Goal: Task Accomplishment & Management: Manage account settings

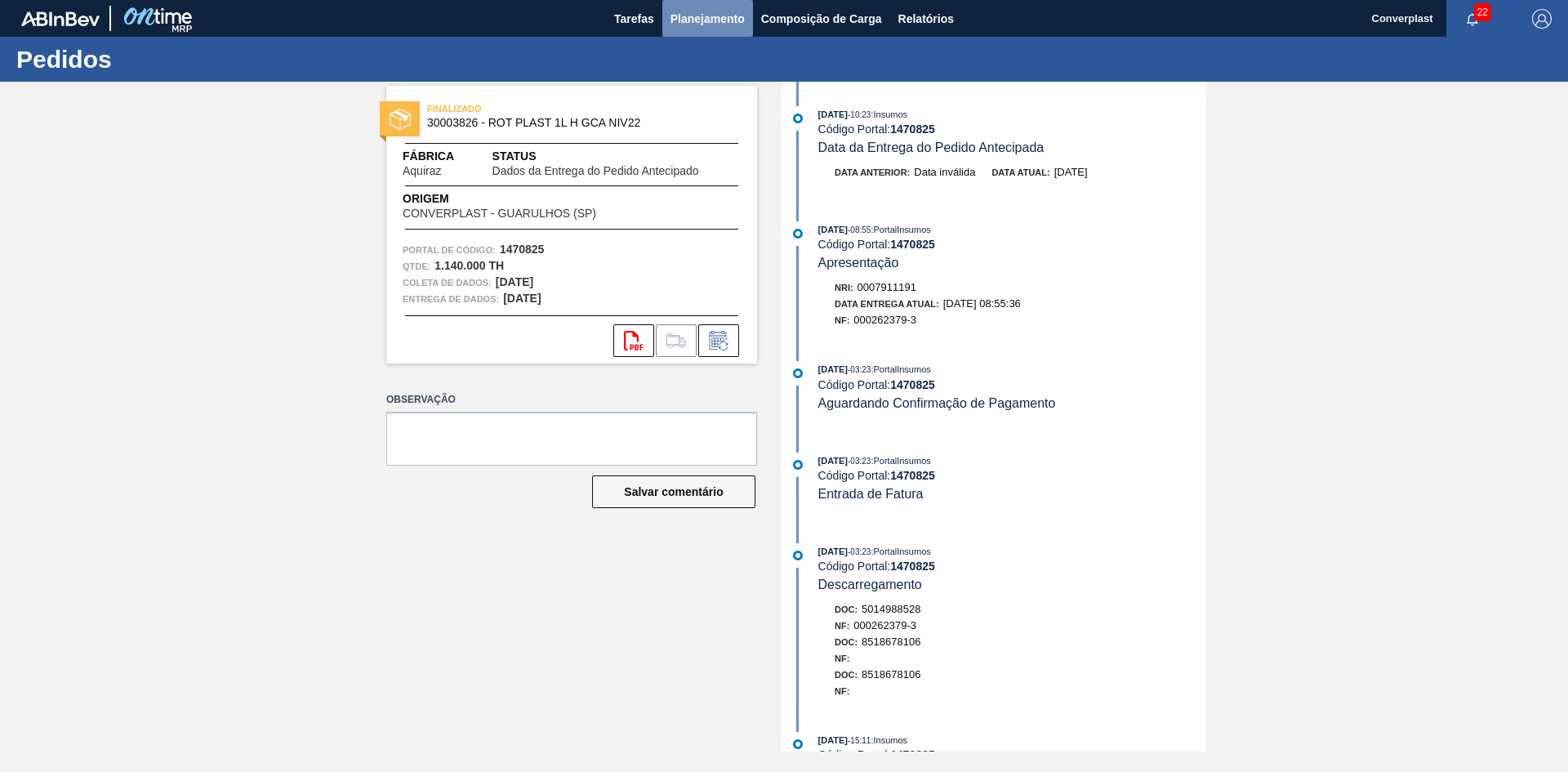
click at [684, 18] on font "Planejamento" at bounding box center [707, 18] width 74 height 13
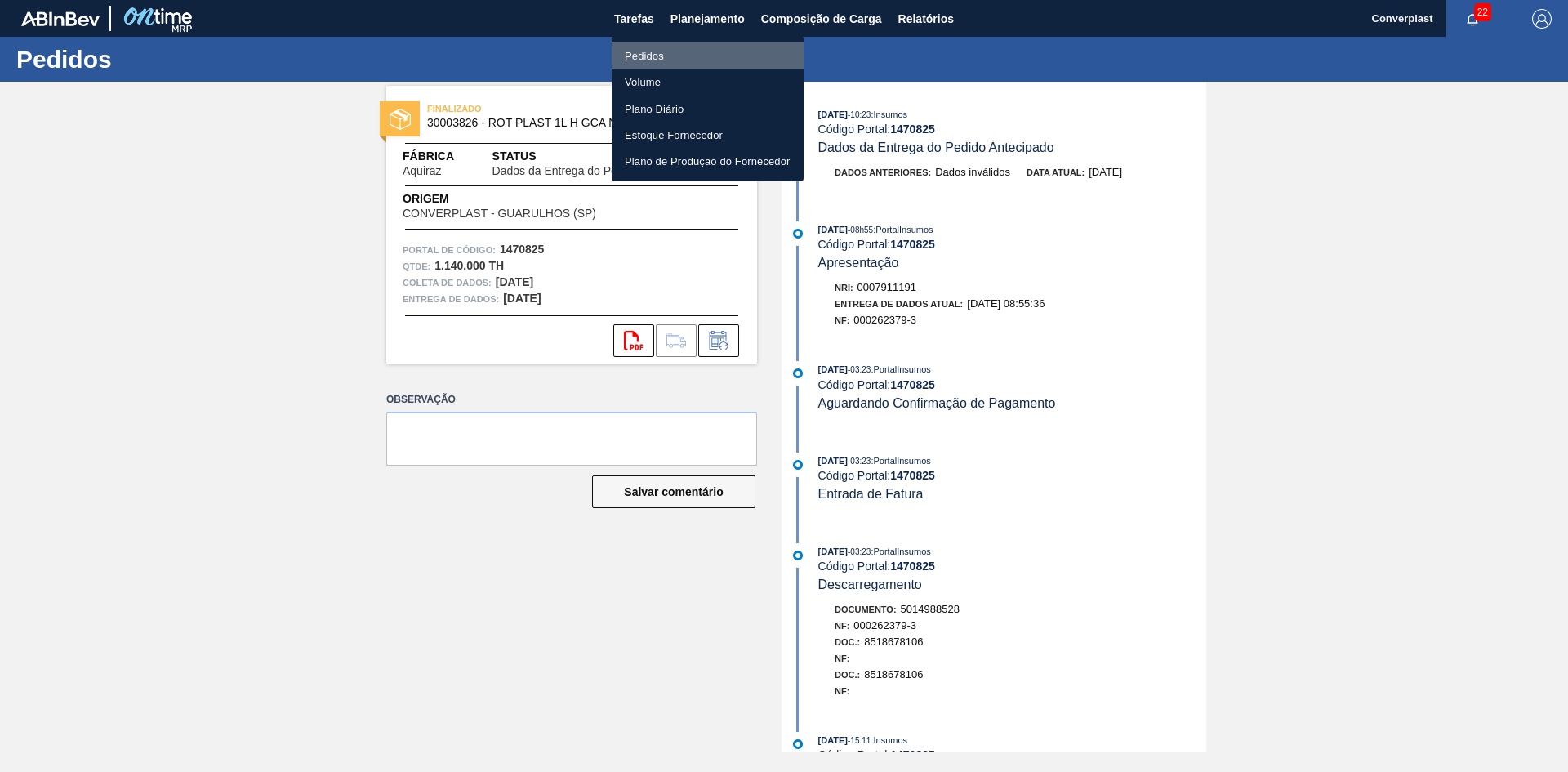
click at [640, 59] on font "Pedidos" at bounding box center [645, 56] width 39 height 12
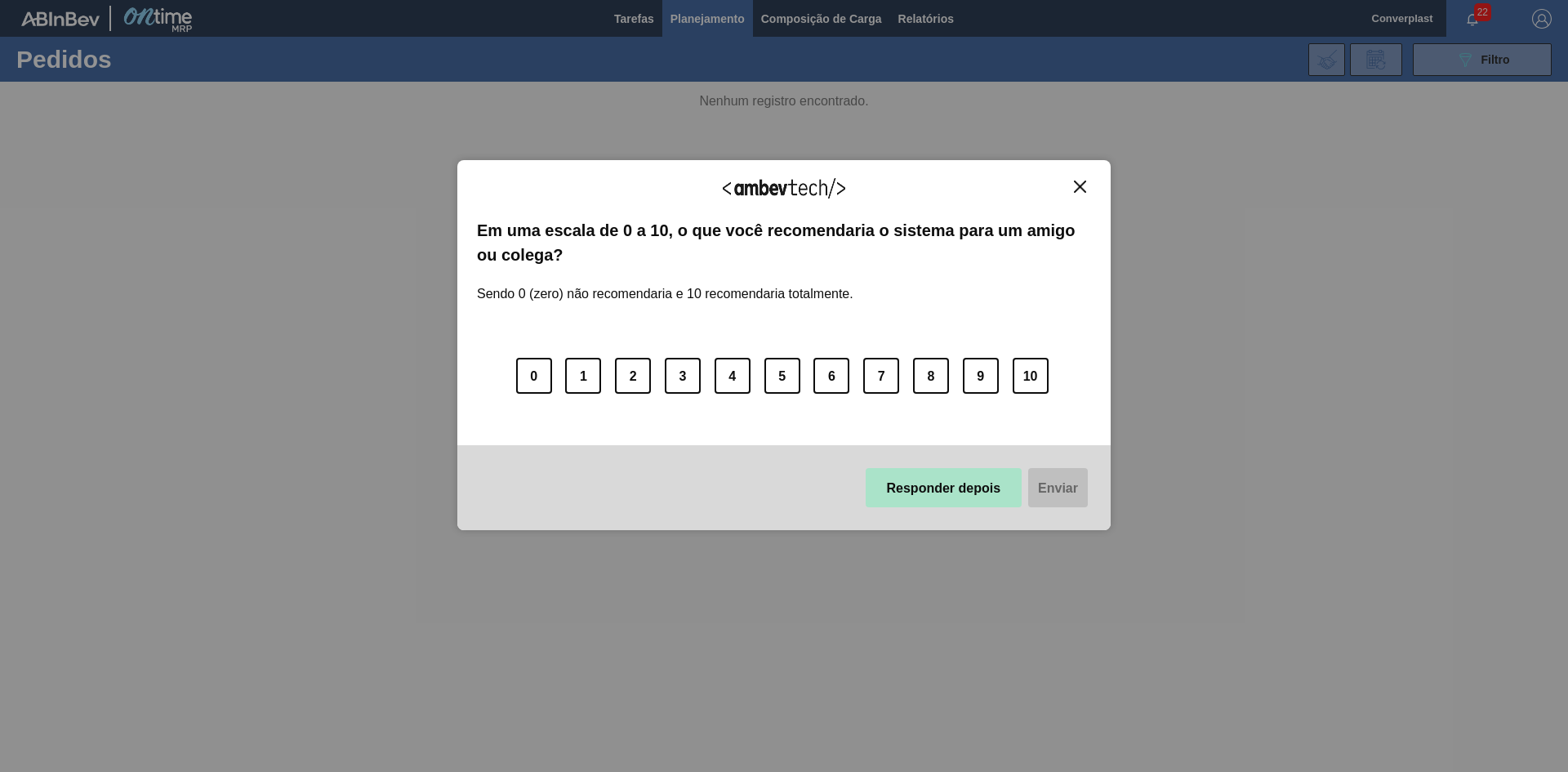
click at [891, 476] on button "Responder depois" at bounding box center [943, 487] width 157 height 39
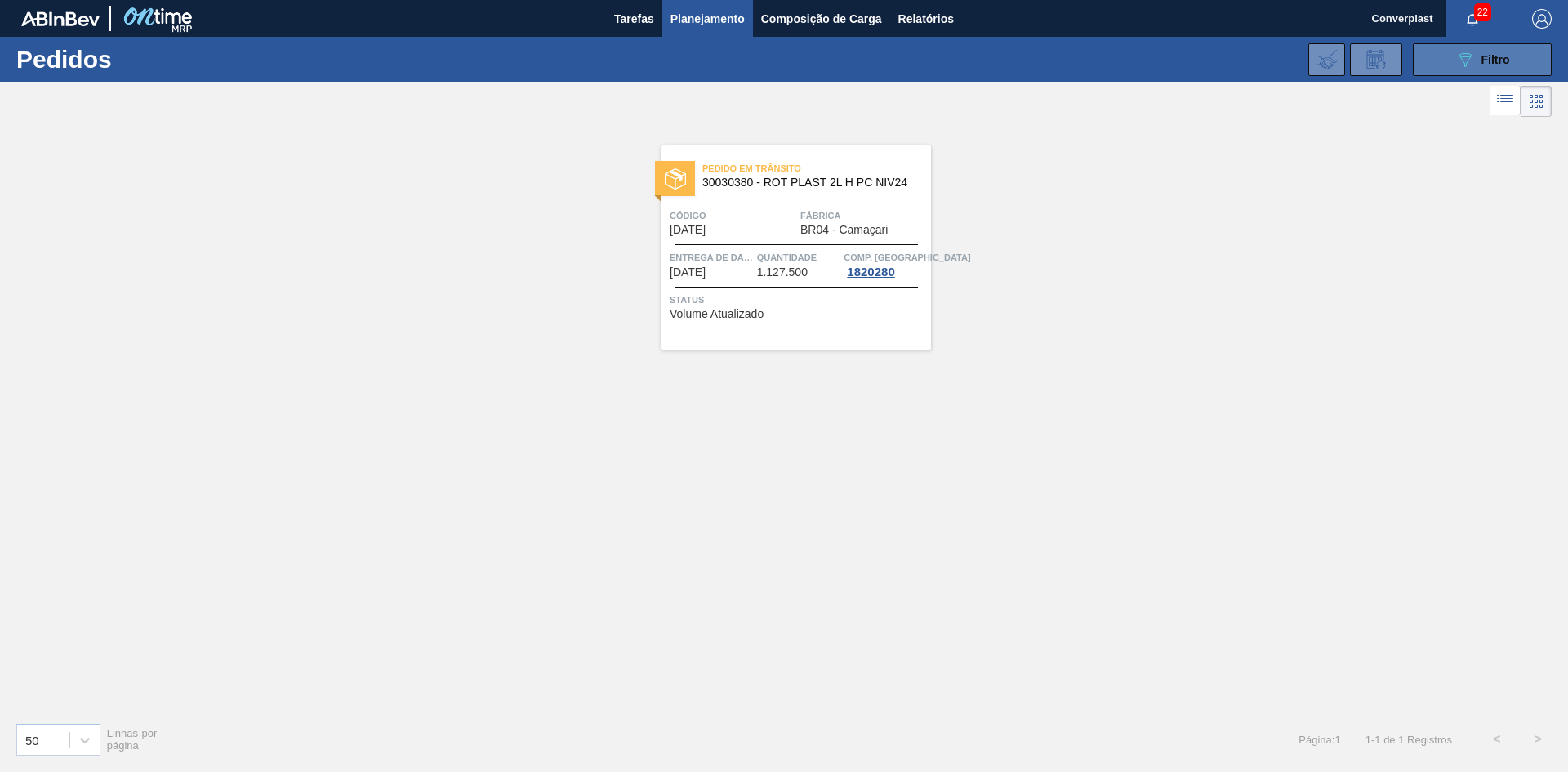
click at [1491, 64] on font "Filtro" at bounding box center [1495, 59] width 29 height 13
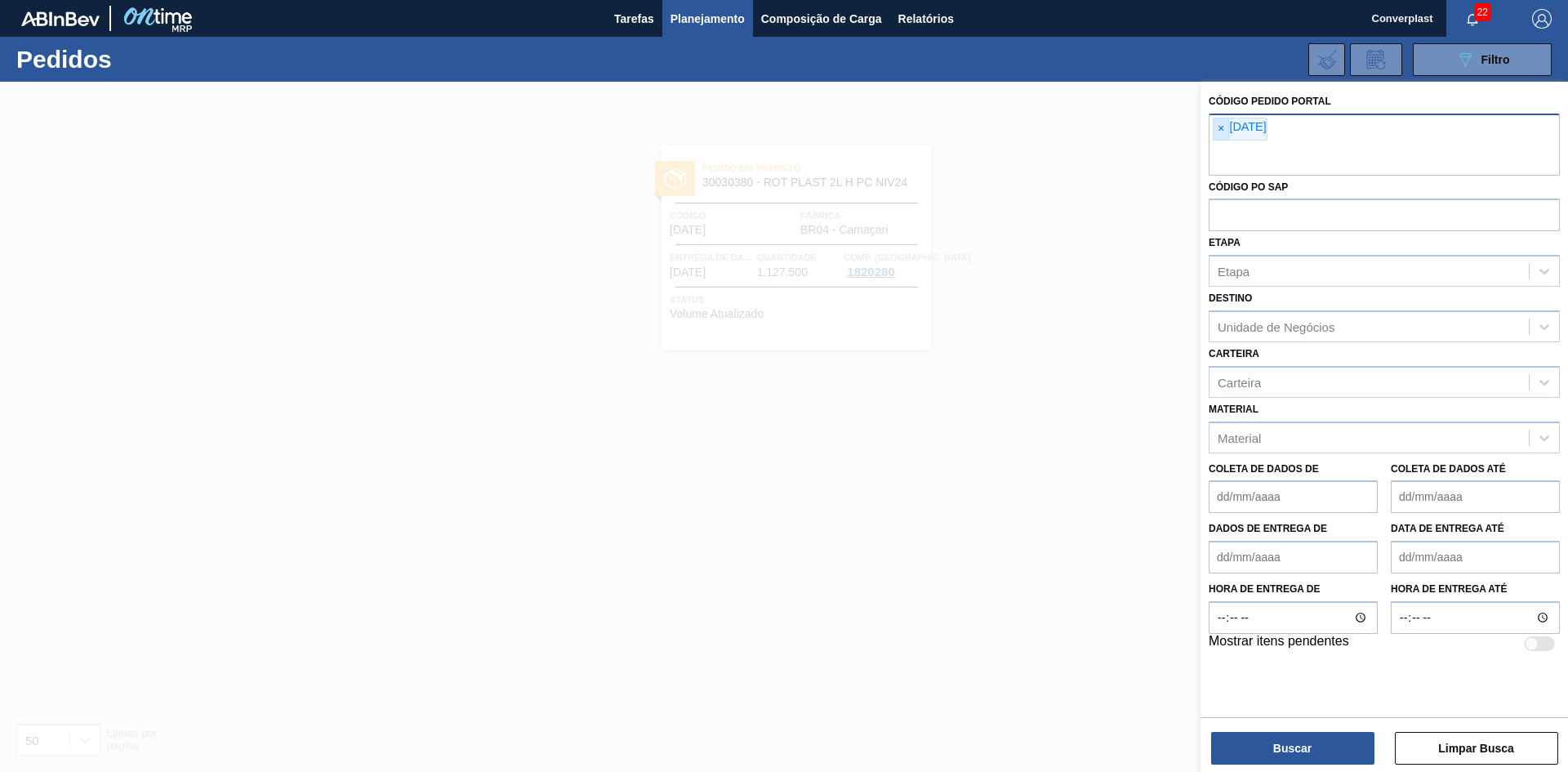
click at [1226, 132] on span "×" at bounding box center [1222, 129] width 16 height 22
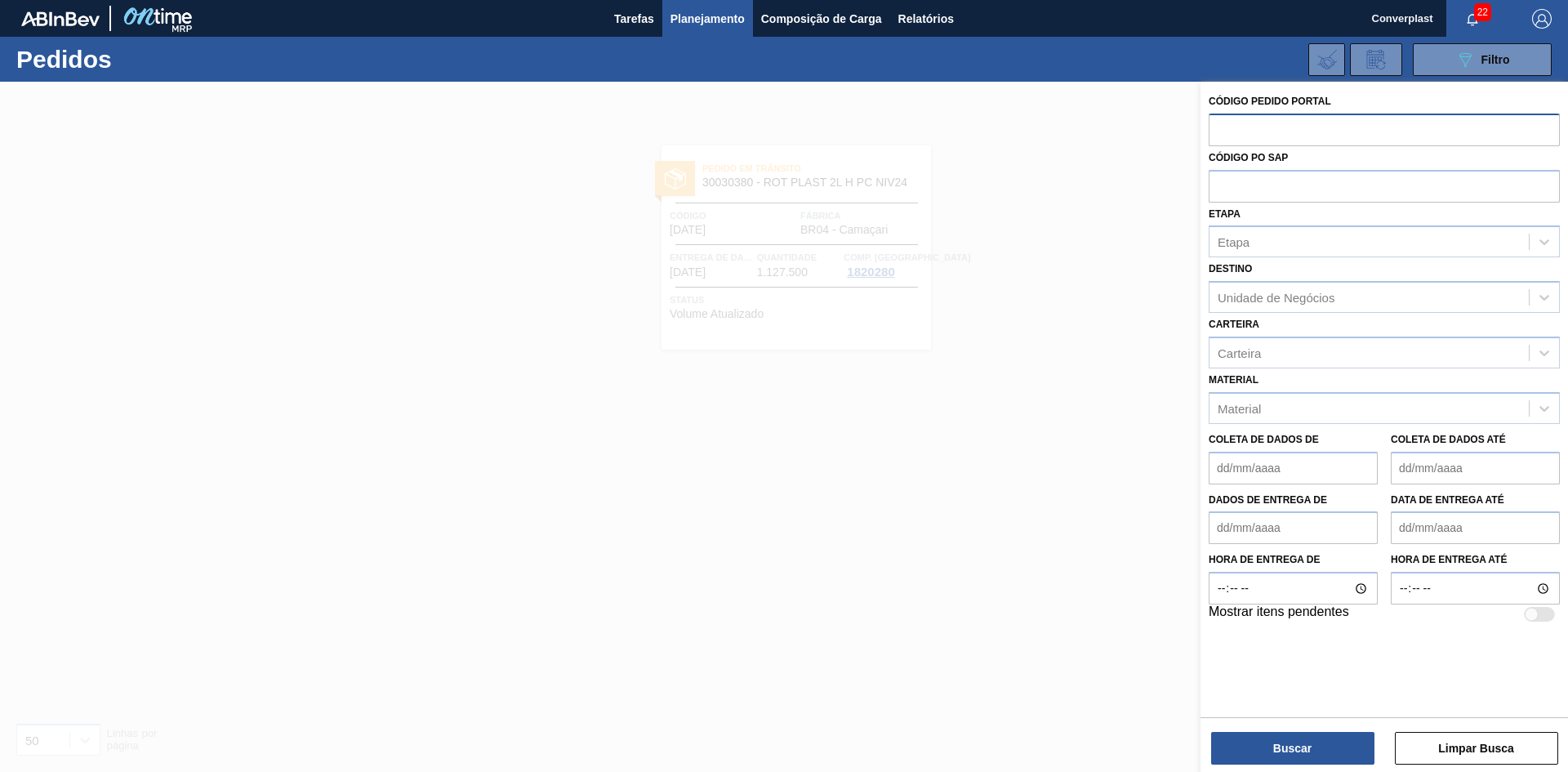
paste input "2027657"
type input "2027657"
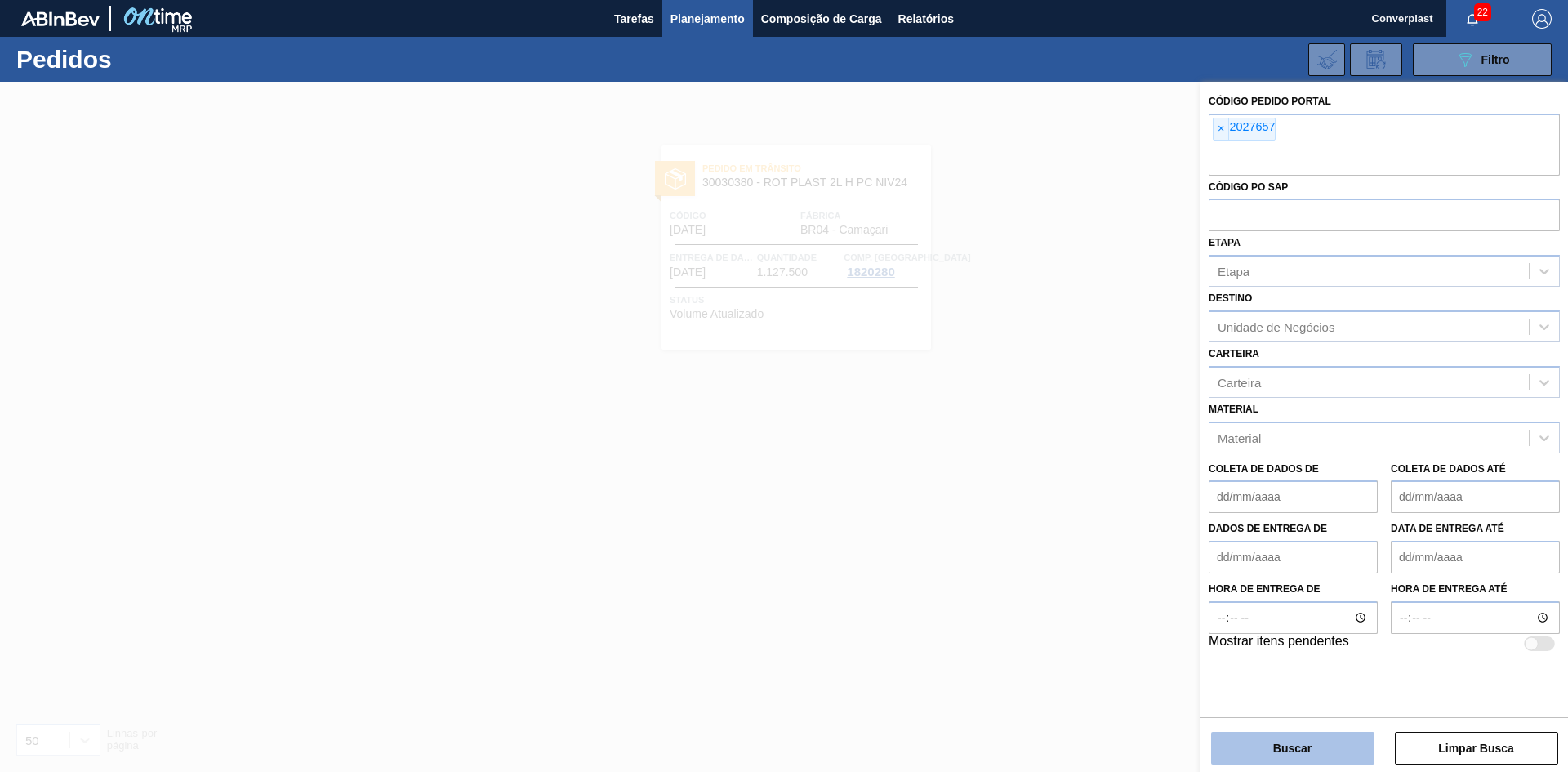
click at [1234, 751] on button "Buscar" at bounding box center [1292, 747] width 163 height 32
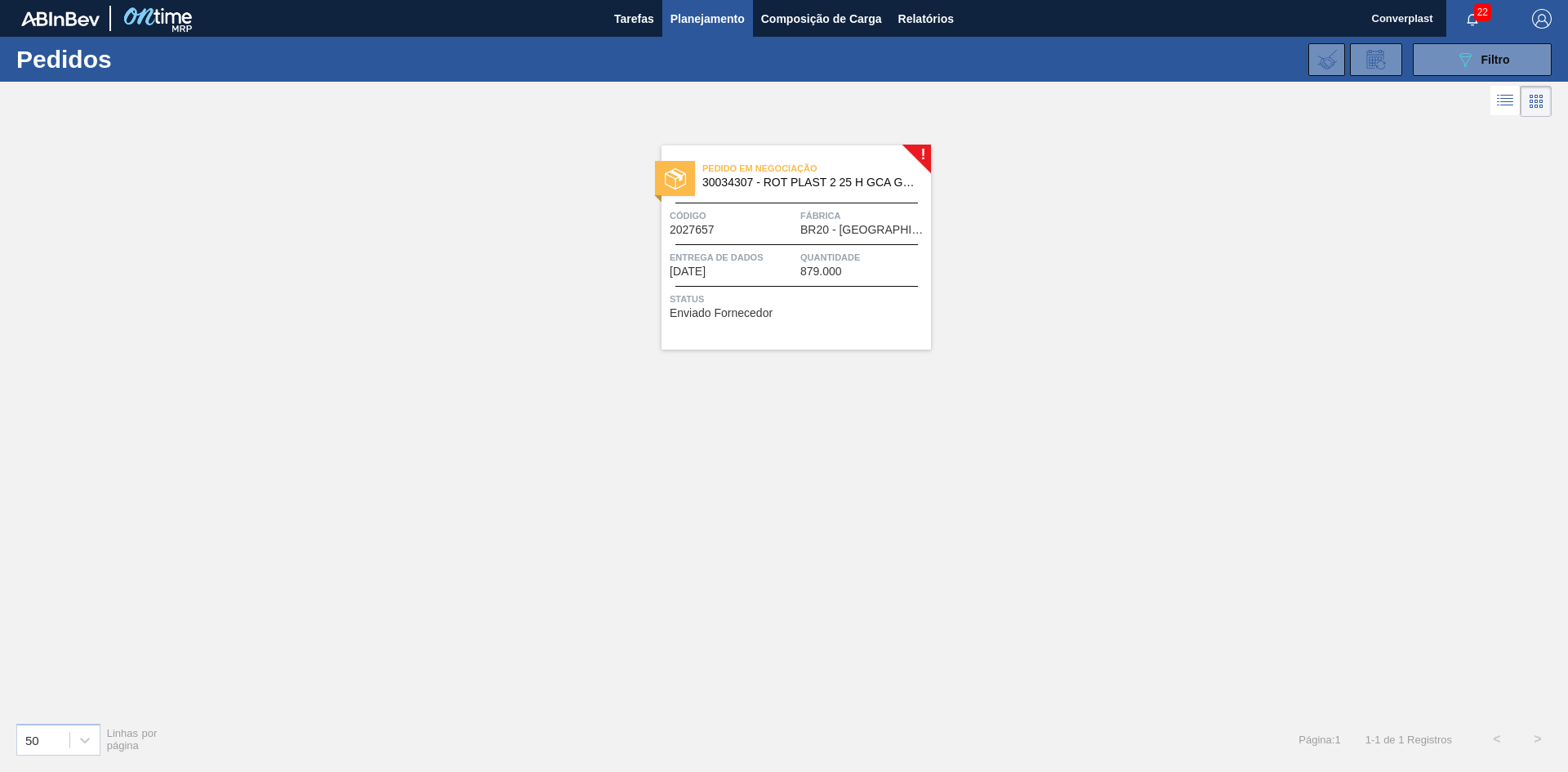
click at [774, 274] on div "Entrega de dados 16/10/2025" at bounding box center [732, 263] width 127 height 29
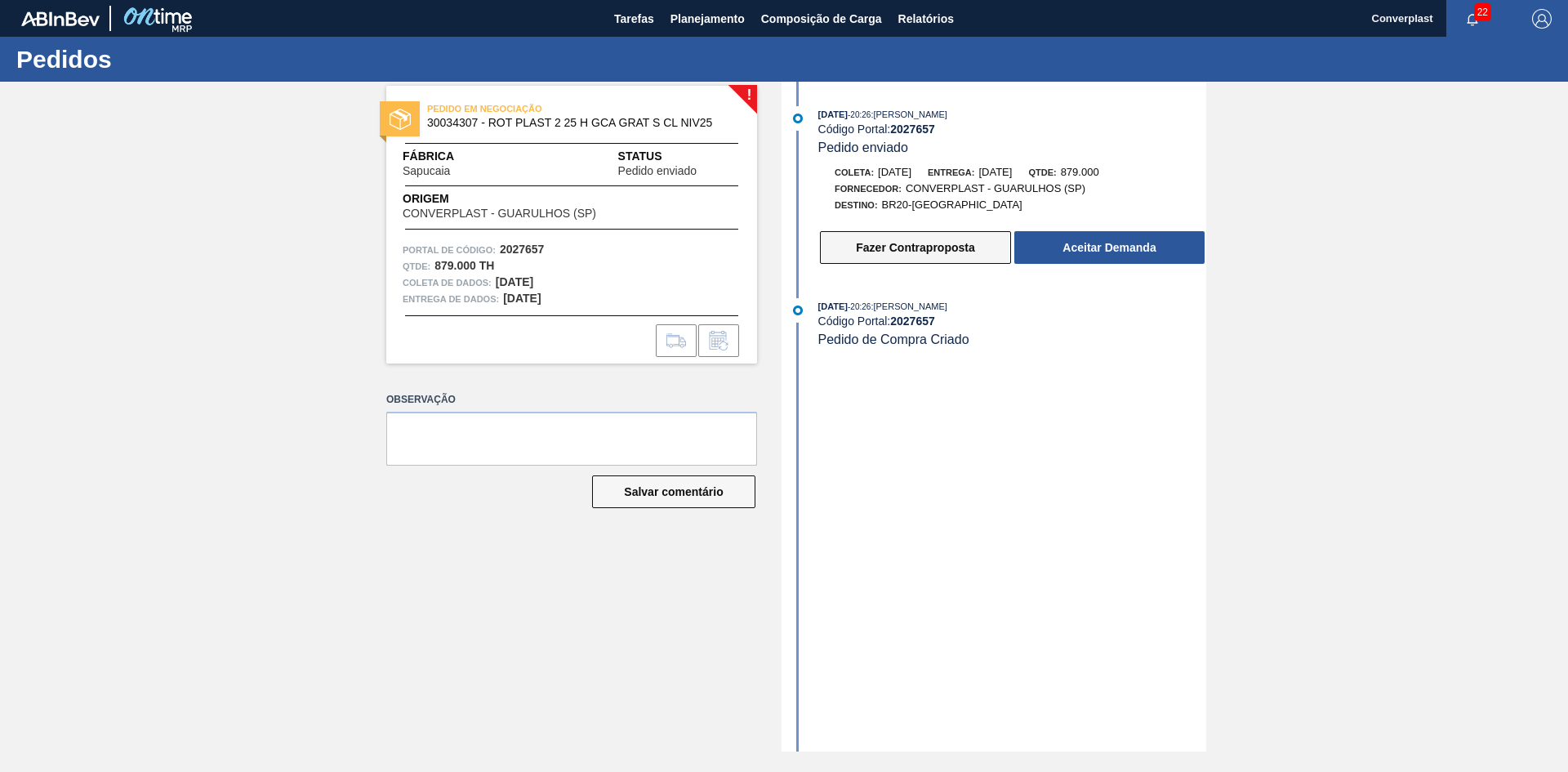
click at [865, 247] on font "Fazer Contraproposta" at bounding box center [914, 247] width 118 height 13
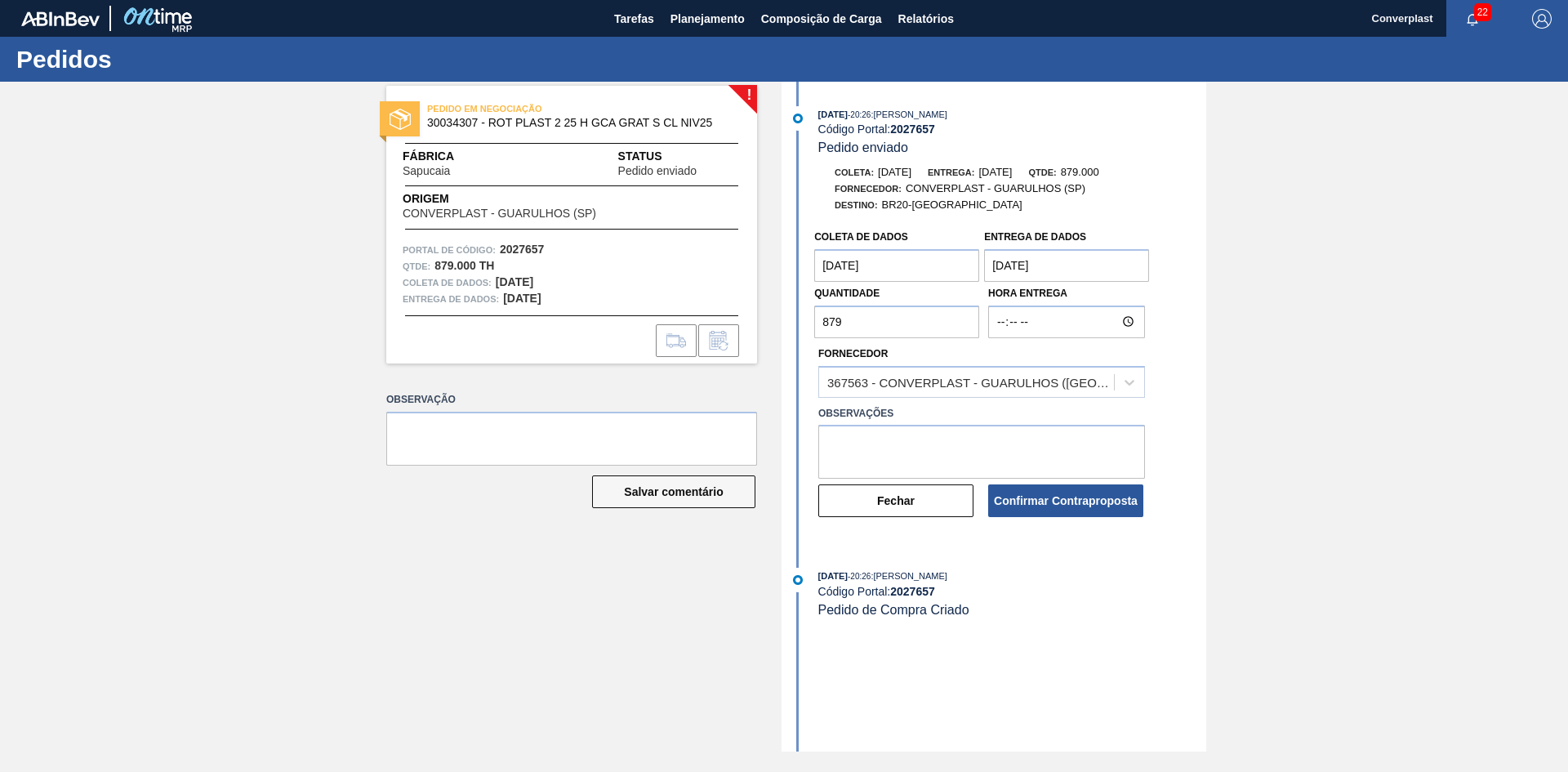
drag, startPoint x: 850, startPoint y: 318, endPoint x: 781, endPoint y: 324, distance: 69.3
click at [781, 324] on div "! PEDIDO EM NEGOCIAÇÃO 30034307 - ROT PLAST 2 25 H GCA GRAT S CL NIV25 Fábrica …" at bounding box center [784, 417] width 1568 height 670
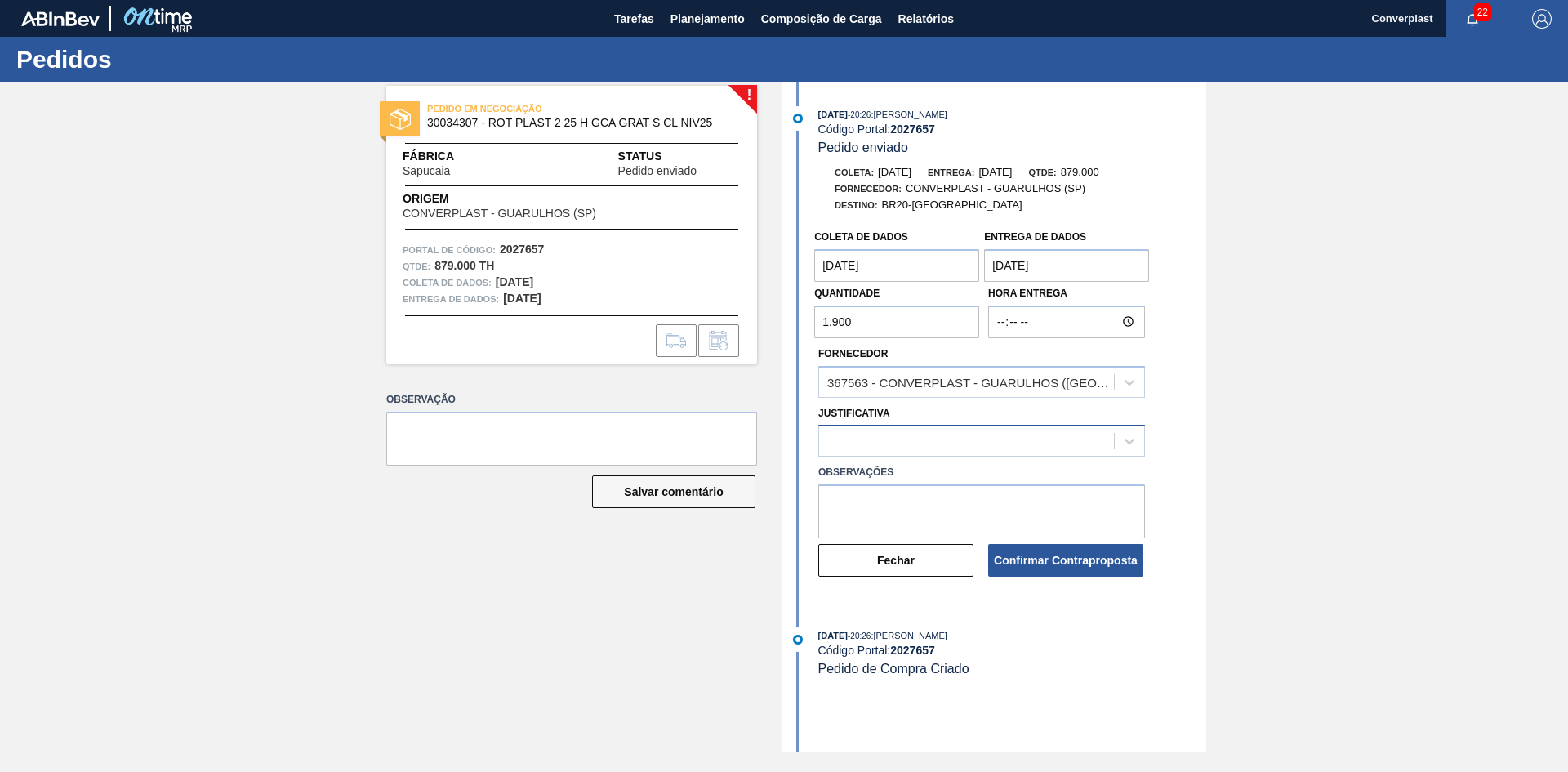
type input "1.900"
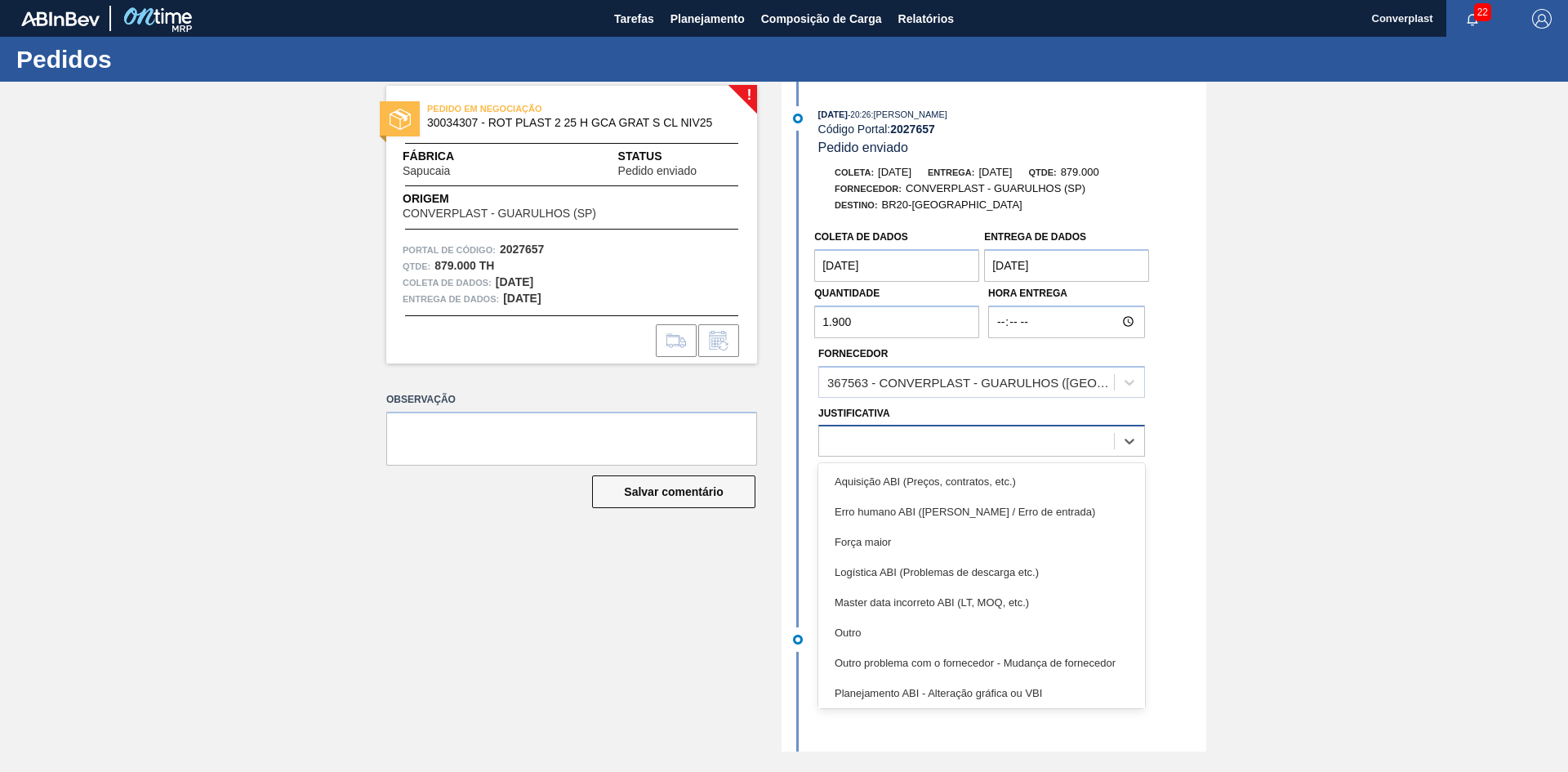
click at [881, 434] on div at bounding box center [966, 441] width 294 height 24
click at [879, 630] on div "Outro" at bounding box center [981, 632] width 327 height 31
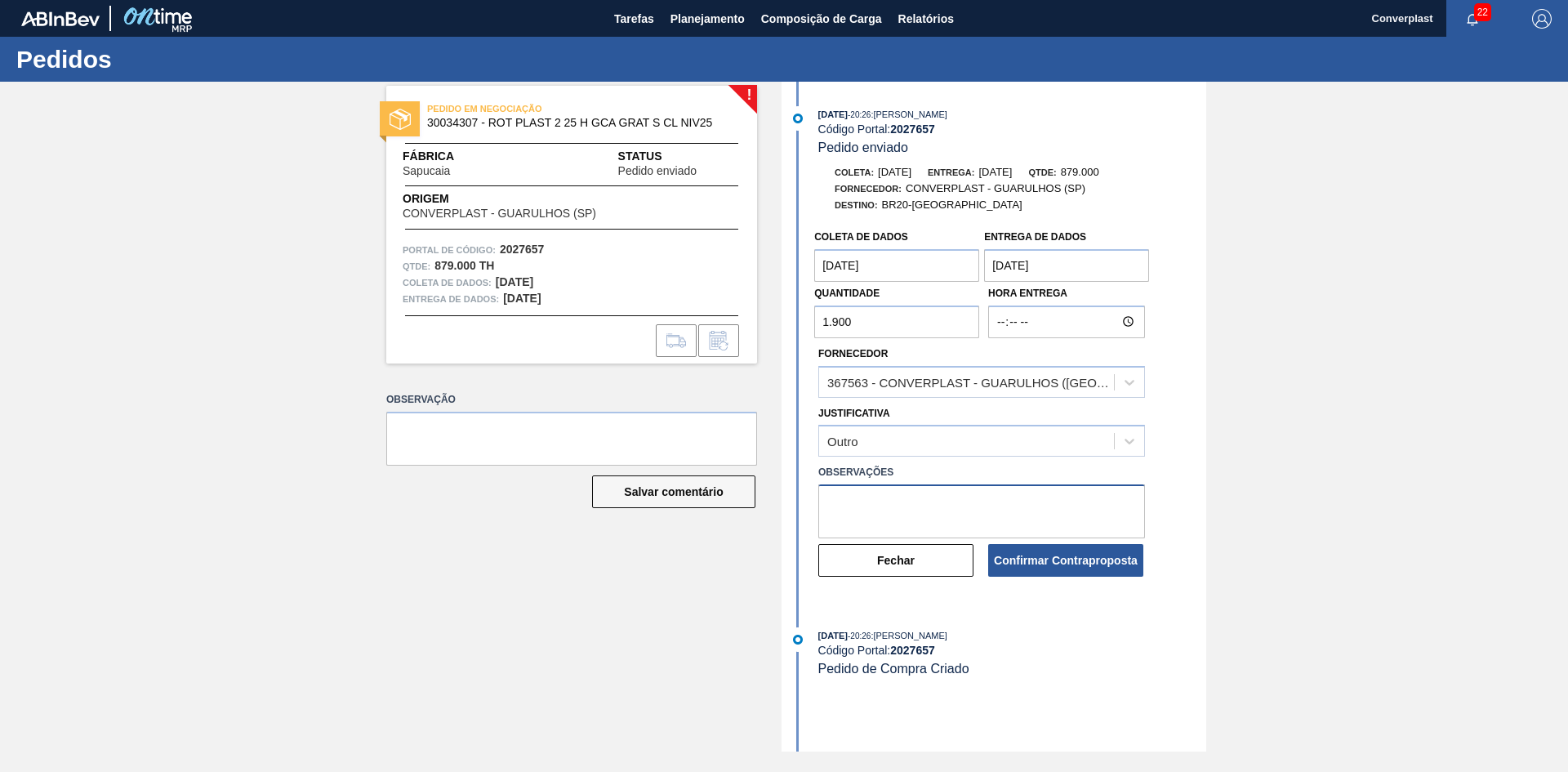
click at [866, 518] on textarea at bounding box center [981, 511] width 327 height 54
type textarea "ajuste qtd"
click at [1008, 559] on font "Confirmar Contraproposta" at bounding box center [1066, 559] width 144 height 13
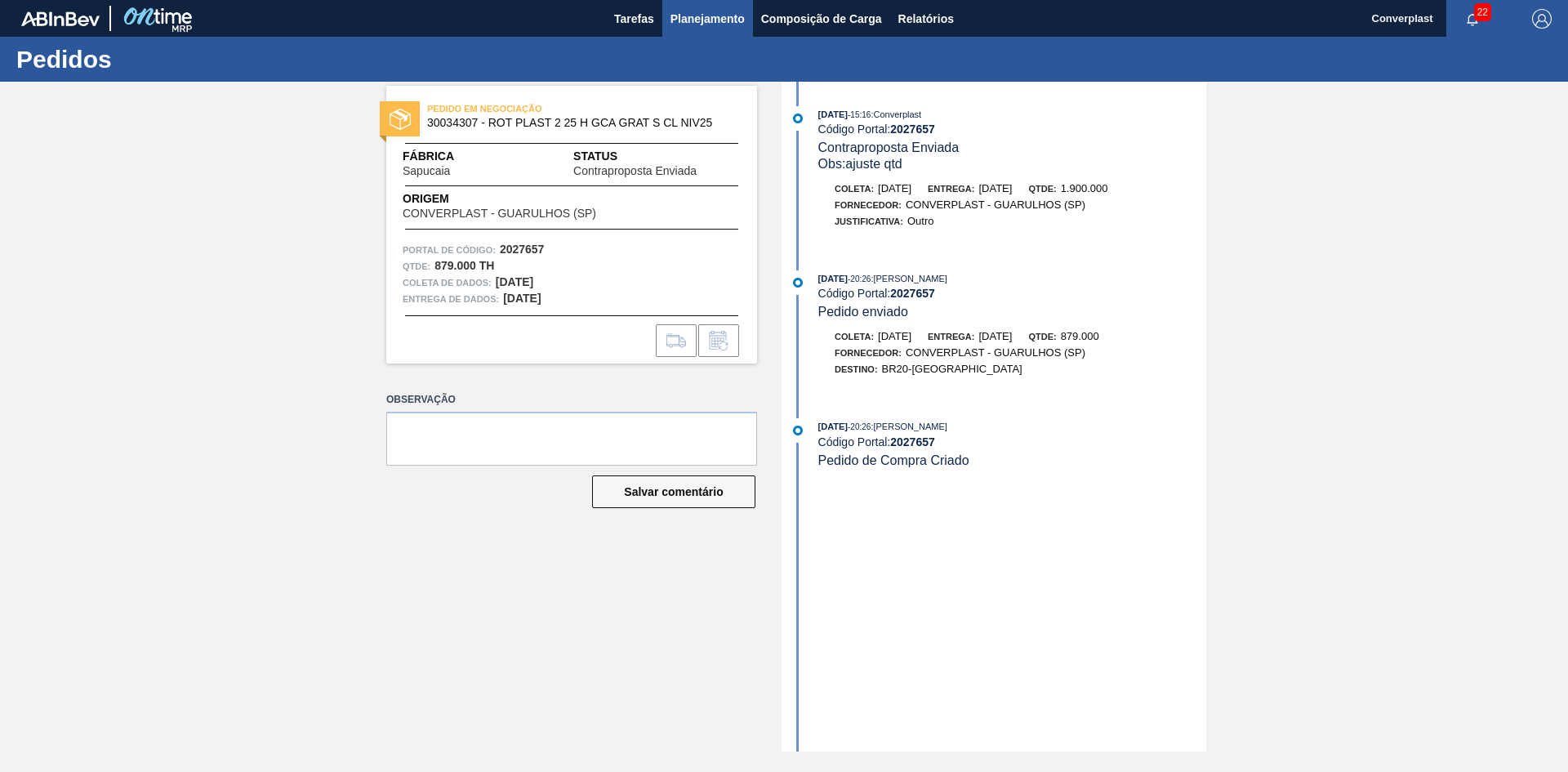
click at [708, 9] on font "Planejamento" at bounding box center [707, 19] width 74 height 20
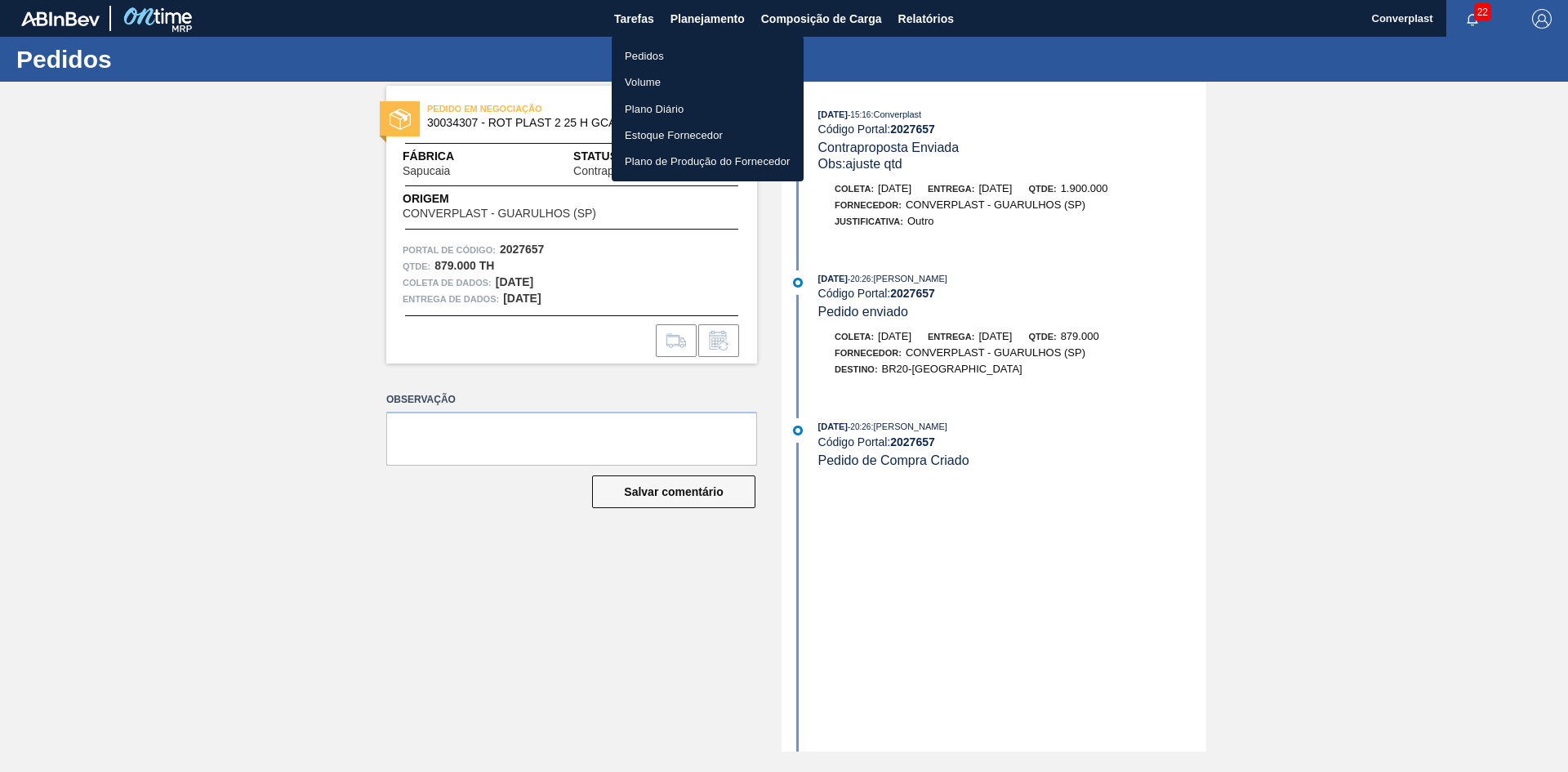
click at [636, 54] on font "Pedidos" at bounding box center [645, 56] width 39 height 12
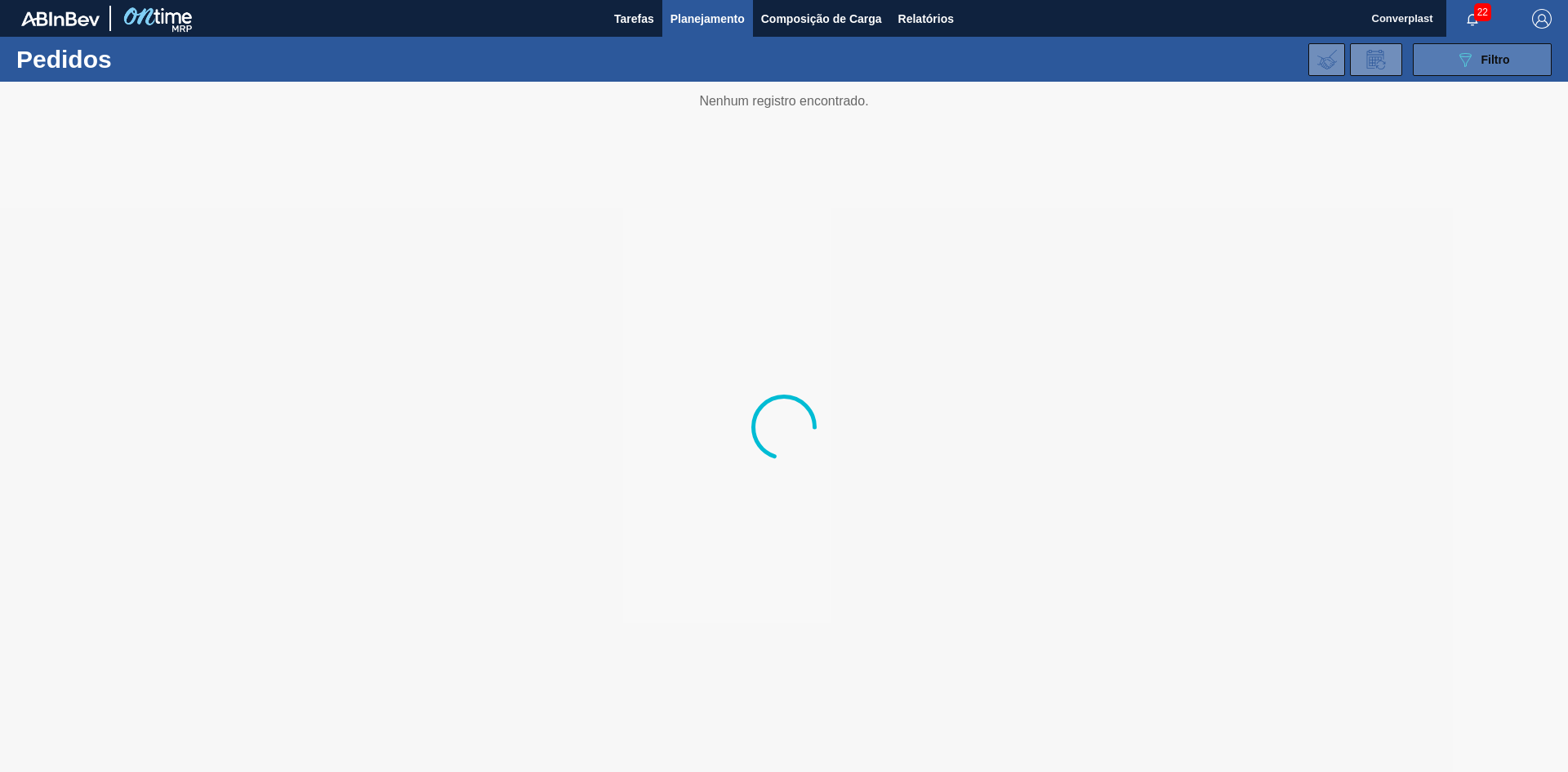
click at [1533, 63] on button "089F7B8B-B2A5-4AFE-B5C0-19BA573D28AC Filtro" at bounding box center [1481, 59] width 139 height 32
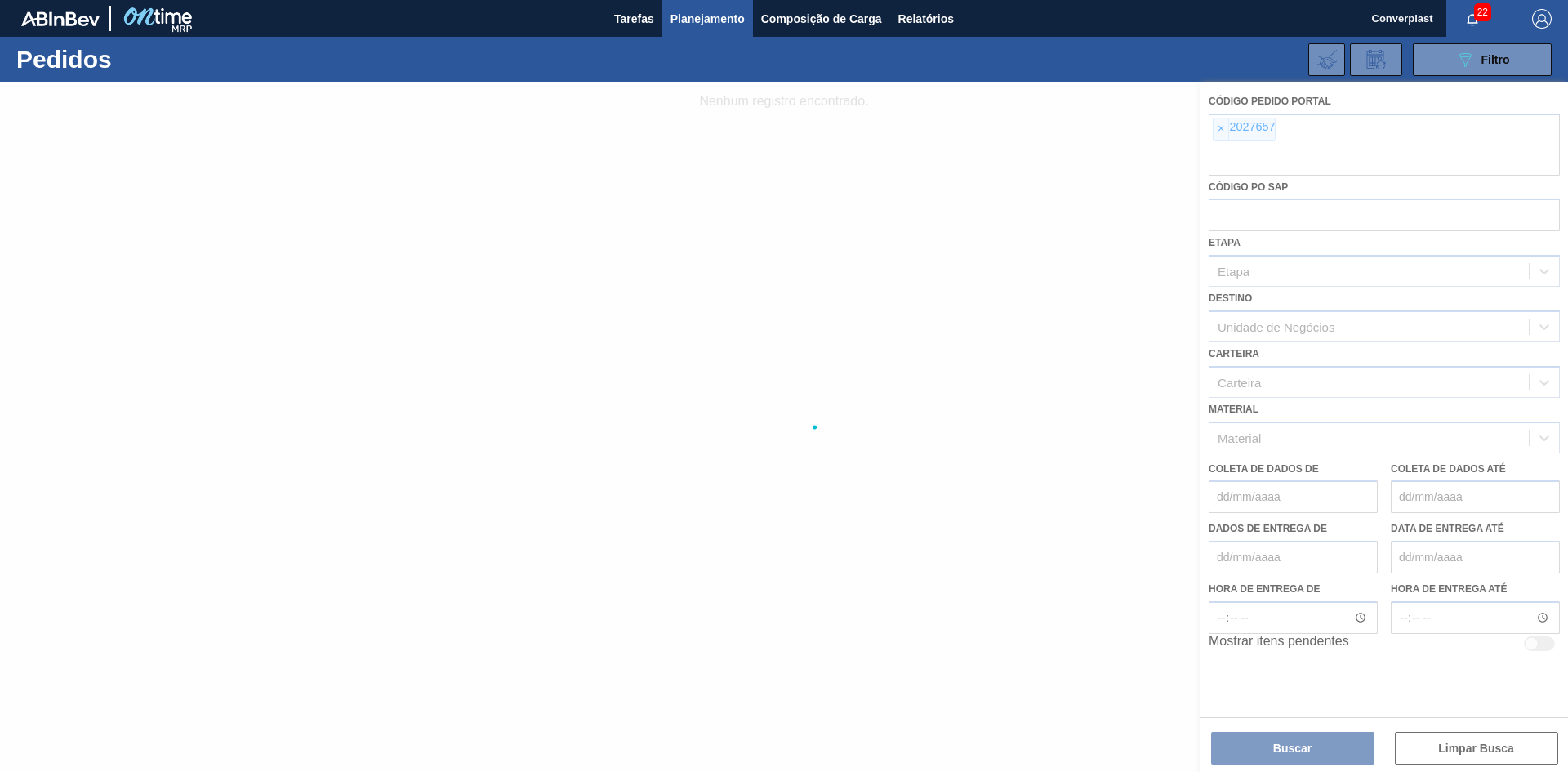
click at [1226, 130] on div at bounding box center [784, 426] width 1568 height 690
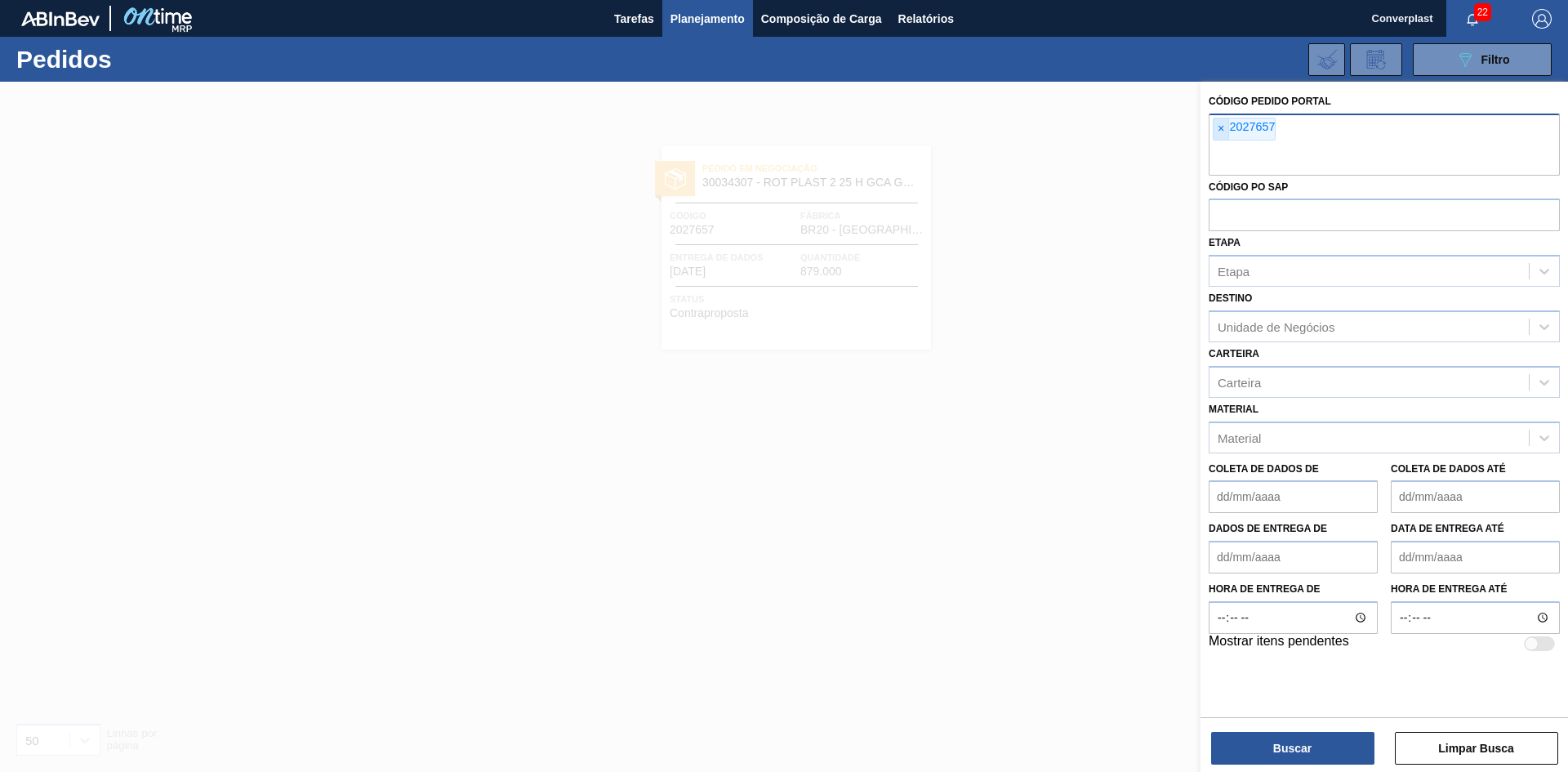
click at [1222, 129] on font "×" at bounding box center [1221, 128] width 7 height 13
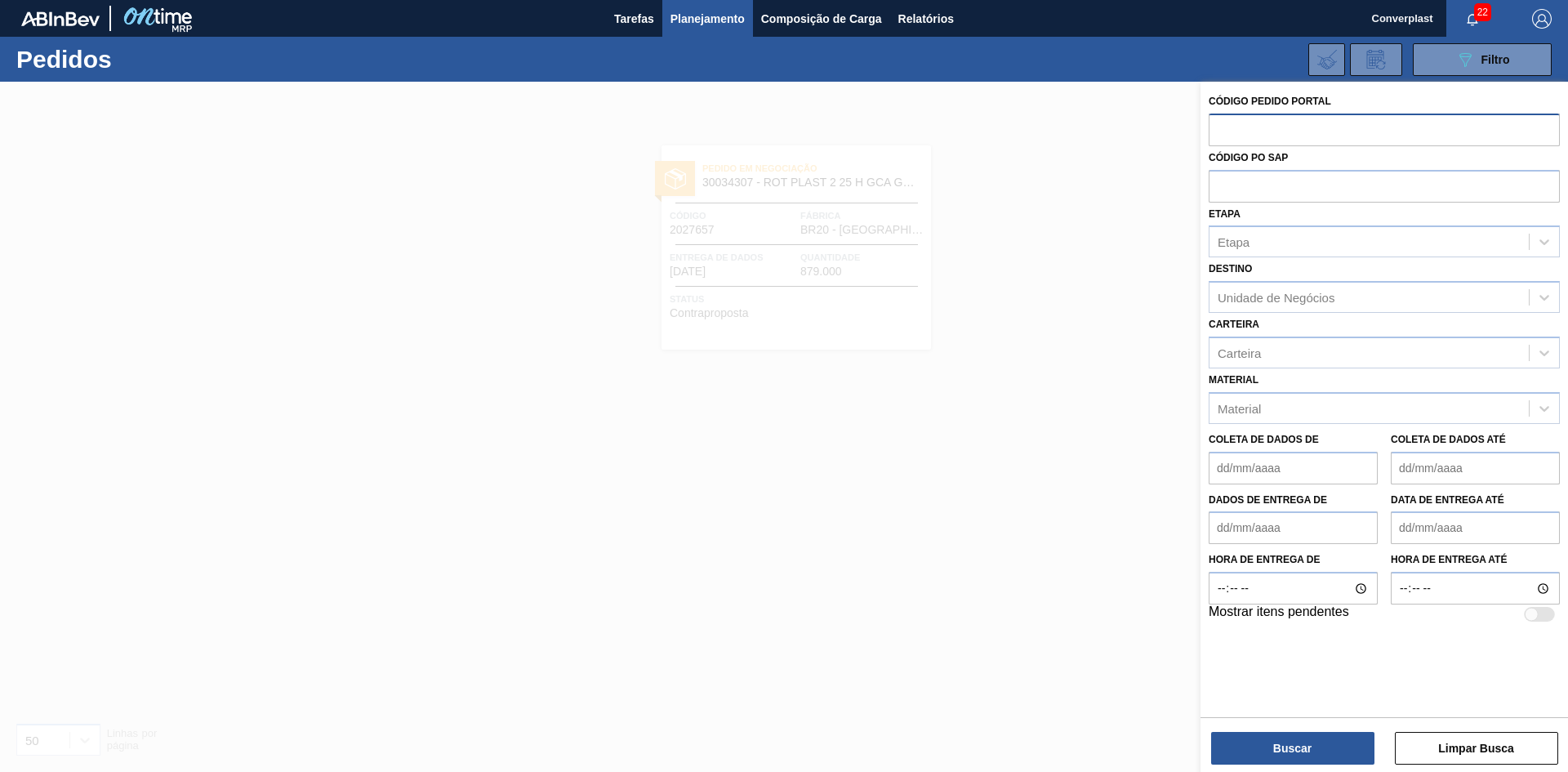
paste input "2027663"
type input "2027663"
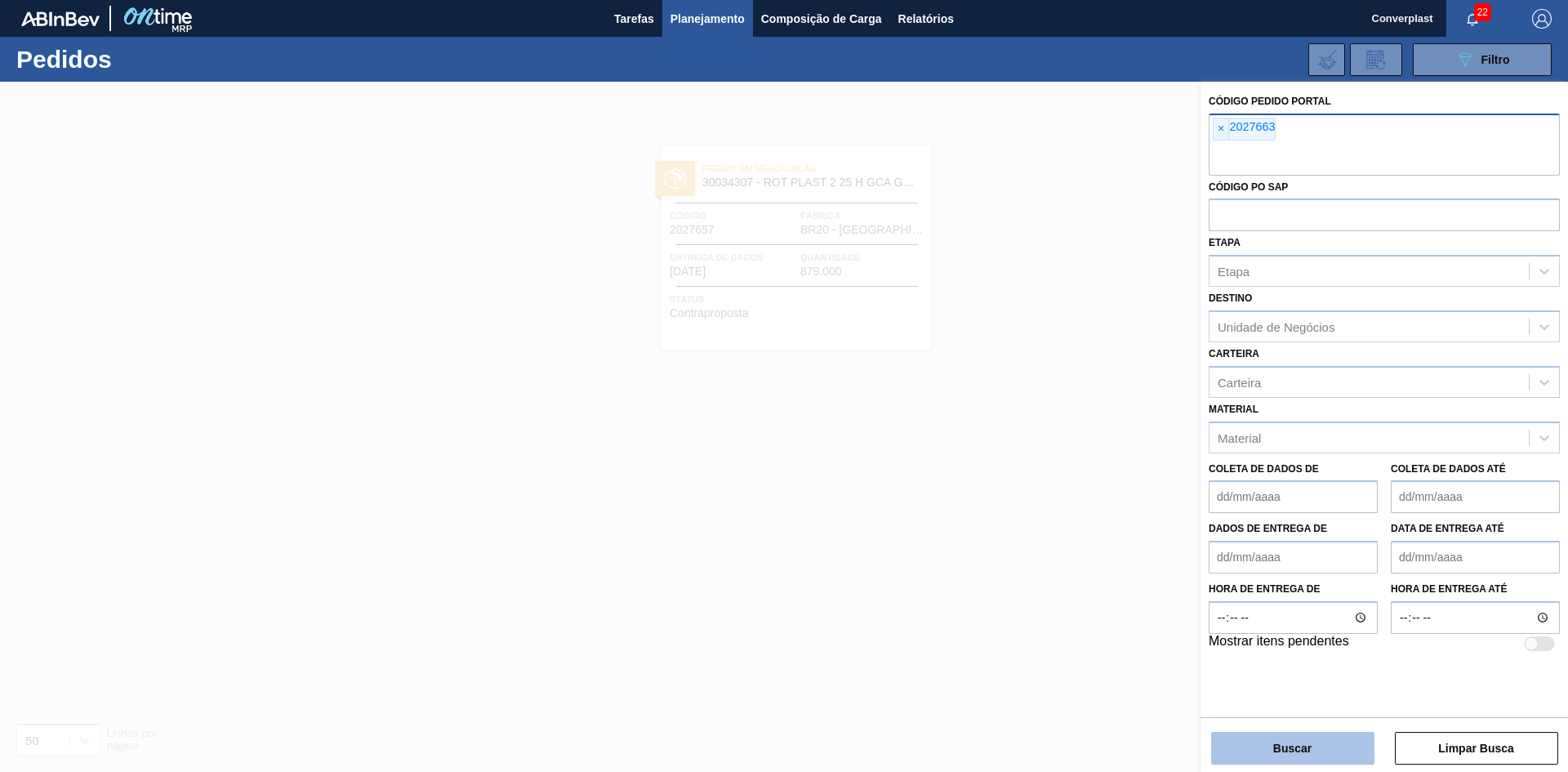
click at [1256, 734] on button "Buscar" at bounding box center [1292, 747] width 163 height 32
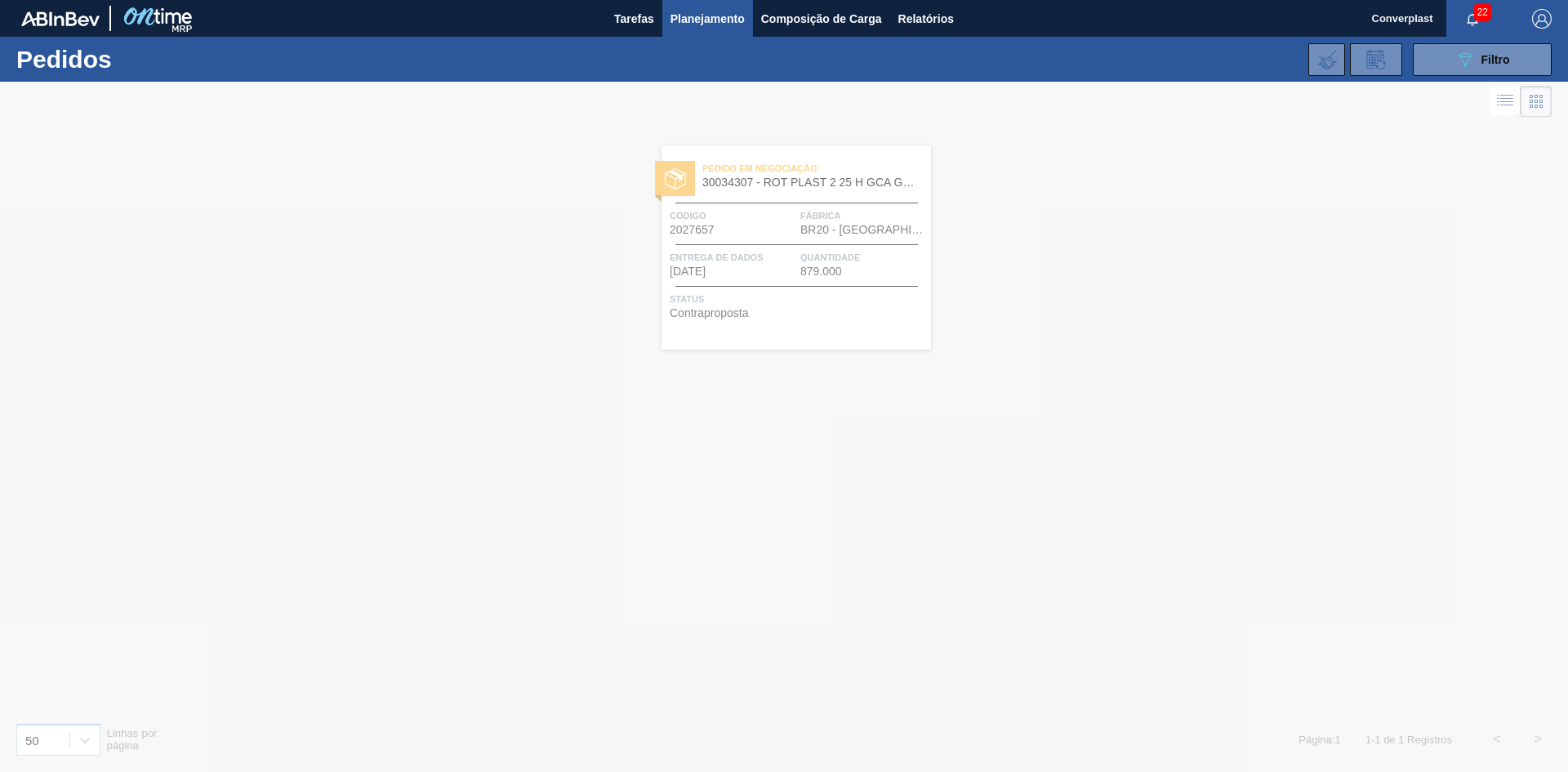
drag, startPoint x: 514, startPoint y: 400, endPoint x: 527, endPoint y: 367, distance: 35.5
click at [712, 278] on div "Pedido em Negociação 30034632 - ROT PLAST 1 5L AH LIP PESSEGO NF25 Código 20276…" at bounding box center [796, 247] width 270 height 204
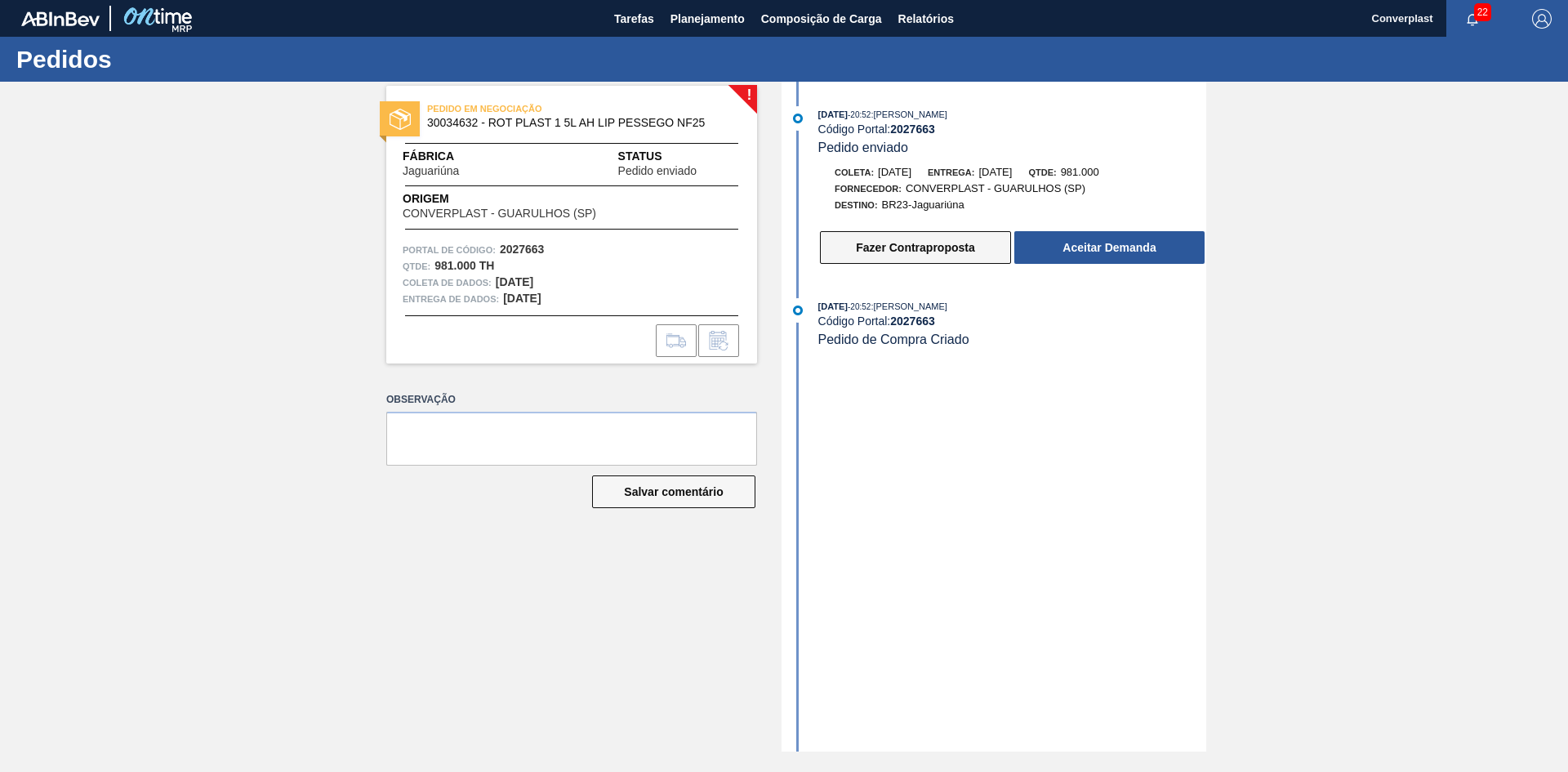
click at [890, 246] on font "Fazer Contraproposta" at bounding box center [914, 247] width 118 height 13
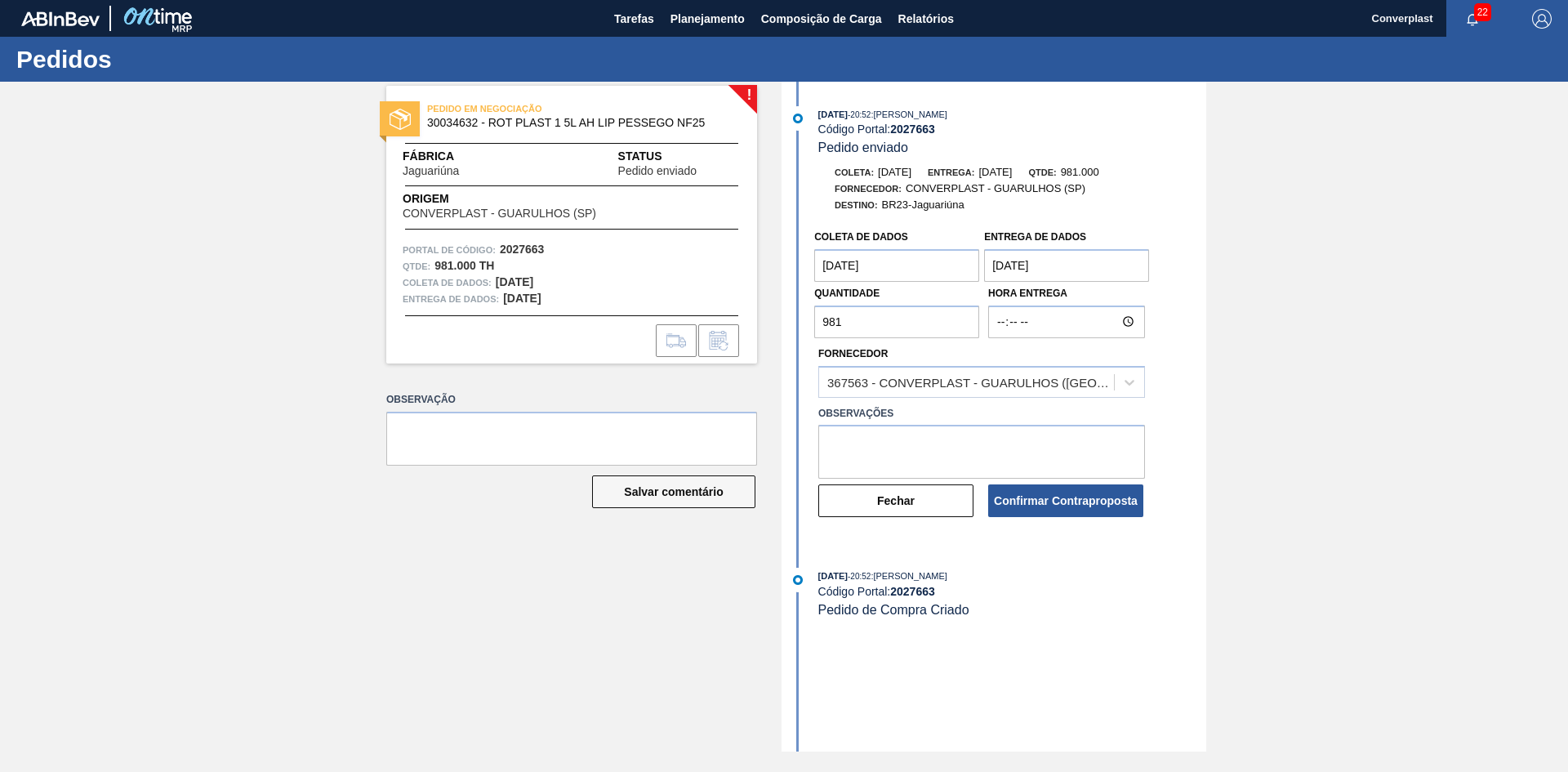
drag, startPoint x: 799, startPoint y: 325, endPoint x: 799, endPoint y: 309, distance: 16.0
click at [799, 324] on div "Coleta de dados 11/10/2025 Entrega de dados 13/10/2025 Quantidade 981 Hora Entr…" at bounding box center [995, 370] width 420 height 297
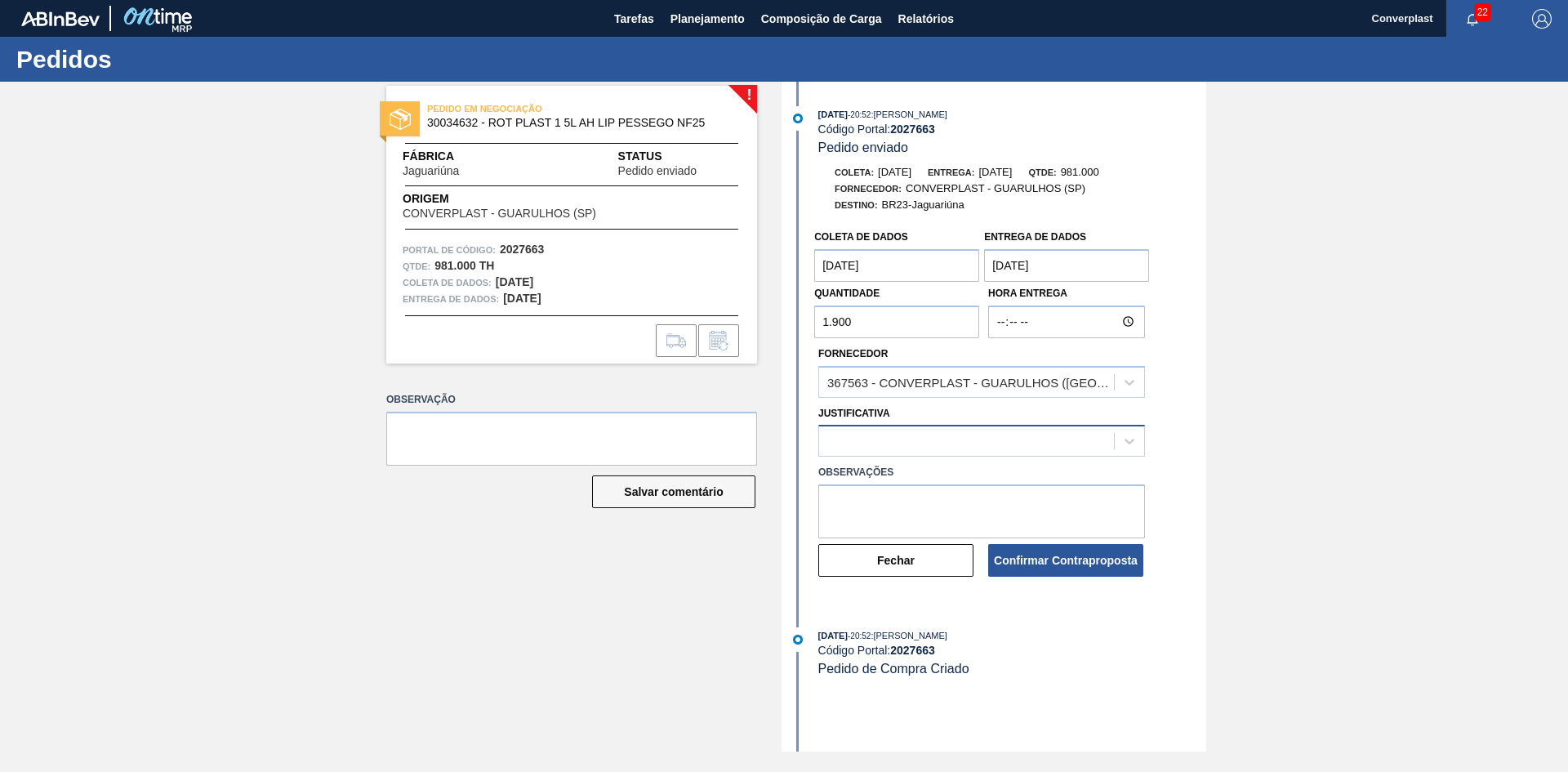
type input "1.900"
click at [859, 447] on div at bounding box center [966, 441] width 294 height 24
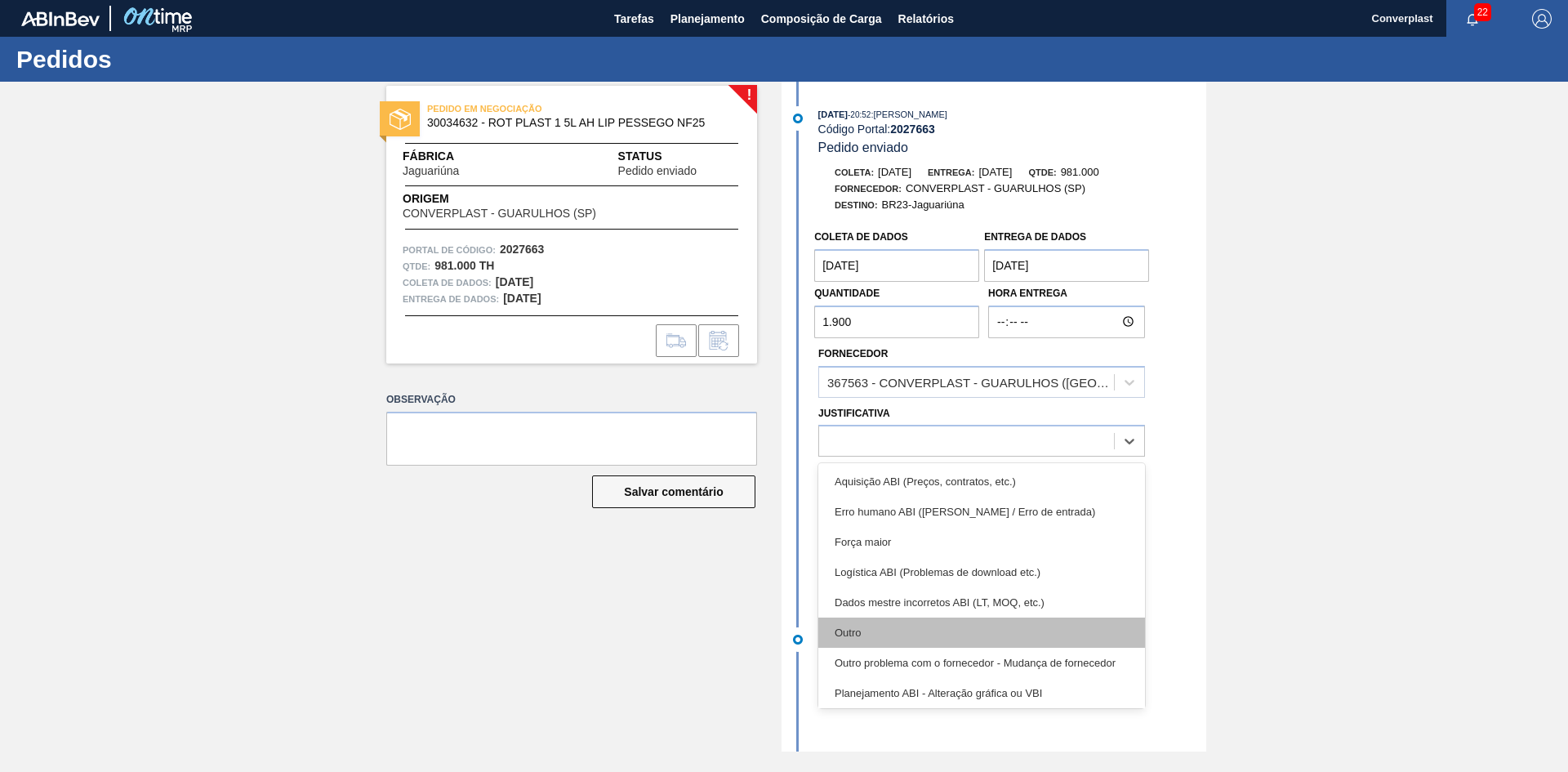
click at [858, 629] on font "Outro" at bounding box center [847, 632] width 27 height 12
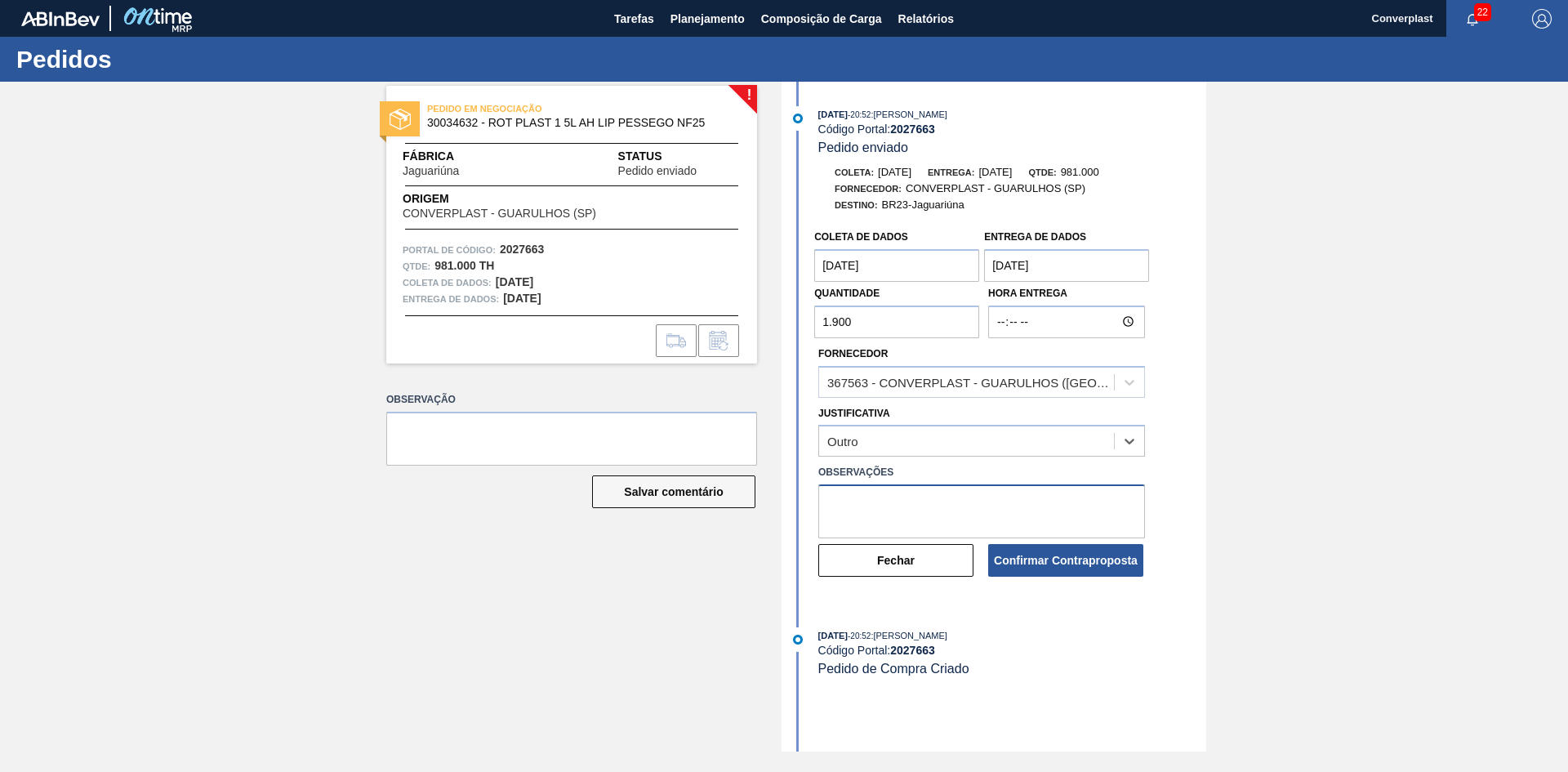
click at [856, 517] on textarea at bounding box center [981, 511] width 327 height 54
type textarea "ajuste qtde"
click at [1030, 568] on button "Confirmar Contraproposta" at bounding box center [1066, 559] width 156 height 32
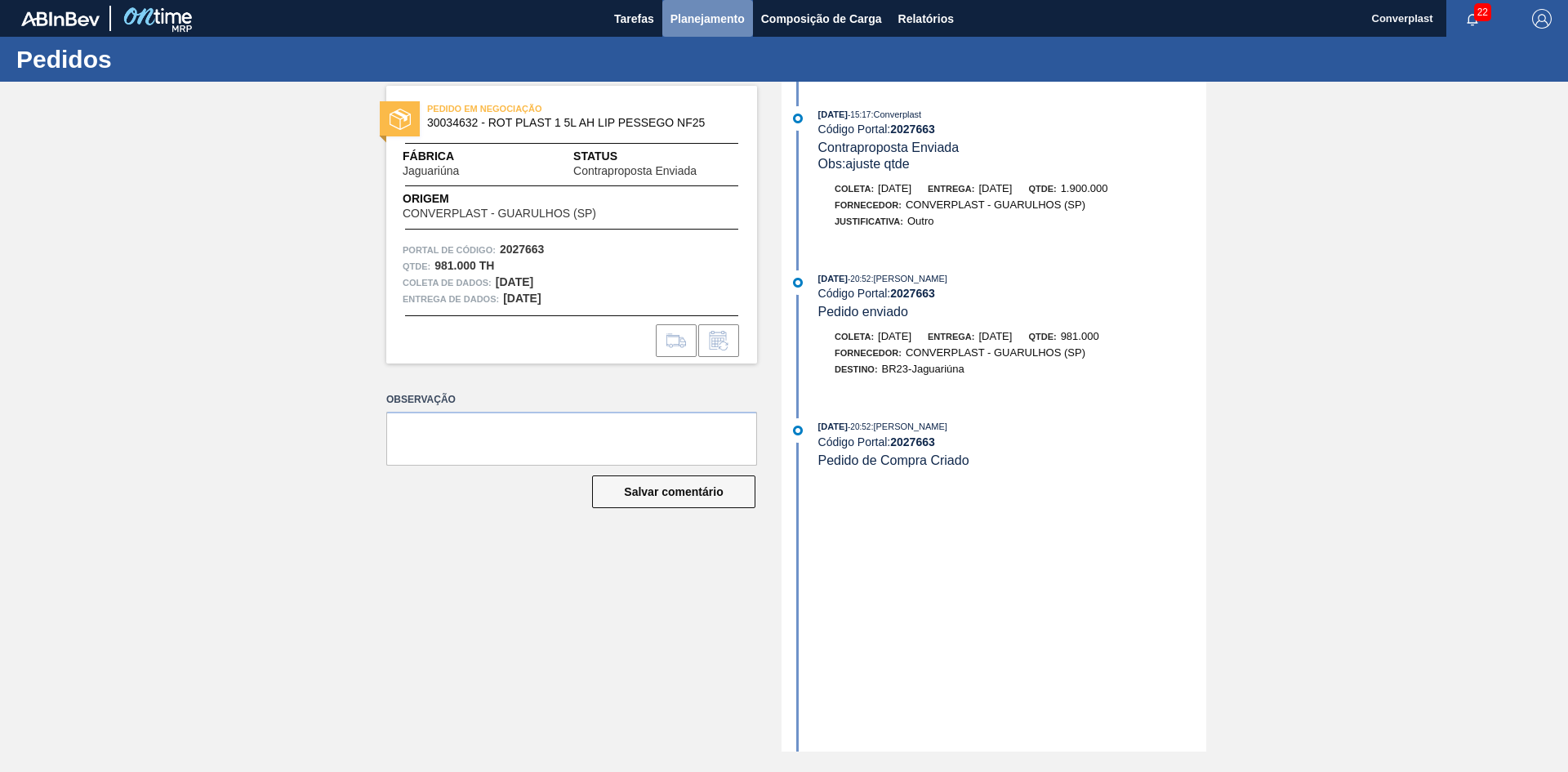
click at [679, 15] on font "Planejamento" at bounding box center [707, 18] width 74 height 13
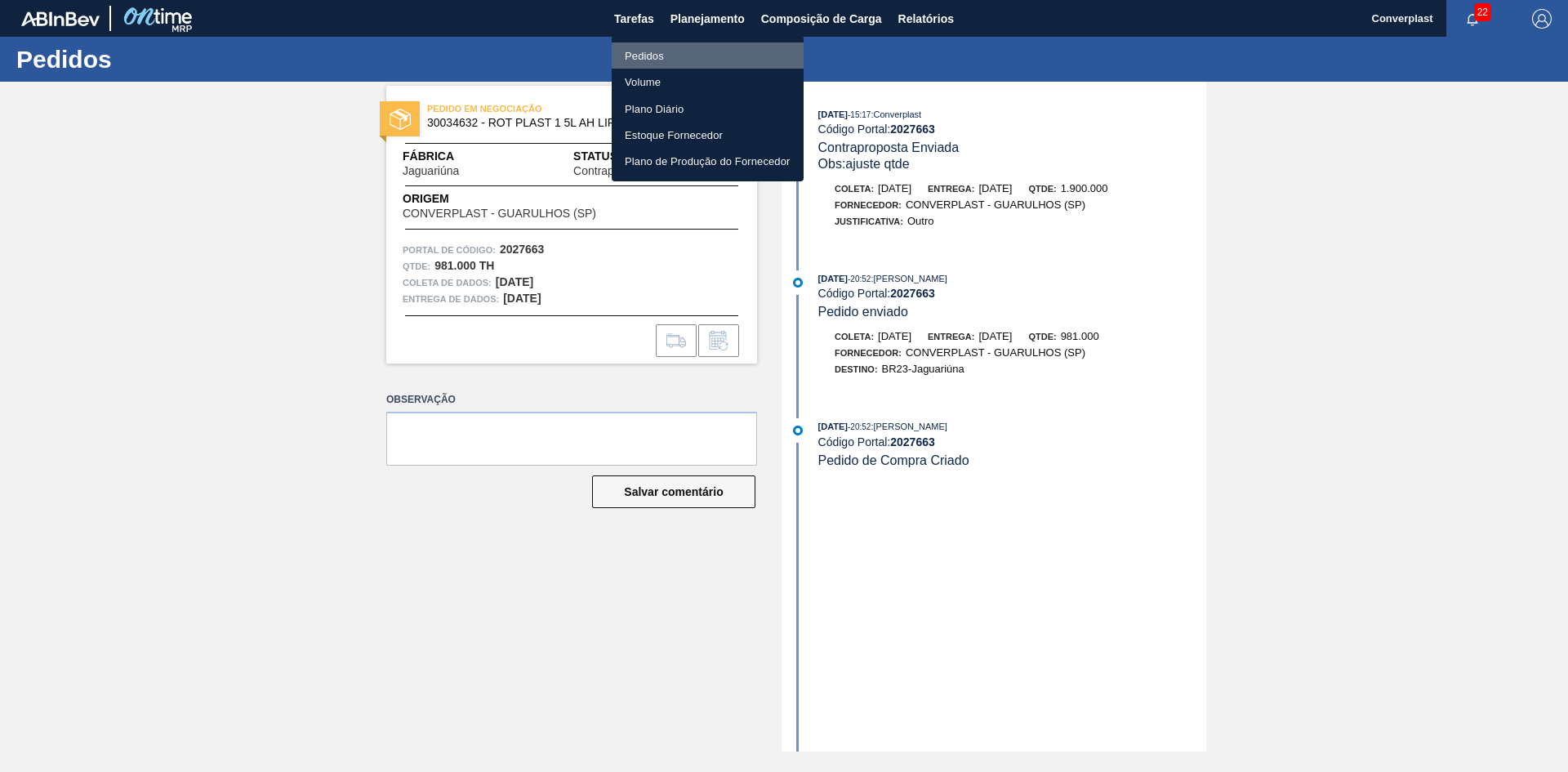
click at [635, 57] on font "Pedidos" at bounding box center [645, 56] width 39 height 12
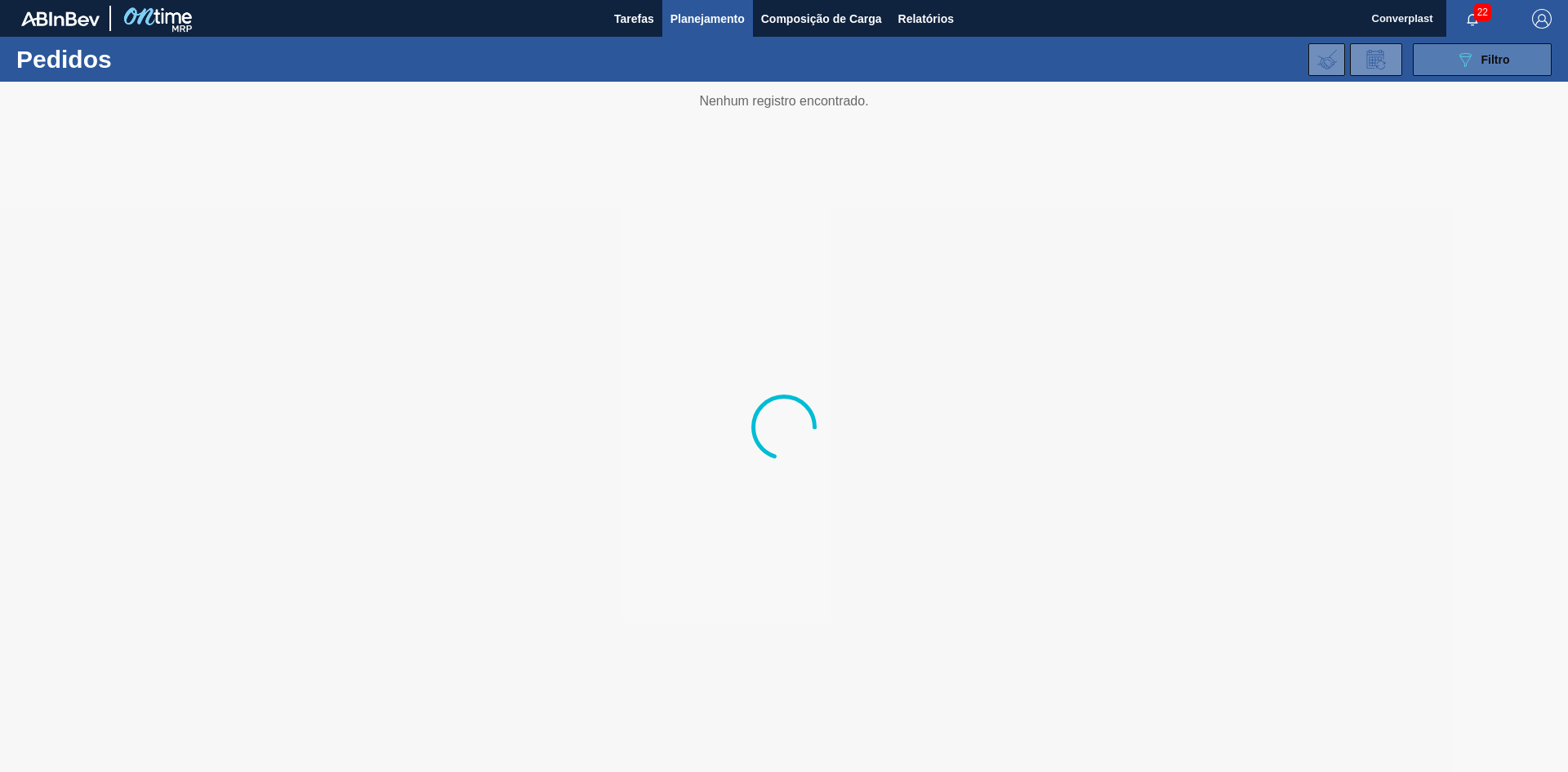
click at [1445, 60] on button "089F7B8B-B2A5-4AFE-B5C0-19BA573D28AC Filtro" at bounding box center [1481, 59] width 139 height 32
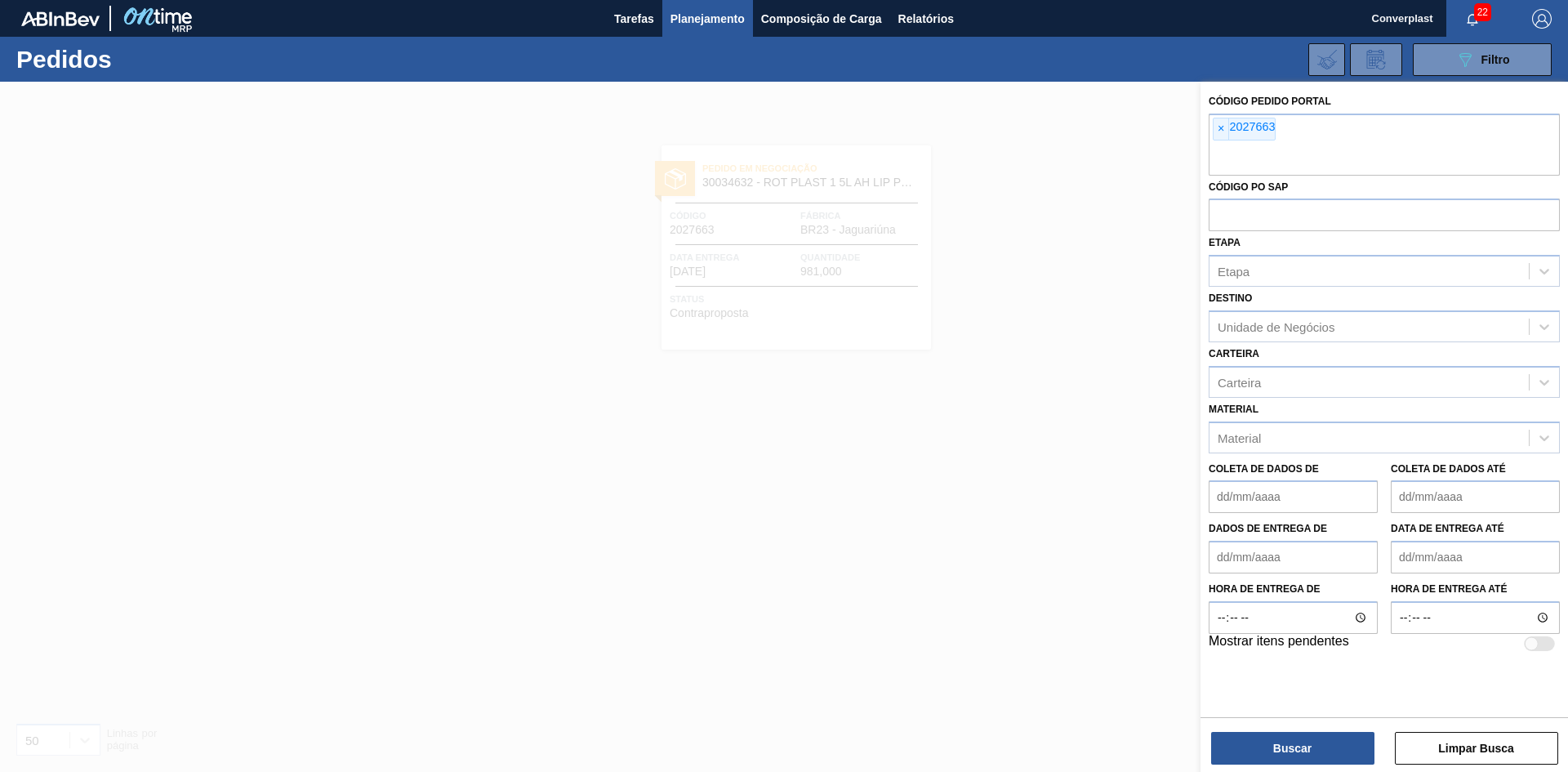
click at [1218, 127] on font "×" at bounding box center [1221, 128] width 7 height 13
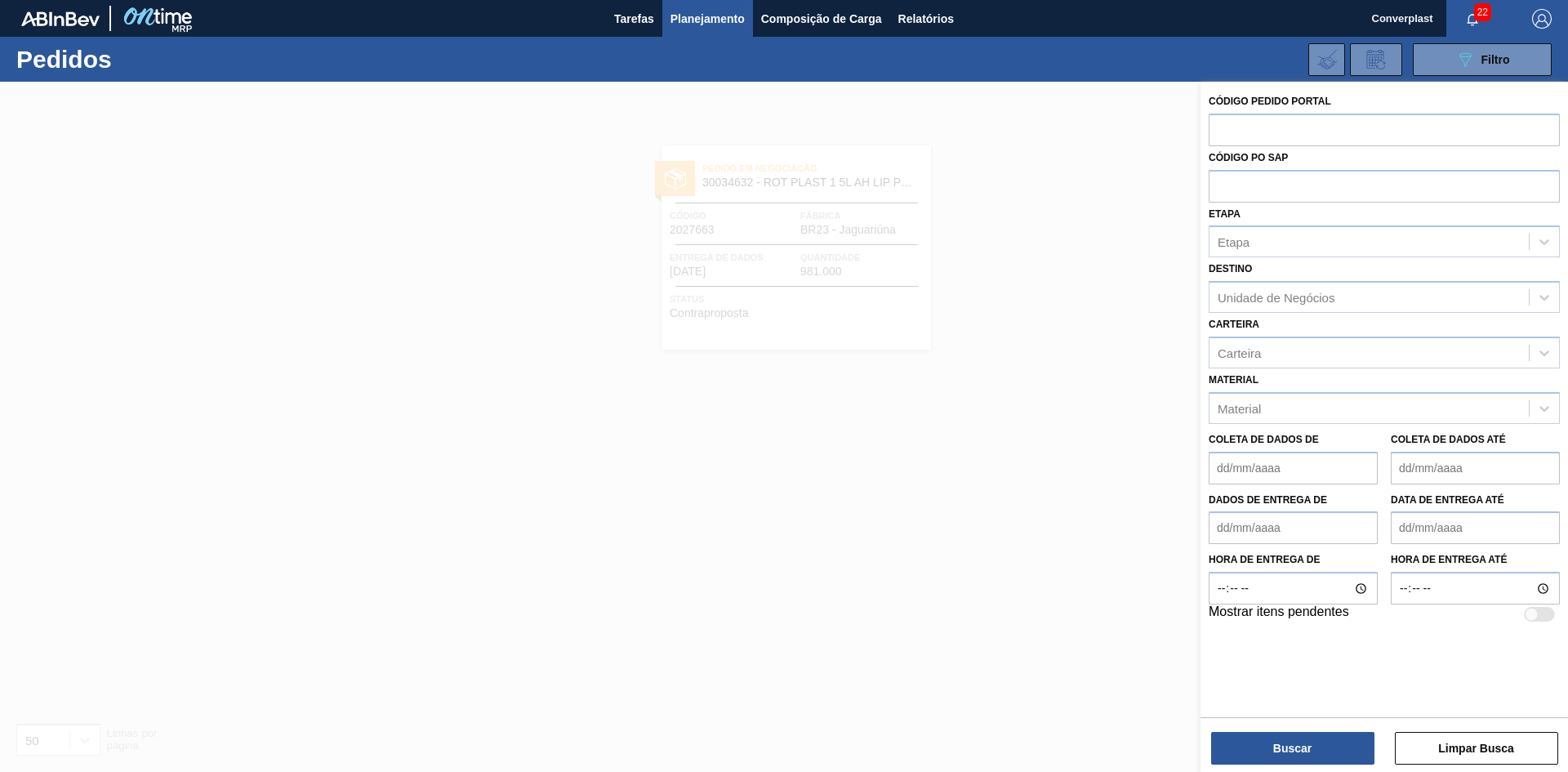
paste input "text"
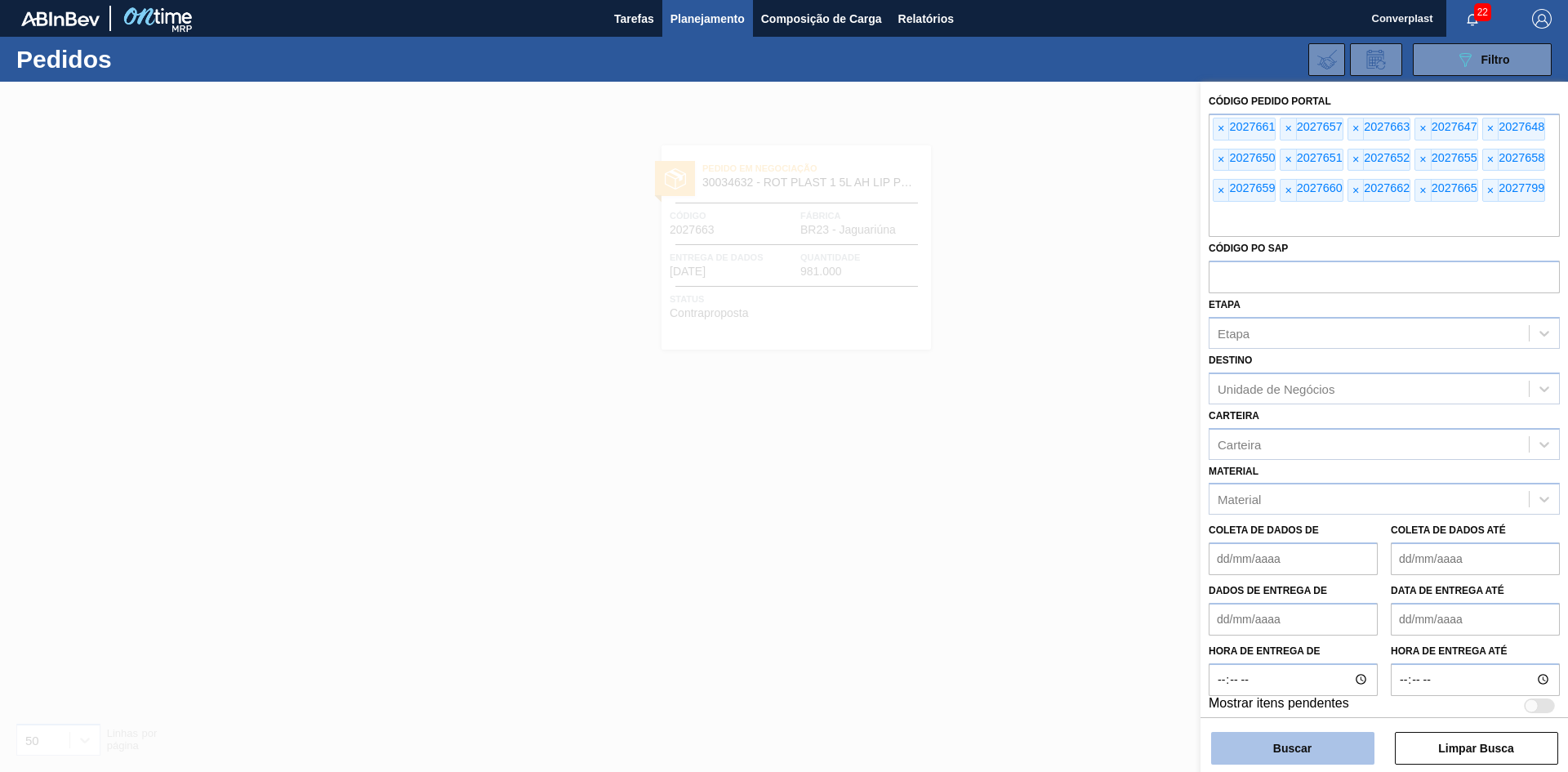
click at [1310, 741] on font "Buscar" at bounding box center [1291, 747] width 38 height 13
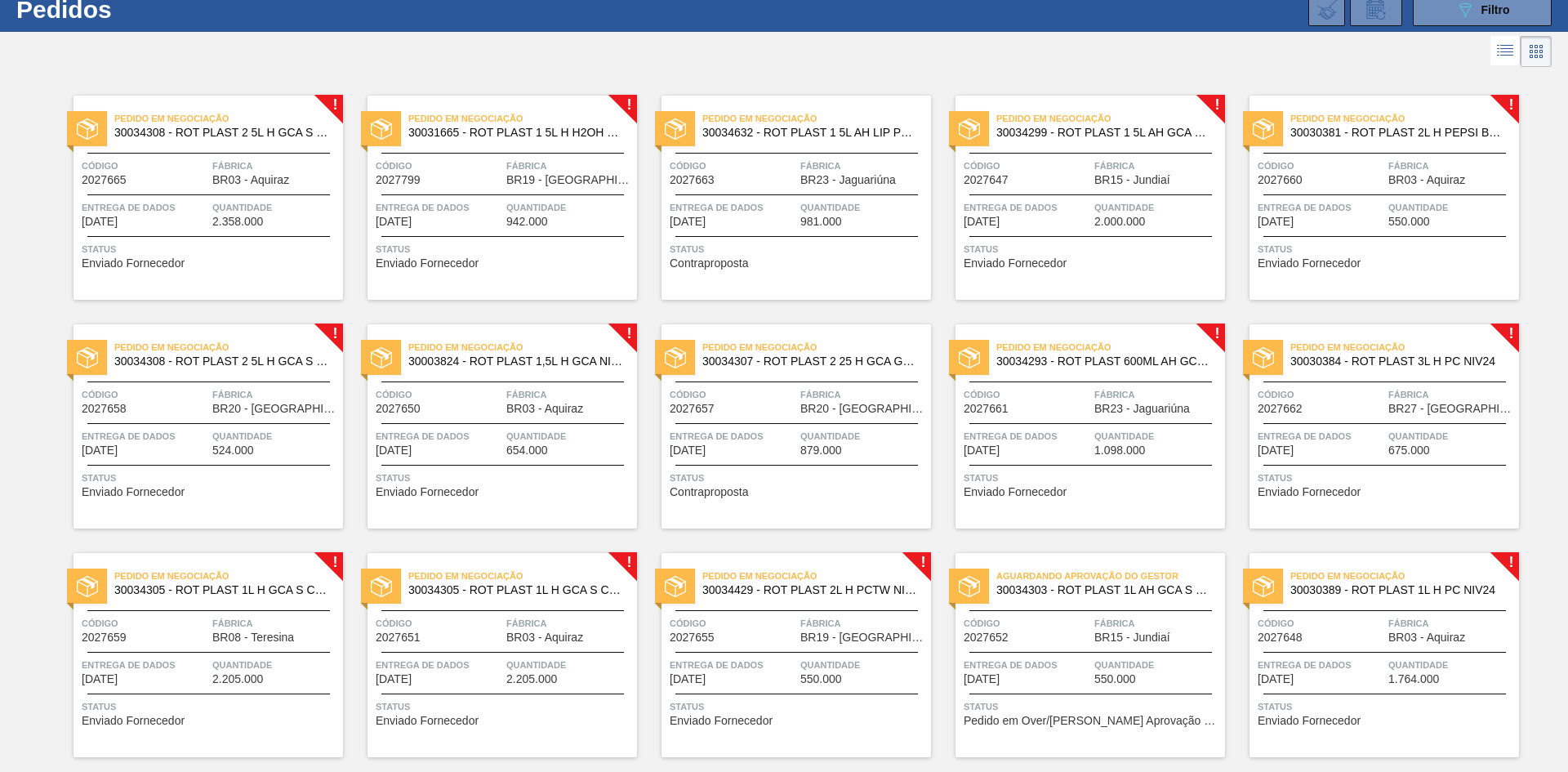
scroll to position [96, 0]
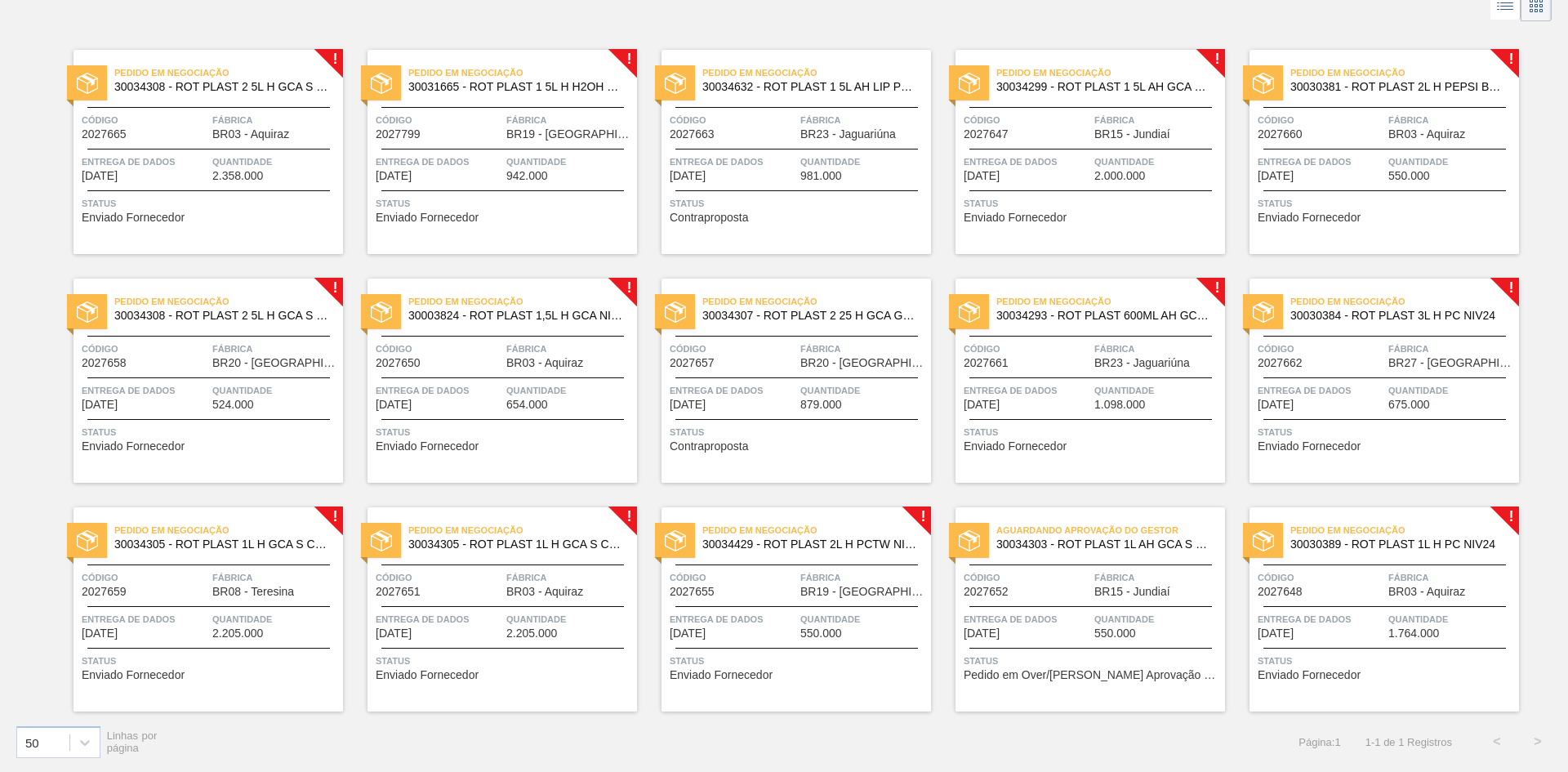
click at [995, 644] on div "Aguardando Aprovação do Gestor 30034303 - ROT PLAST 1L AH GCA S CL NIV25 Código…" at bounding box center [1091, 609] width 270 height 204
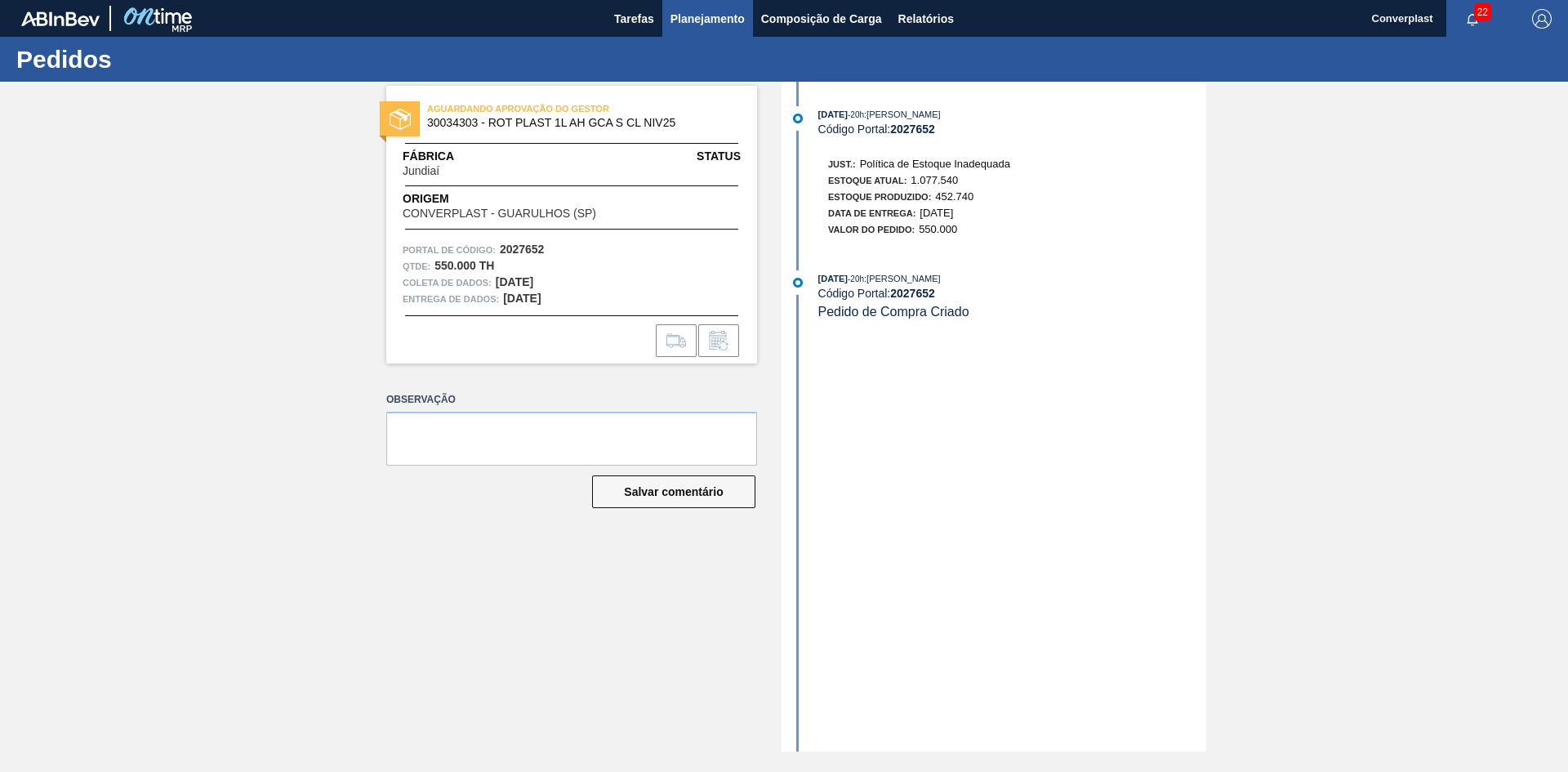
click at [693, 19] on font "Planejamento" at bounding box center [707, 18] width 74 height 13
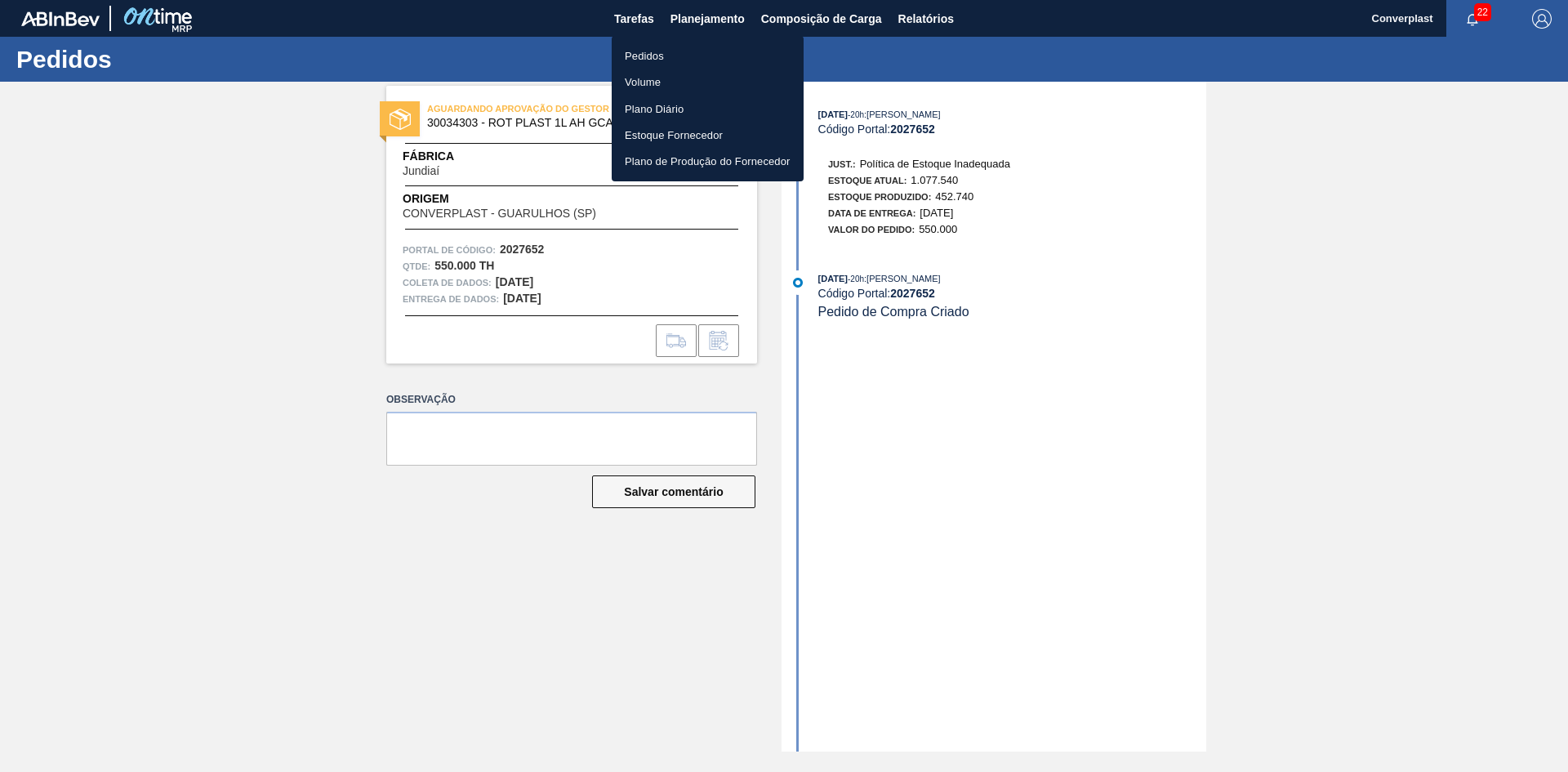
click at [635, 44] on li "Pedidos" at bounding box center [707, 55] width 192 height 27
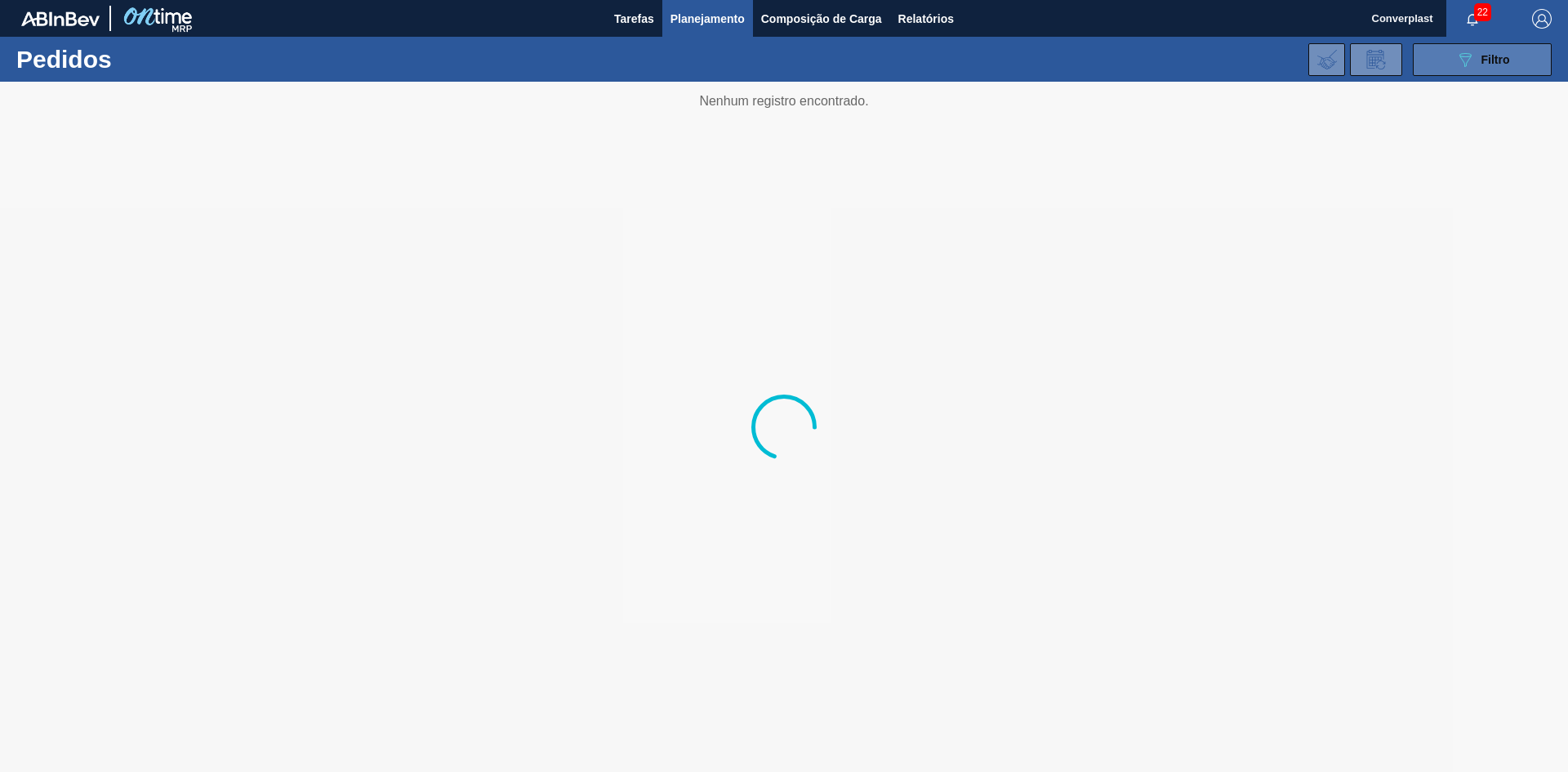
click at [1453, 72] on button "089F7B8B-B2A5-4AFE-B5C0-19BA573D28AC Filtro" at bounding box center [1481, 59] width 139 height 32
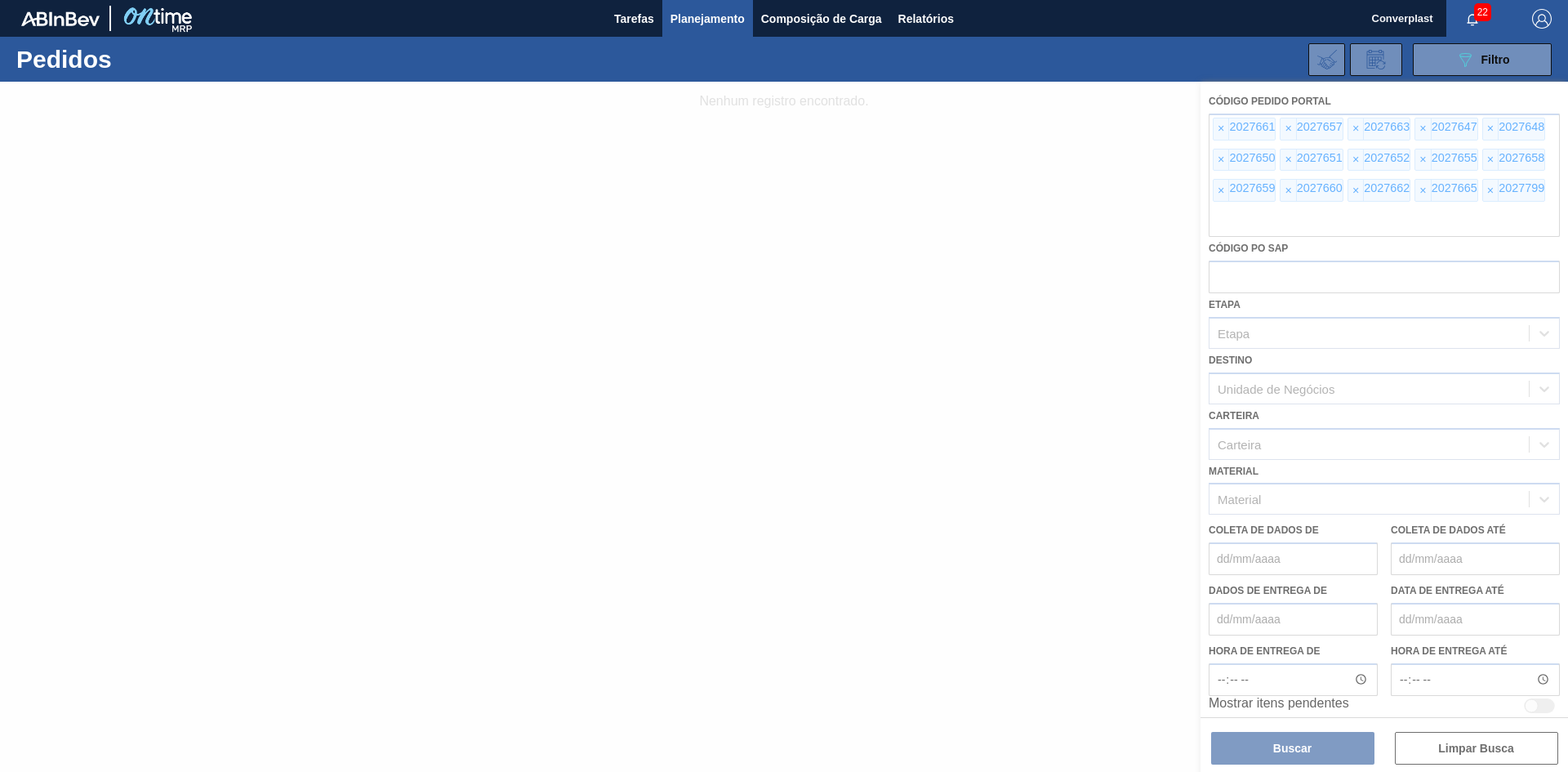
click at [1220, 127] on div at bounding box center [784, 426] width 1568 height 690
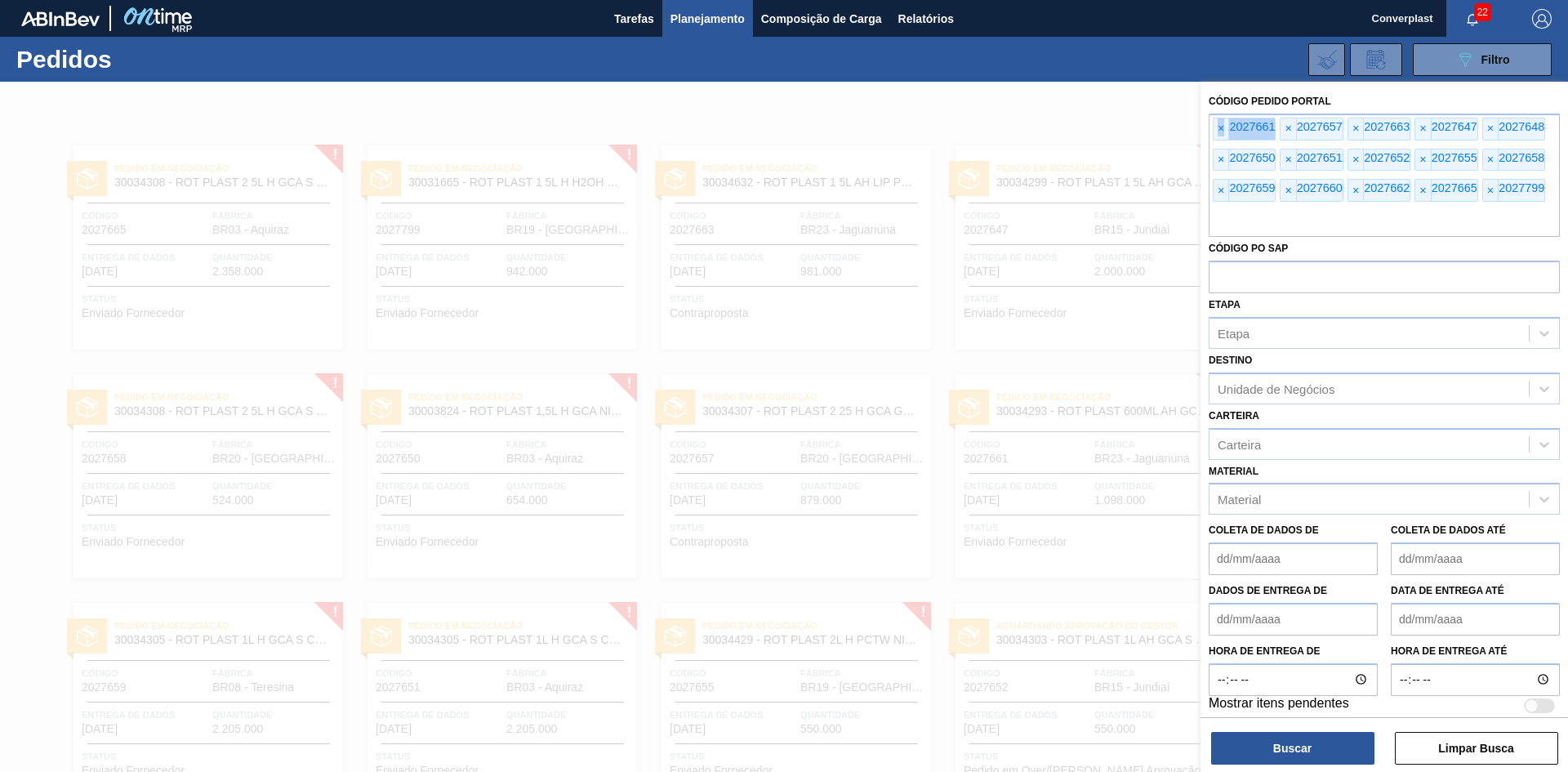
click at [1220, 127] on font "×" at bounding box center [1221, 128] width 7 height 13
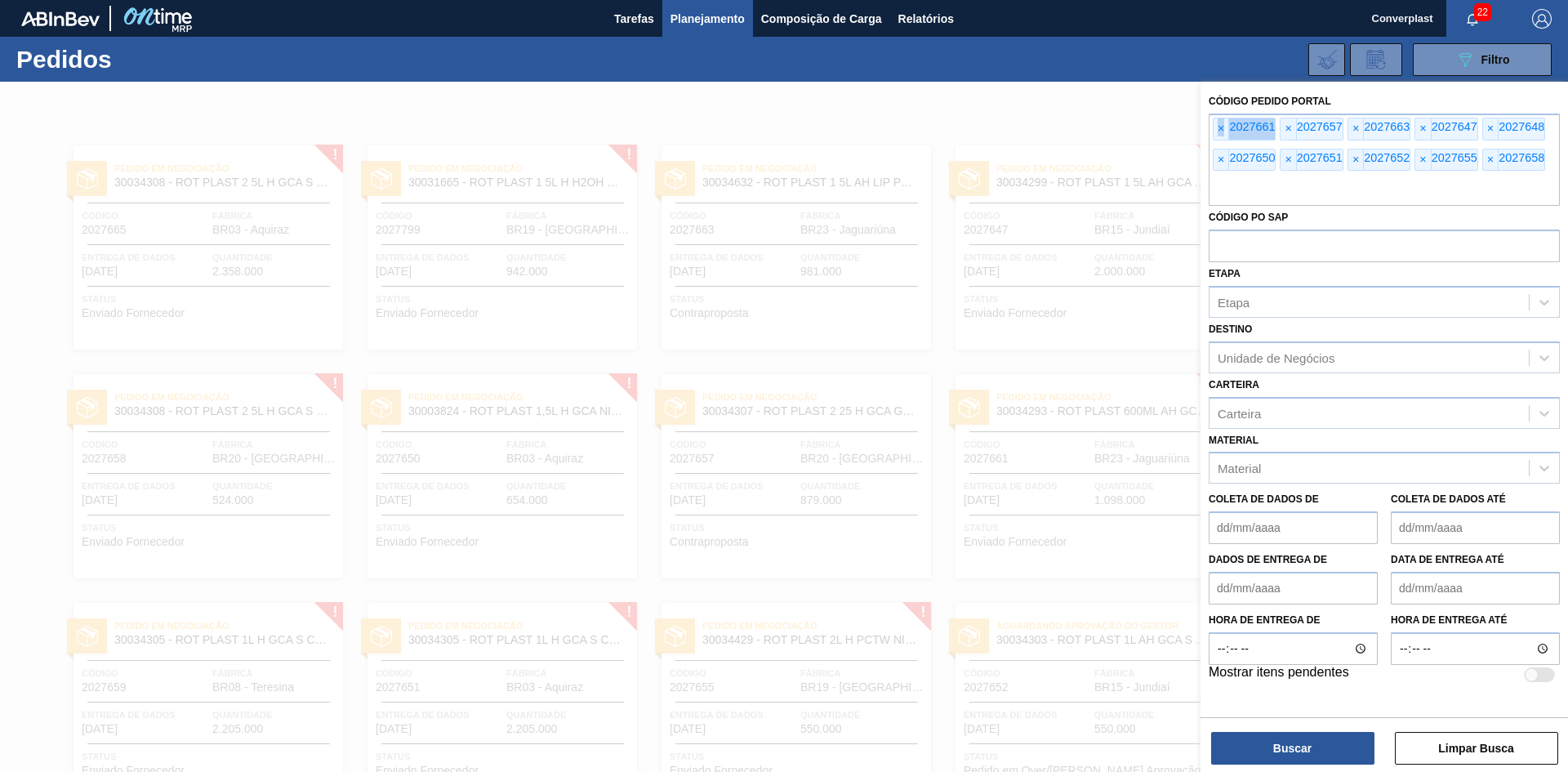
click at [1220, 127] on font "×" at bounding box center [1221, 128] width 7 height 13
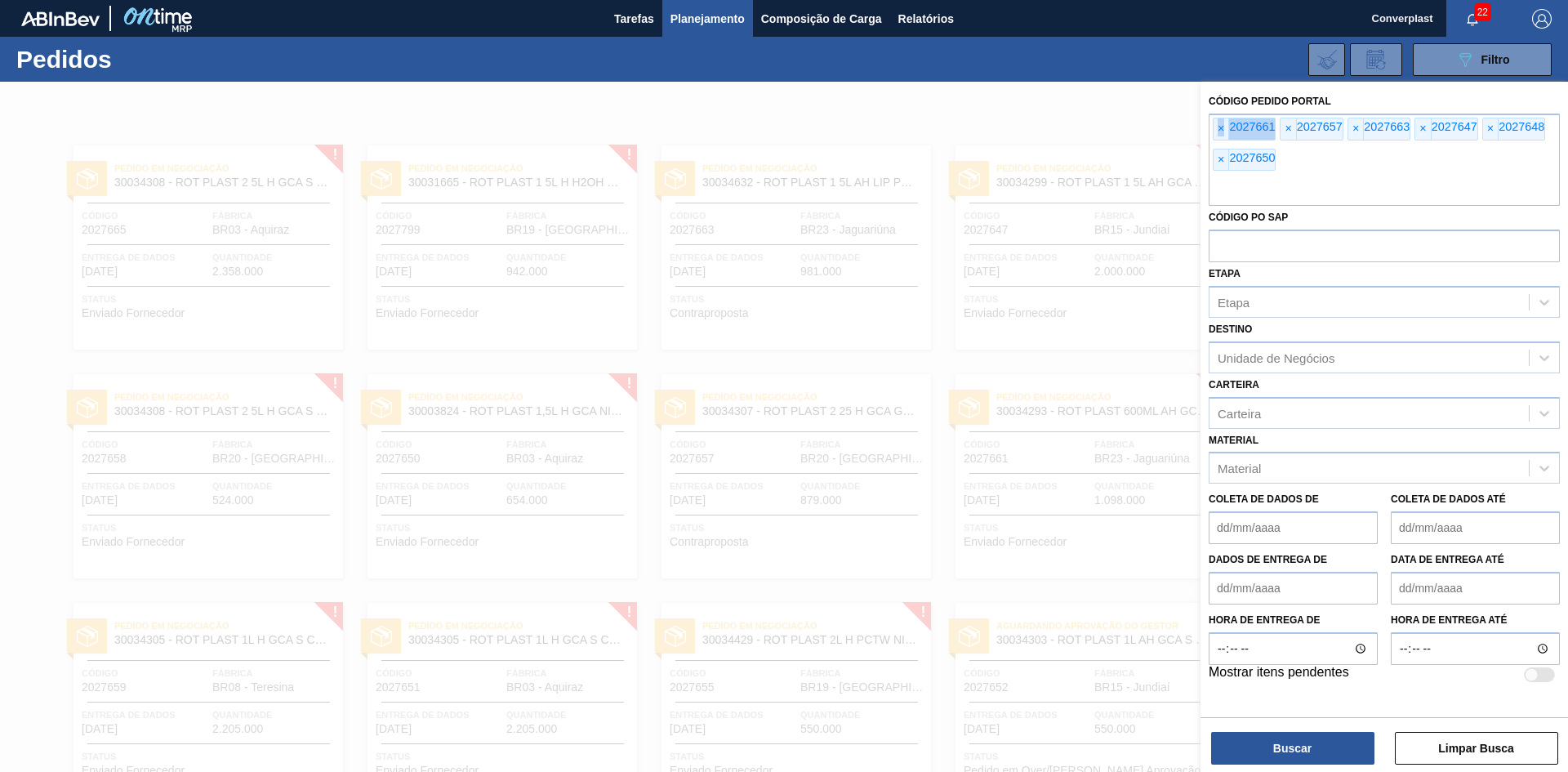
click at [1220, 127] on font "×" at bounding box center [1221, 128] width 7 height 13
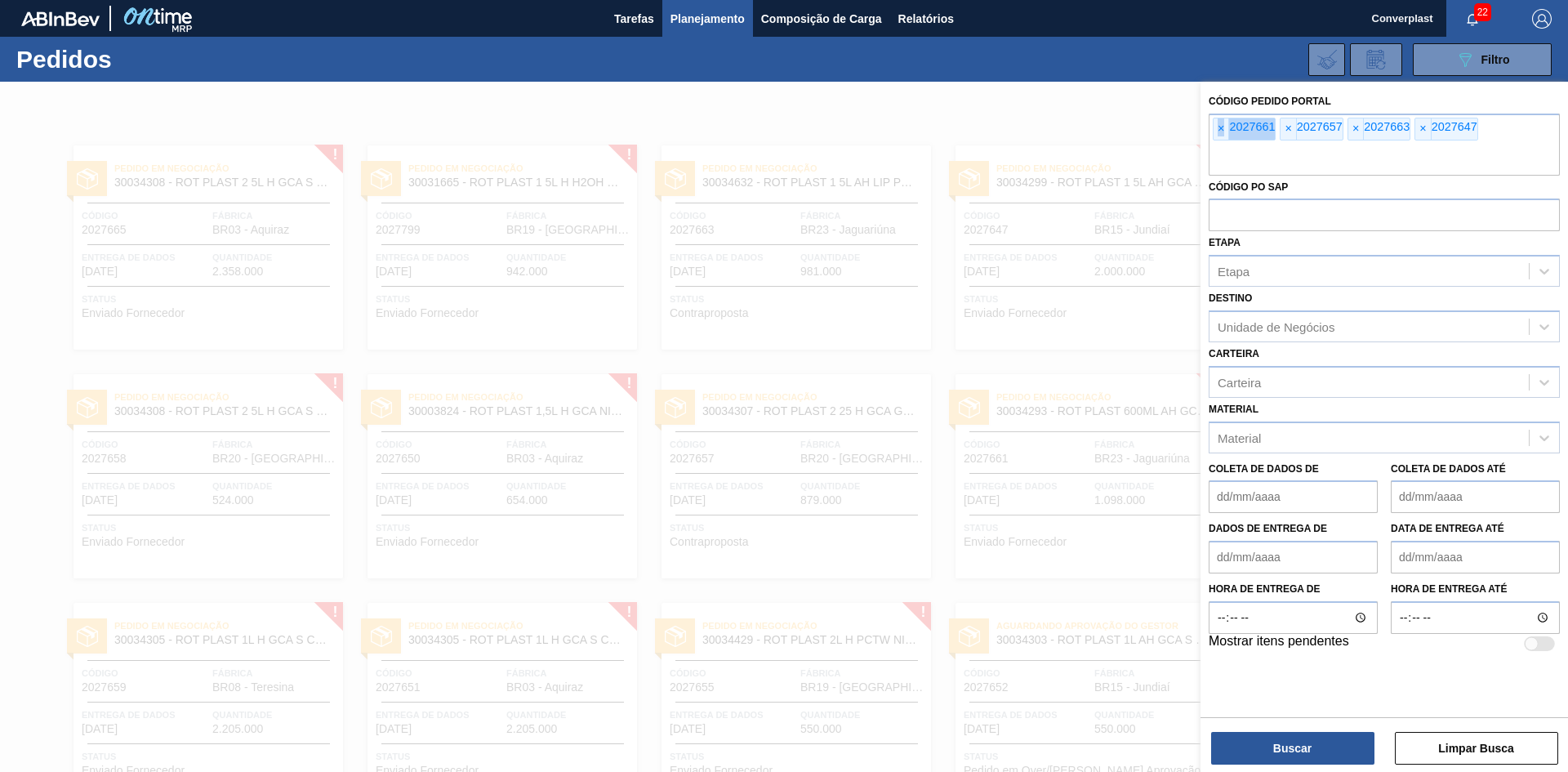
click at [1220, 127] on font "×" at bounding box center [1221, 128] width 7 height 13
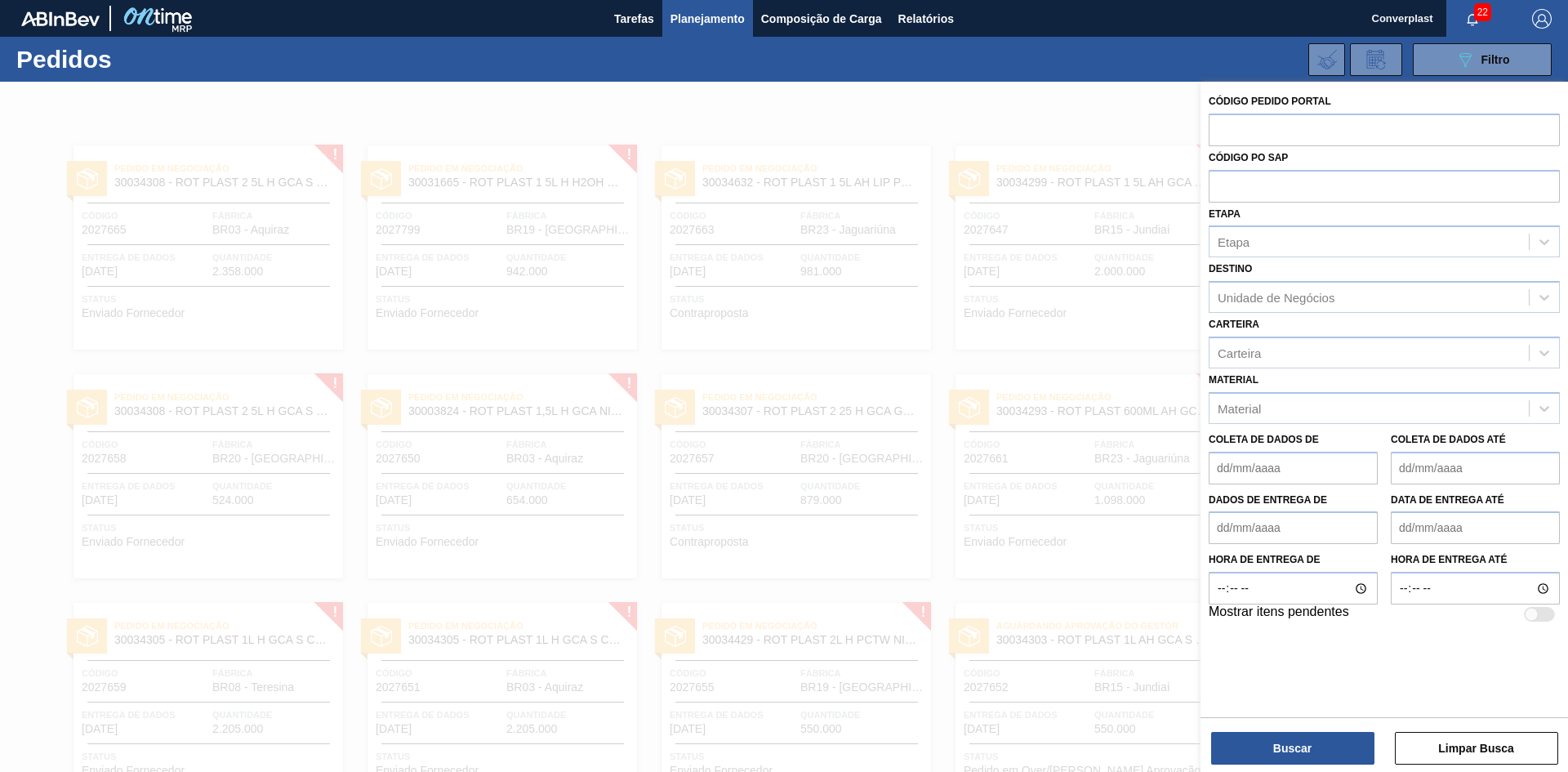
click at [1220, 127] on input "text" at bounding box center [1384, 129] width 351 height 32
paste input "2027661"
type input "2027661"
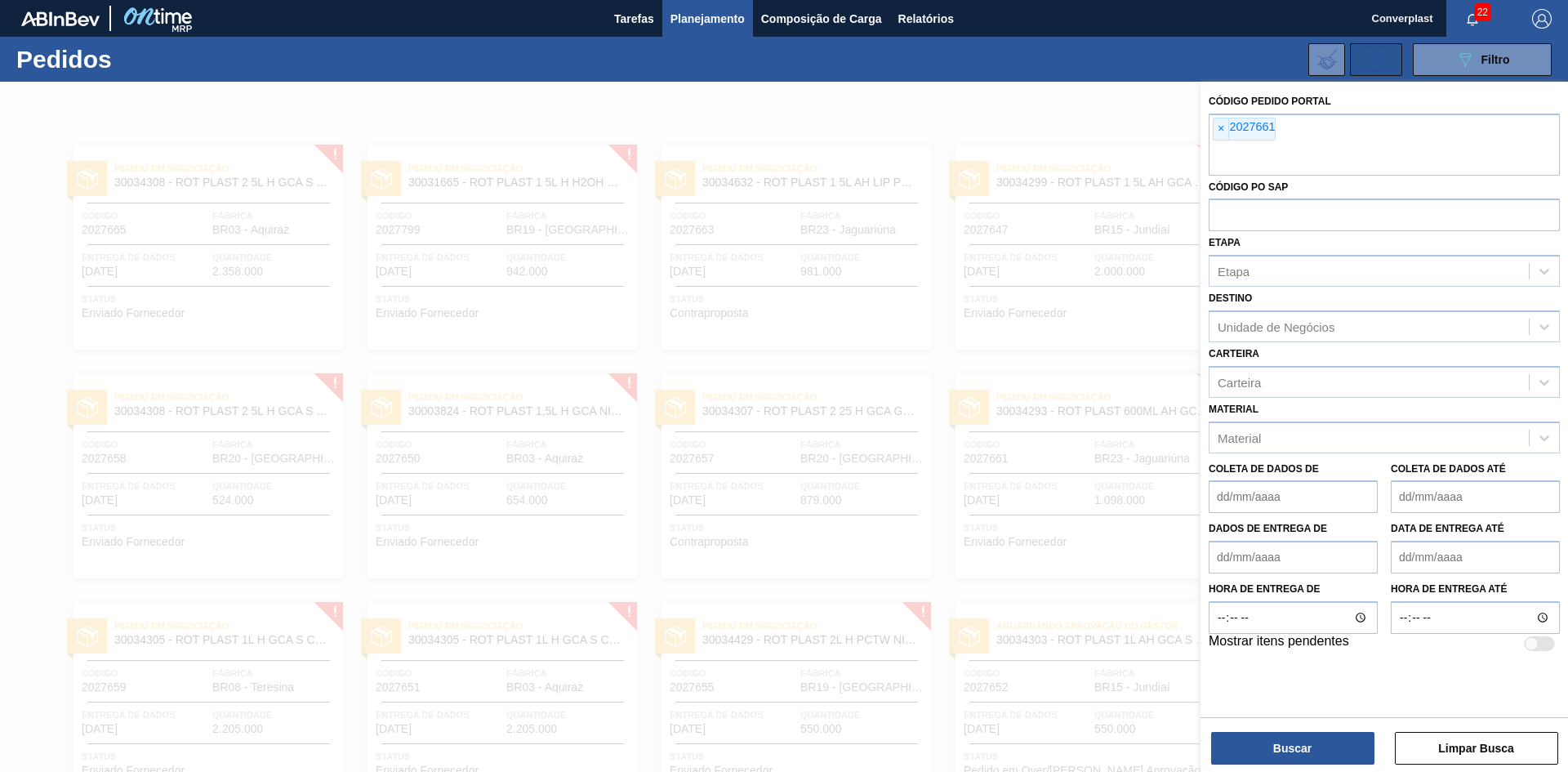
paste input "text"
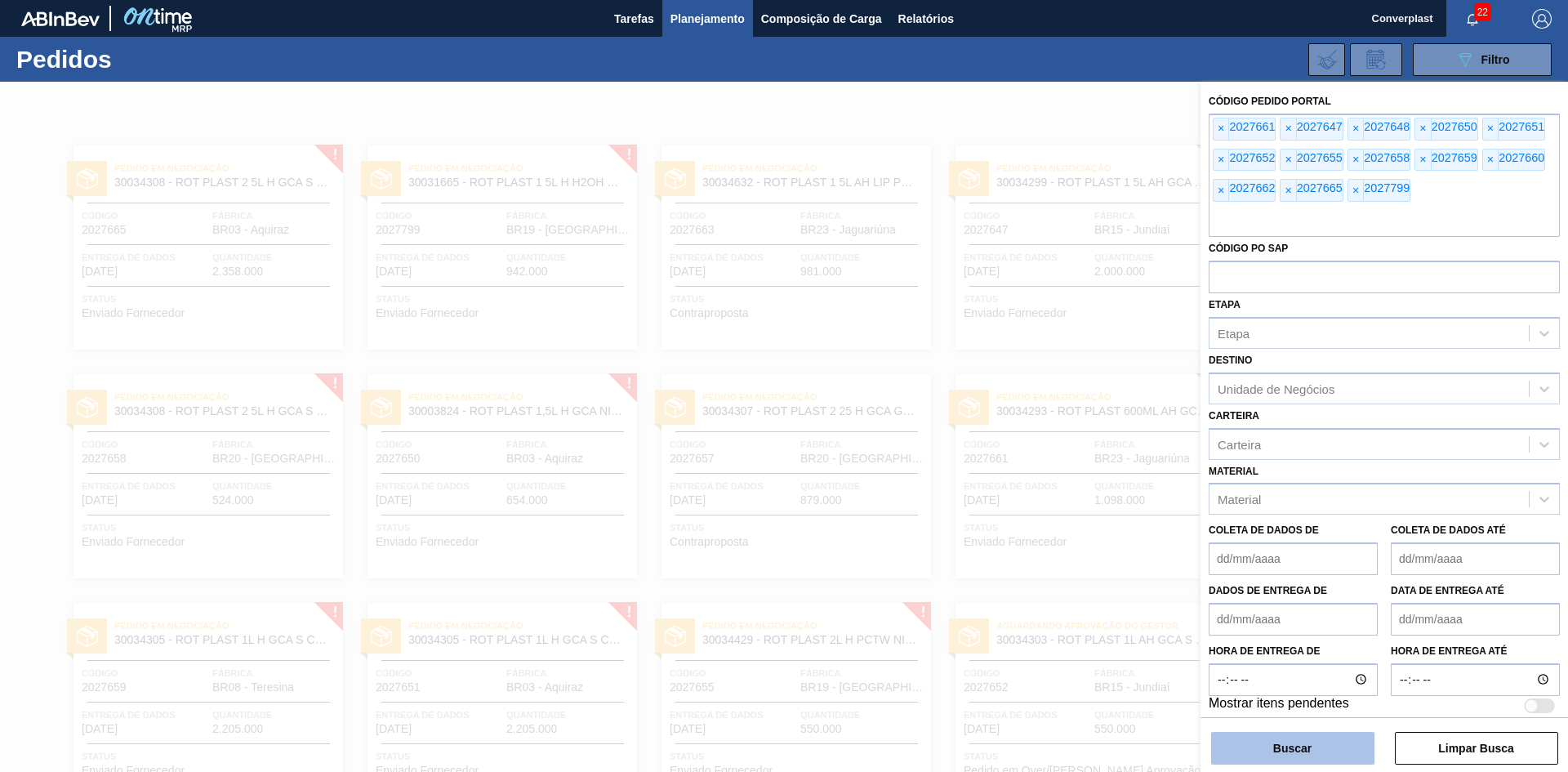
click at [1272, 760] on button "Buscar" at bounding box center [1292, 747] width 163 height 32
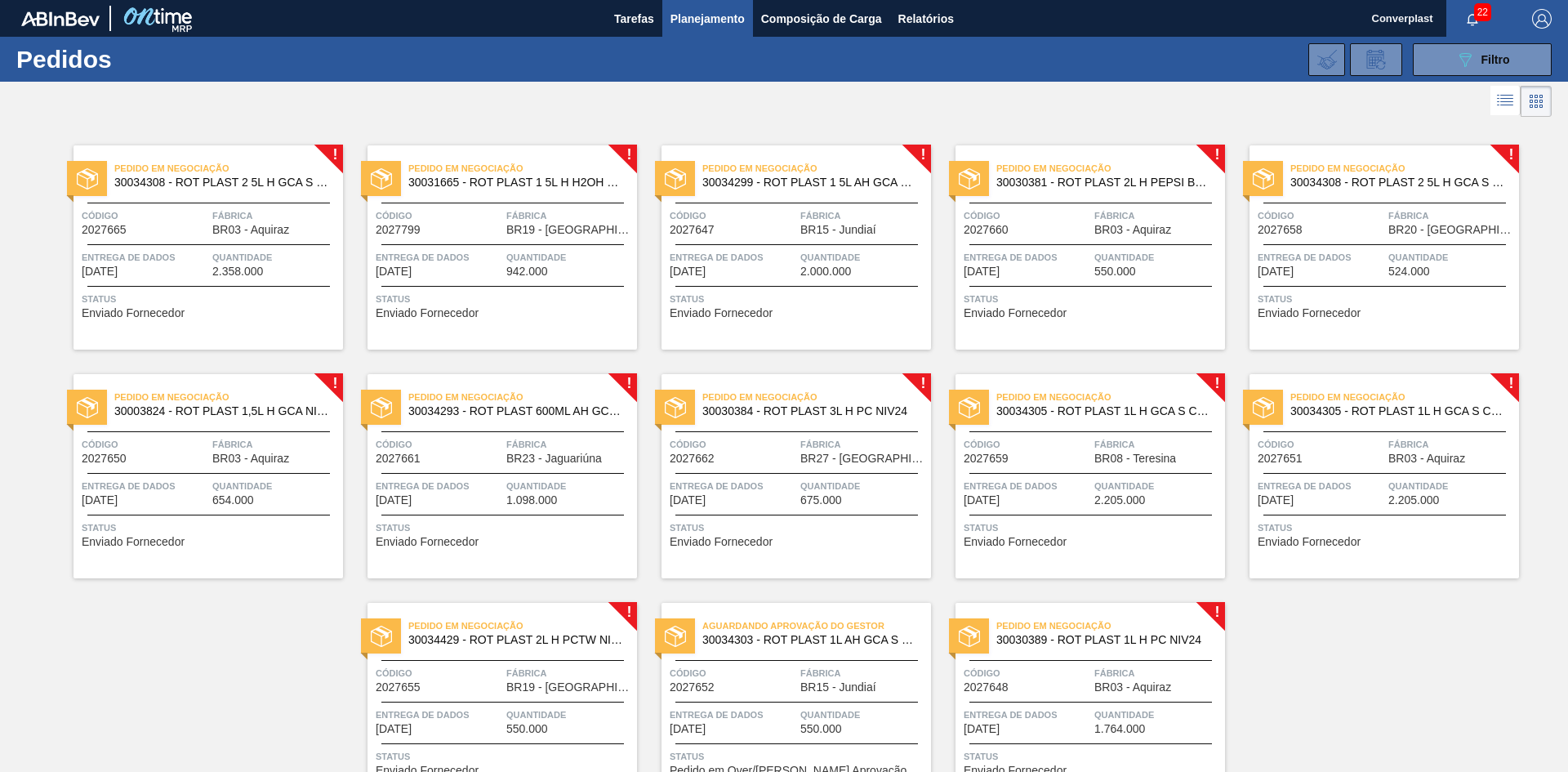
click at [117, 274] on font "06/10/2025" at bounding box center [99, 271] width 36 height 13
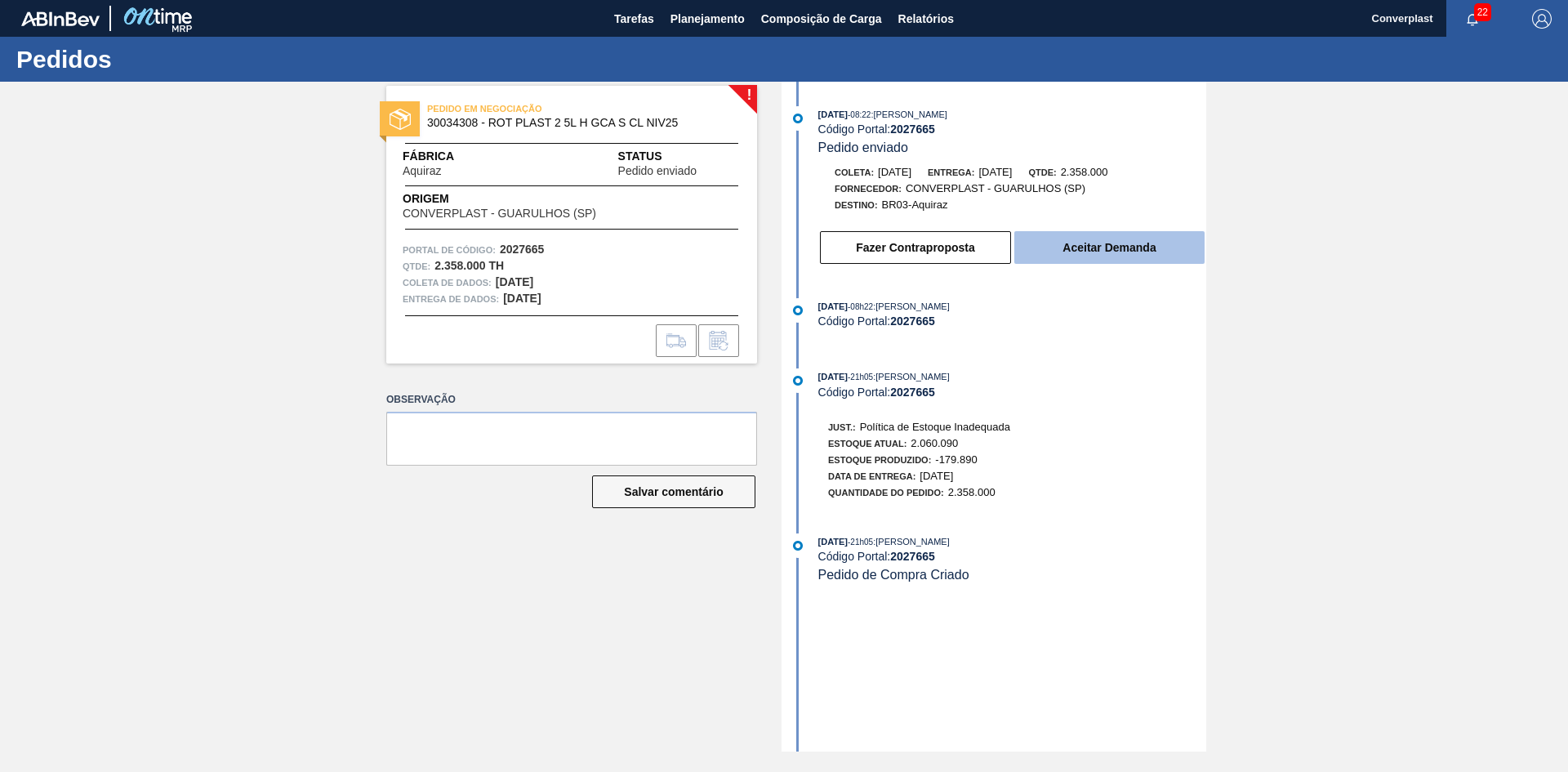
click at [1064, 235] on button "Aceitar Demanda" at bounding box center [1108, 247] width 190 height 32
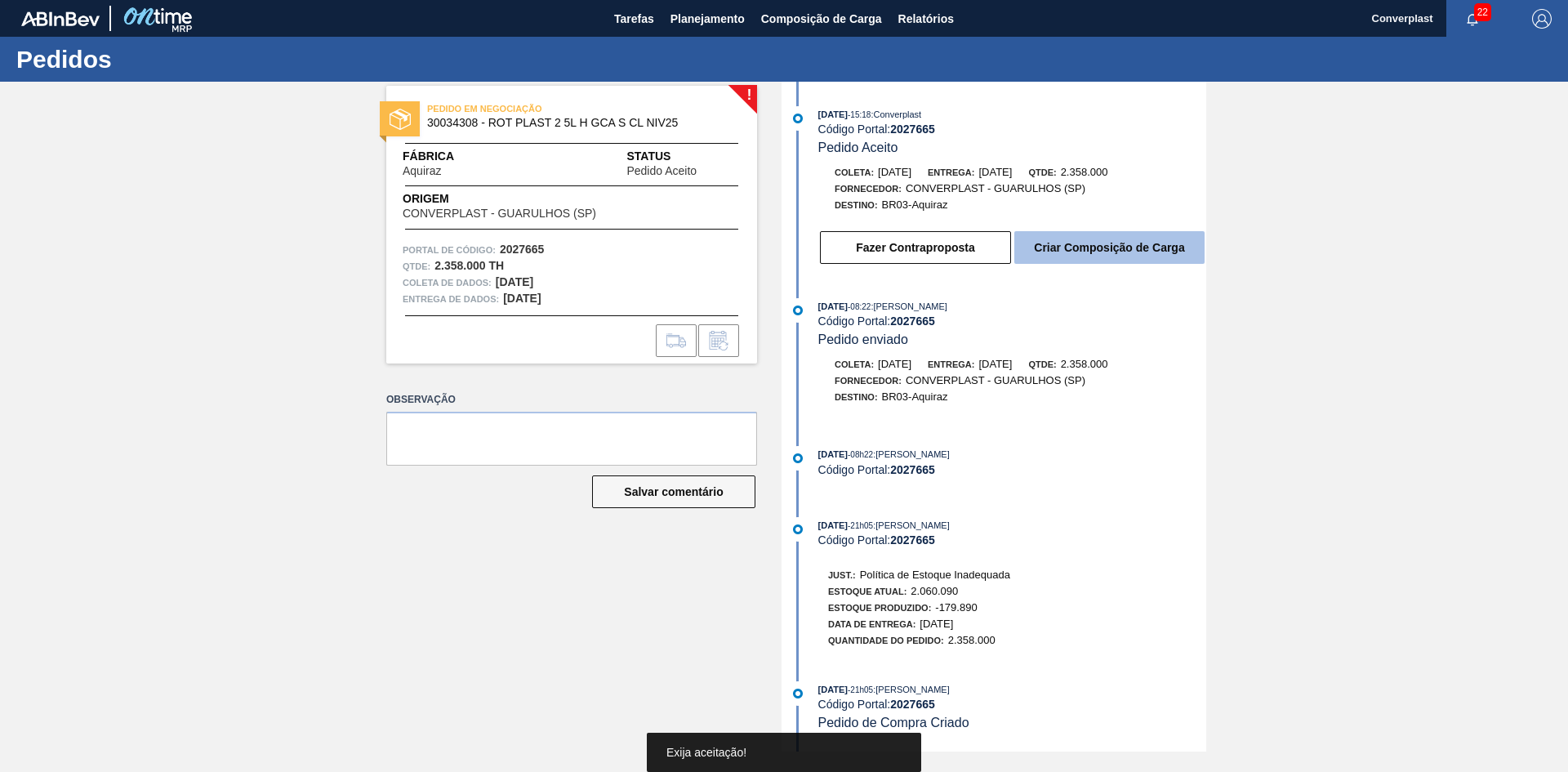
click at [1071, 242] on font "Criar Composição de Carga" at bounding box center [1108, 247] width 151 height 13
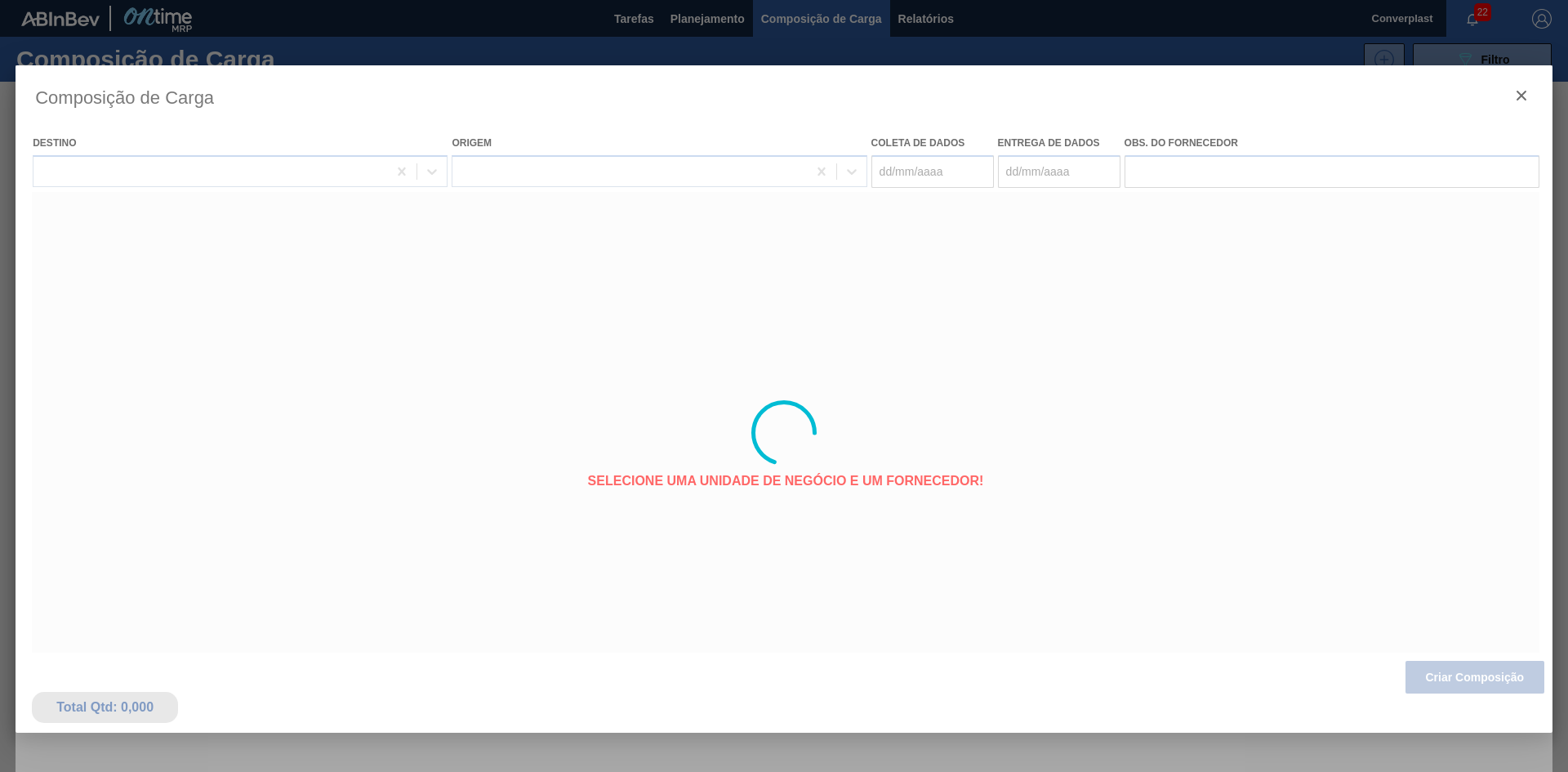
type coleta "06/10/2025"
type entrega "06/10/2025"
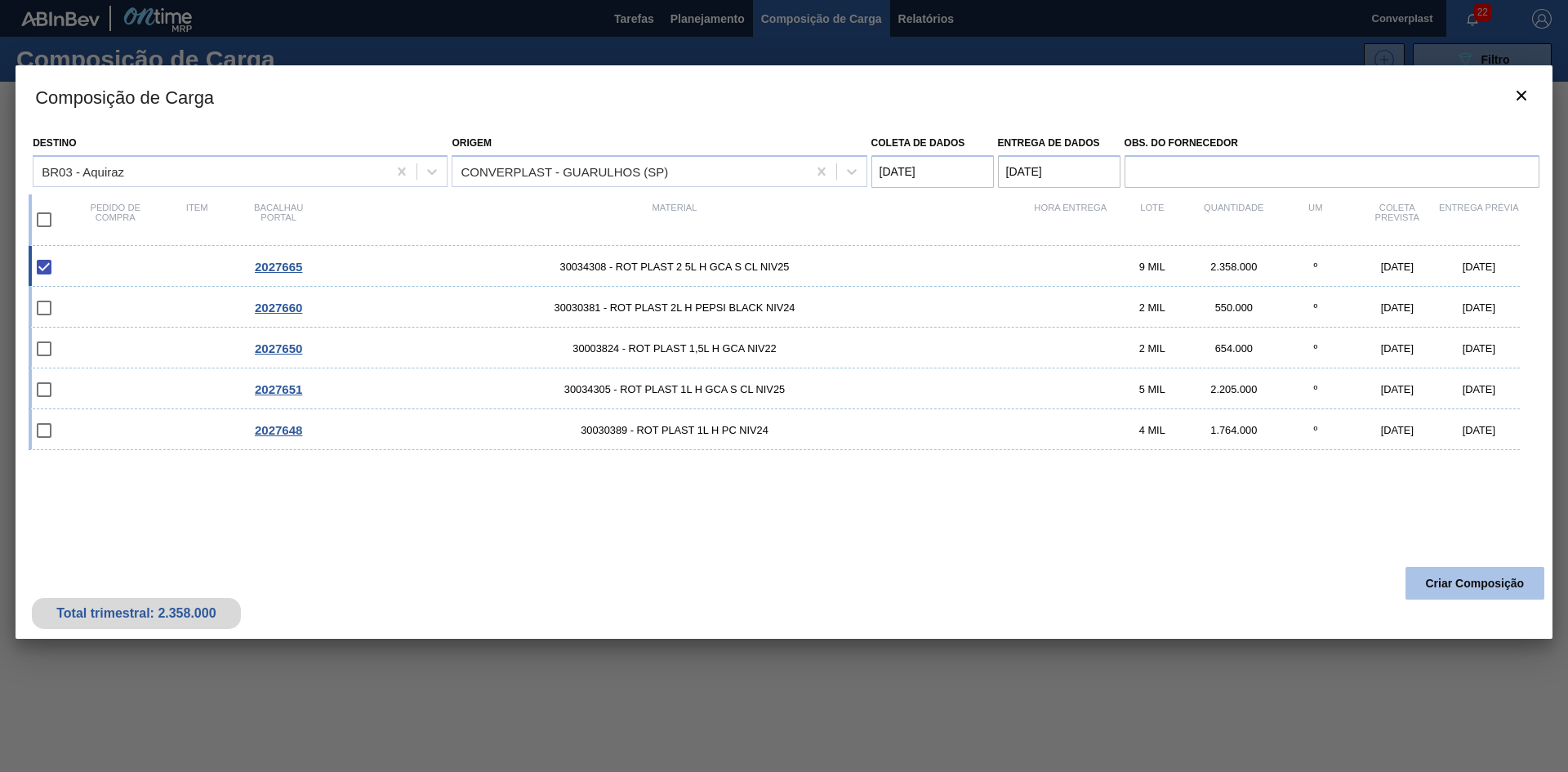
click at [1475, 571] on button "Criar Composição" at bounding box center [1474, 583] width 139 height 32
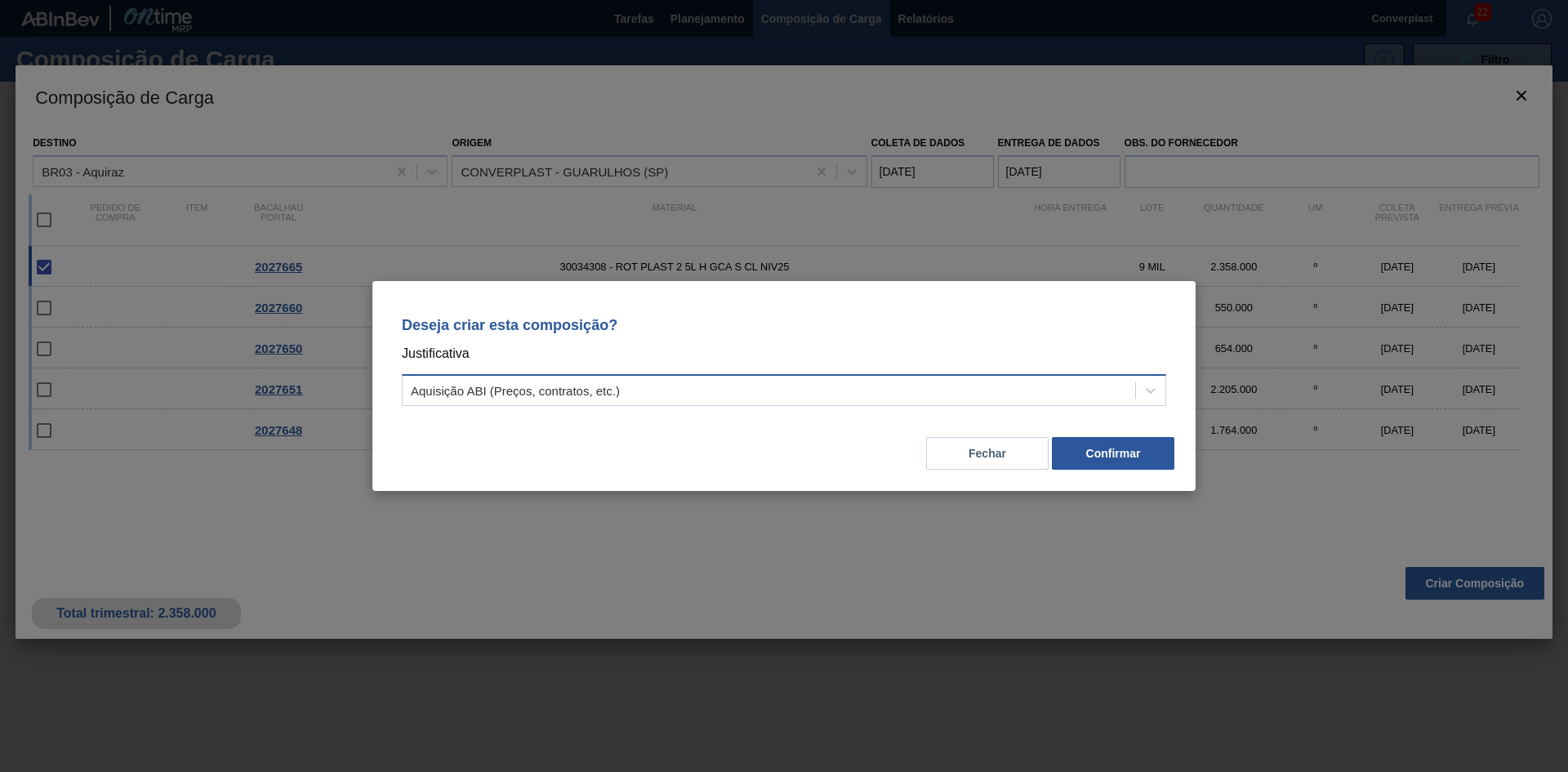
click at [790, 391] on div "Aquisição ABI (Preços, contratos, etc.)" at bounding box center [769, 391] width 732 height 24
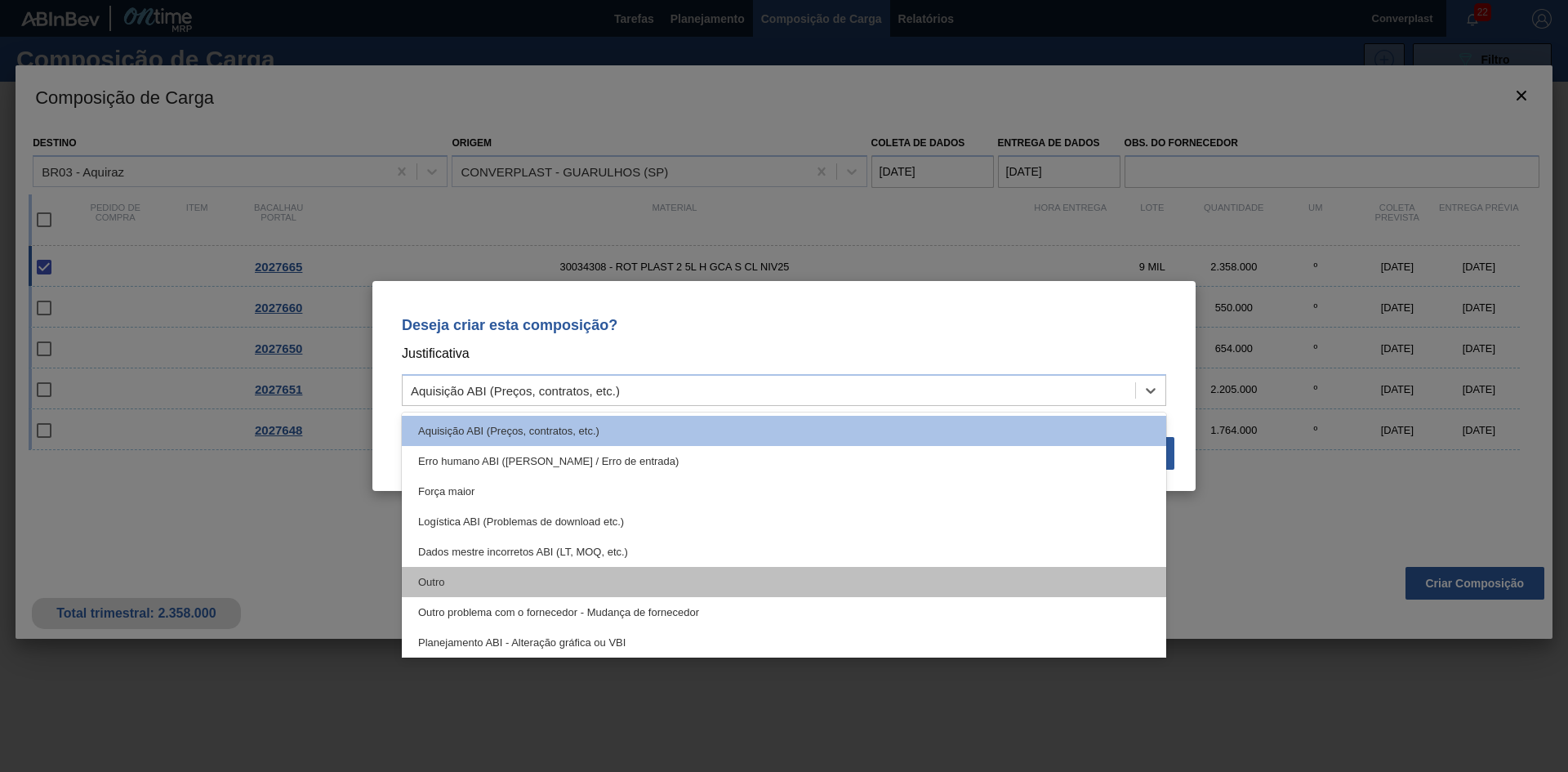
click at [612, 588] on div "Outro" at bounding box center [784, 582] width 764 height 31
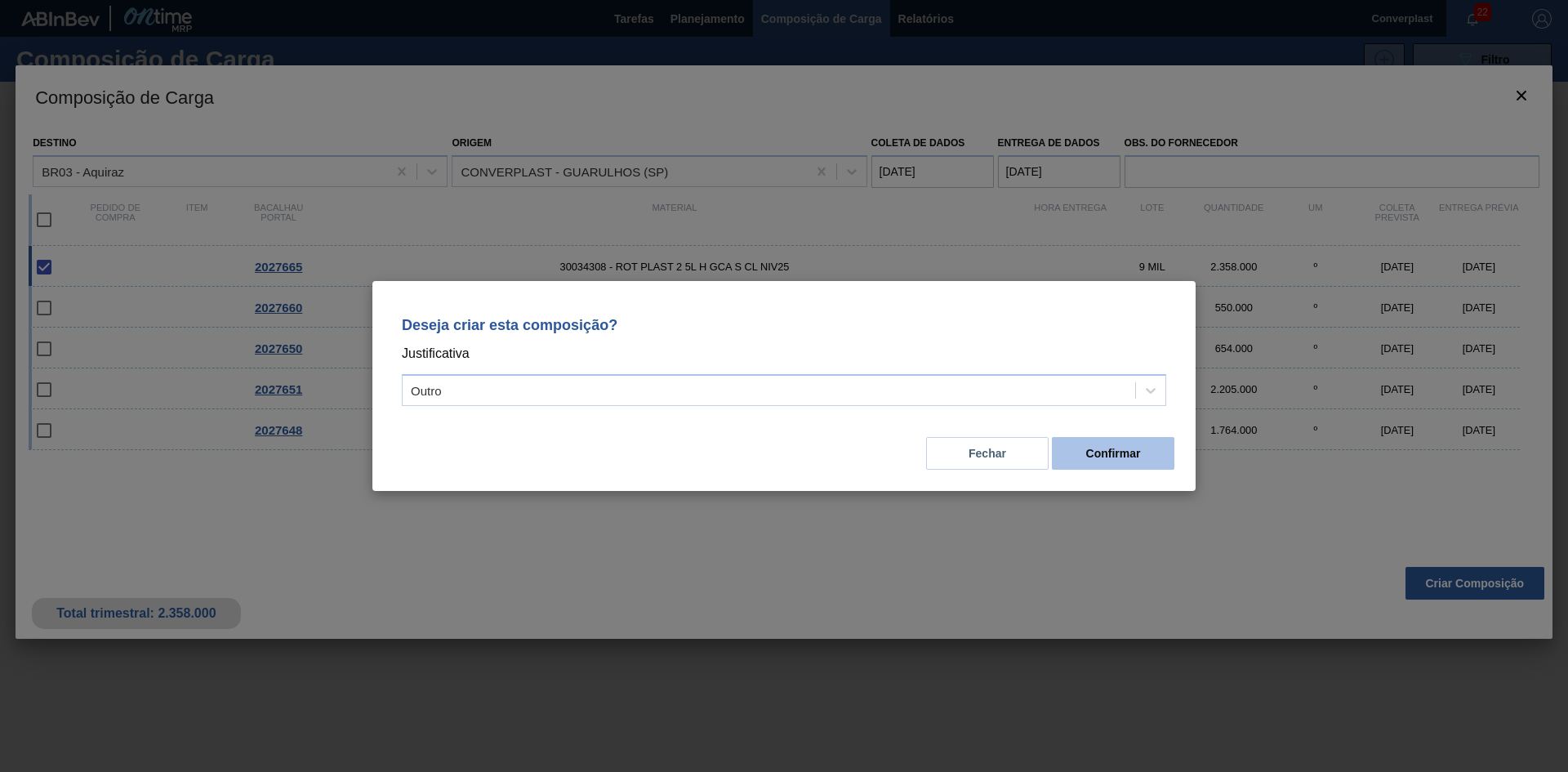
click at [1104, 448] on font "Confirmar" at bounding box center [1113, 453] width 55 height 13
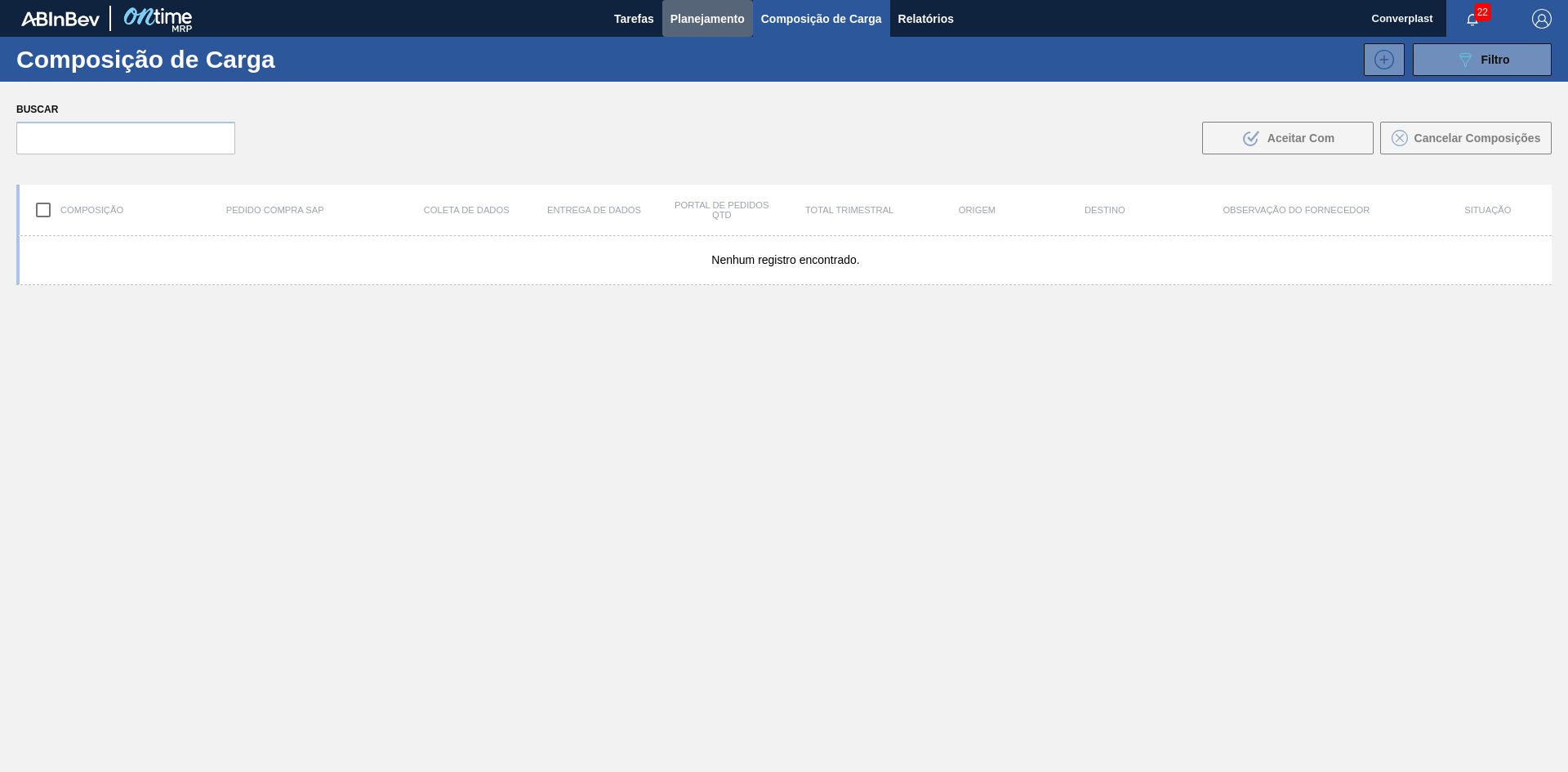
click at [695, 19] on font "Planejamento" at bounding box center [707, 18] width 74 height 13
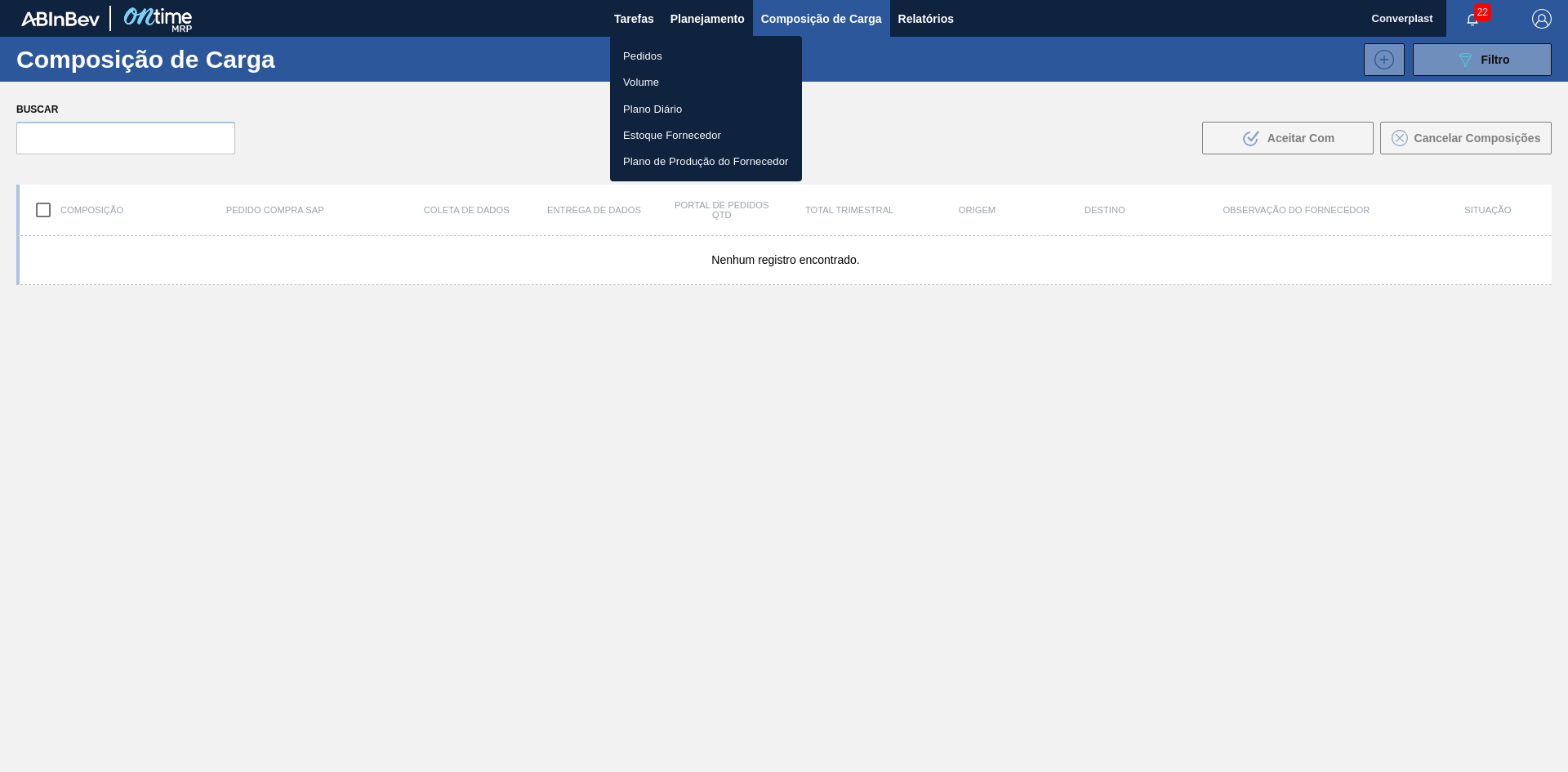
click at [628, 50] on font "Pedidos" at bounding box center [643, 56] width 39 height 12
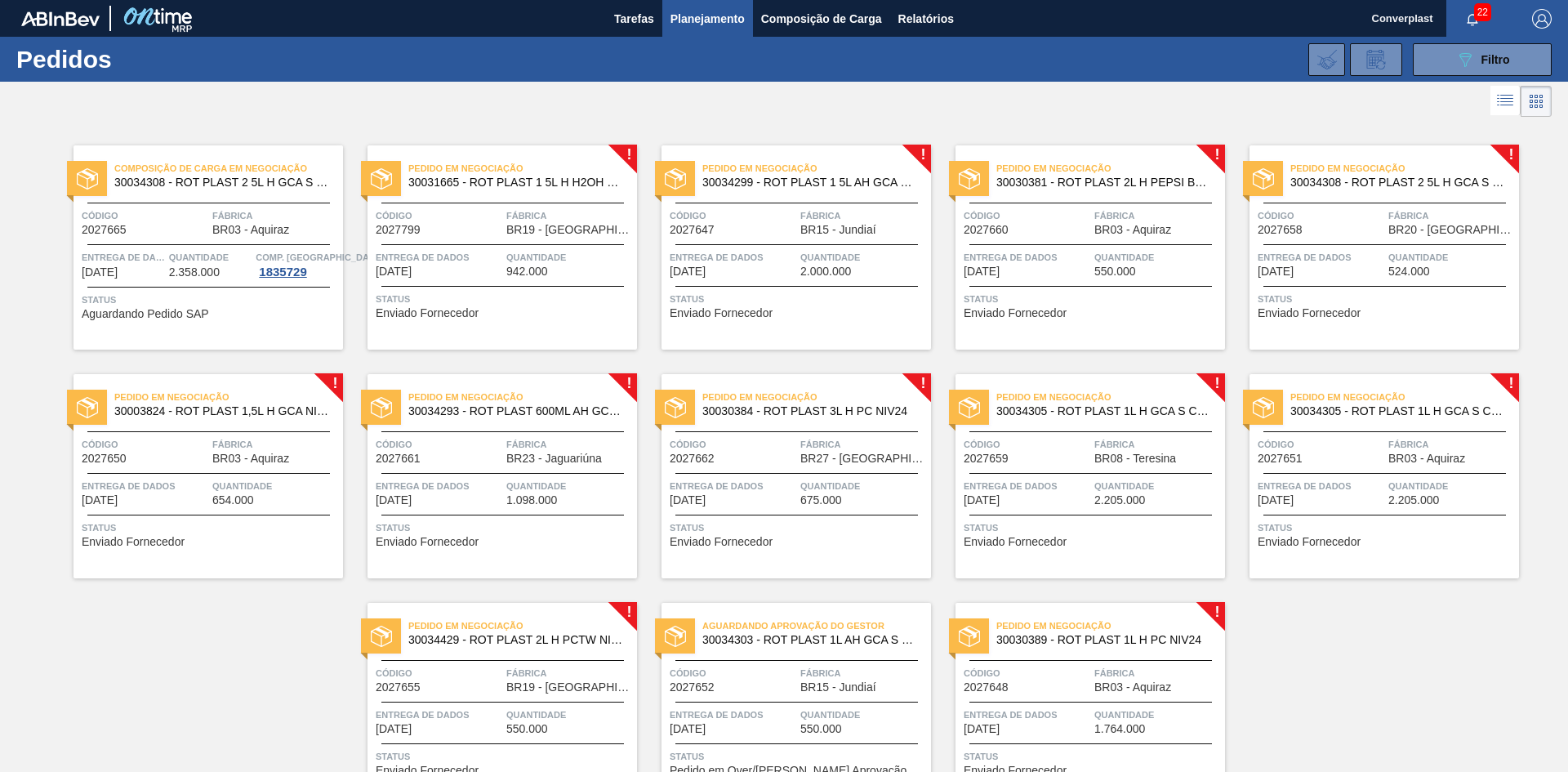
click at [396, 217] on font "Código" at bounding box center [394, 216] width 36 height 10
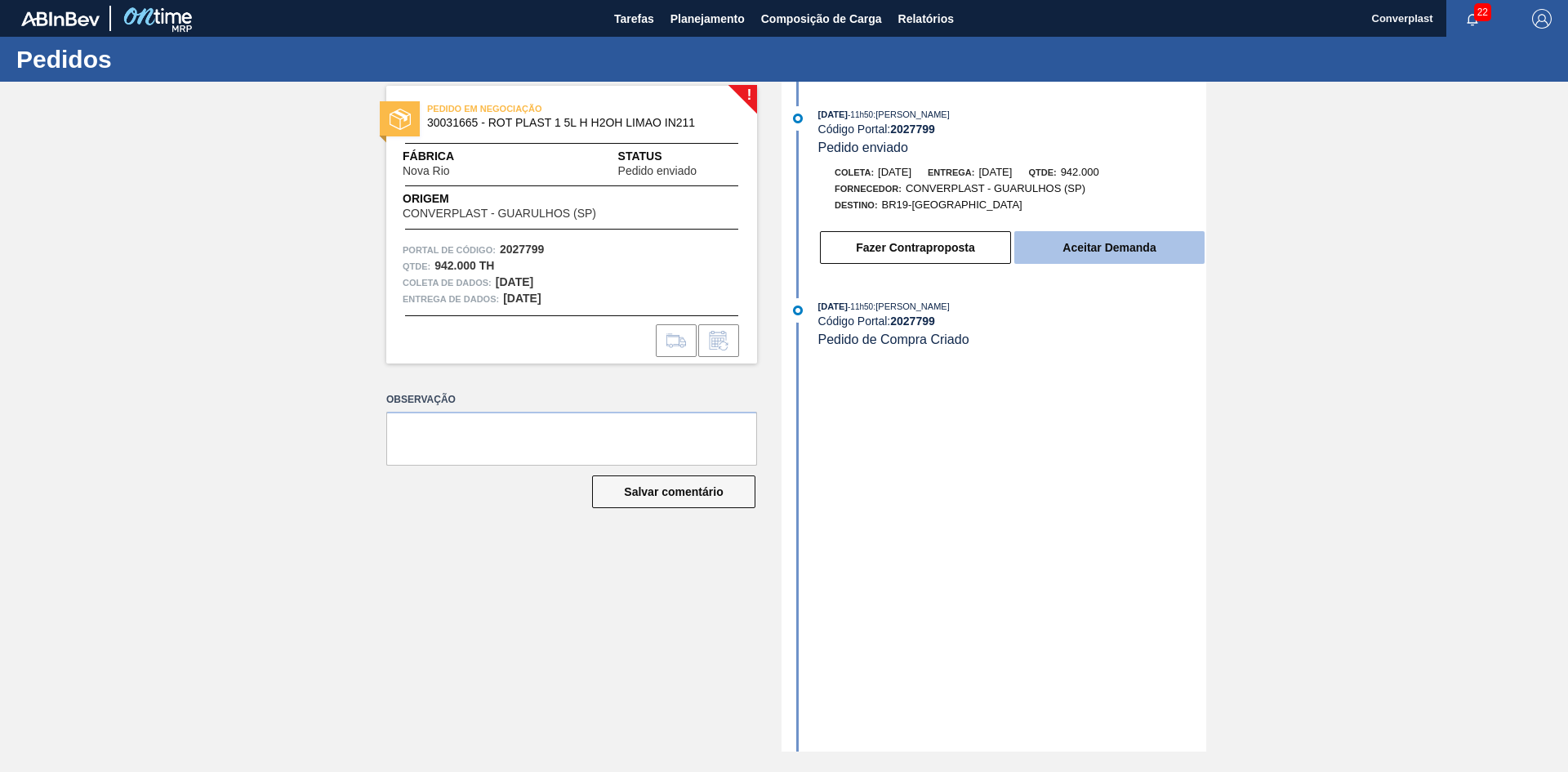
click at [1093, 242] on font "Aceitar Demanda" at bounding box center [1108, 247] width 94 height 13
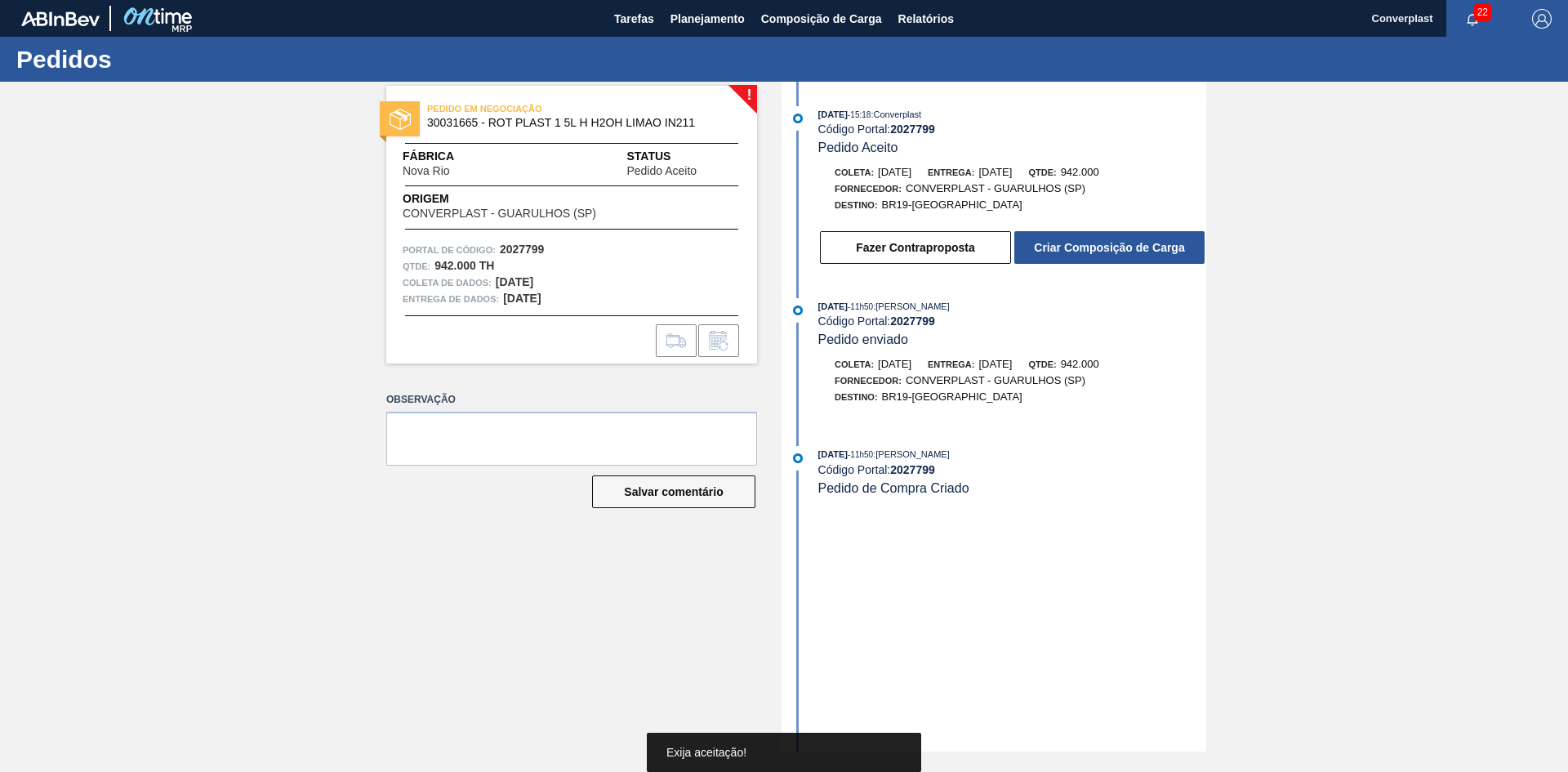
click at [1133, 247] on font "Criar Composição de Carga" at bounding box center [1108, 247] width 151 height 13
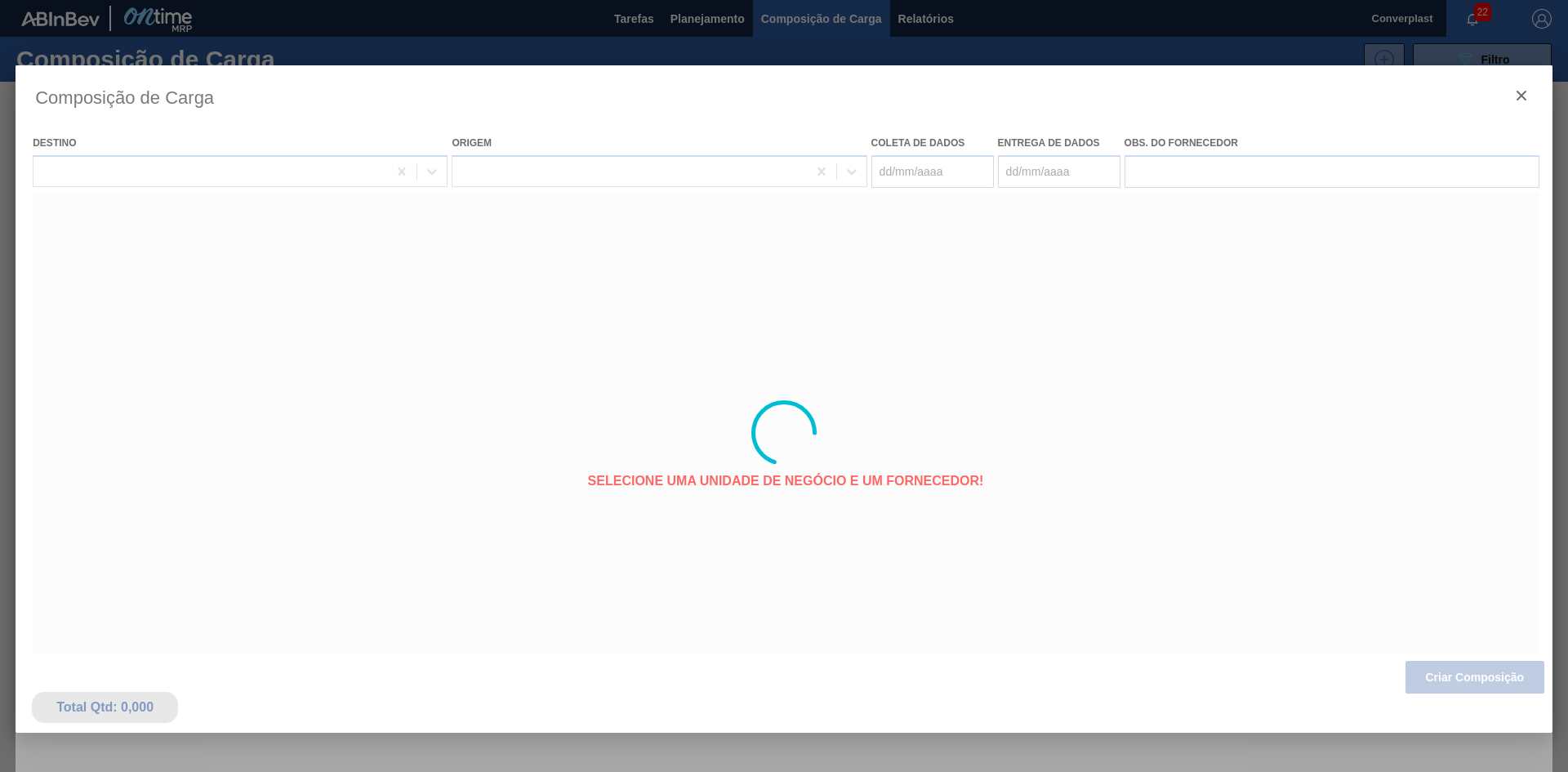
type coleta "11/10/2025"
type entrega "13/10/2025"
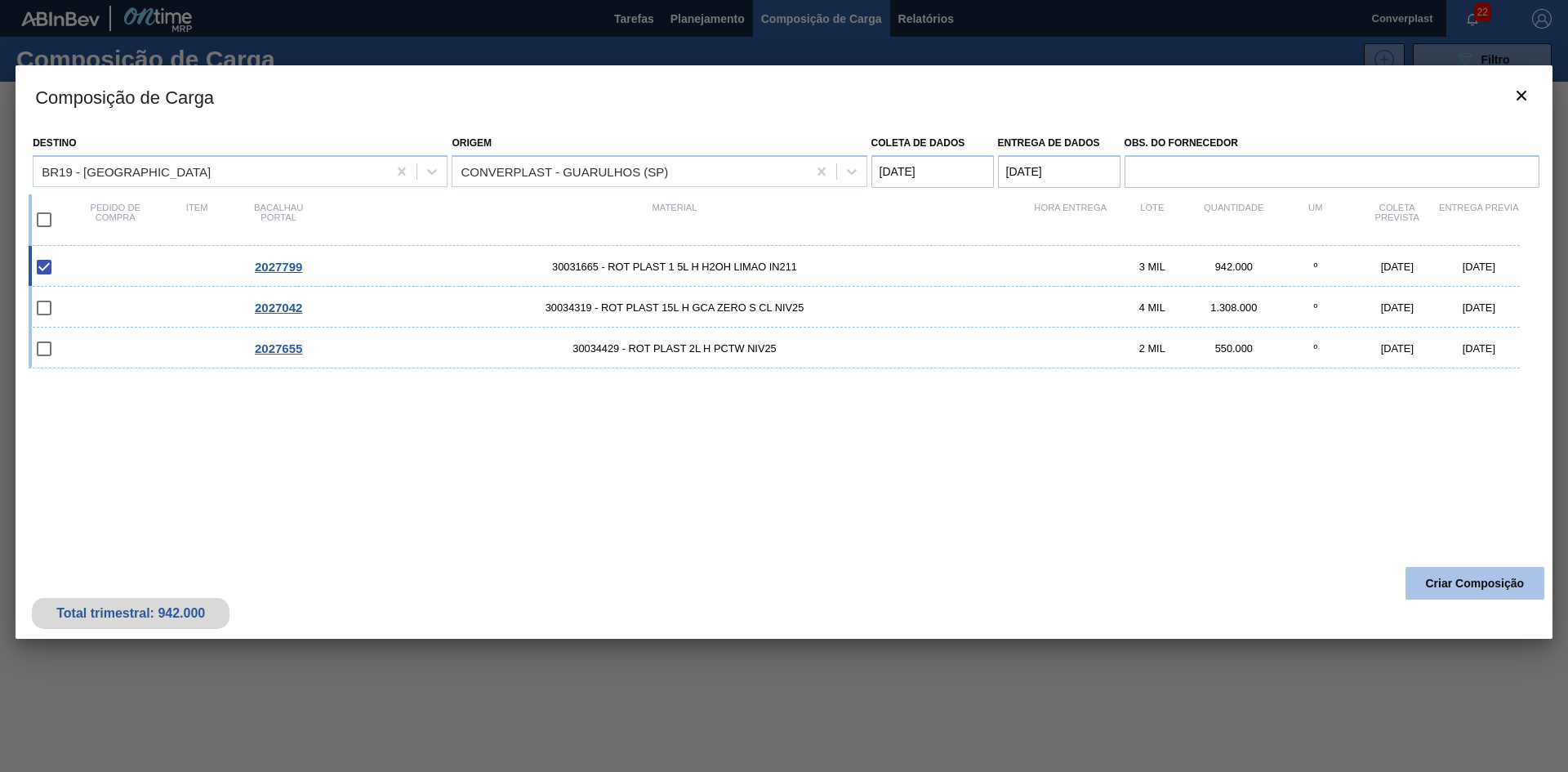
click at [1459, 582] on font "Criar Composição" at bounding box center [1474, 583] width 98 height 13
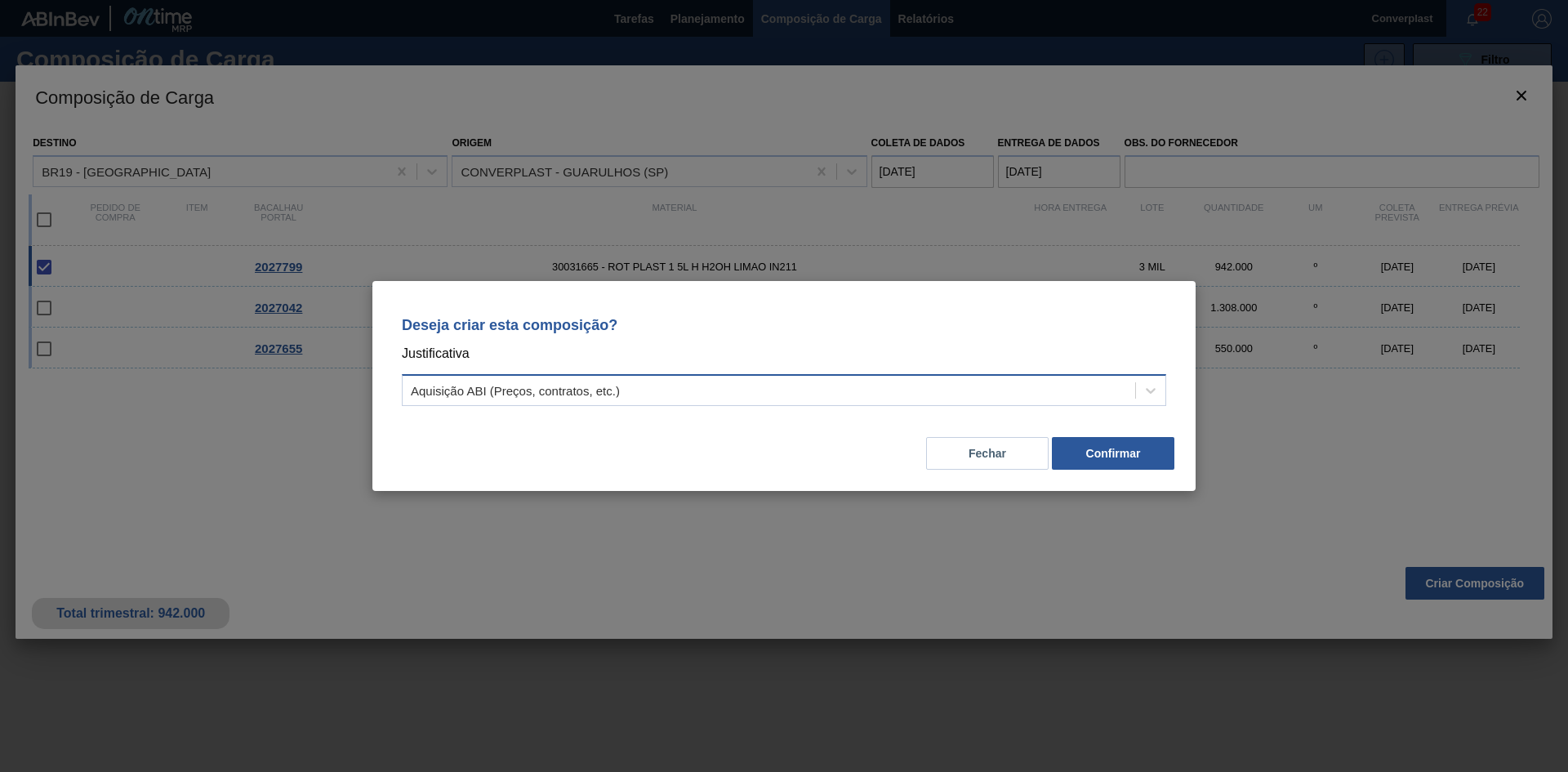
click at [688, 390] on div "Aquisição ABI (Preços, contratos, etc.)" at bounding box center [769, 391] width 732 height 24
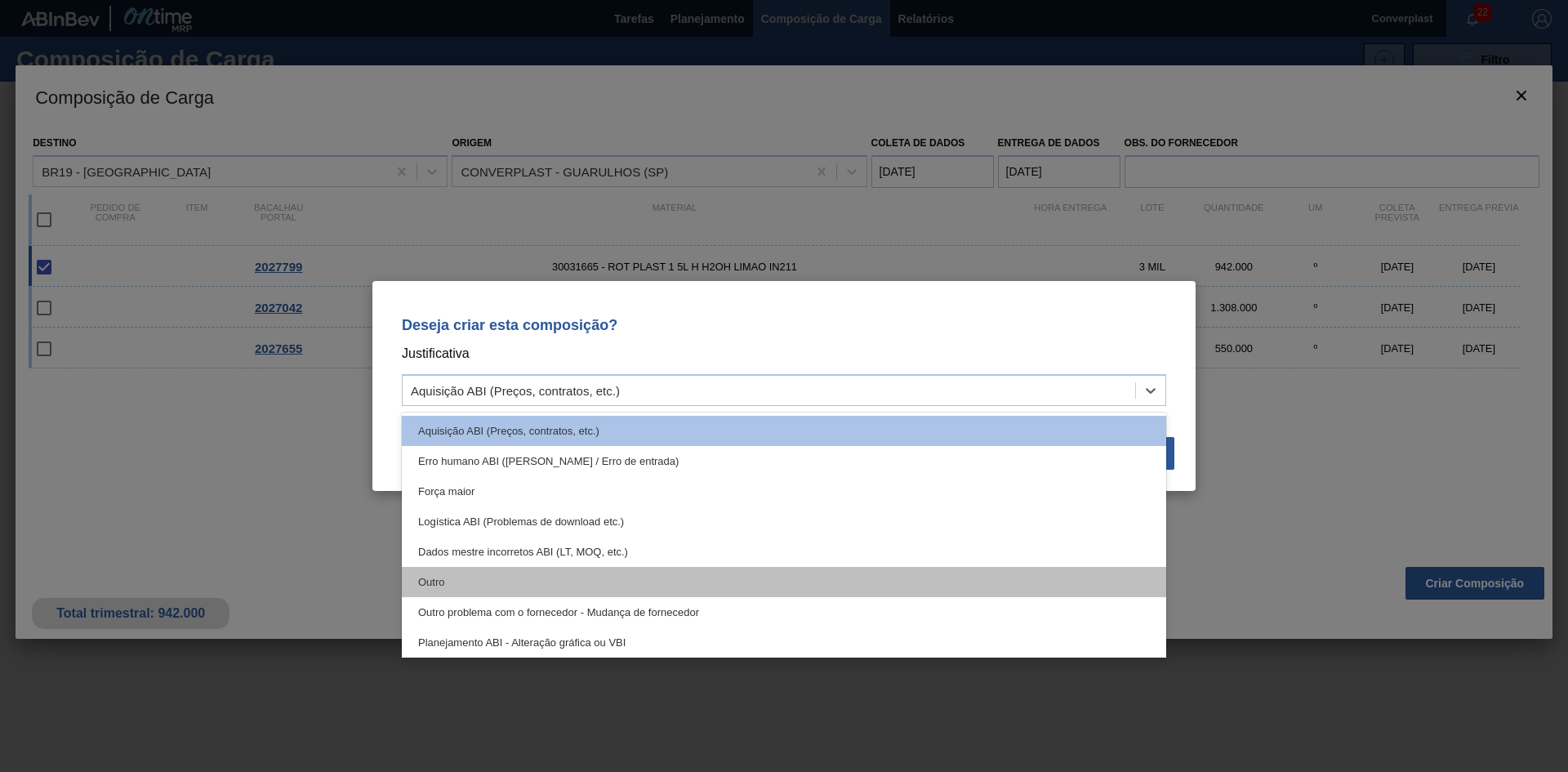
click at [622, 570] on div "Outro" at bounding box center [784, 582] width 764 height 31
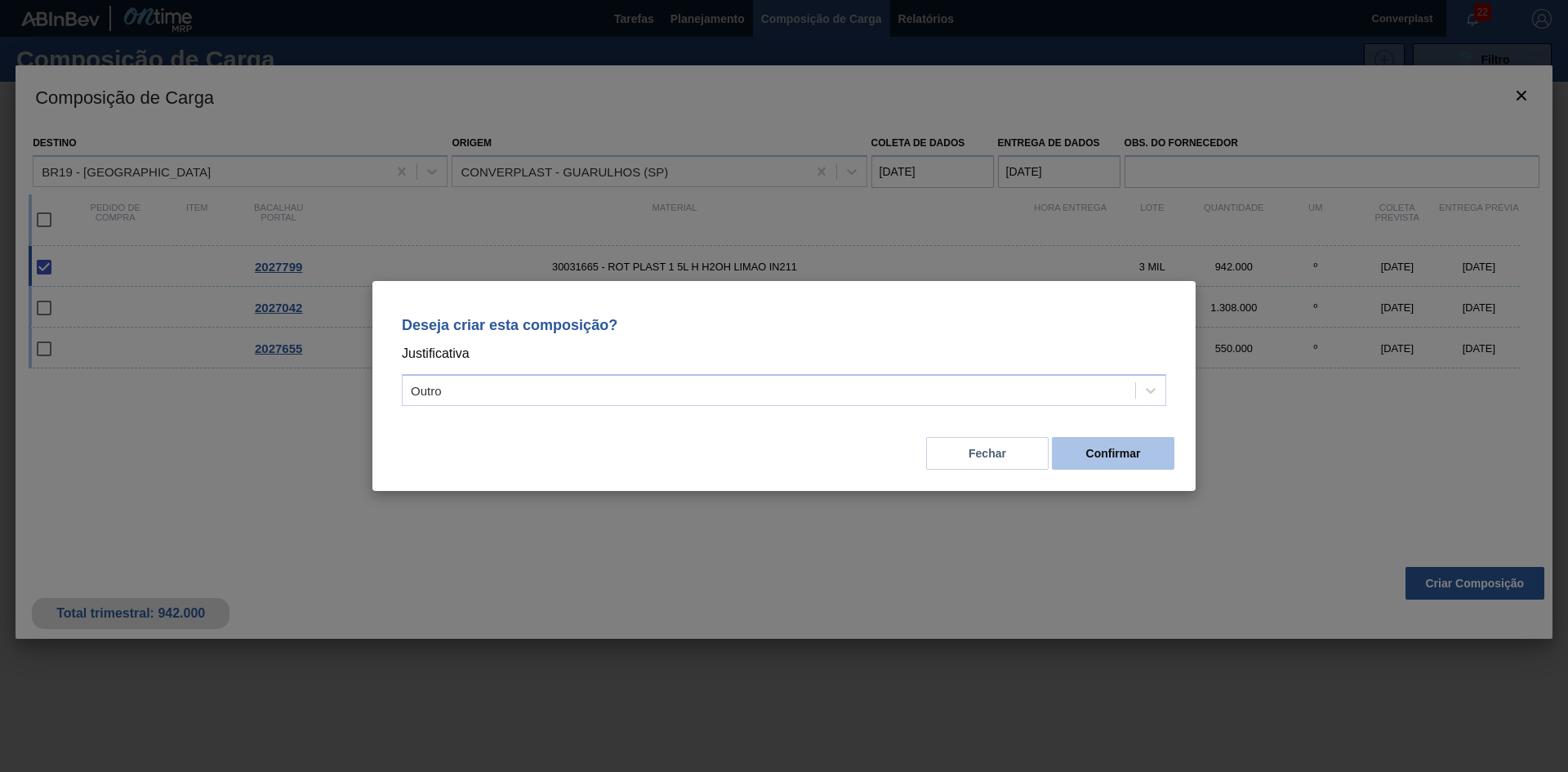
click at [1122, 459] on font "Confirmar" at bounding box center [1113, 453] width 55 height 13
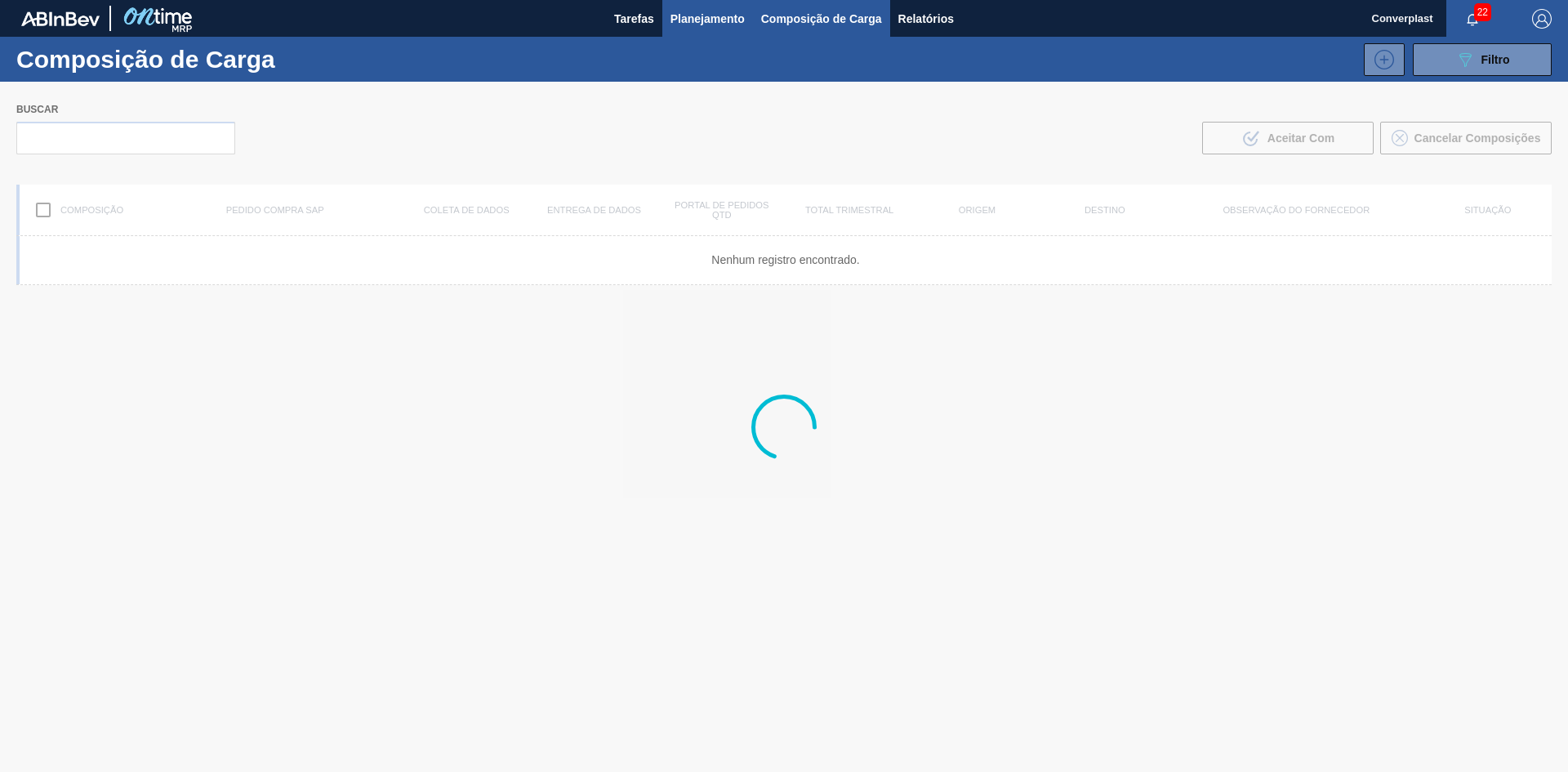
click at [680, 12] on font "Planejamento" at bounding box center [707, 18] width 74 height 13
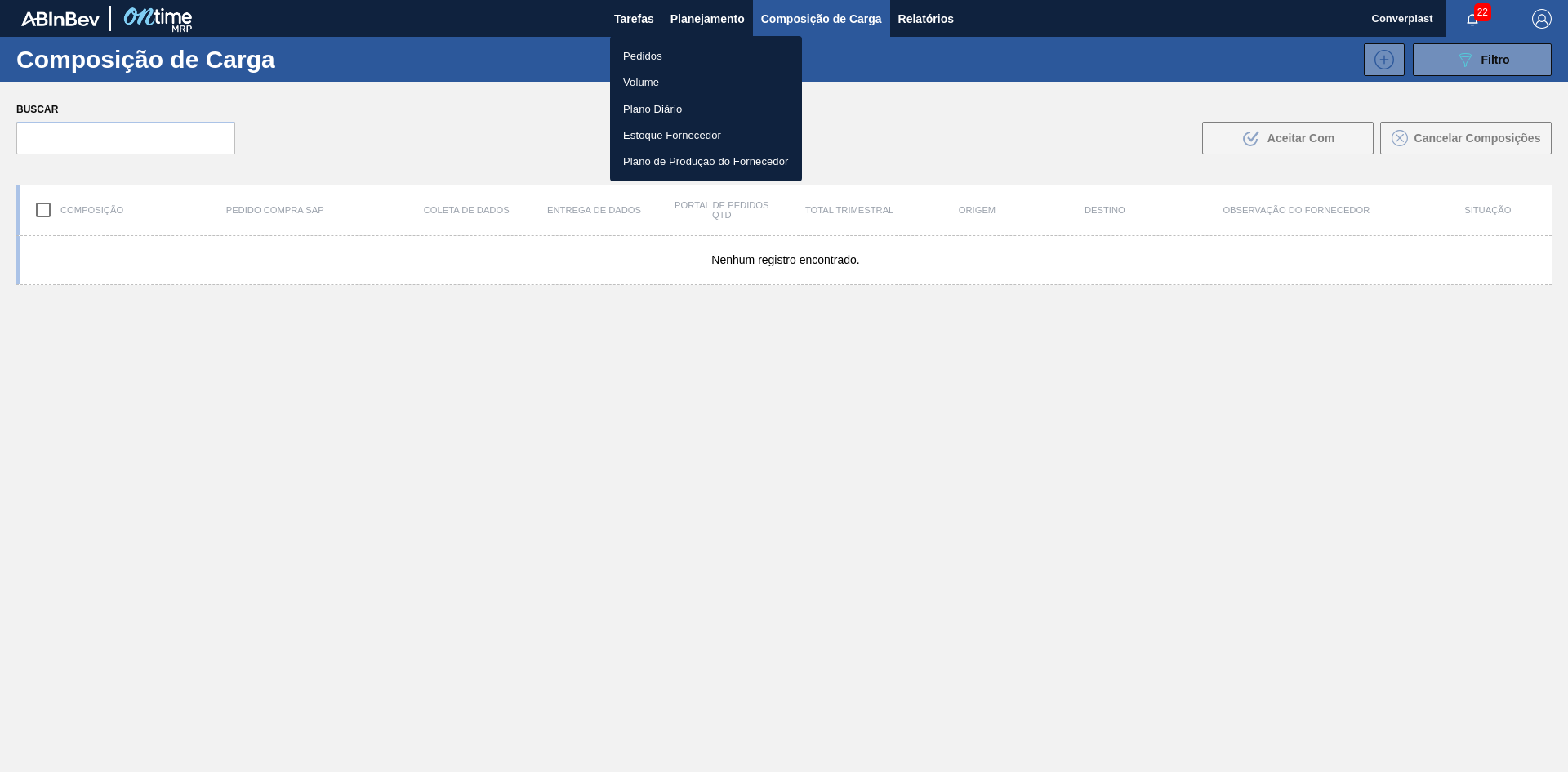
drag, startPoint x: 635, startPoint y: 54, endPoint x: 625, endPoint y: 56, distance: 10.2
click at [635, 54] on font "Pedidos" at bounding box center [643, 56] width 39 height 12
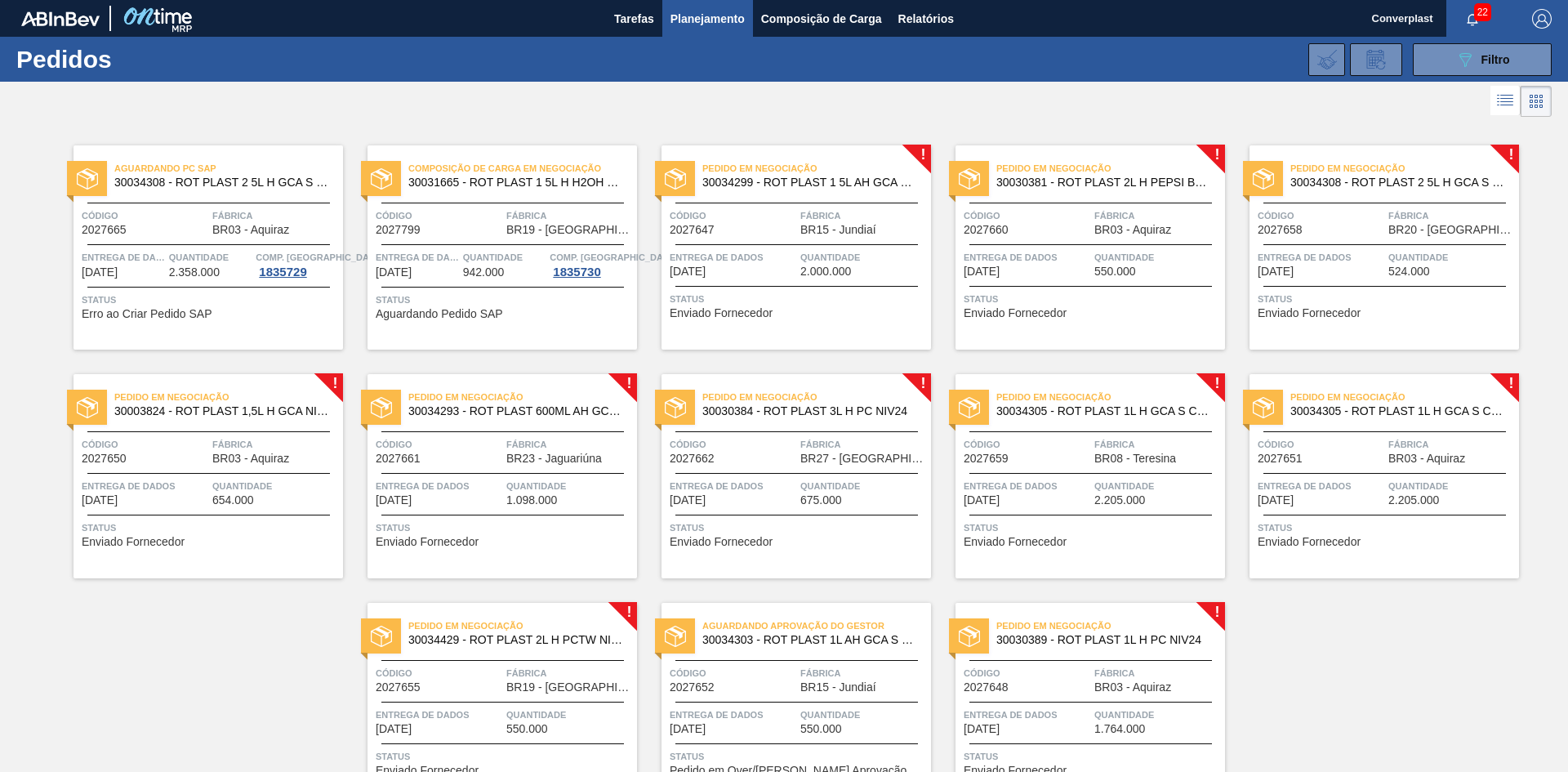
click at [760, 348] on div "Pedido em Negociação 30034299 - ROT PLAST 1 5L AH GCA S CLAIM NIV25 Código 2027…" at bounding box center [796, 247] width 270 height 204
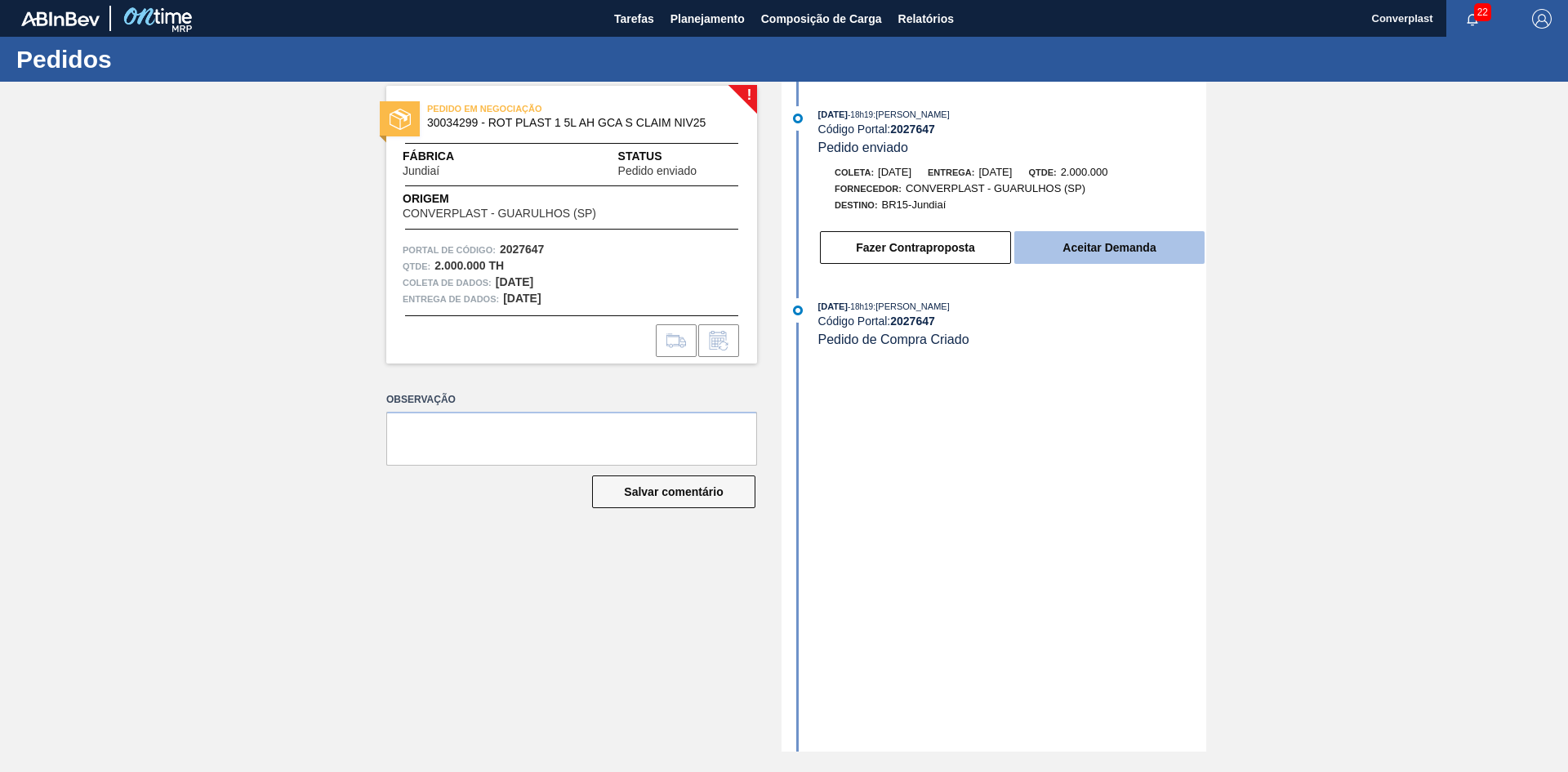
click at [1075, 235] on button "Aceitar Demanda" at bounding box center [1108, 247] width 190 height 32
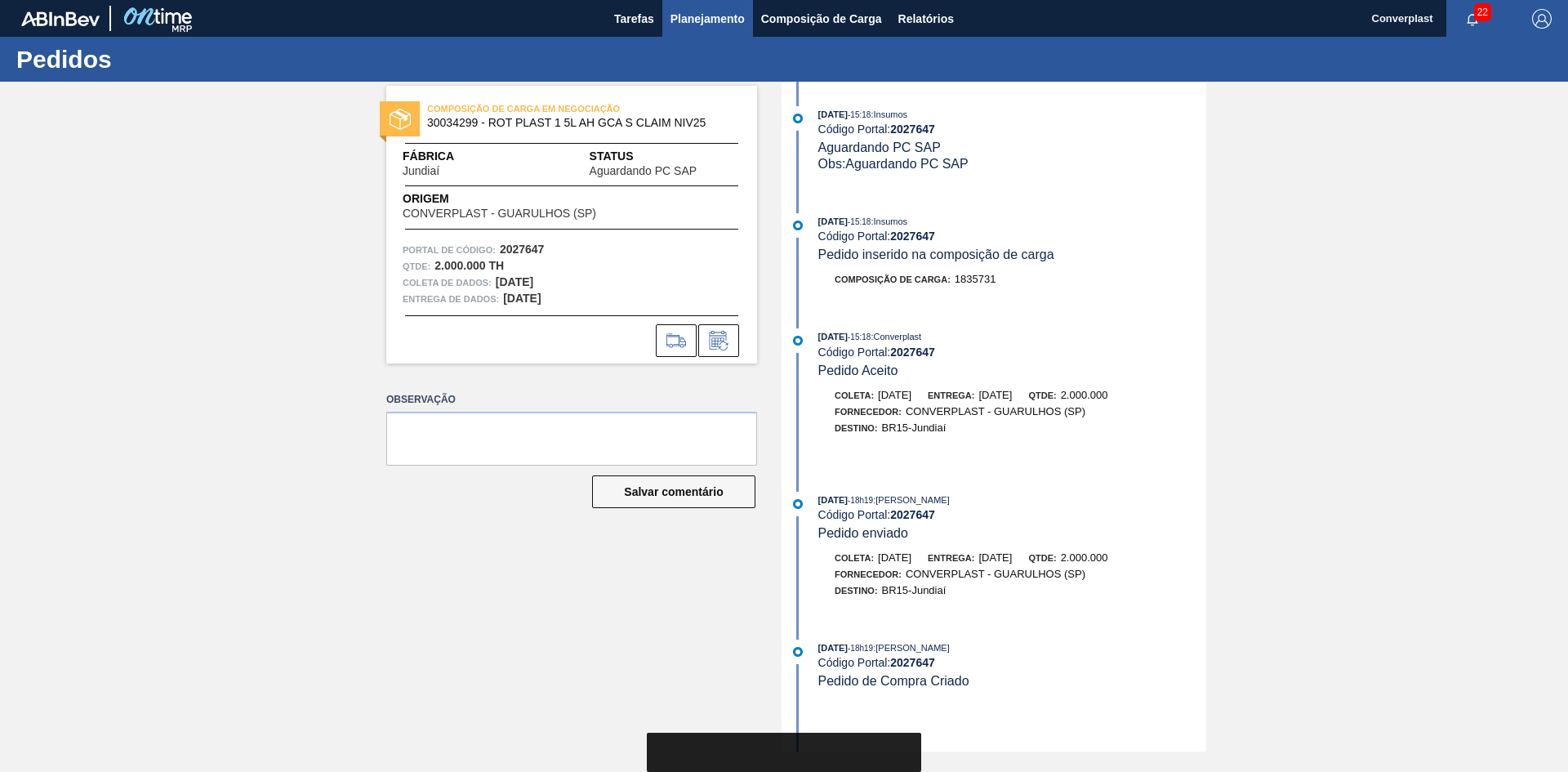
click at [691, 1] on button "Planejamento" at bounding box center [708, 18] width 91 height 36
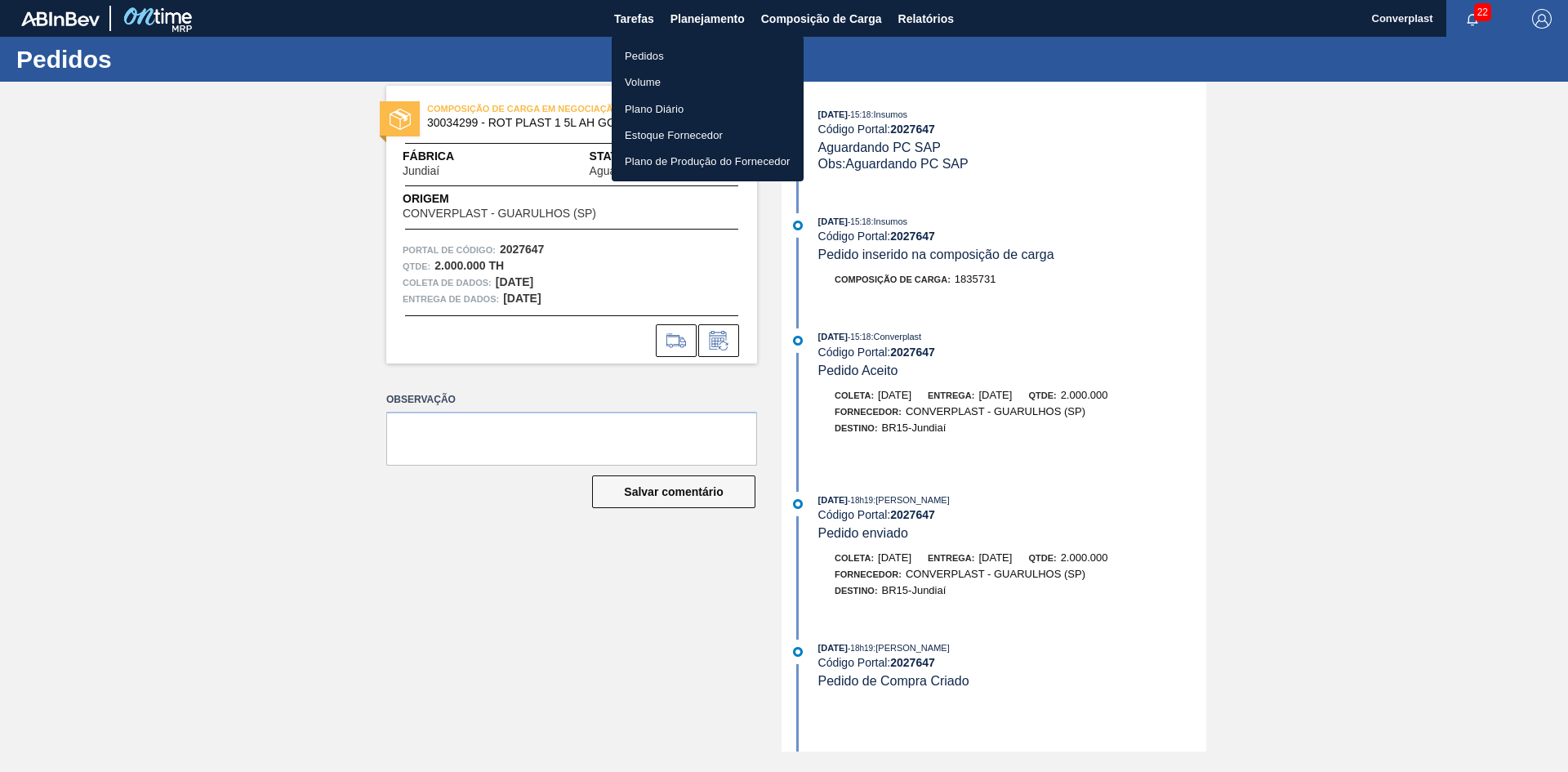
click at [639, 60] on font "Pedidos" at bounding box center [645, 56] width 39 height 12
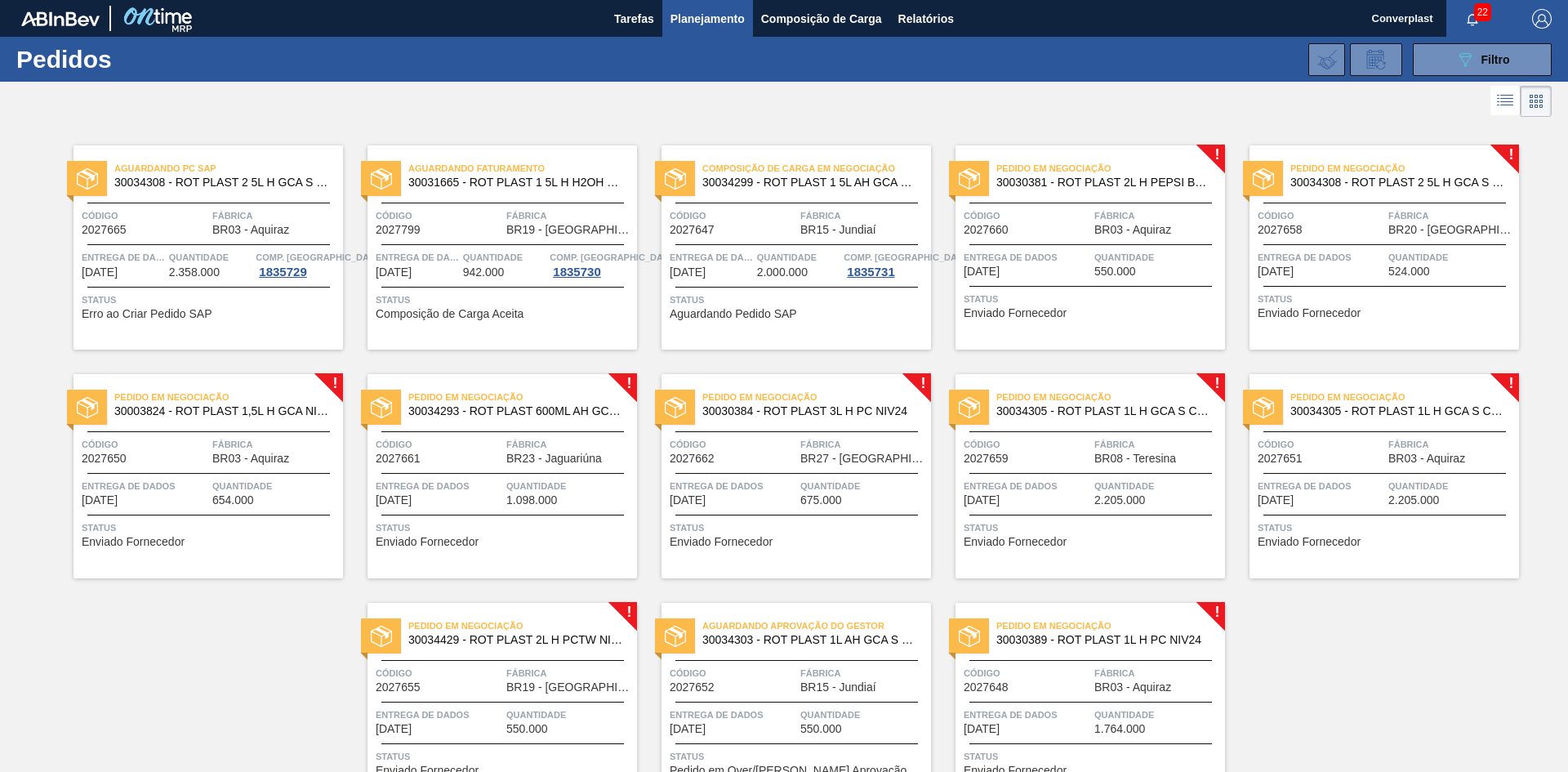
click at [1095, 312] on div "Status Enviado Fornecedor" at bounding box center [1092, 303] width 257 height 27
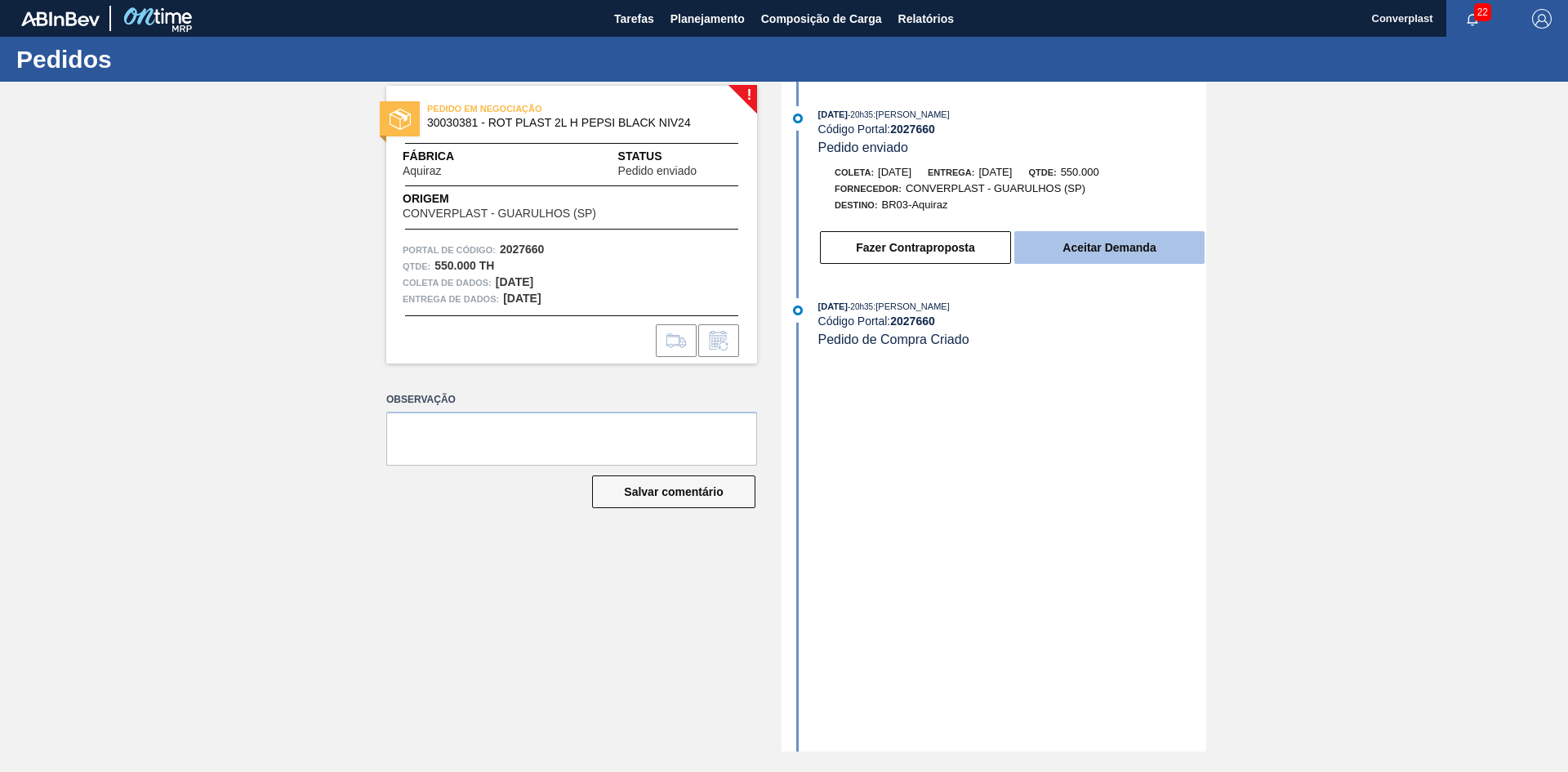
click at [1104, 256] on button "Aceitar Demanda" at bounding box center [1108, 247] width 190 height 32
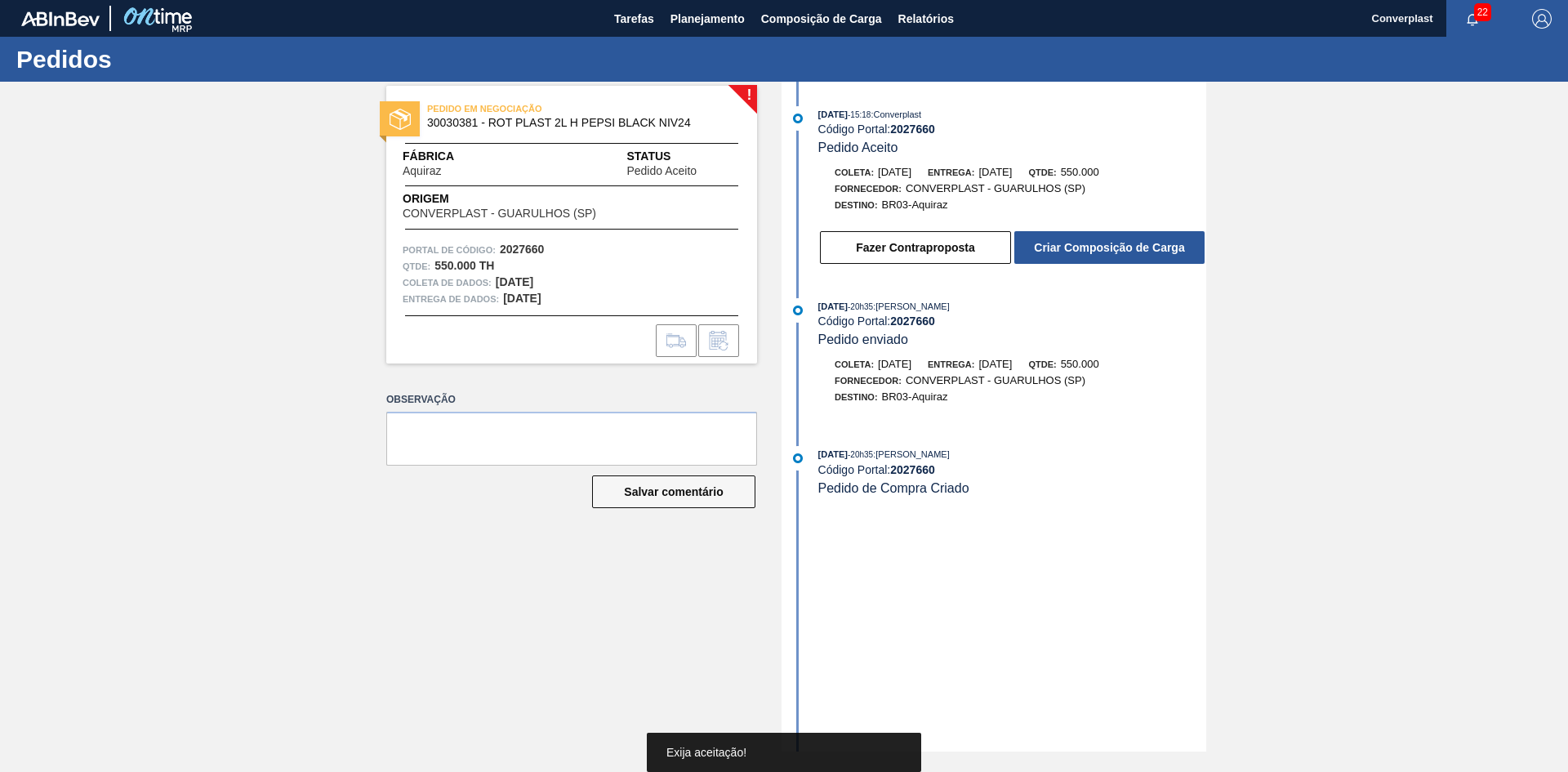
click at [1104, 248] on font "Criar Composição de Carga" at bounding box center [1108, 247] width 151 height 13
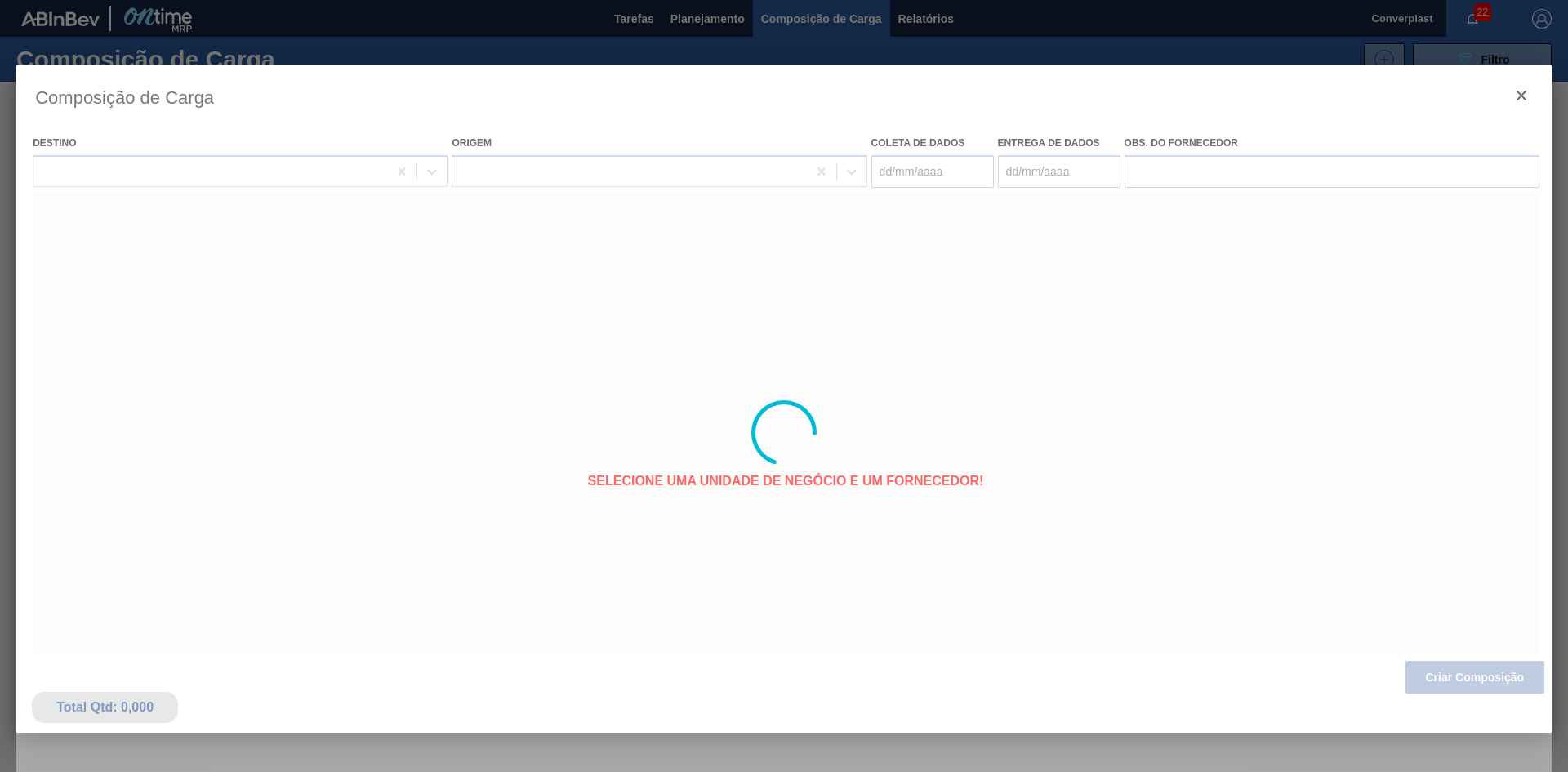
type coleta "09/10/2025"
type entrega "14/10/2025"
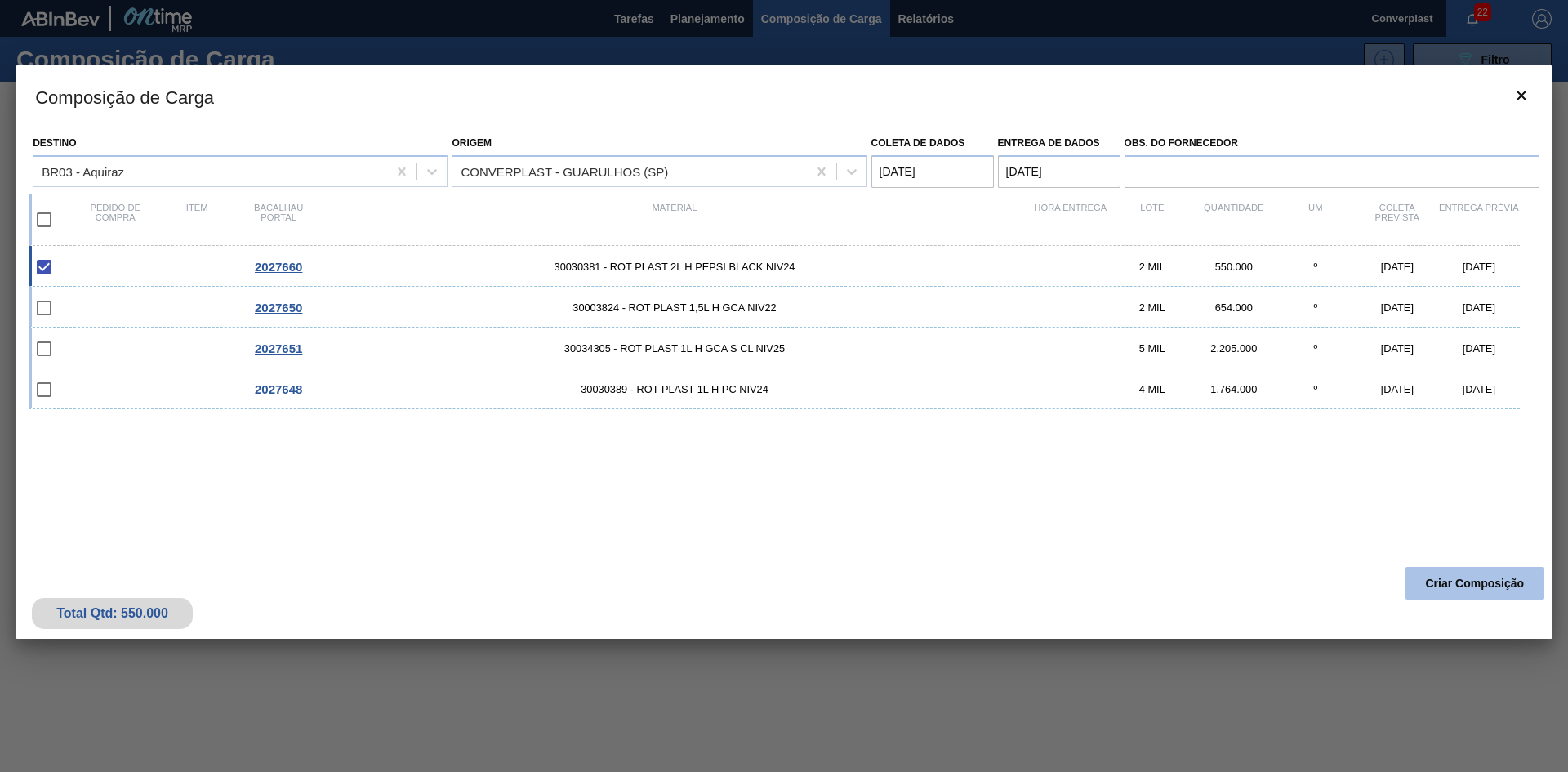
click at [1460, 578] on font "Criar Composição" at bounding box center [1474, 583] width 98 height 13
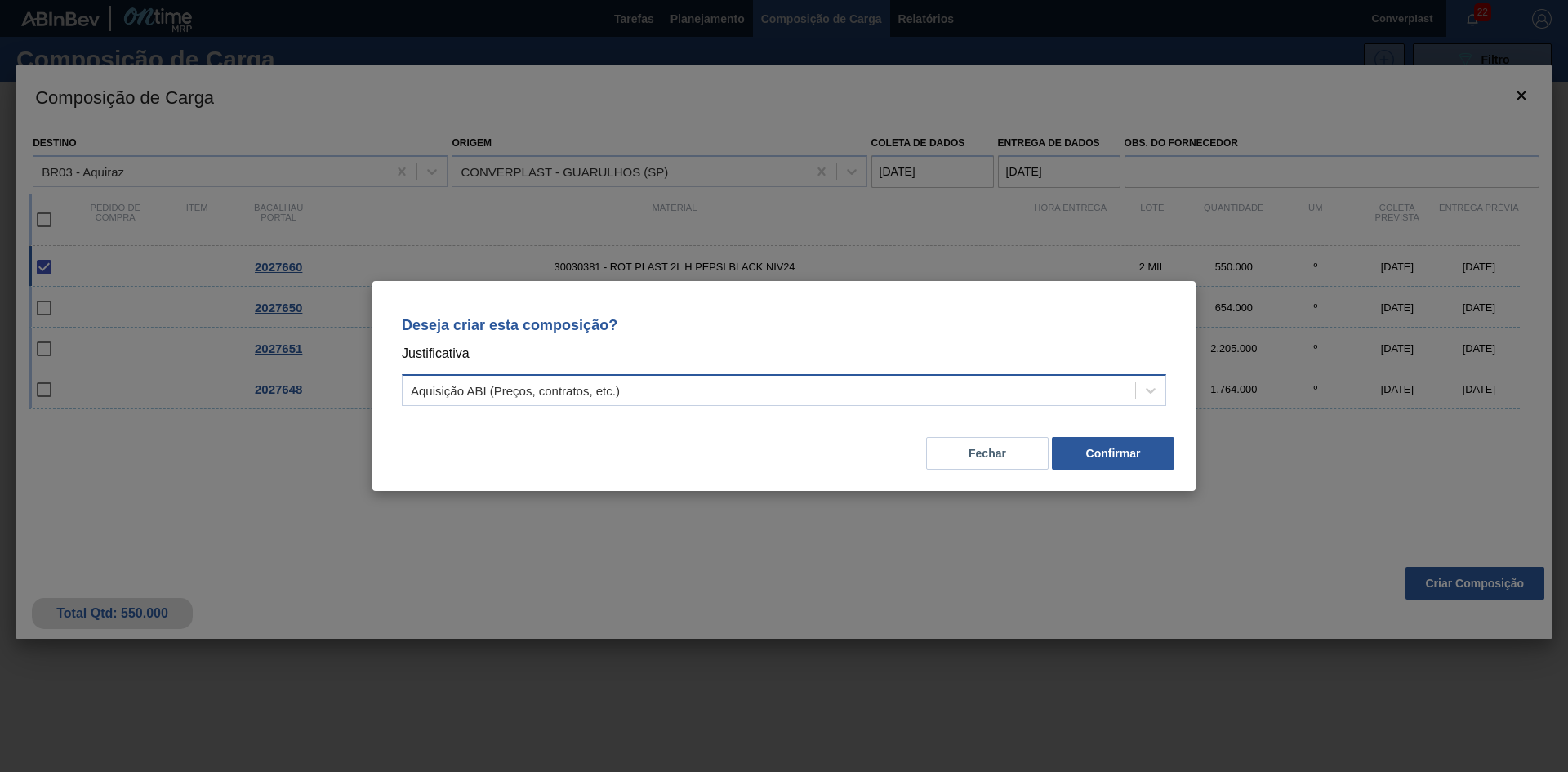
click at [927, 404] on div "Aquisição ABI (Preços, contratos, etc.)" at bounding box center [784, 390] width 764 height 32
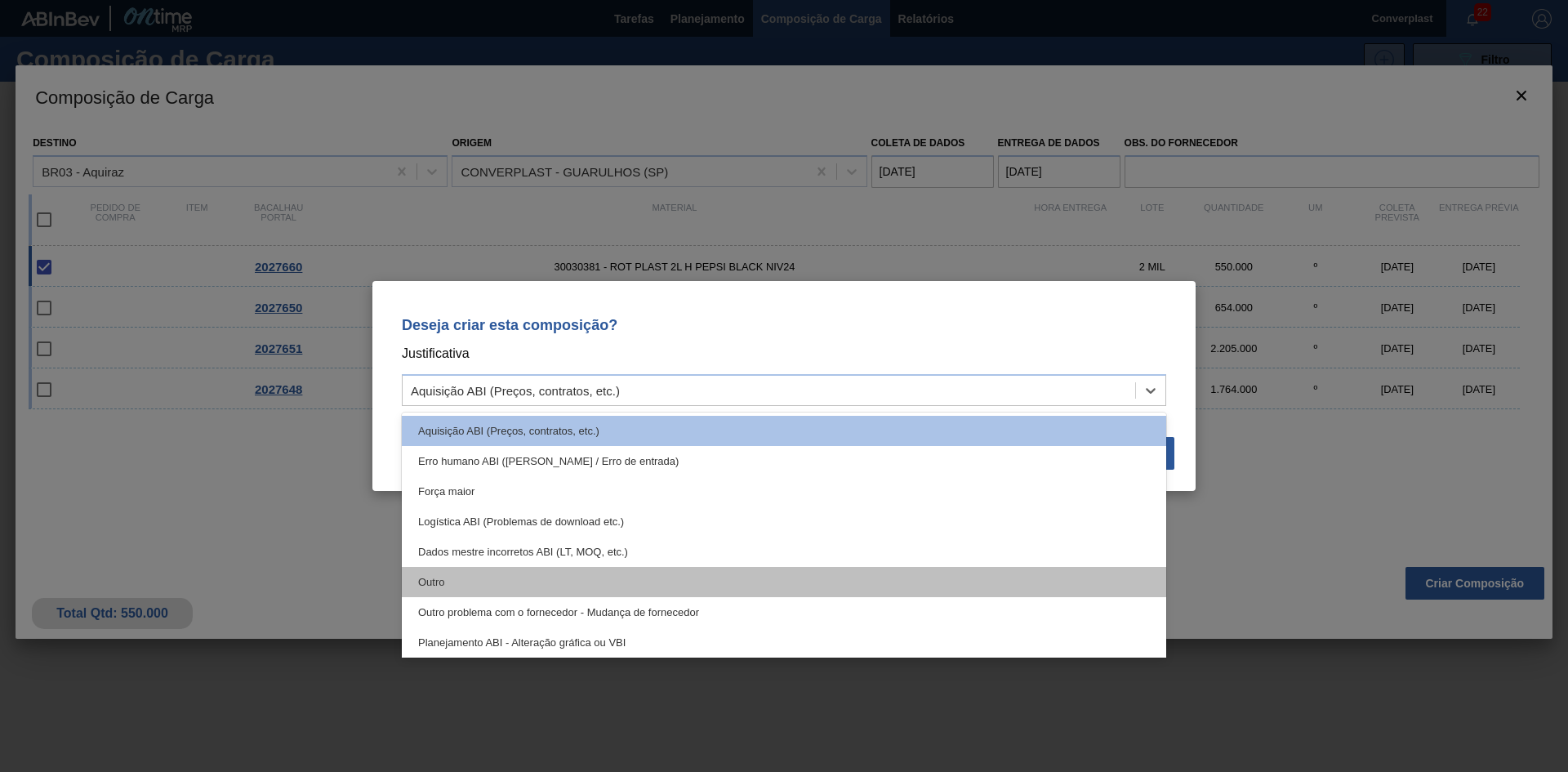
click at [722, 577] on div "Outro" at bounding box center [784, 582] width 764 height 31
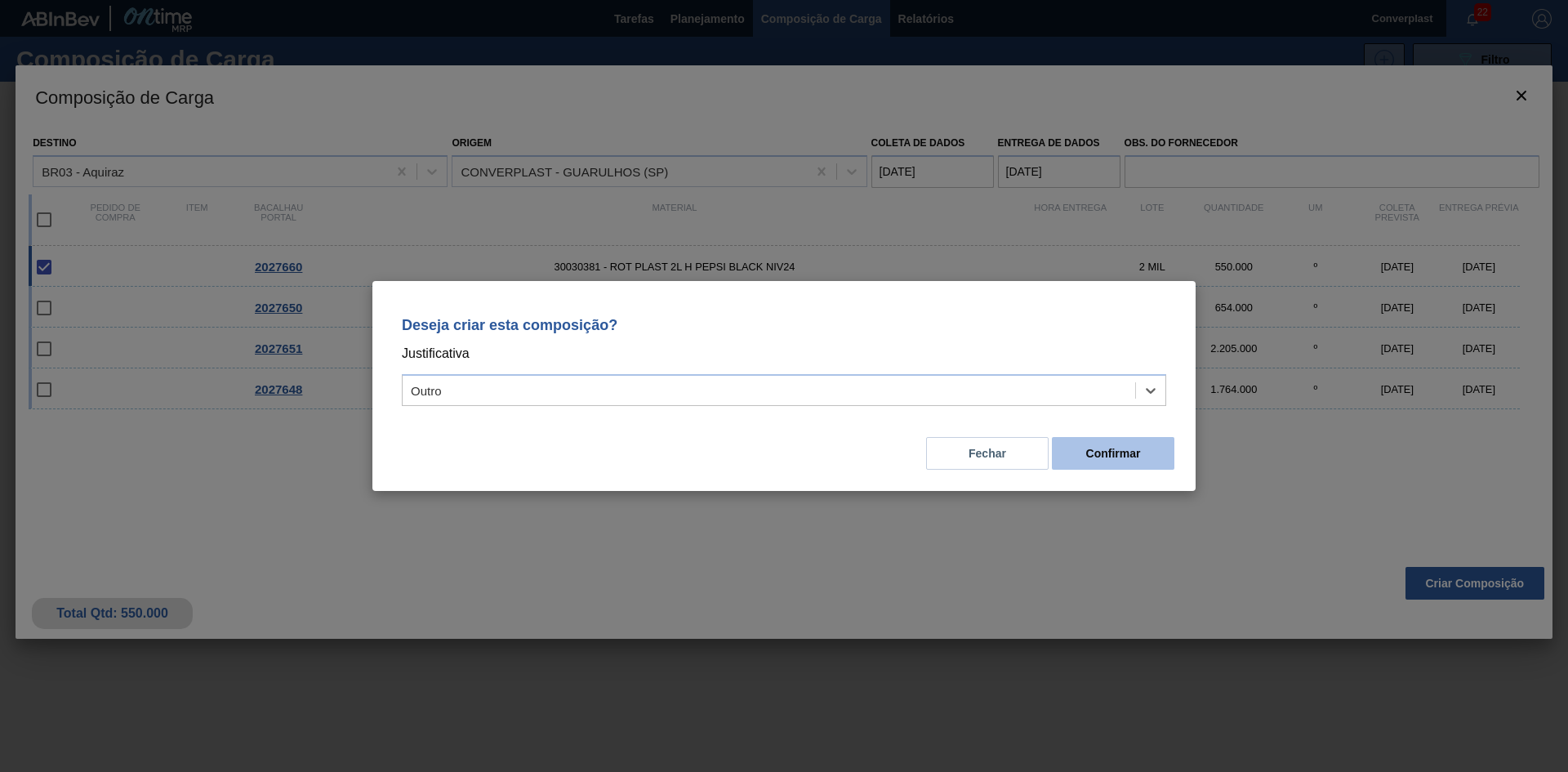
click at [1143, 451] on button "Confirmar" at bounding box center [1112, 453] width 122 height 32
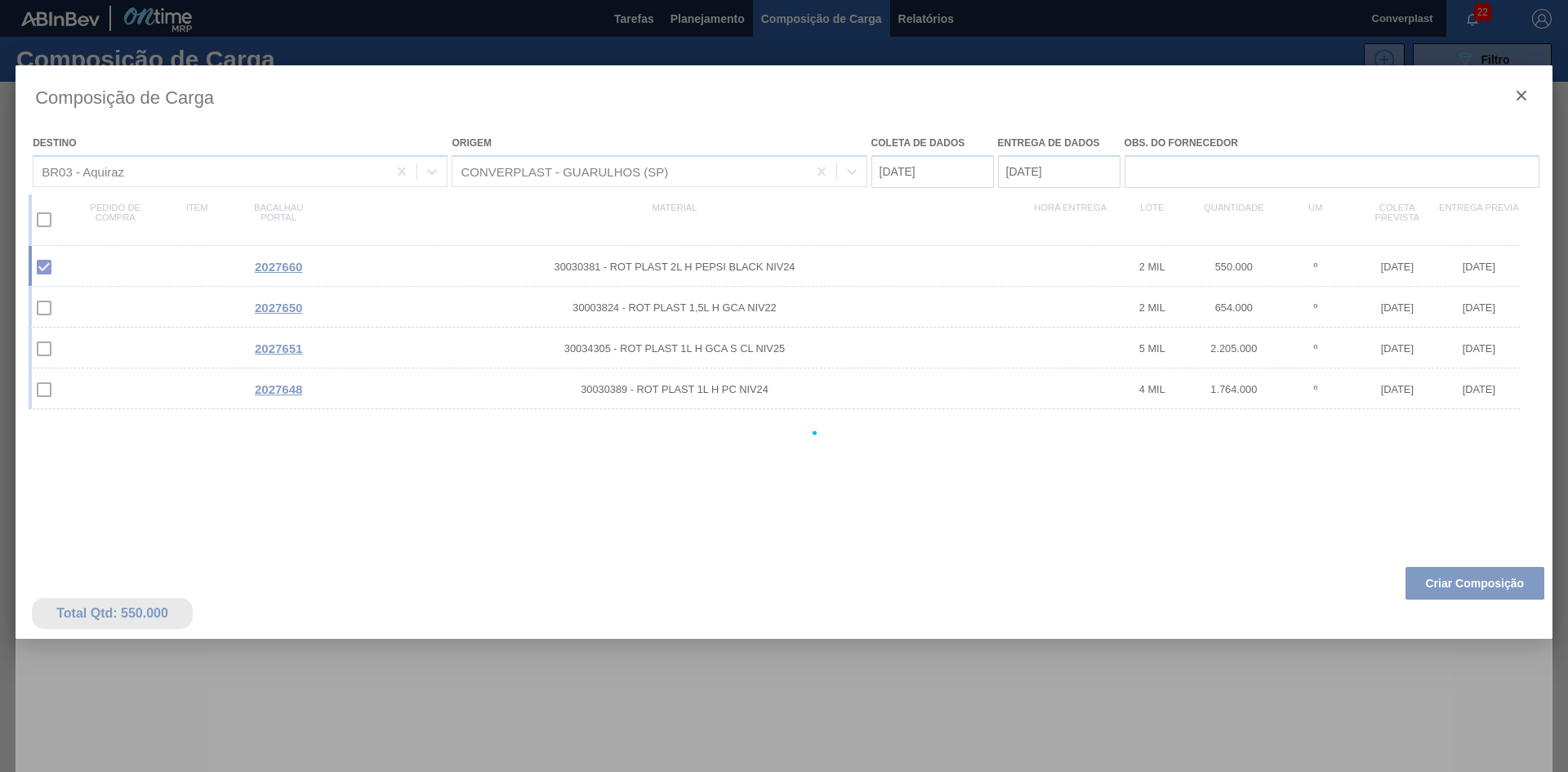
click at [713, 627] on div at bounding box center [784, 432] width 1537 height 736
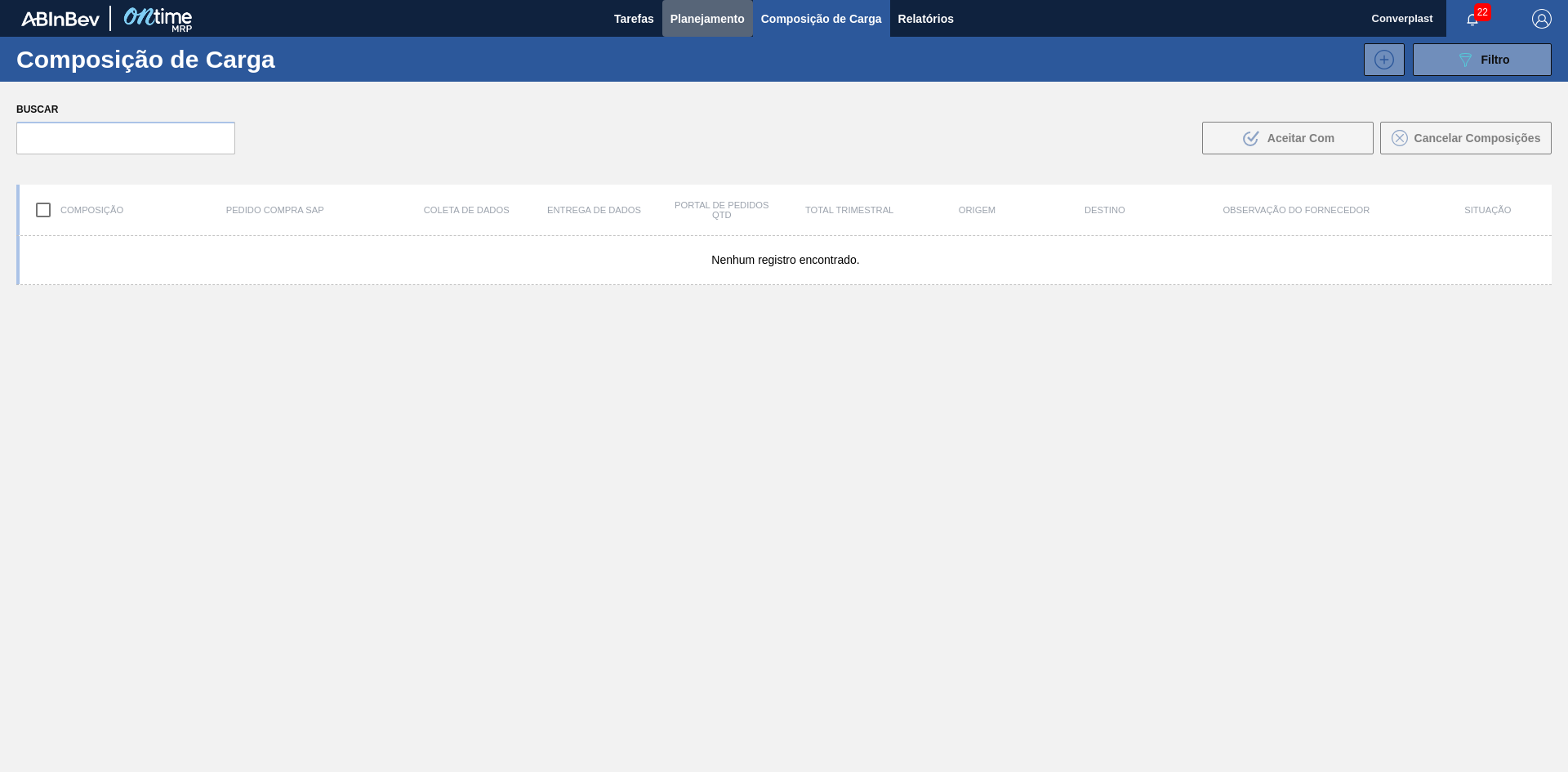
click at [717, 12] on font "Planejamento" at bounding box center [707, 18] width 74 height 13
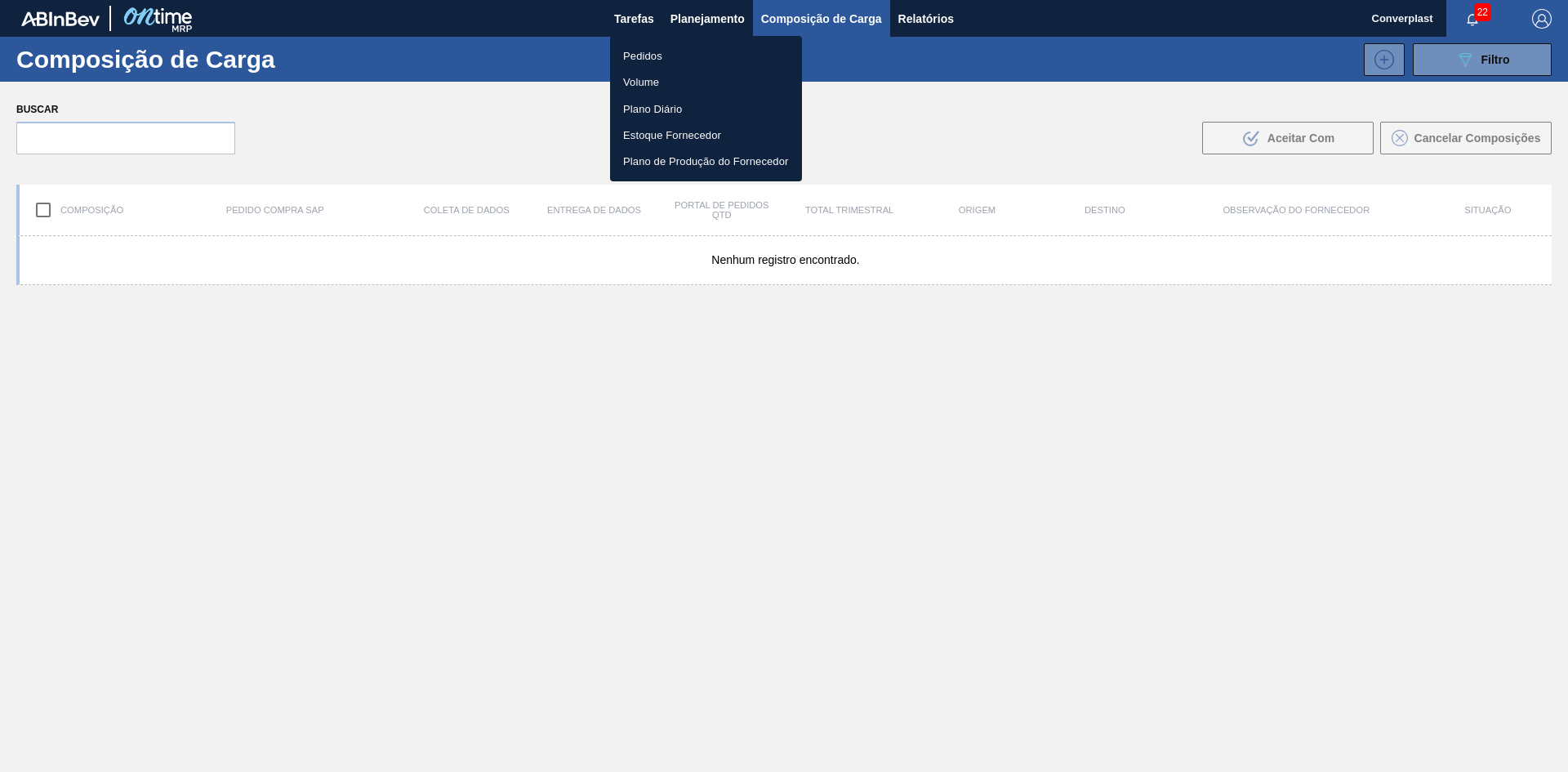
click at [646, 62] on font "Pedidos" at bounding box center [643, 55] width 39 height 17
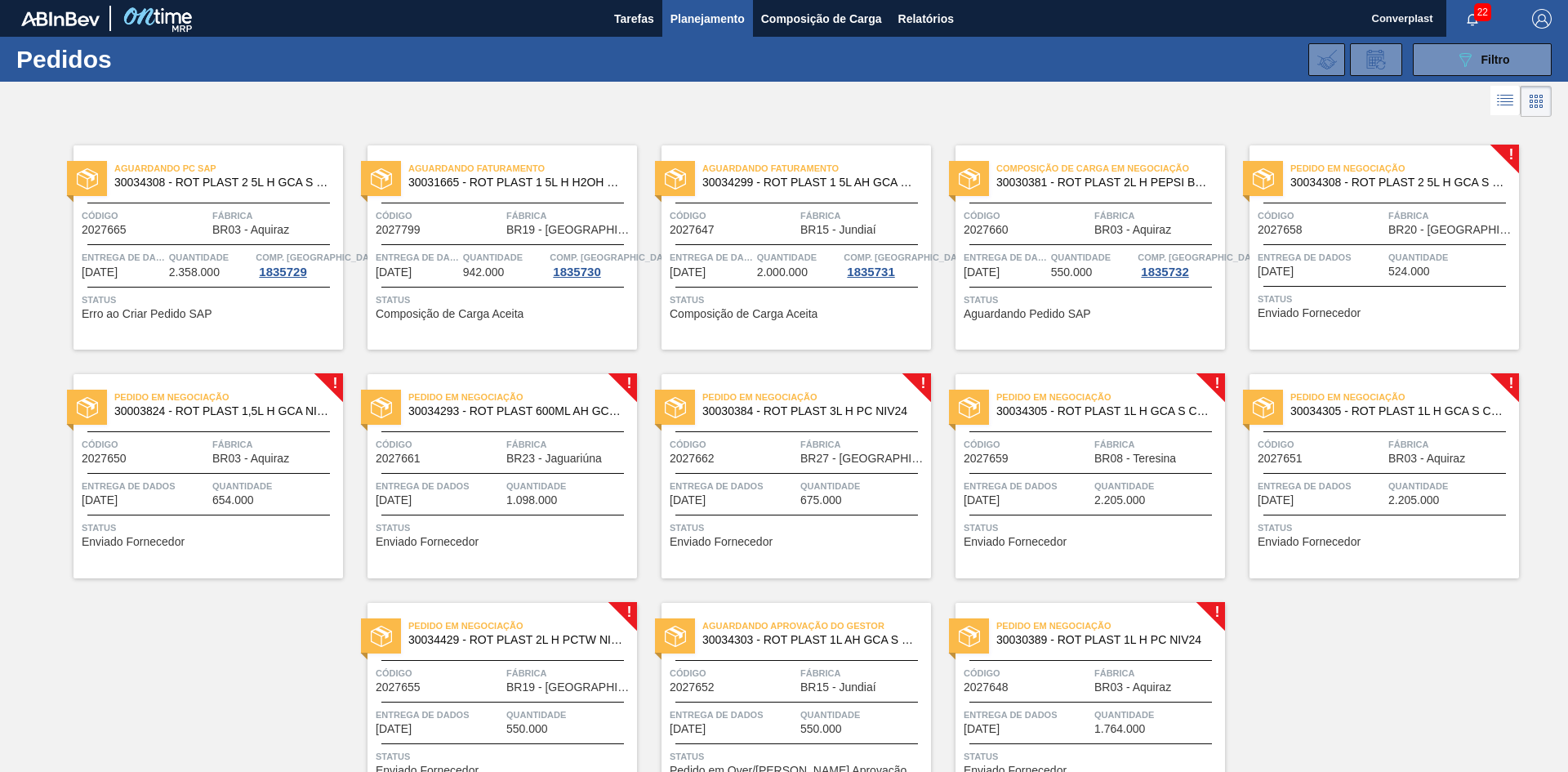
click at [1272, 286] on div at bounding box center [1384, 286] width 242 height 1
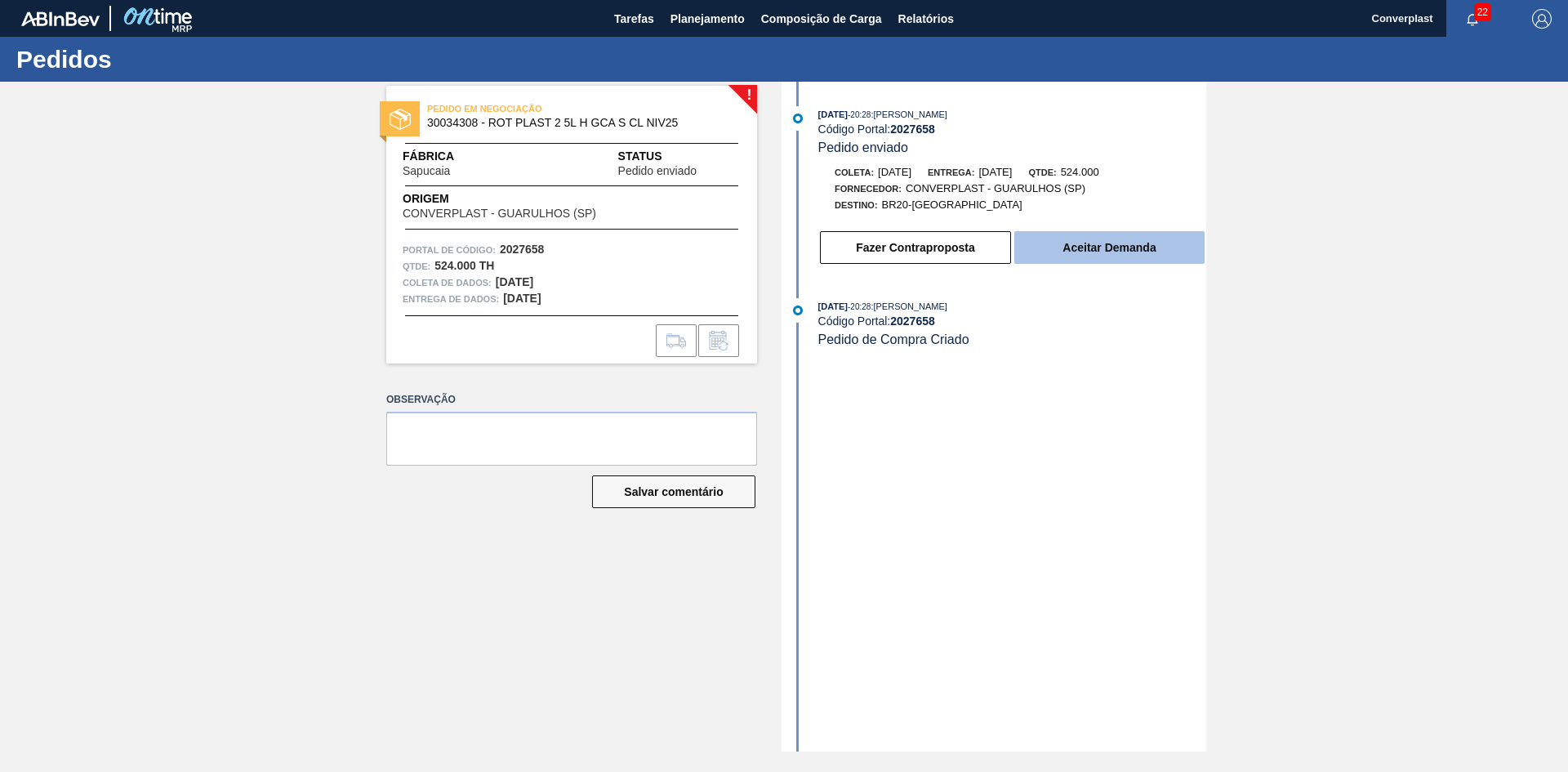
click at [1058, 256] on button "Aceitar Demanda" at bounding box center [1108, 247] width 190 height 32
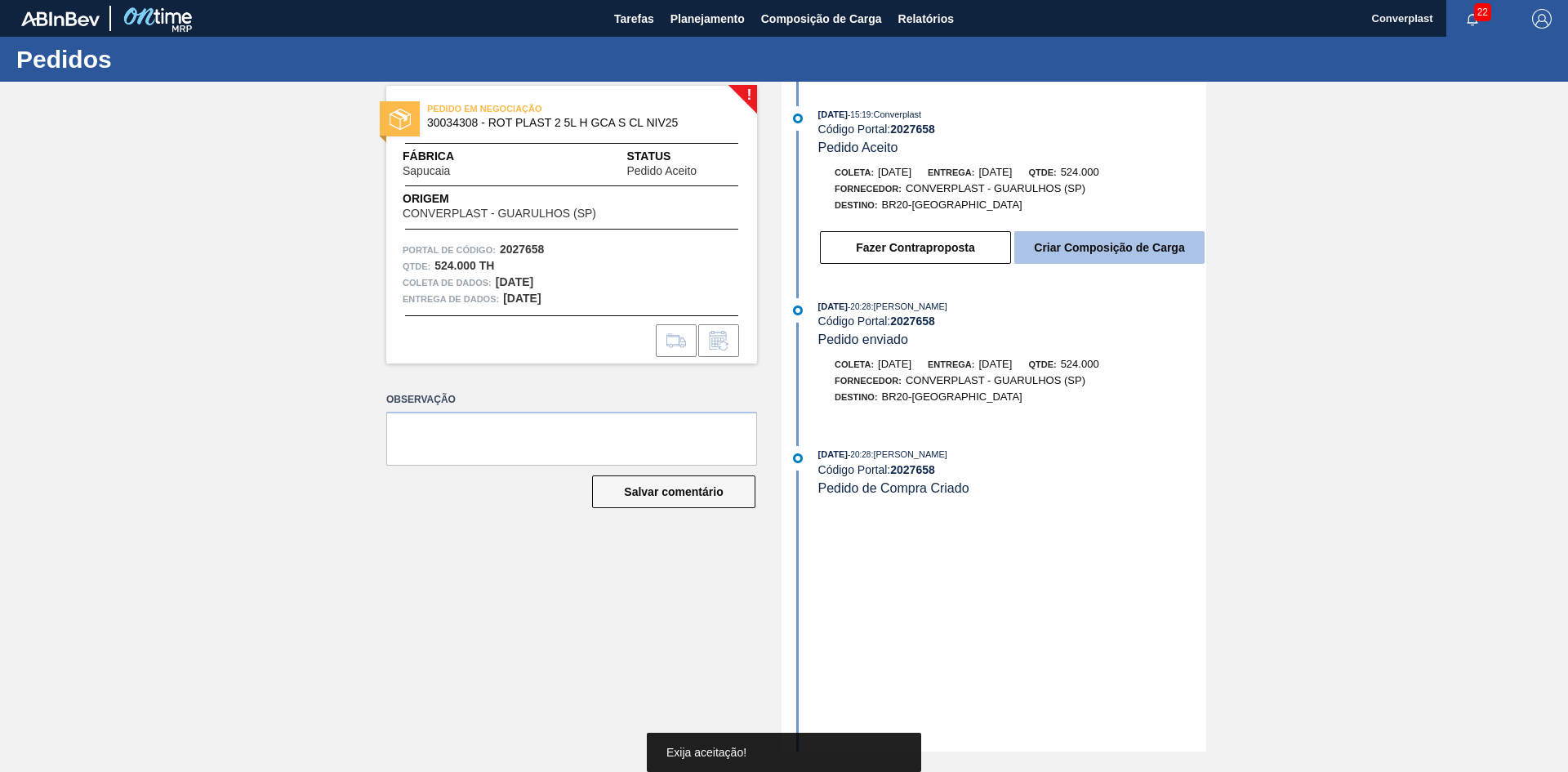
click at [1078, 254] on font "Criar Composição de Carga" at bounding box center [1108, 247] width 151 height 13
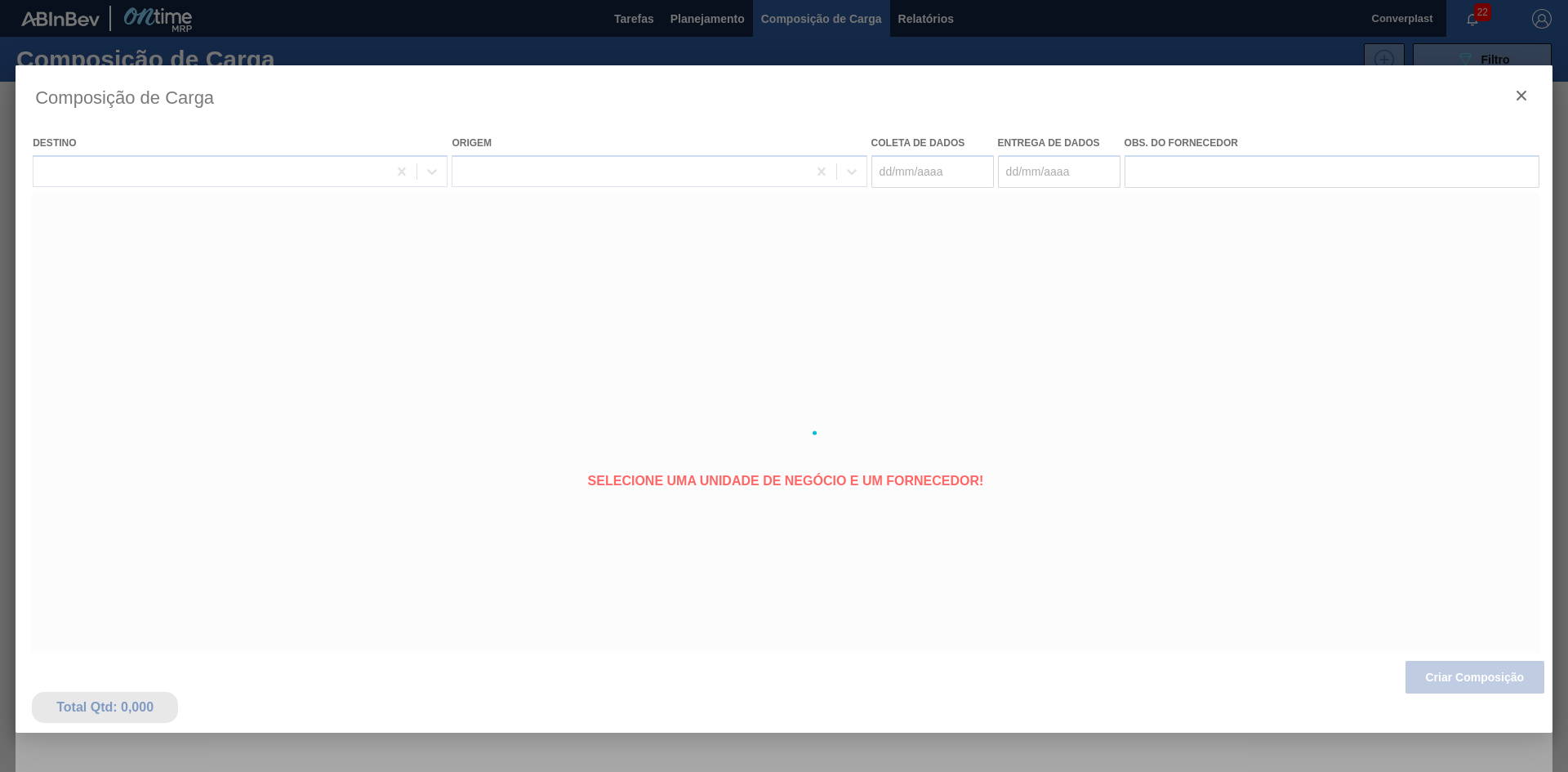
type coleta "10/10/2025"
type entrega "15/10/2025"
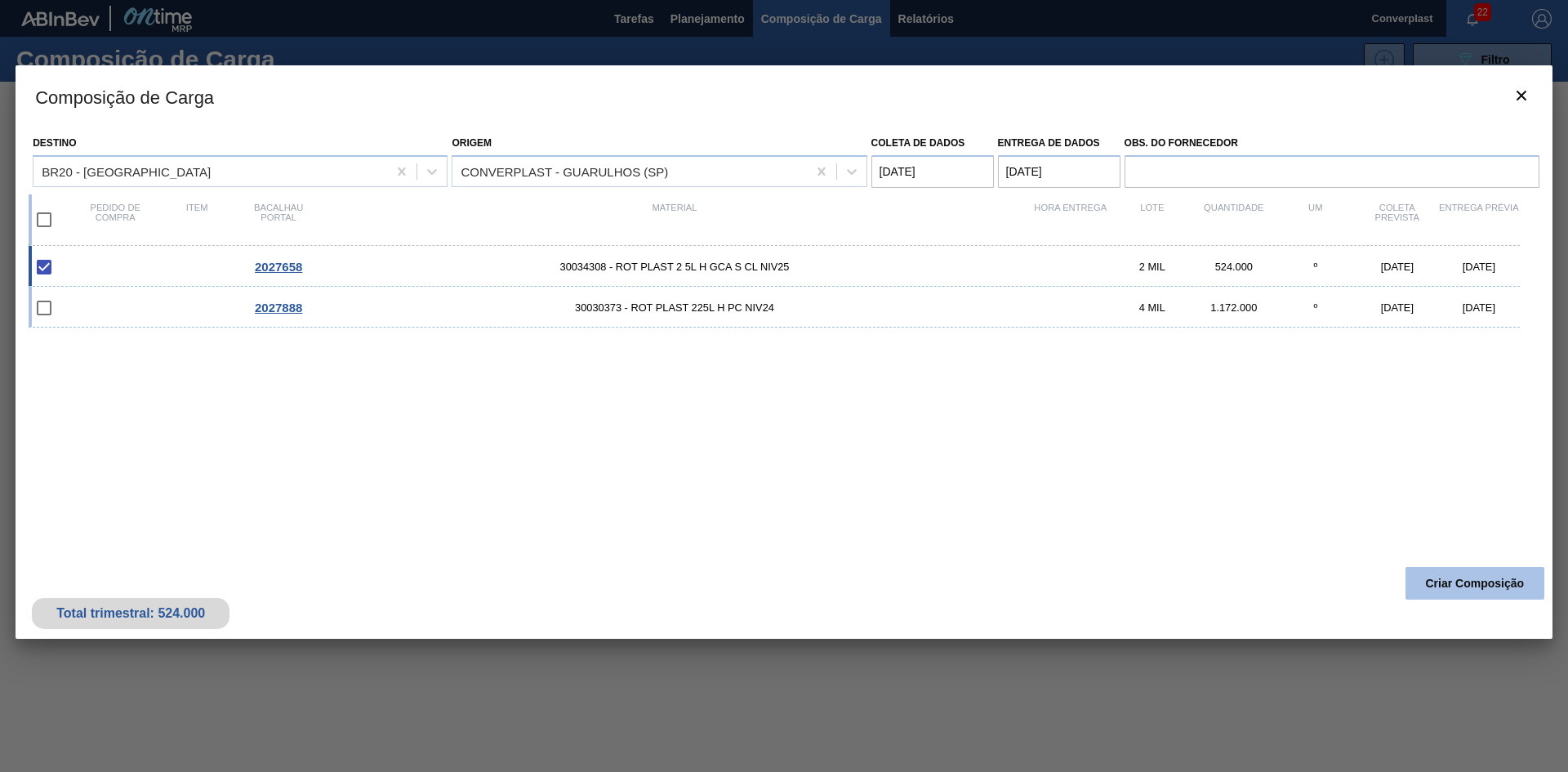
click at [1449, 579] on font "Criar Composição" at bounding box center [1474, 583] width 98 height 13
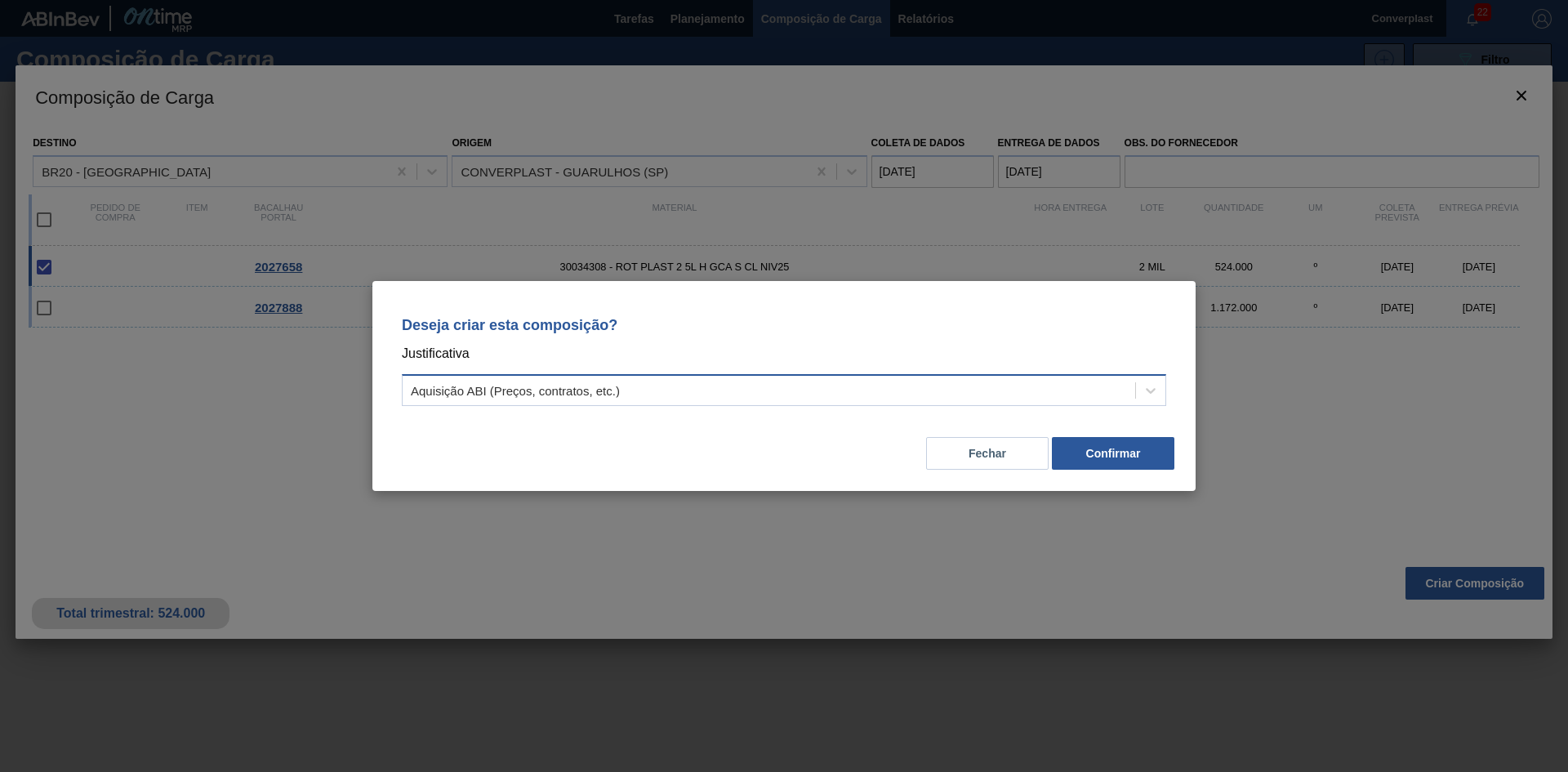
click at [986, 386] on div "Aquisição ABI (Preços, contratos, etc.)" at bounding box center [769, 391] width 732 height 24
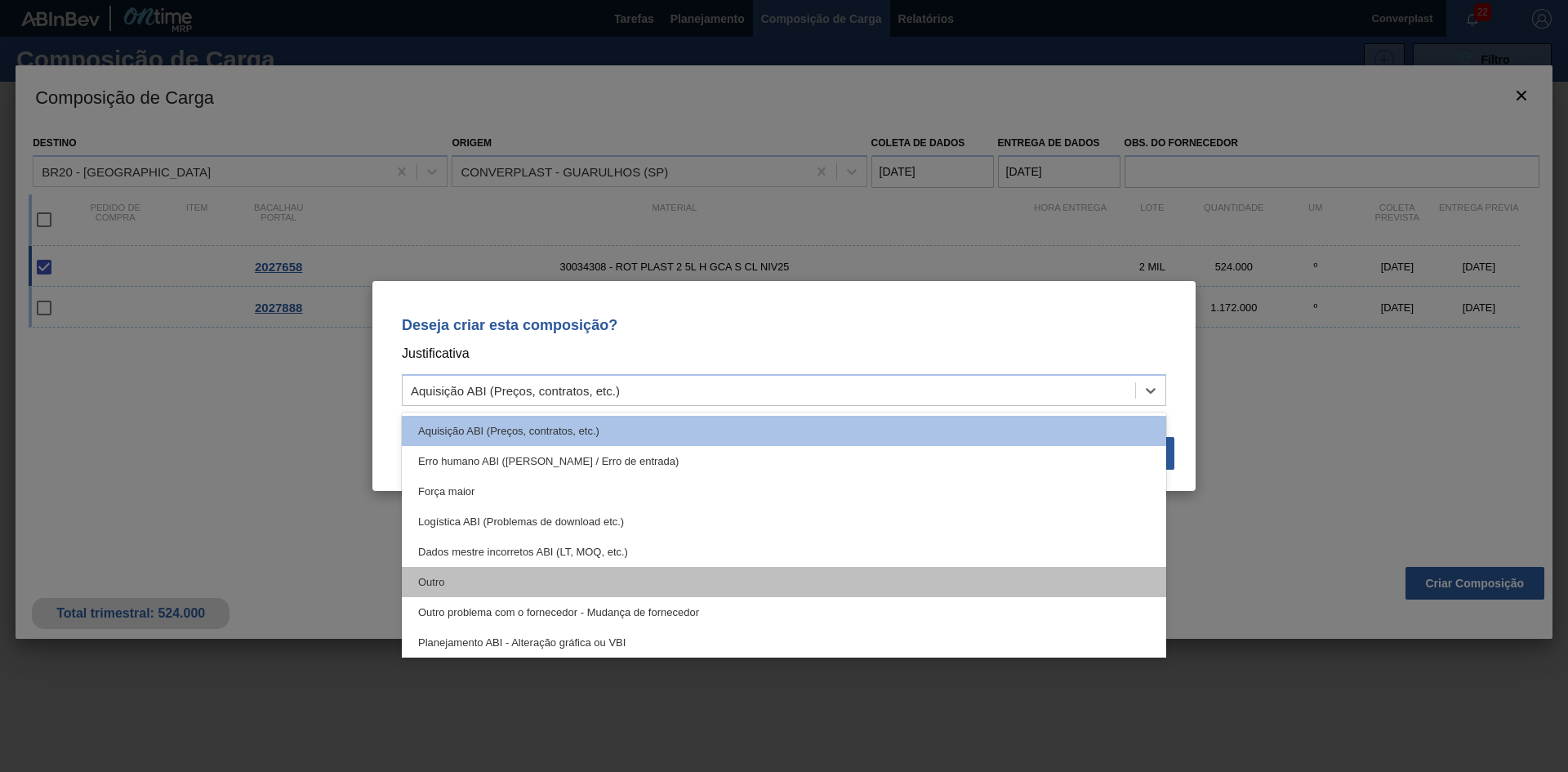
click at [614, 582] on div "Outro" at bounding box center [784, 582] width 764 height 31
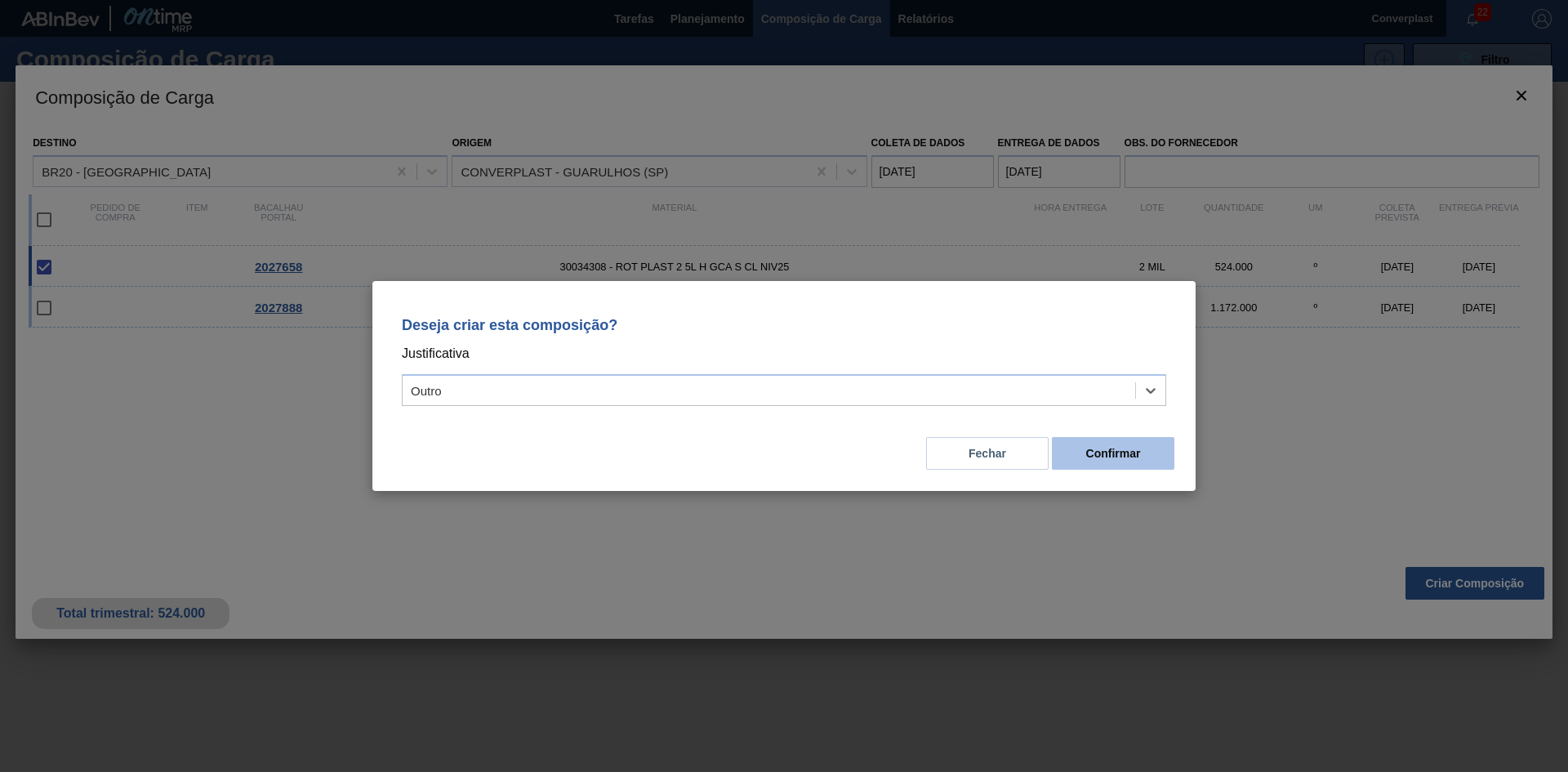
click at [1099, 453] on font "Confirmar" at bounding box center [1113, 453] width 55 height 13
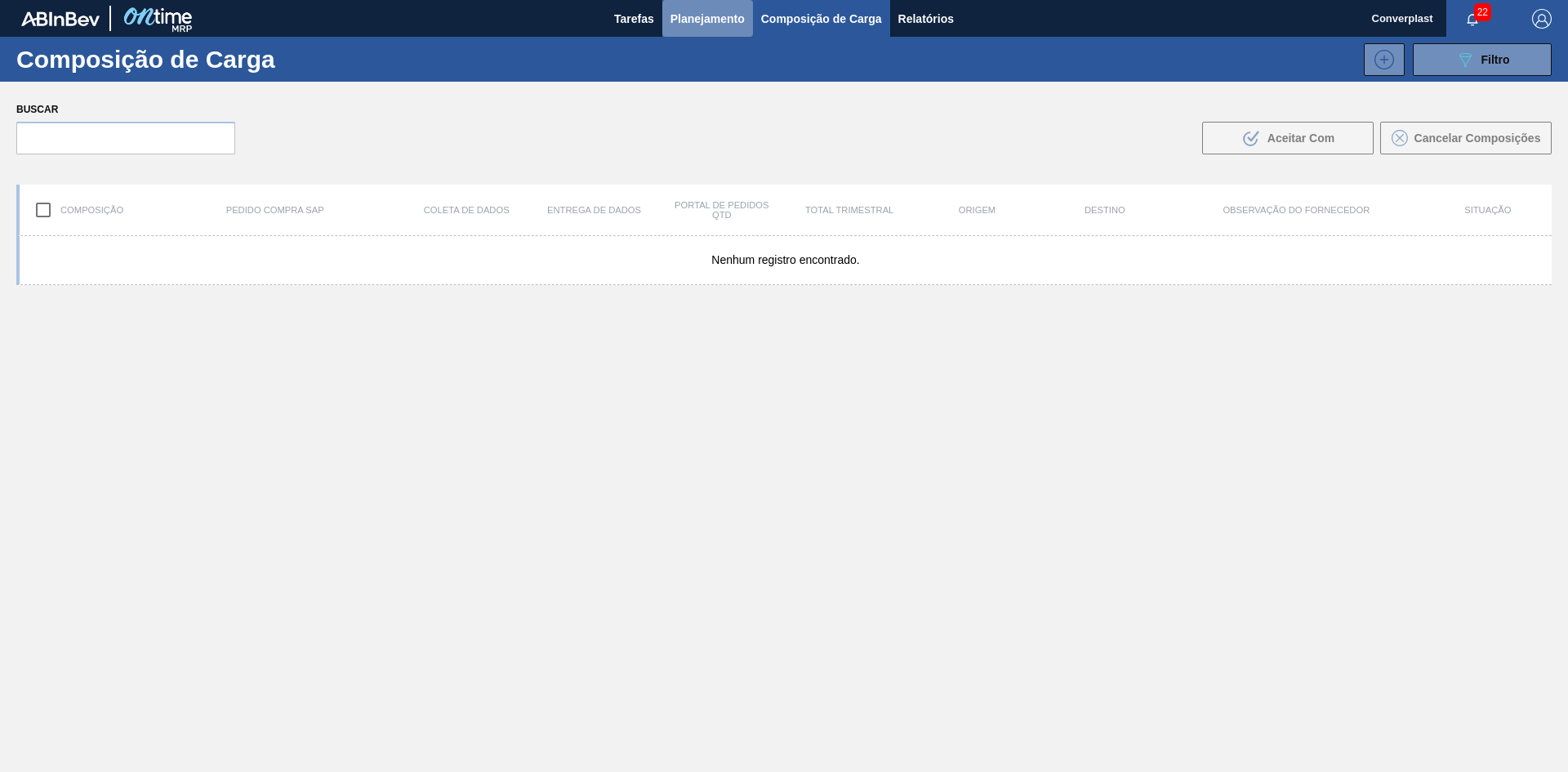
click at [685, 12] on font "Planejamento" at bounding box center [707, 18] width 74 height 13
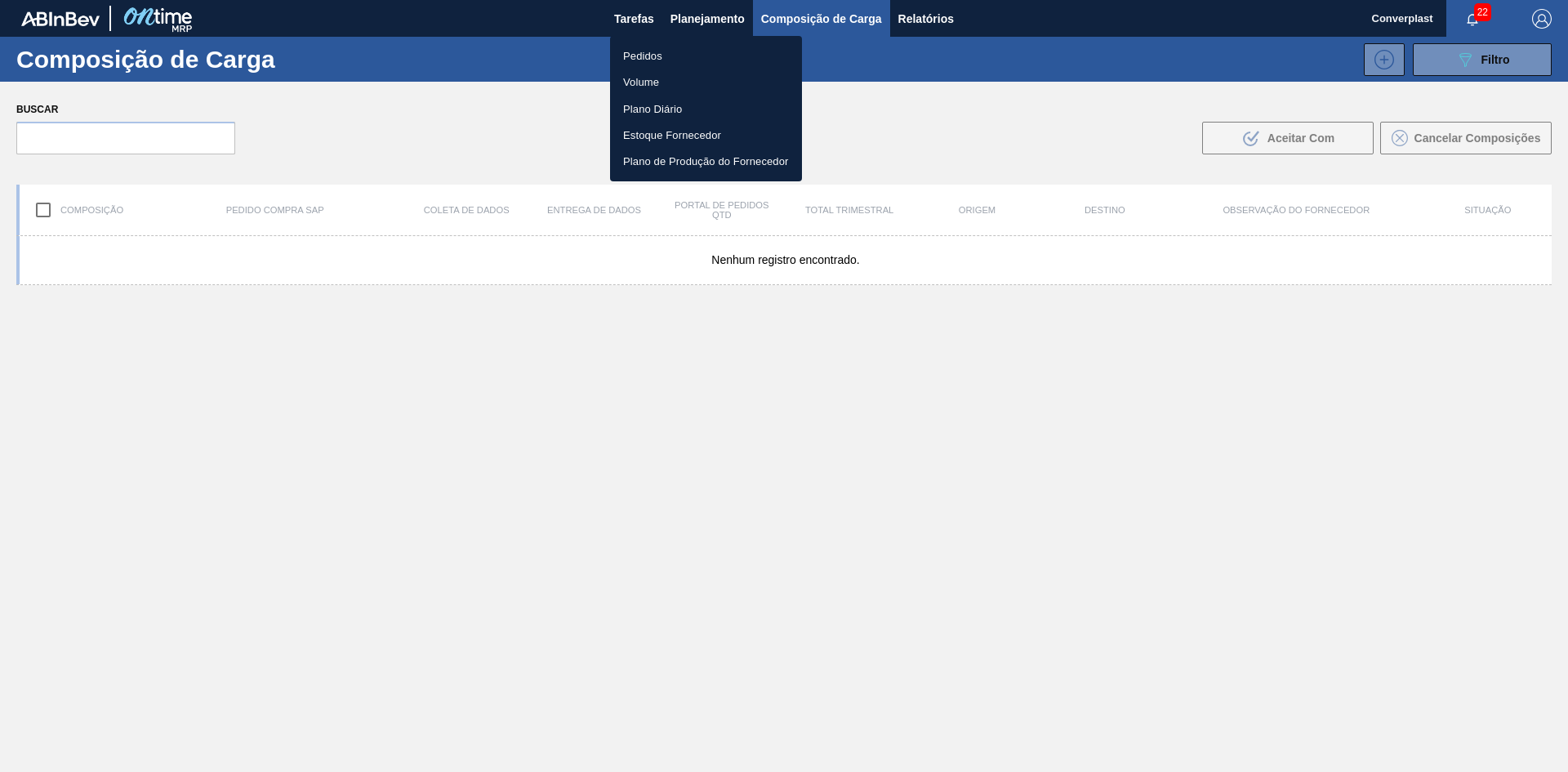
click at [627, 47] on font "Pedidos" at bounding box center [643, 55] width 39 height 17
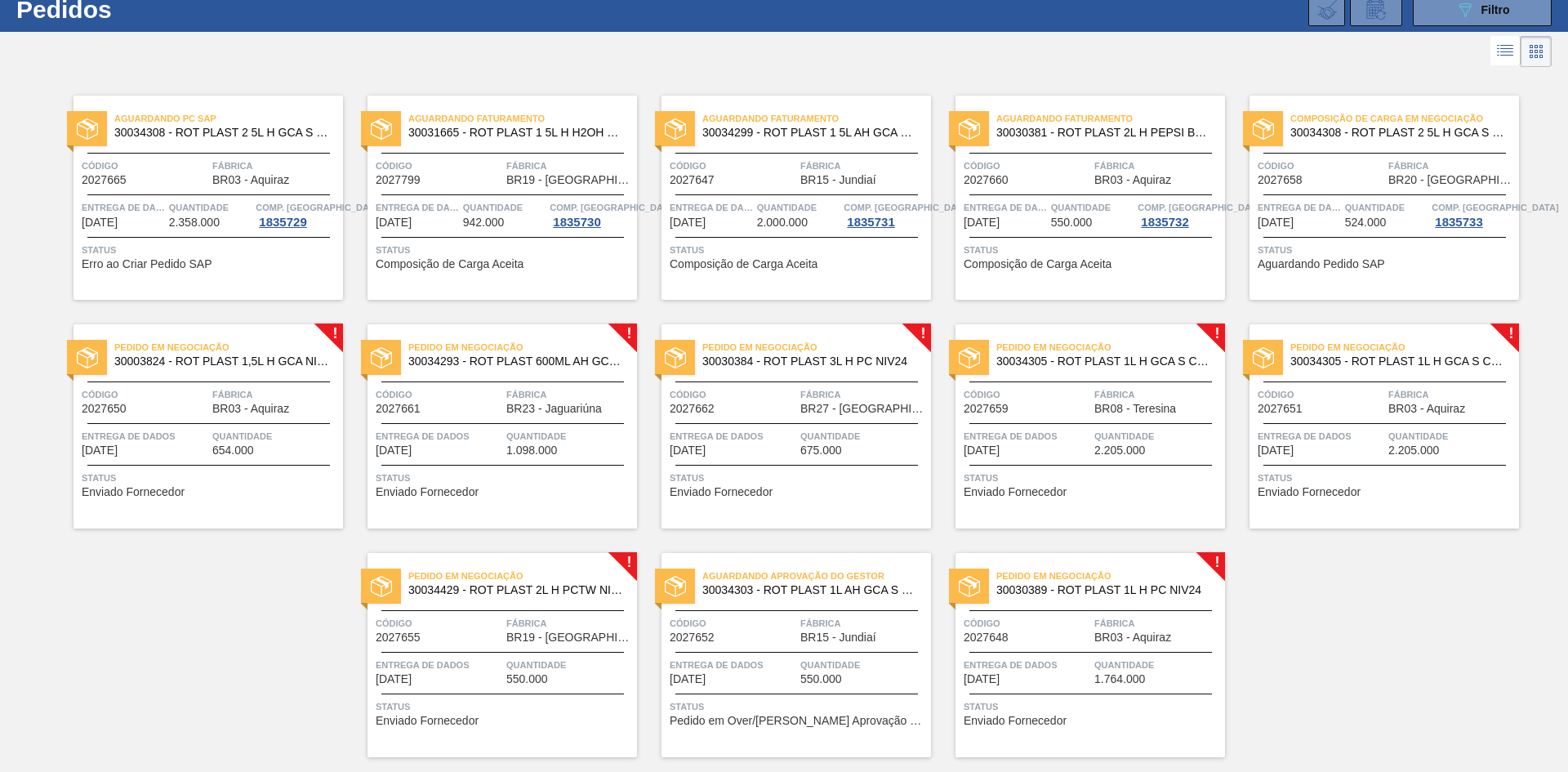
scroll to position [96, 0]
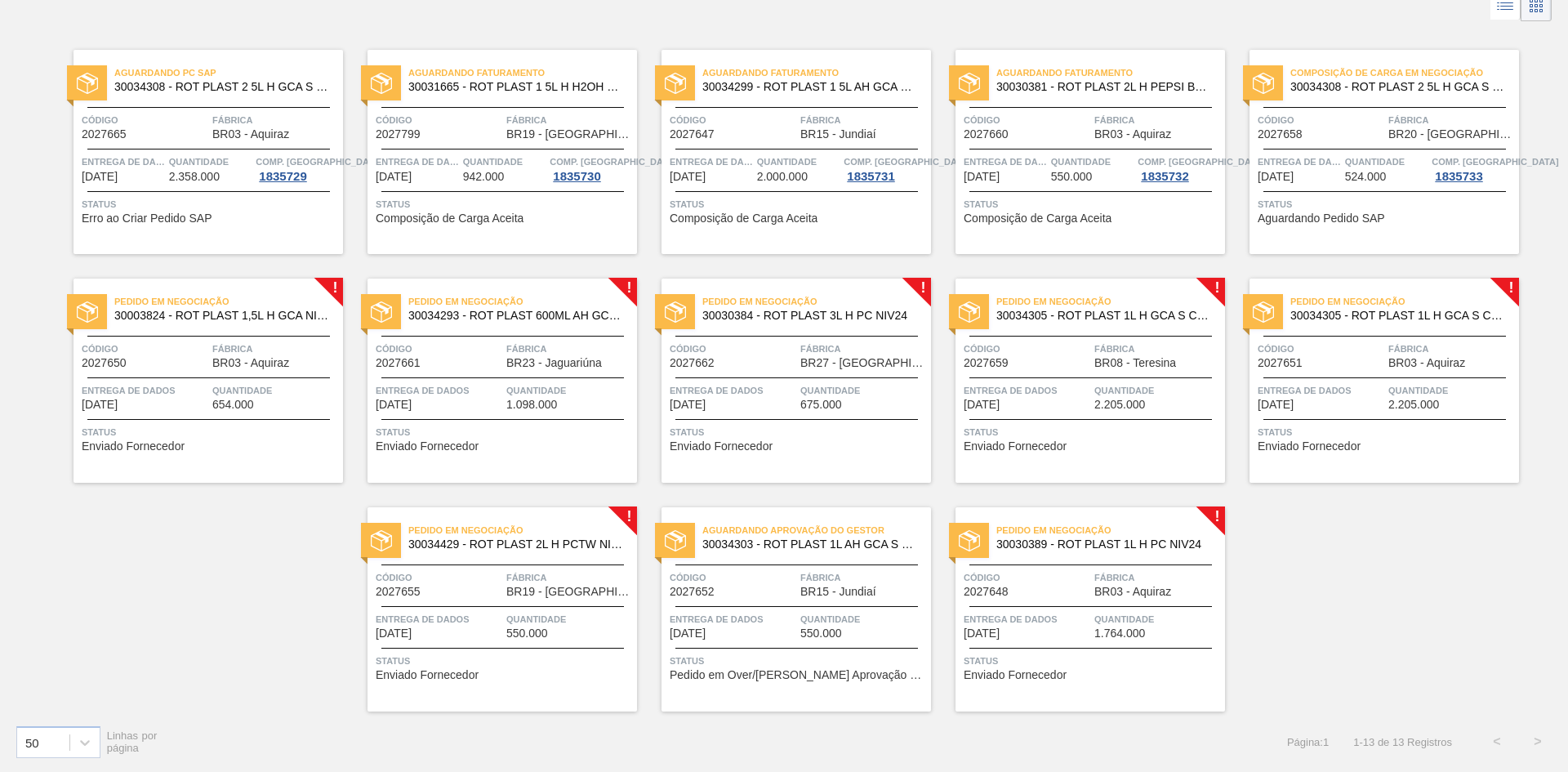
click at [1335, 430] on span "Status" at bounding box center [1386, 432] width 257 height 17
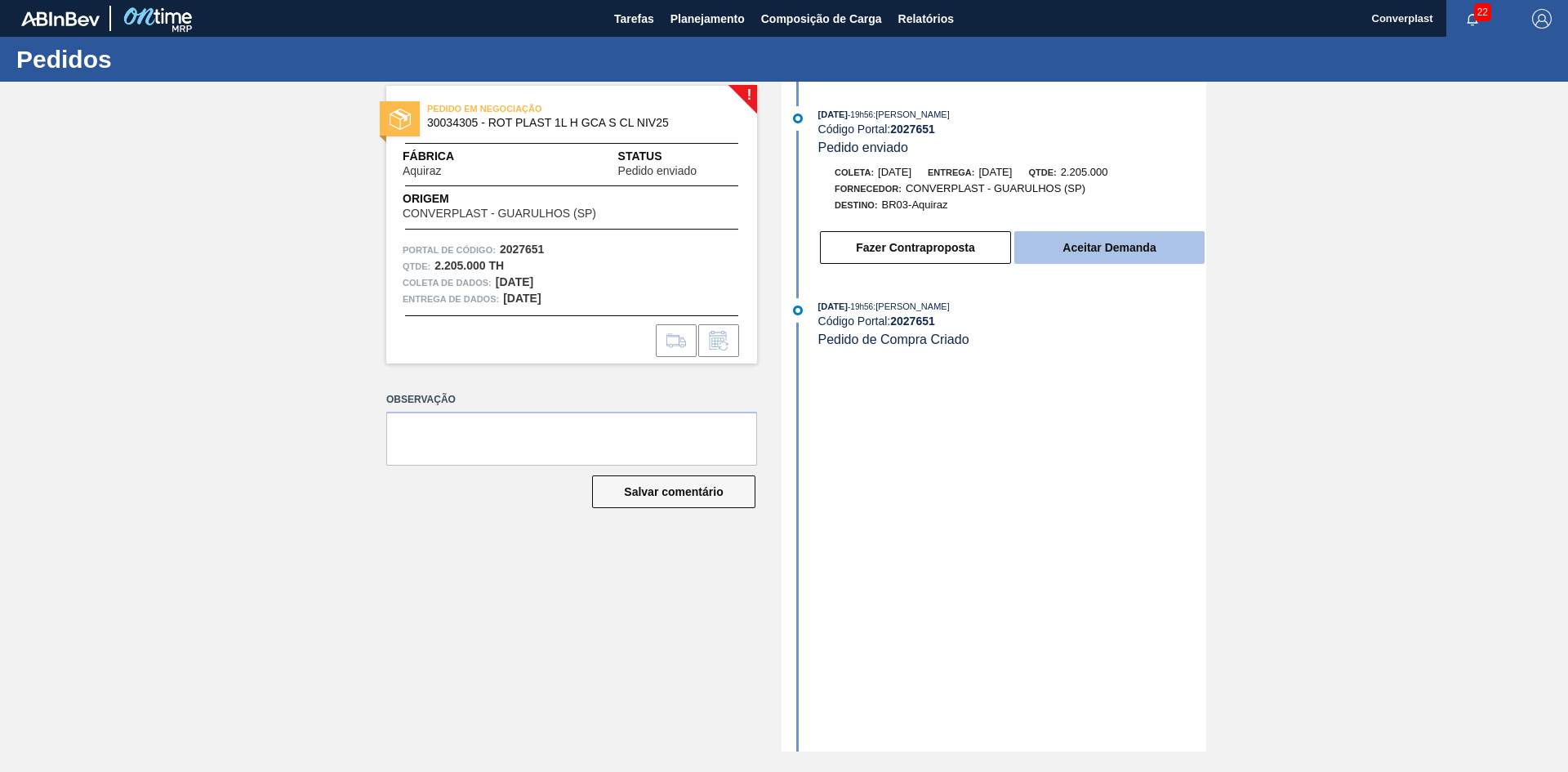
click at [1080, 252] on font "Aceitar Demanda" at bounding box center [1108, 247] width 94 height 13
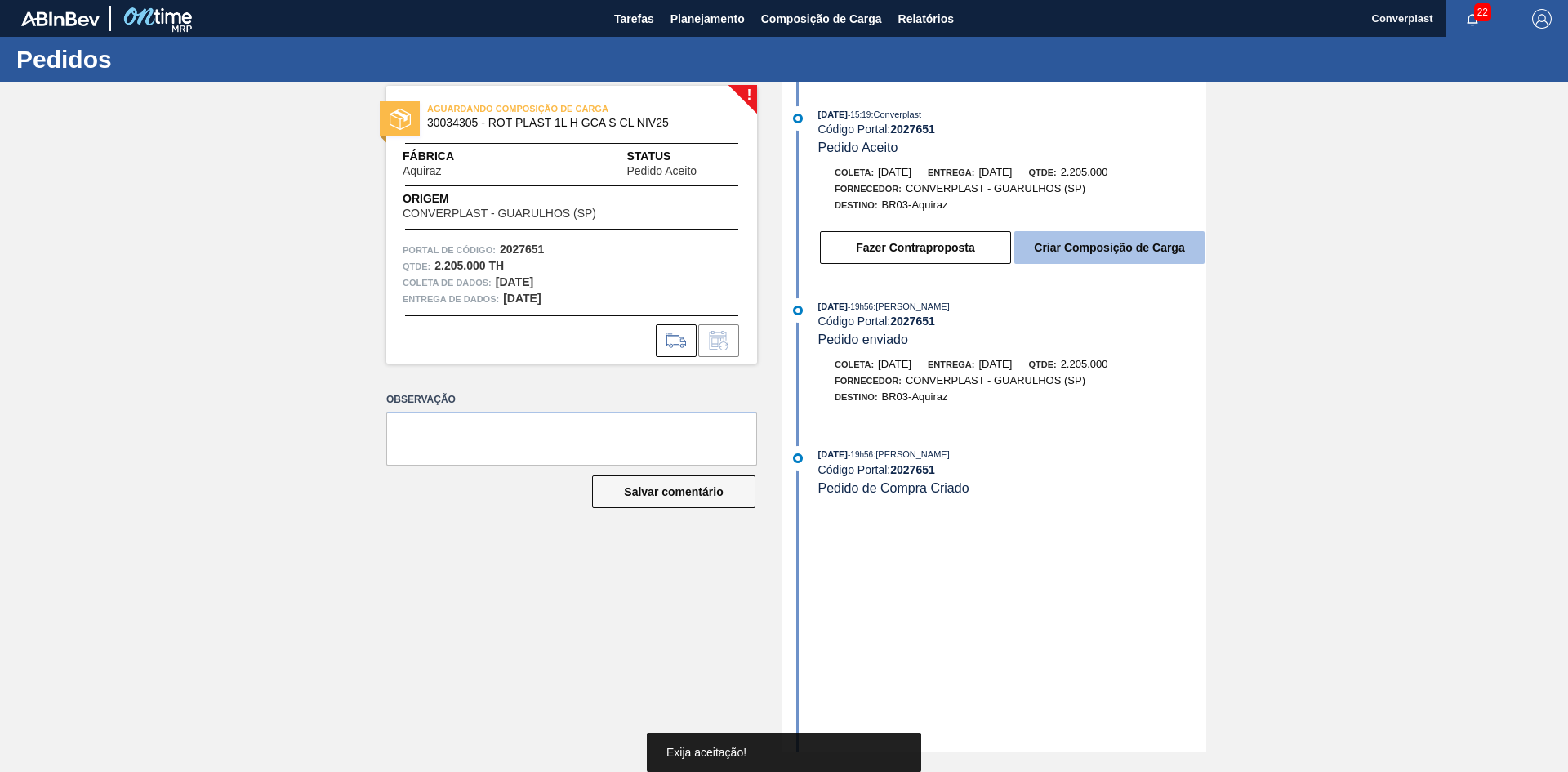
click at [1069, 237] on button "Criar Composição de Carga" at bounding box center [1108, 247] width 190 height 32
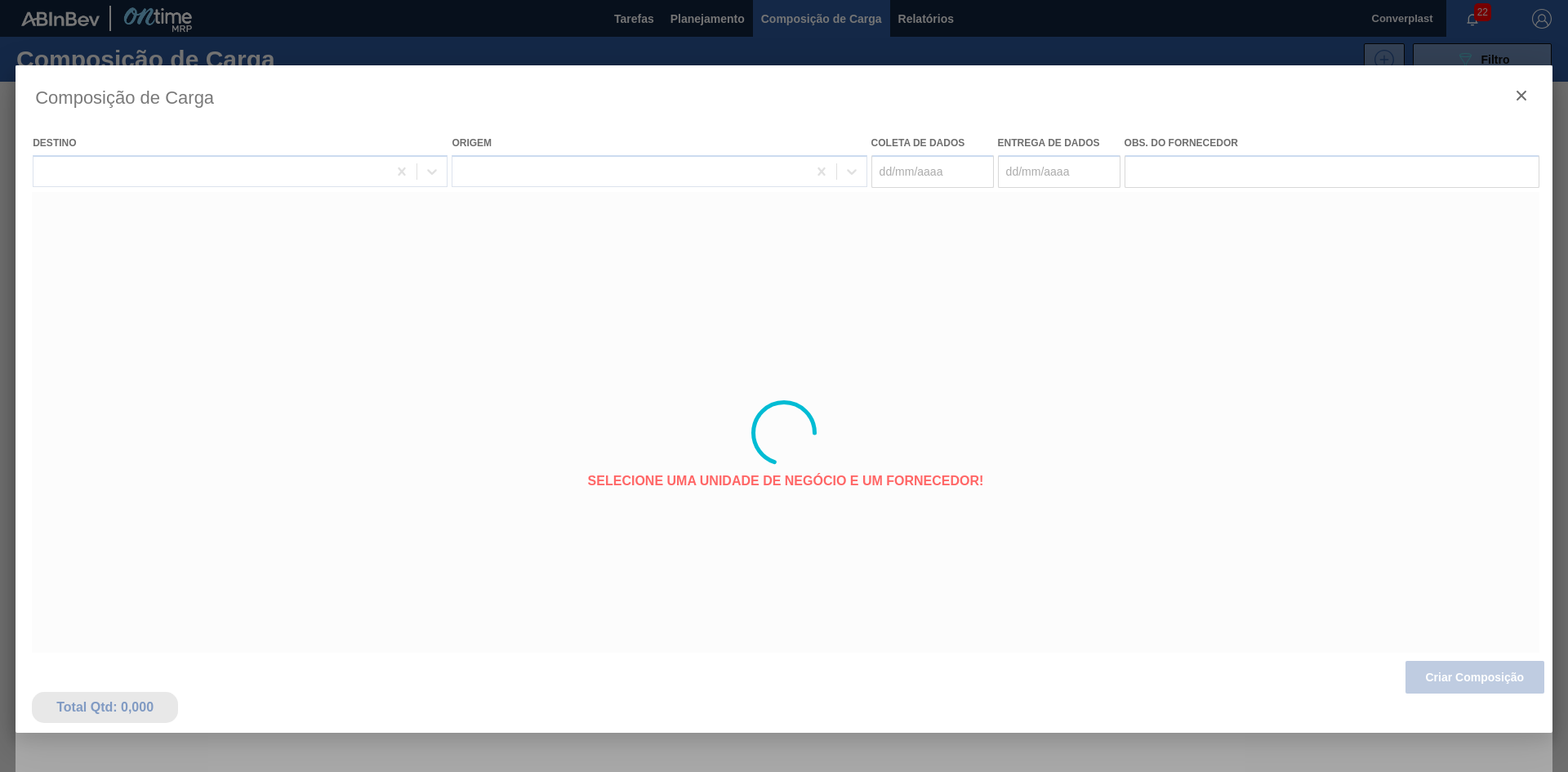
type coleta "10/10/2025"
type entrega "20/10/2025"
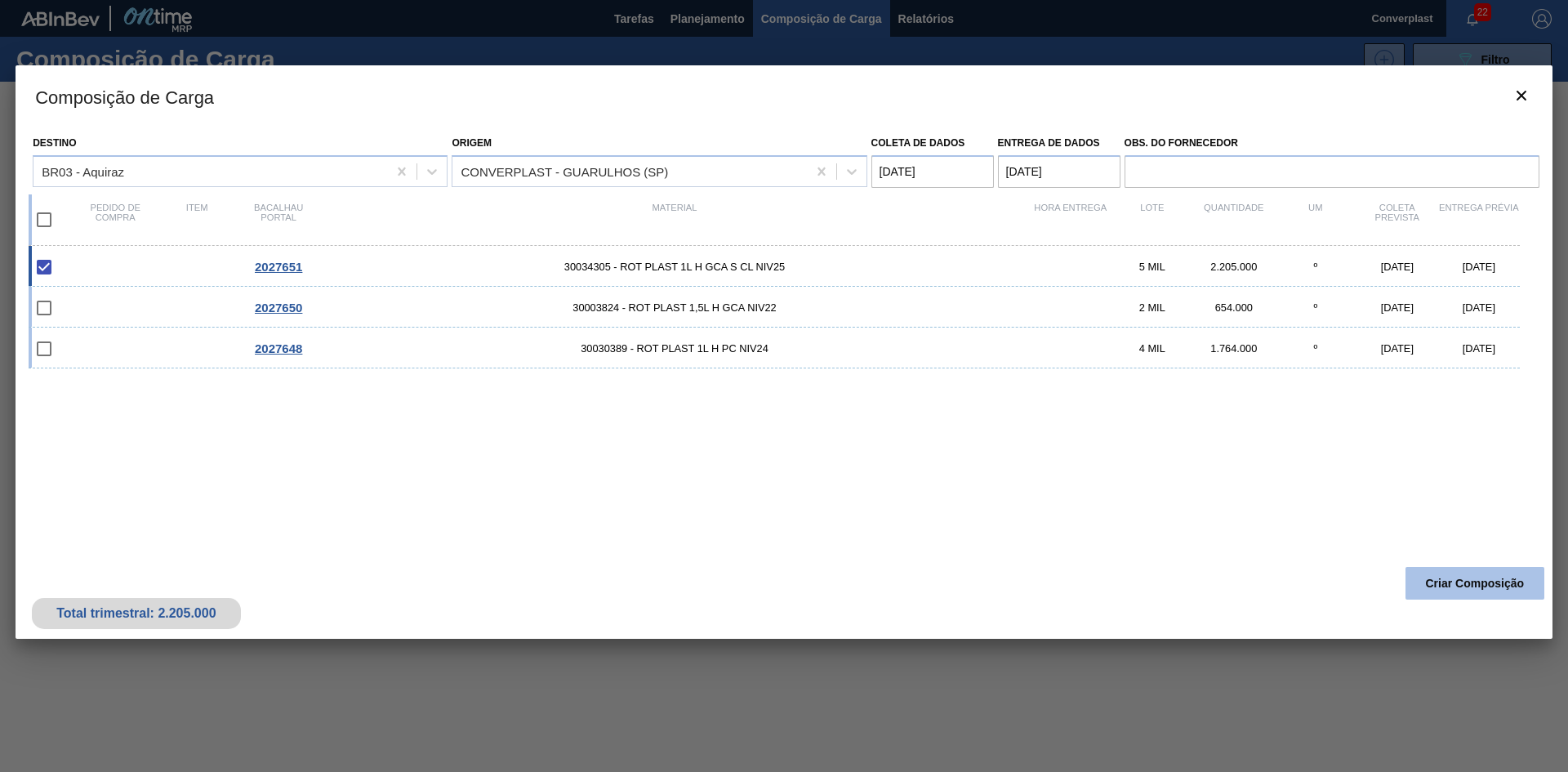
click at [1432, 579] on font "Criar Composição" at bounding box center [1474, 583] width 98 height 13
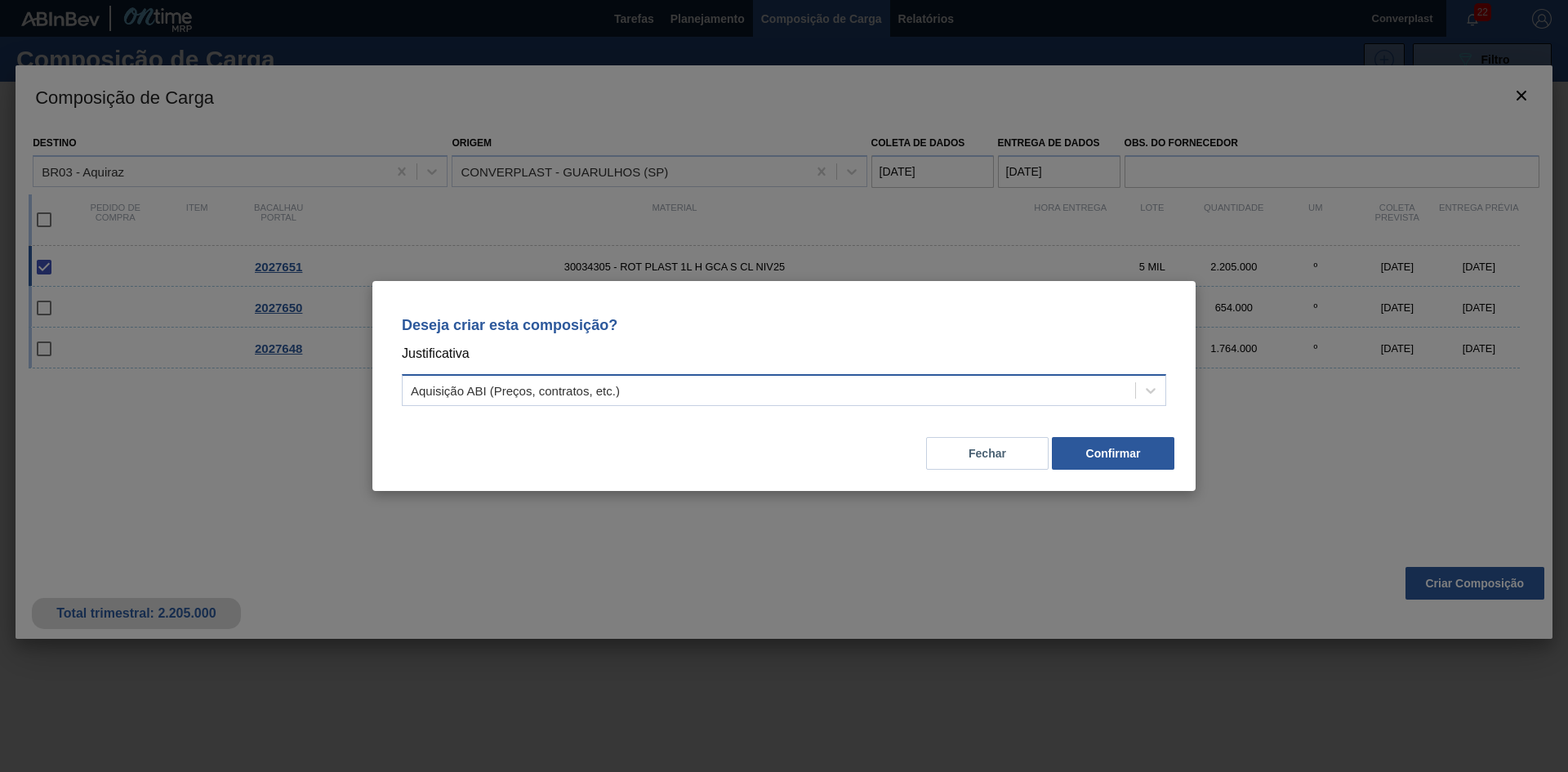
click at [920, 385] on div "Aquisição ABI (Preços, contratos, etc.)" at bounding box center [769, 391] width 732 height 24
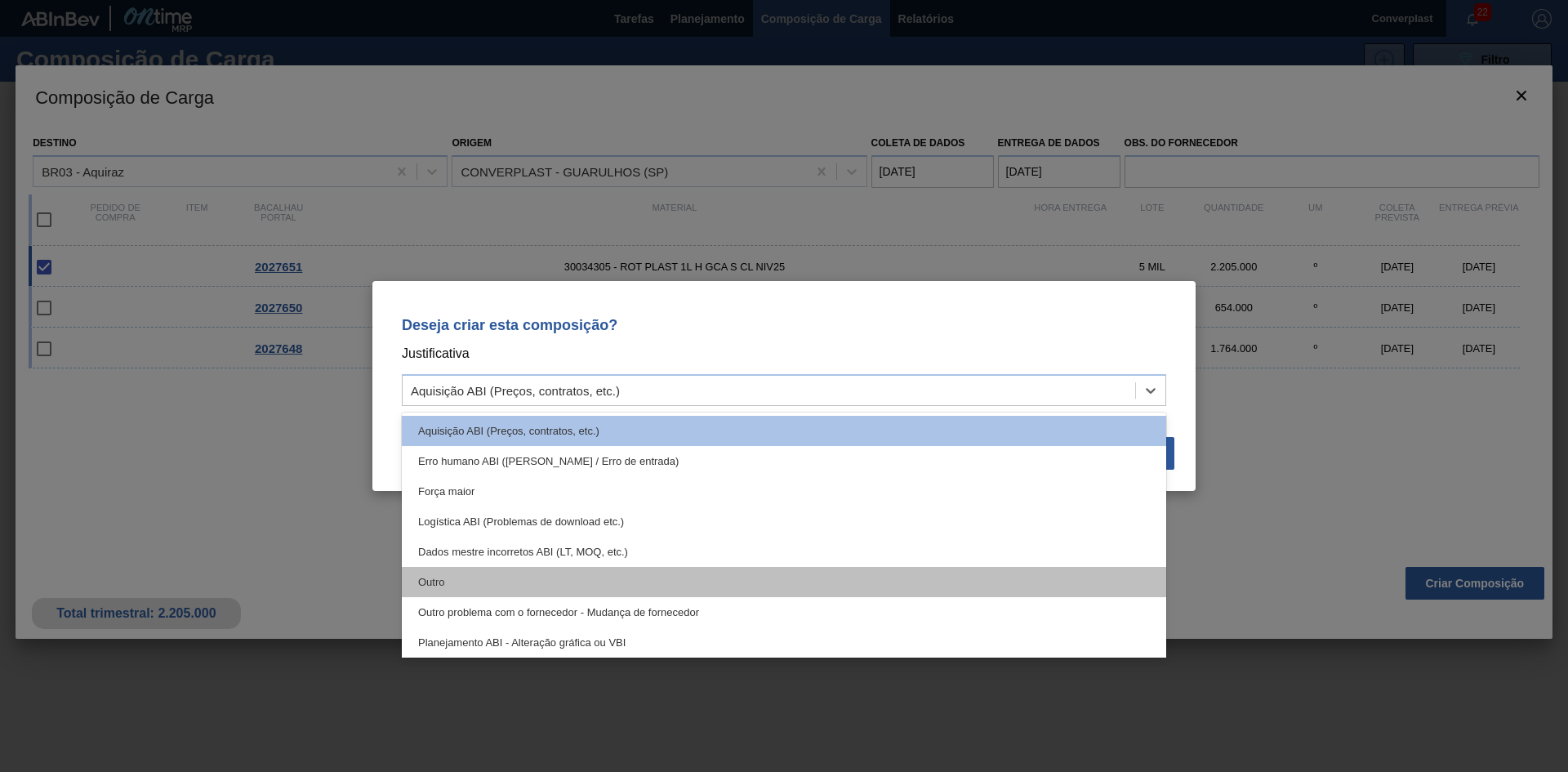
click at [699, 578] on div "Outro" at bounding box center [784, 582] width 764 height 31
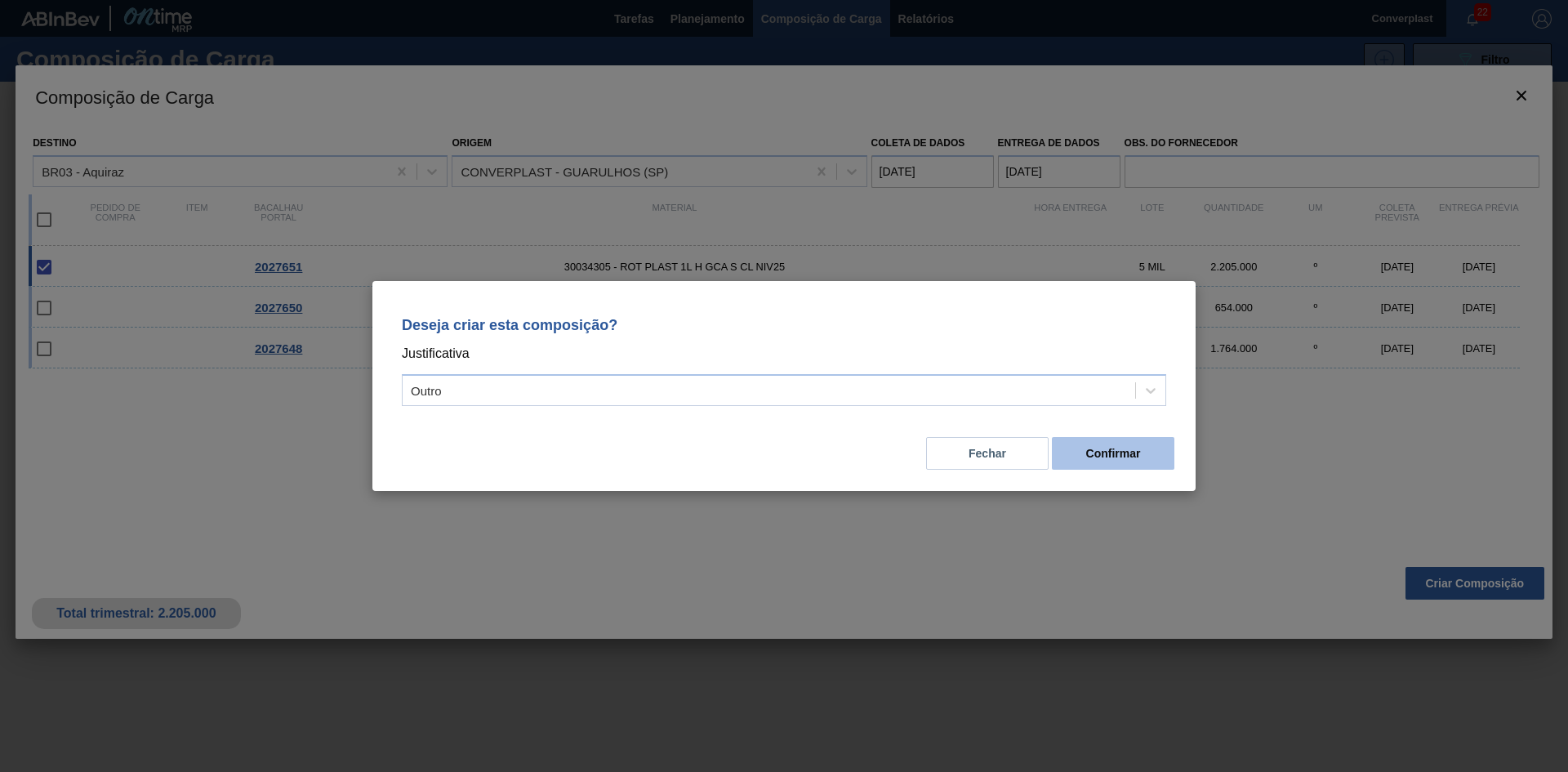
click at [1105, 454] on font "Confirmar" at bounding box center [1113, 453] width 55 height 13
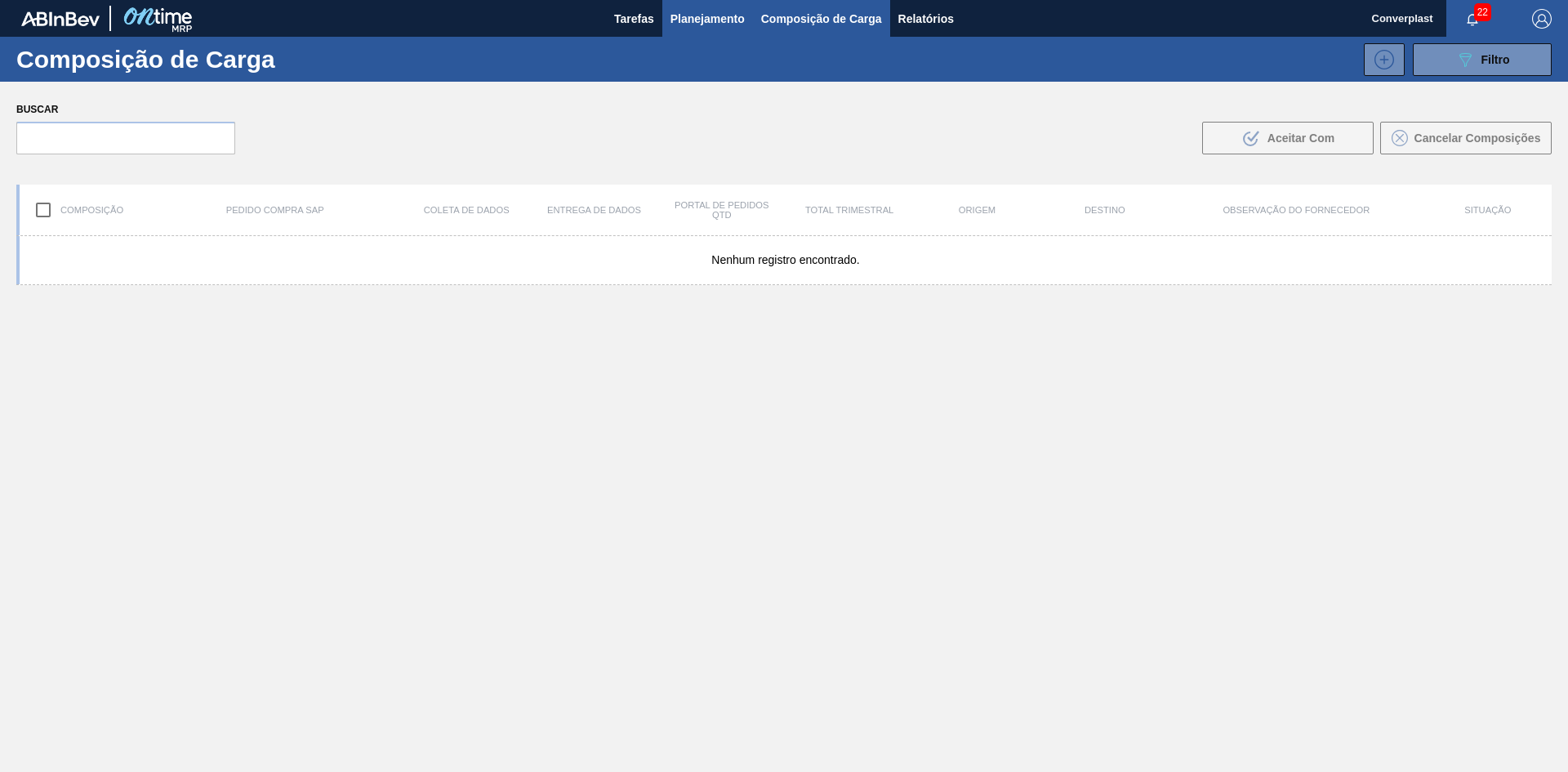
click at [702, 14] on font "Planejamento" at bounding box center [707, 18] width 74 height 13
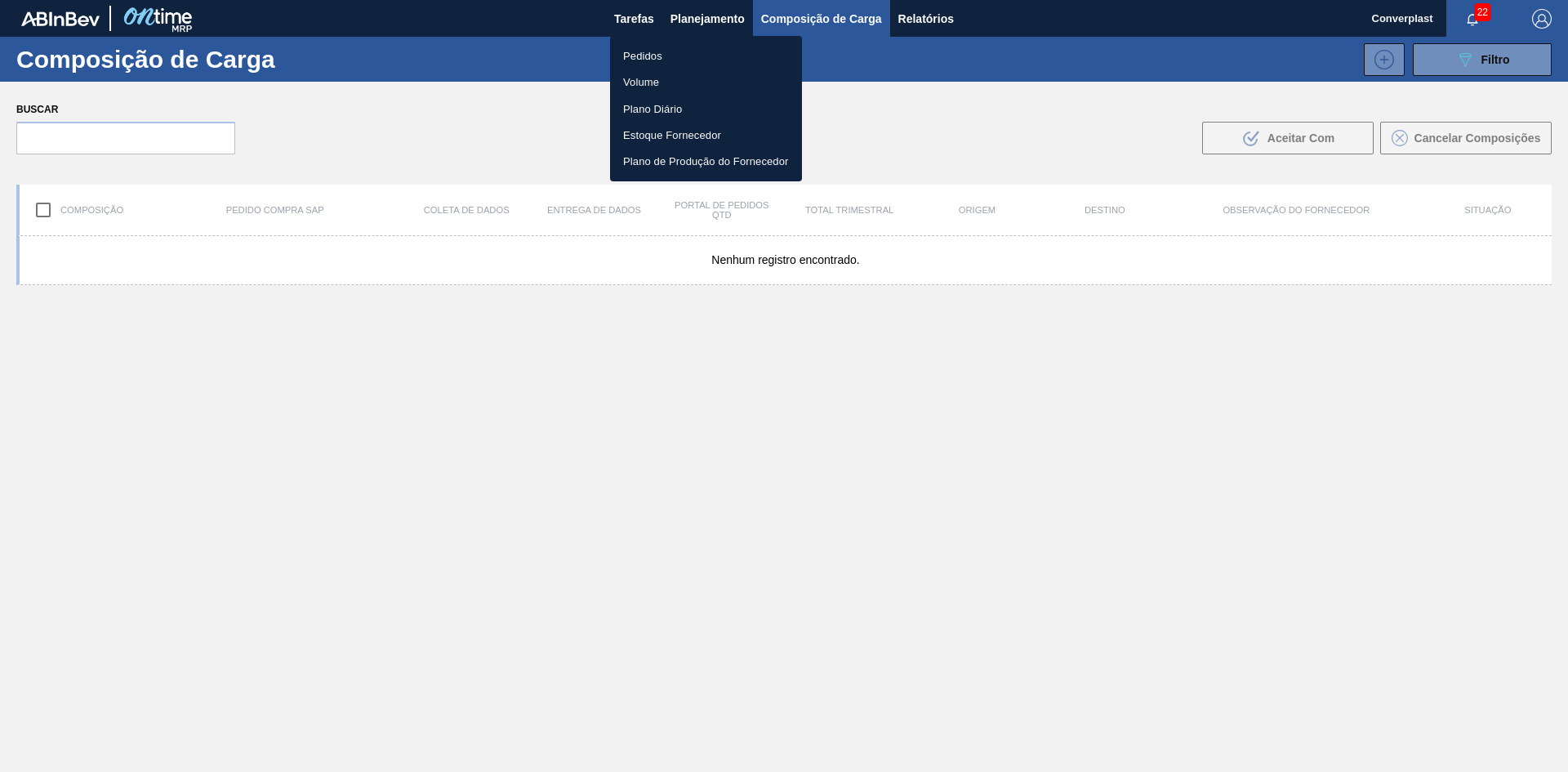
click at [633, 53] on font "Pedidos" at bounding box center [643, 56] width 39 height 12
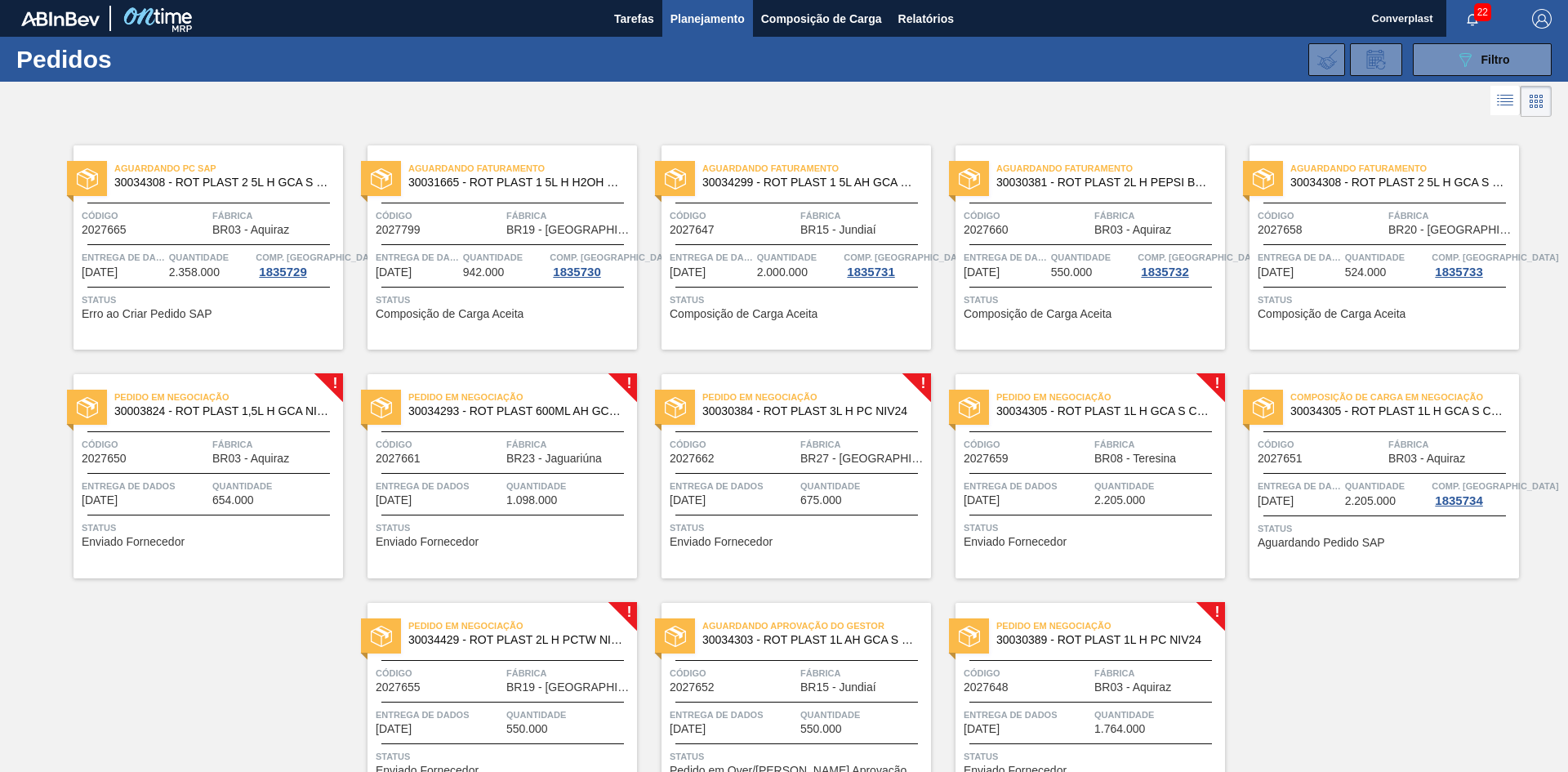
click at [186, 559] on div "Pedido em Negociação 30003824 - ROT PLAST 1,5L H GCA NIV22 Código 2027650 Fábri…" at bounding box center [209, 476] width 270 height 204
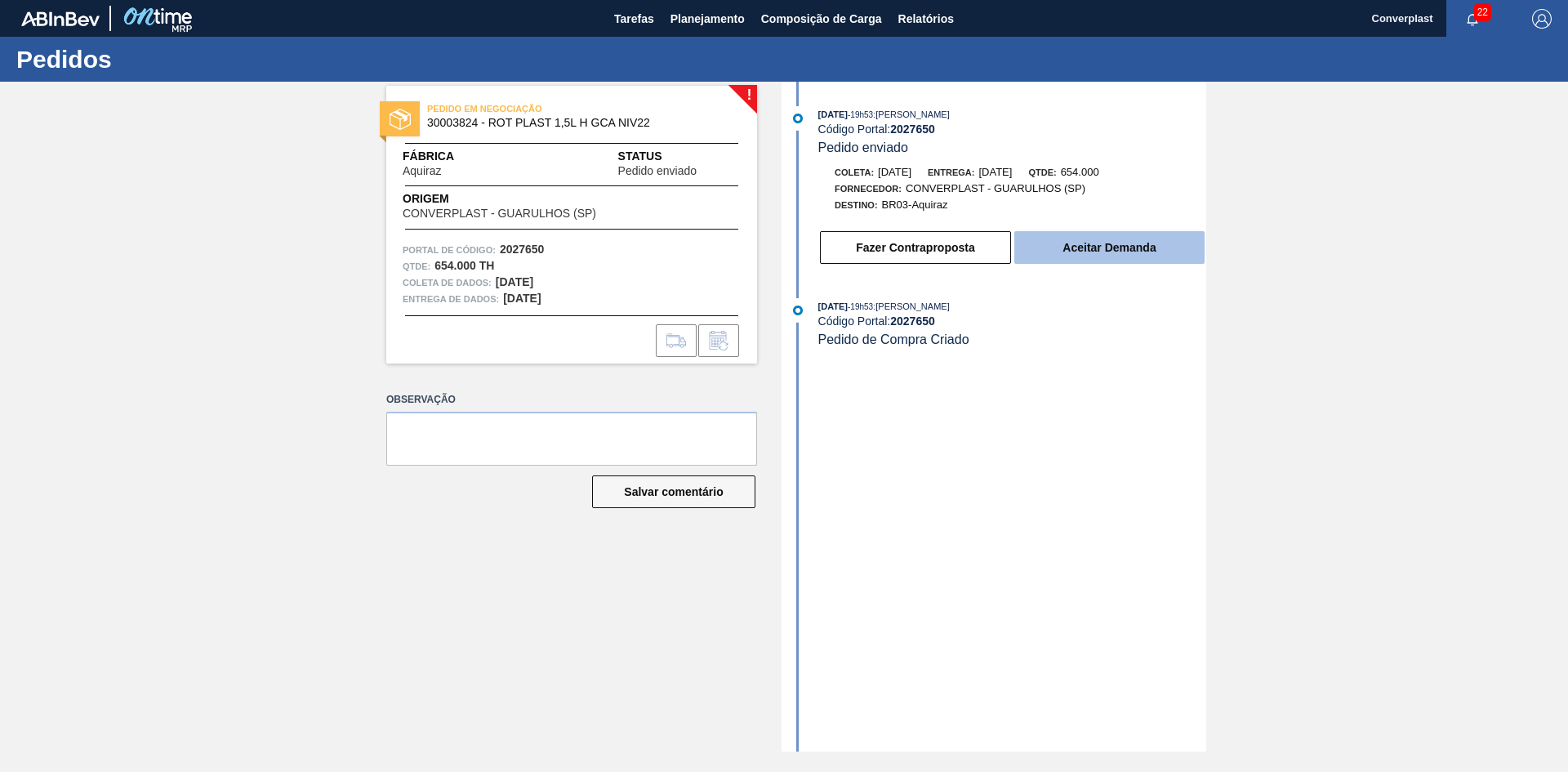
click at [1051, 244] on button "Aceitar Demanda" at bounding box center [1108, 247] width 190 height 32
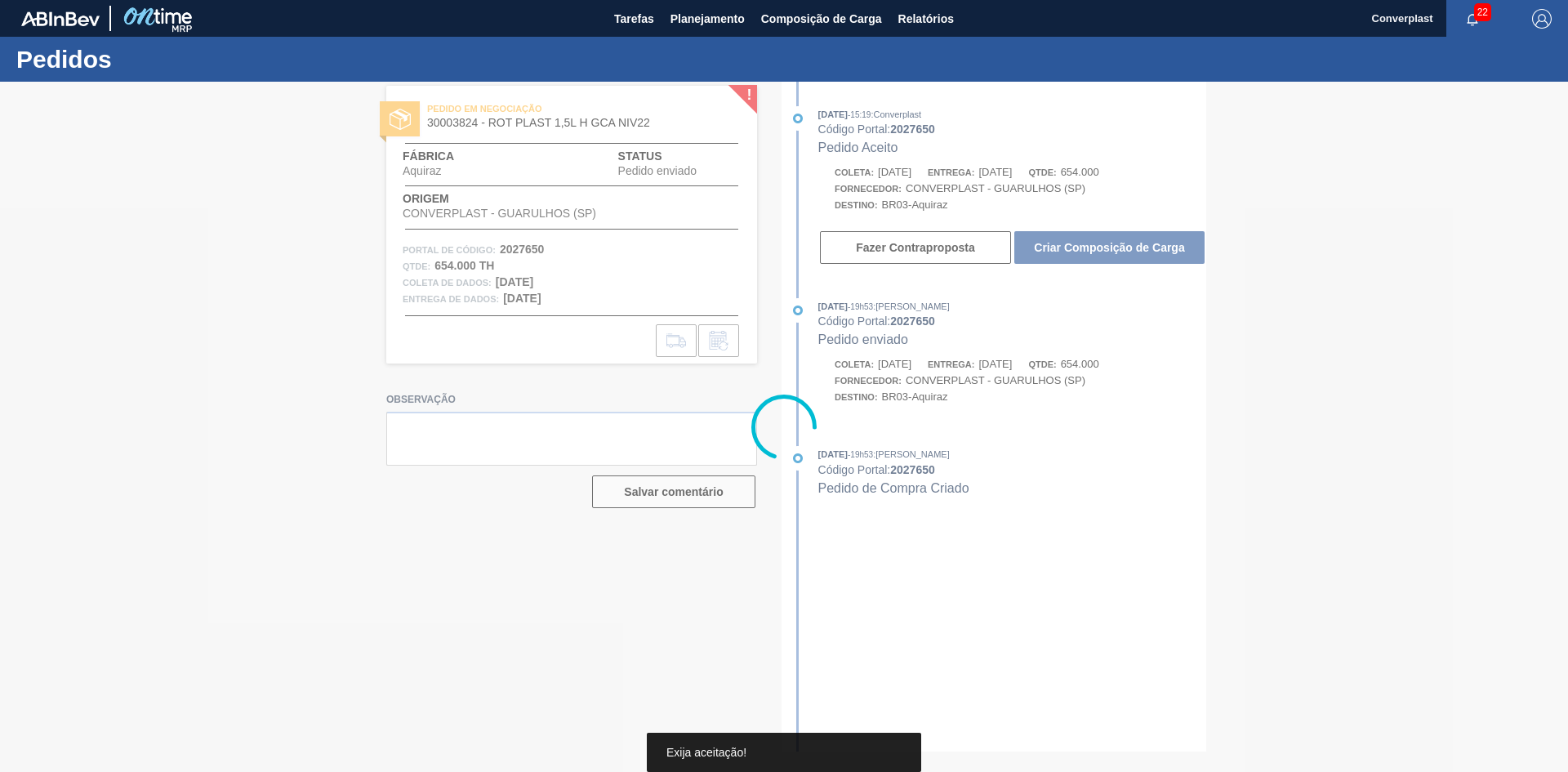
click at [1048, 242] on font "Criar Composição de Carga" at bounding box center [1108, 247] width 151 height 13
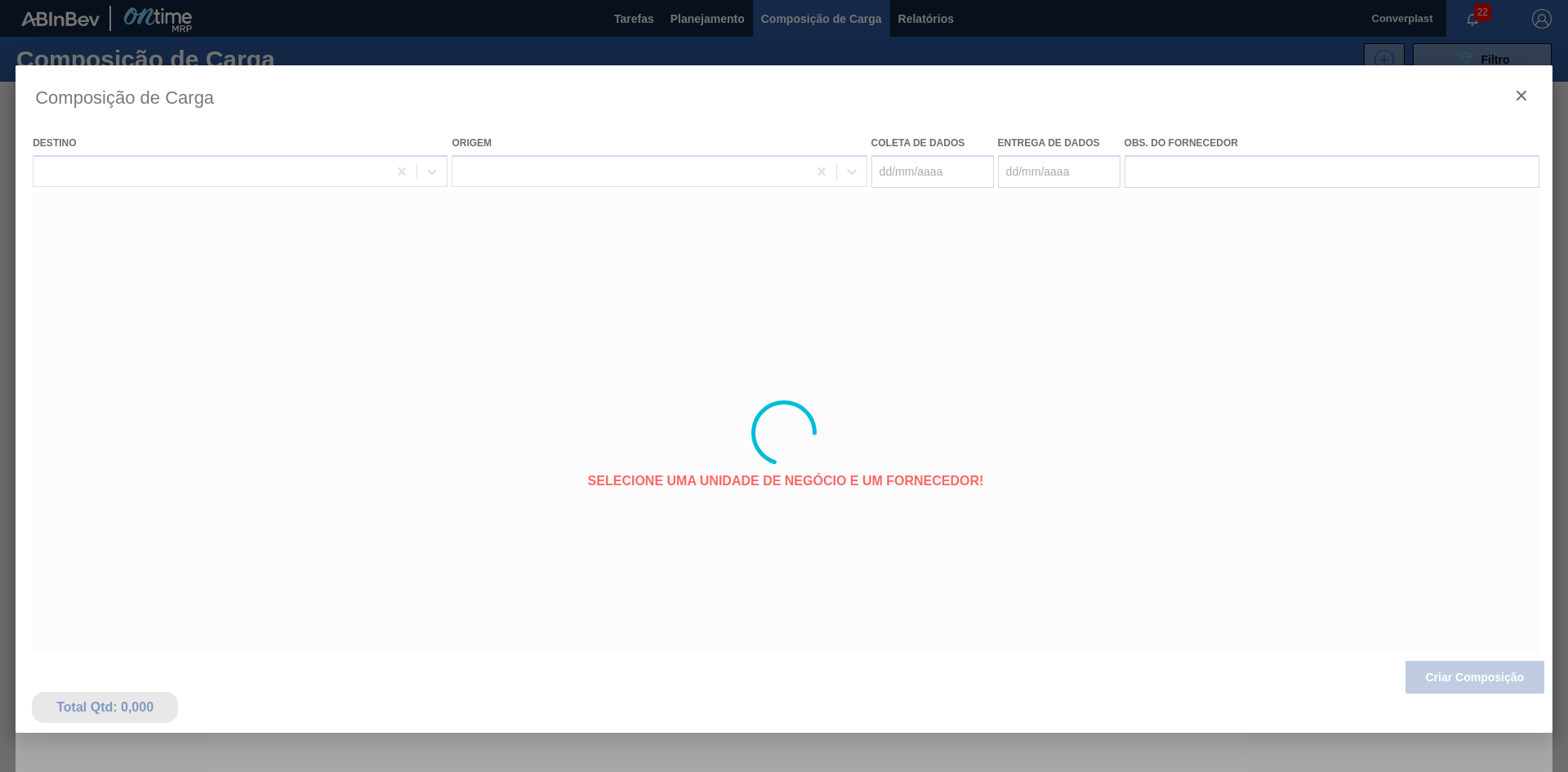
type coleta "14/10/2025"
type entrega "15/10/2025"
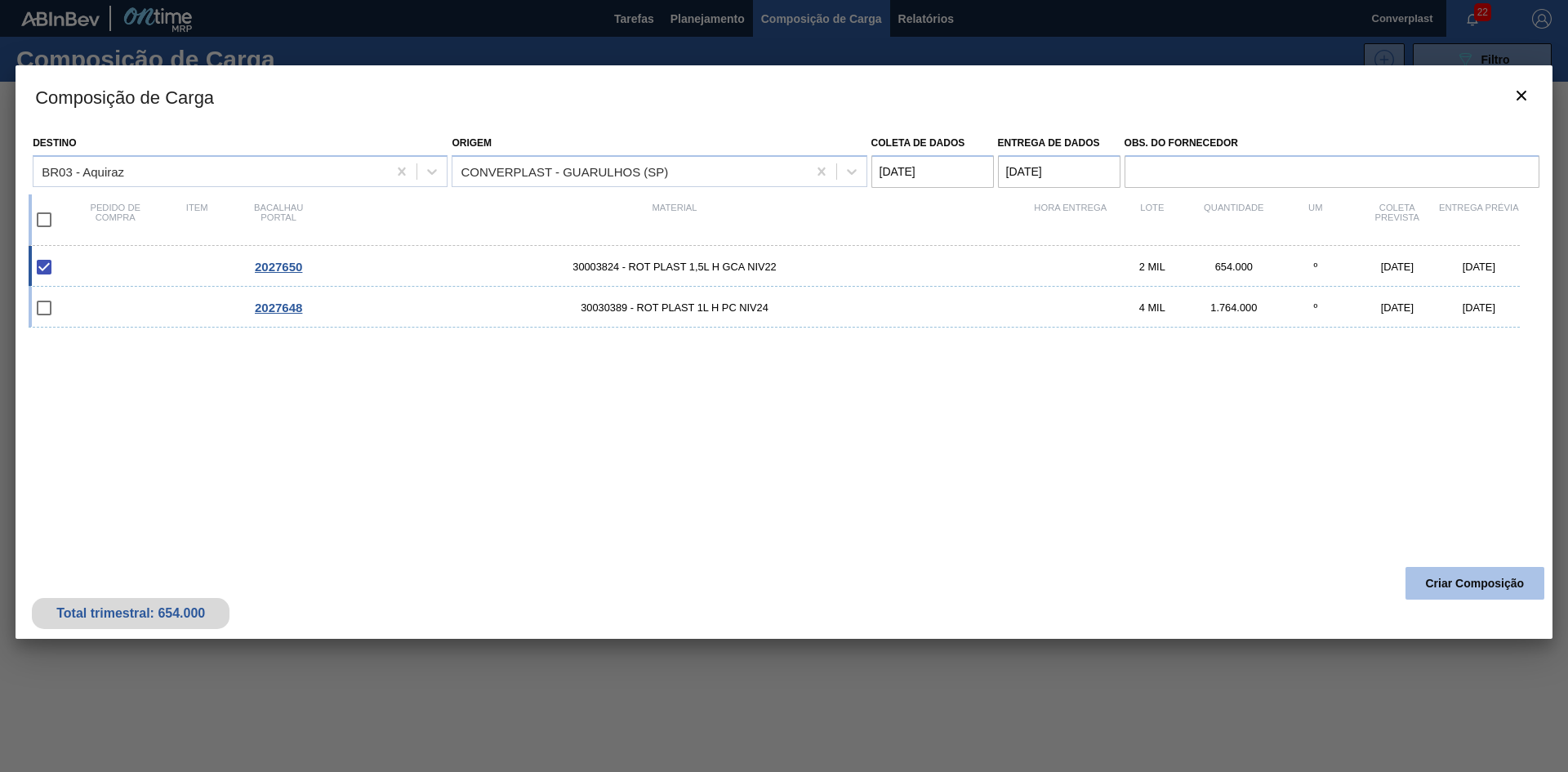
click at [1456, 575] on button "Criar Composição" at bounding box center [1474, 583] width 139 height 32
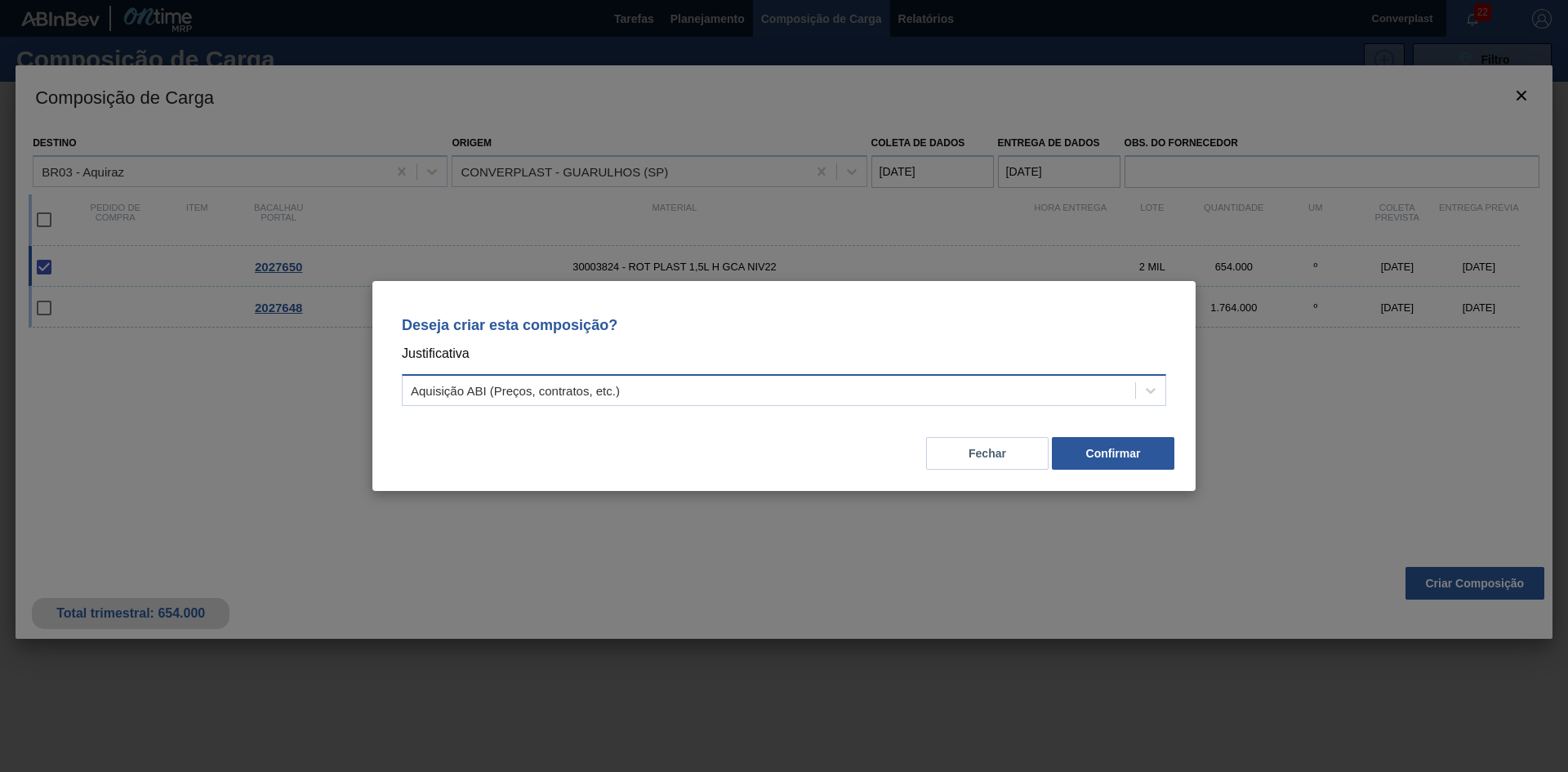
click at [929, 386] on div "Aquisição ABI (Preços, contratos, etc.)" at bounding box center [769, 391] width 732 height 24
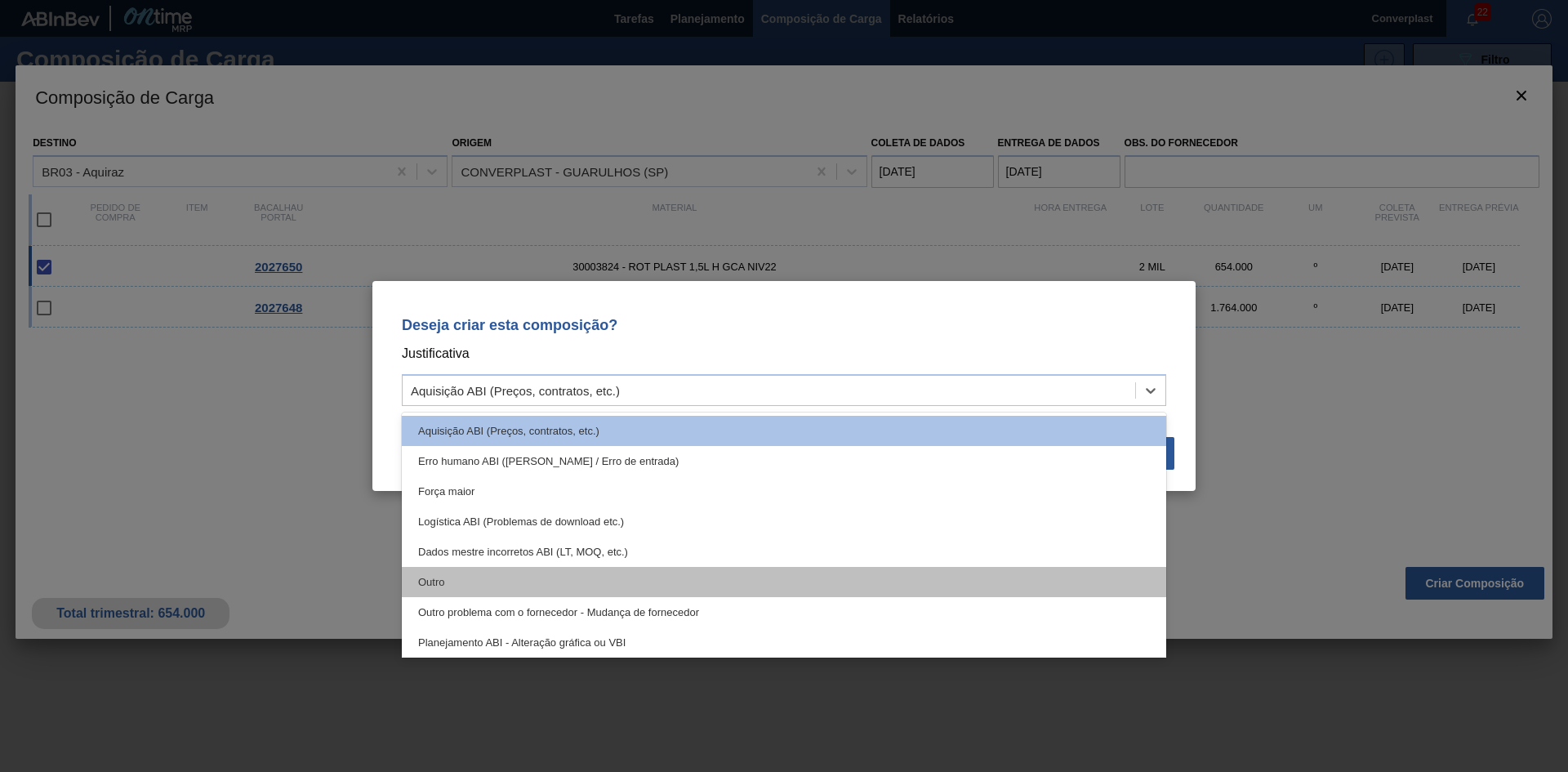
click at [598, 581] on div "Outro" at bounding box center [784, 582] width 764 height 31
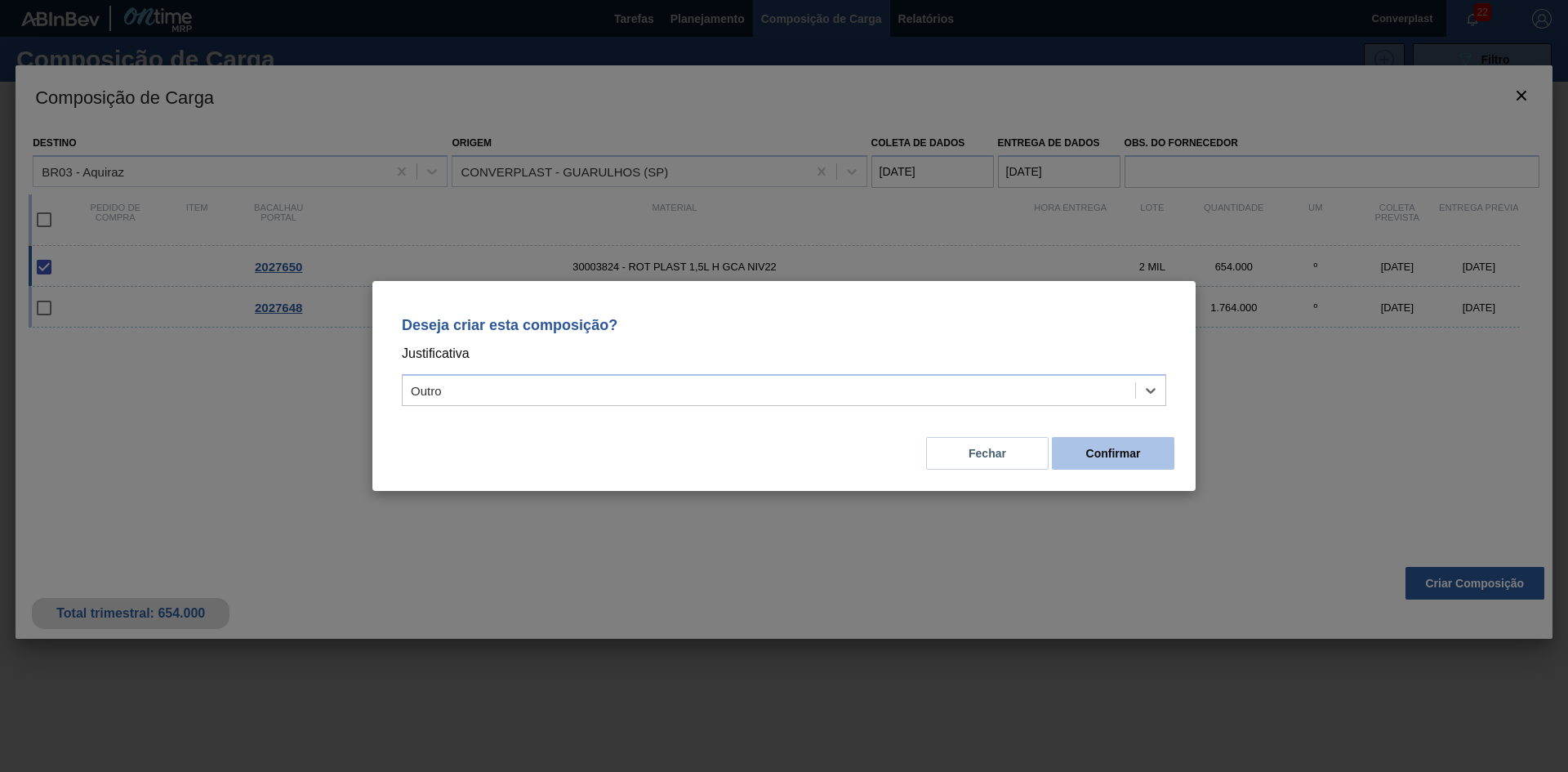
click at [1074, 447] on button "Confirmar" at bounding box center [1112, 453] width 122 height 32
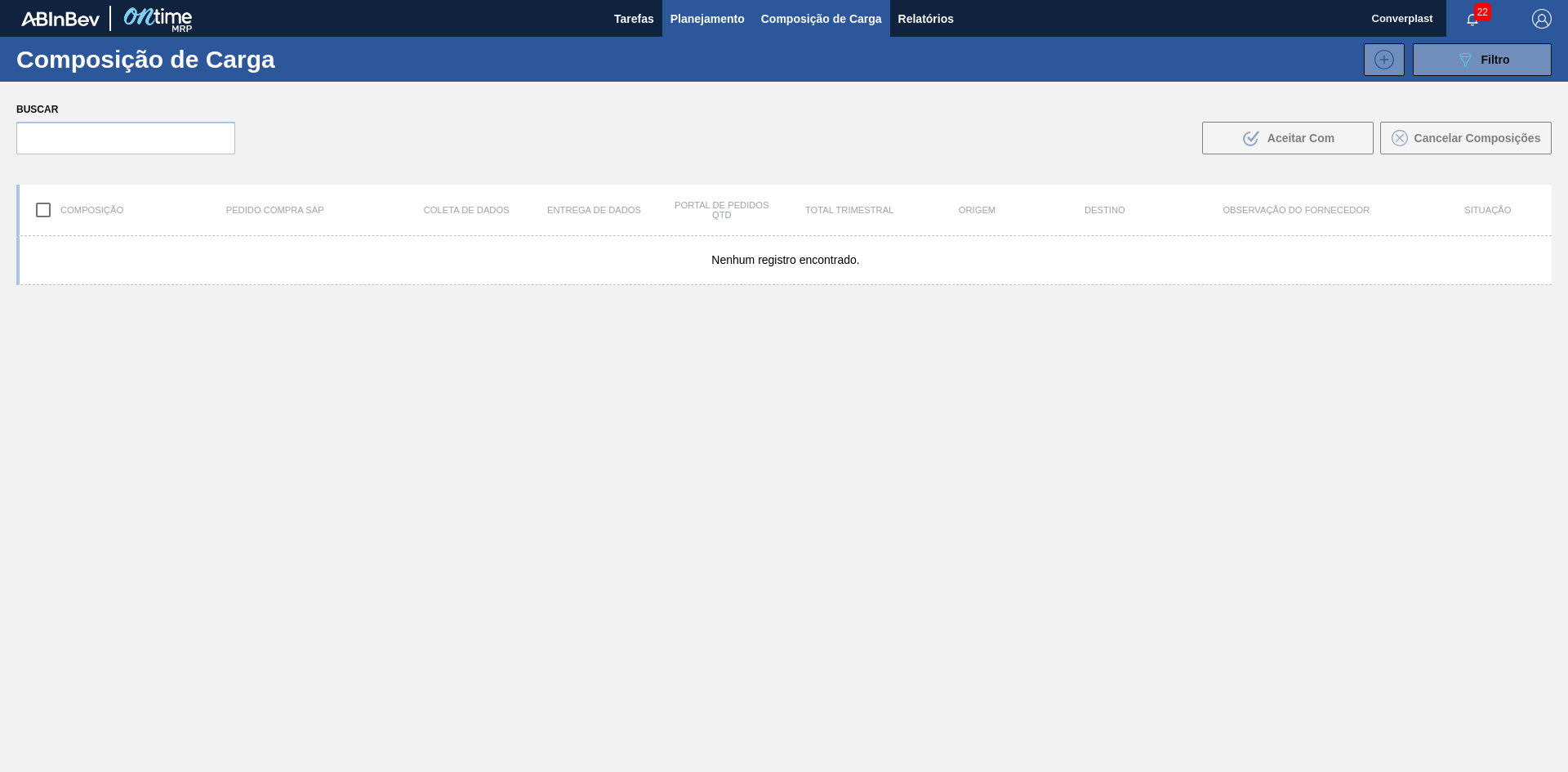
click at [712, 18] on font "Planejamento" at bounding box center [707, 18] width 74 height 13
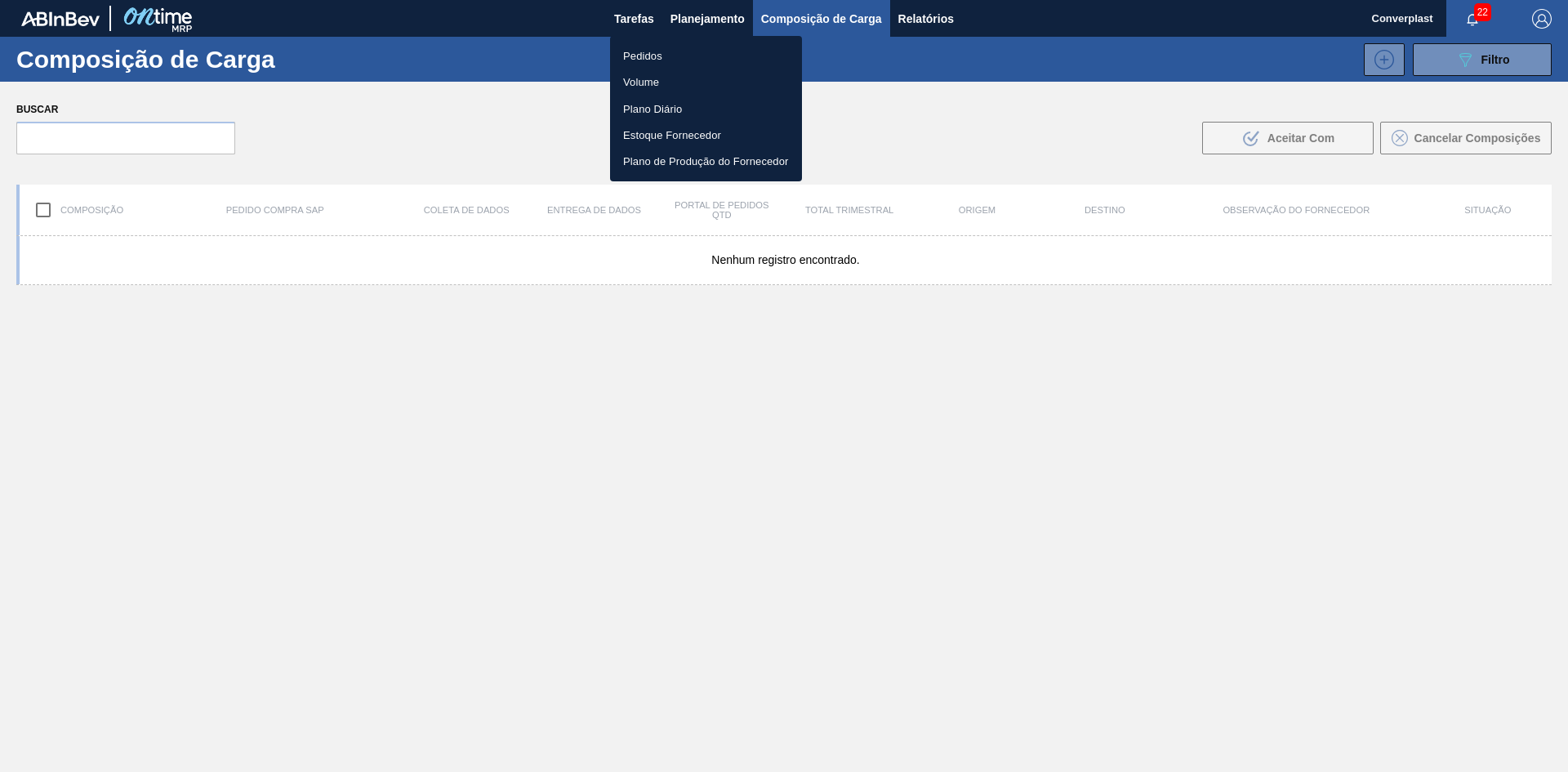
click at [651, 41] on ul "Pedidos Volume Plano Diário Estoque Fornecedor Plano de Produção do Fornecedor" at bounding box center [706, 109] width 192 height 146
click at [642, 50] on font "Pedidos" at bounding box center [643, 56] width 39 height 12
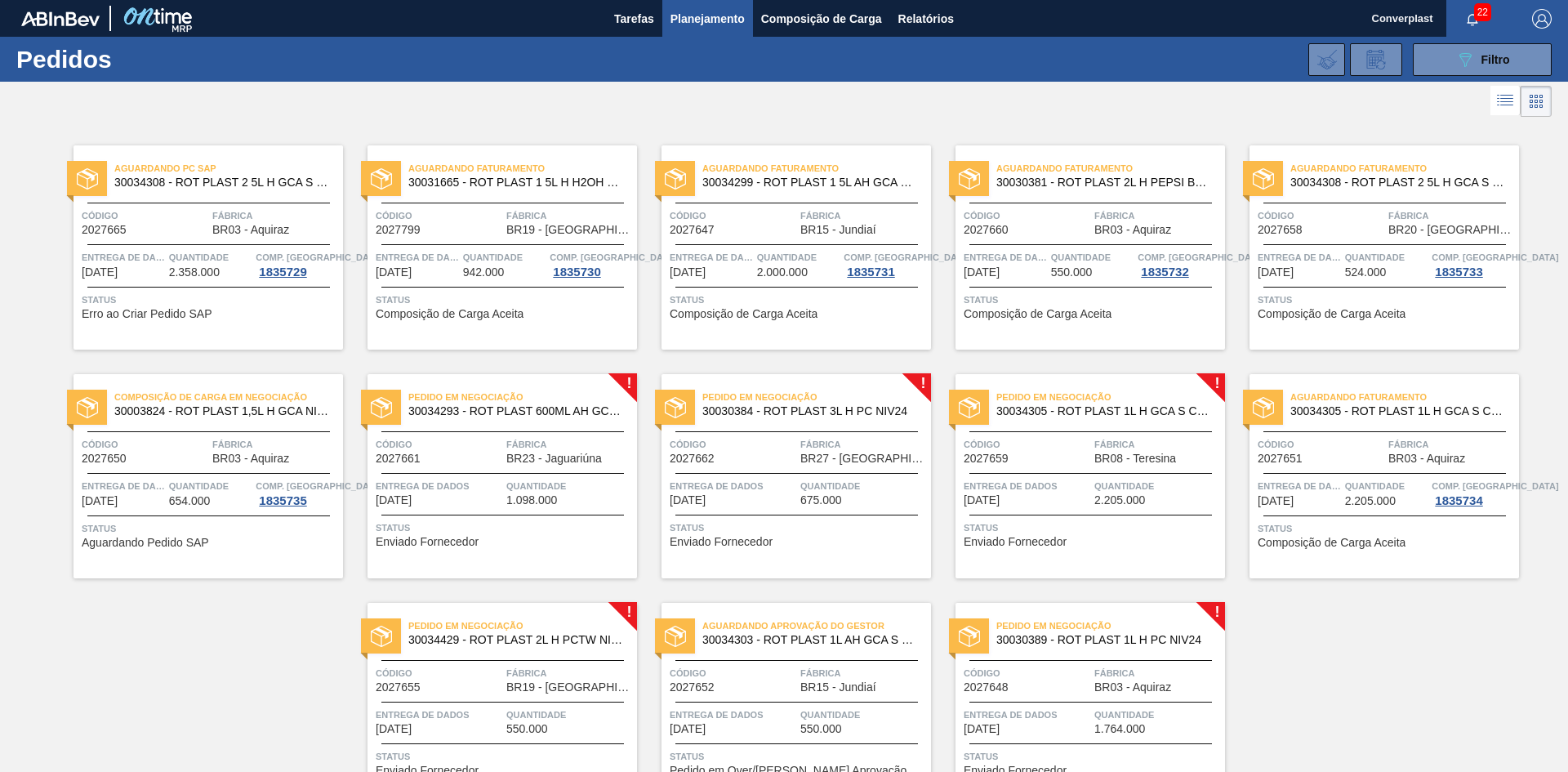
drag, startPoint x: 108, startPoint y: 665, endPoint x: 114, endPoint y: 659, distance: 8.5
click at [108, 665] on div "Aguardando PC SAP 30034308 - ROT PLAST 2 5L H GCA S CL NIV25 Código 2027665 Fáb…" at bounding box center [784, 464] width 1568 height 686
click at [520, 520] on span "Status" at bounding box center [504, 528] width 257 height 17
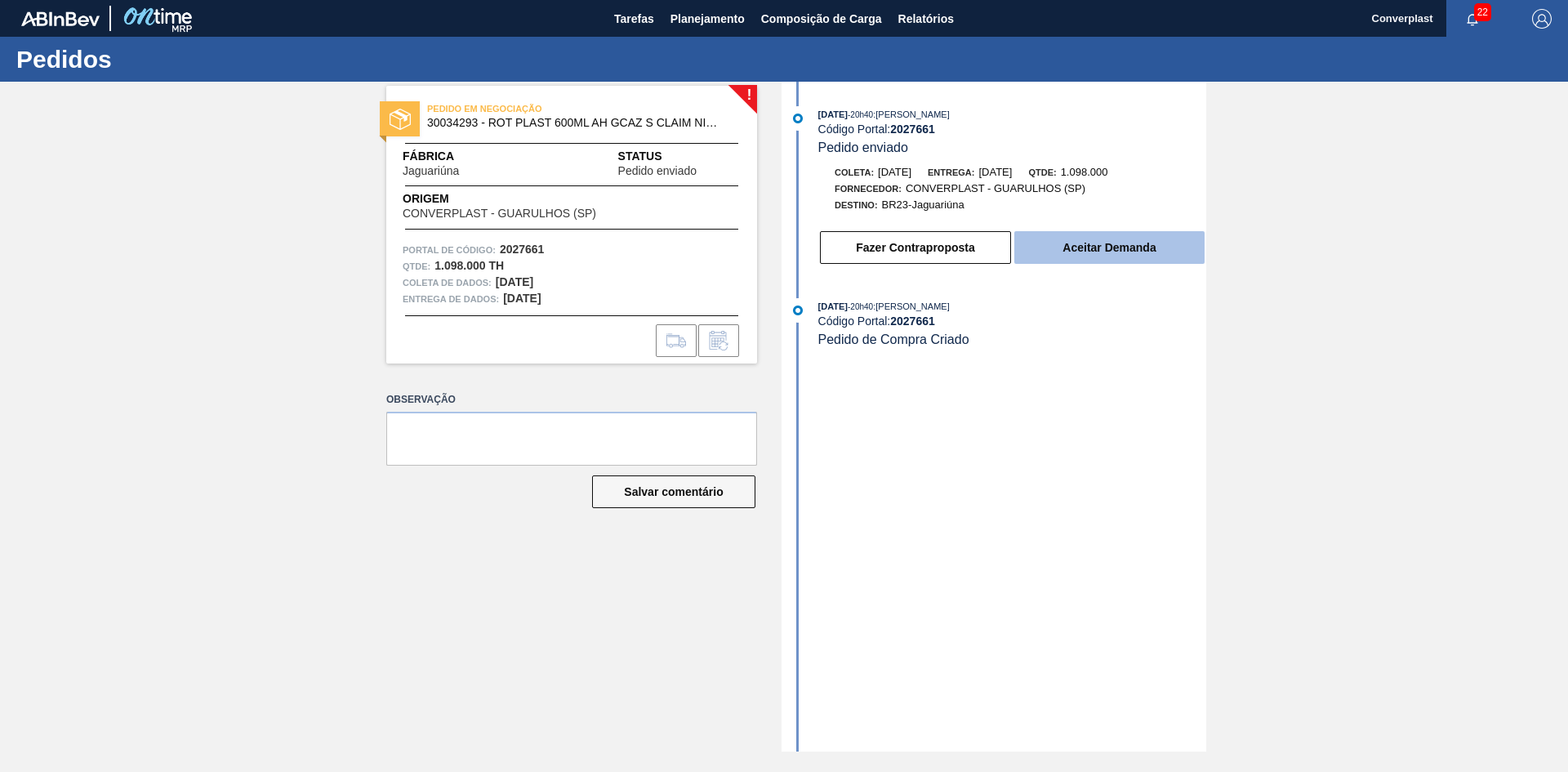
click at [1038, 254] on button "Aceitar Demanda" at bounding box center [1108, 247] width 190 height 32
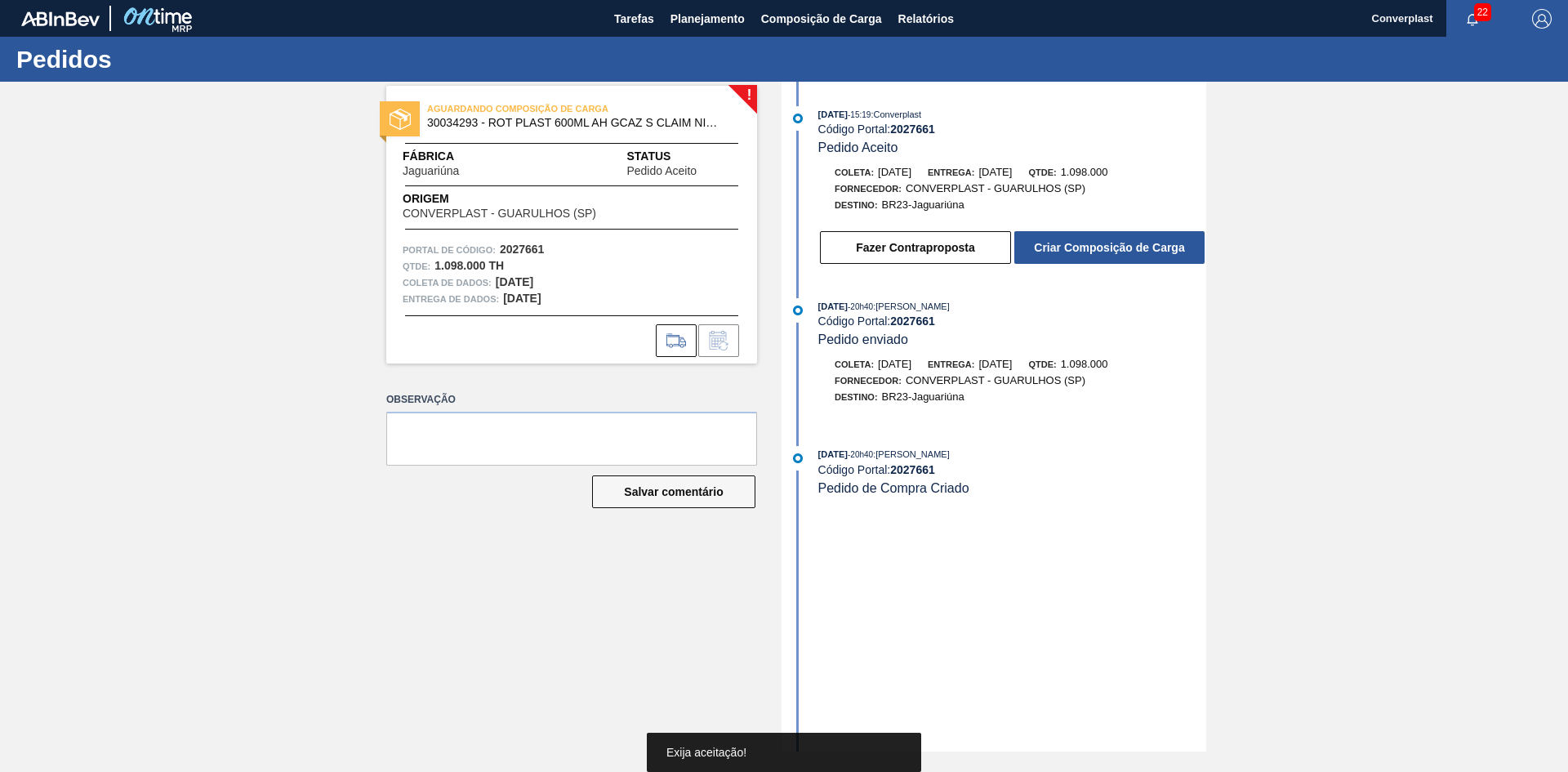
click at [1059, 245] on font "Criar Composição de Carga" at bounding box center [1108, 247] width 151 height 13
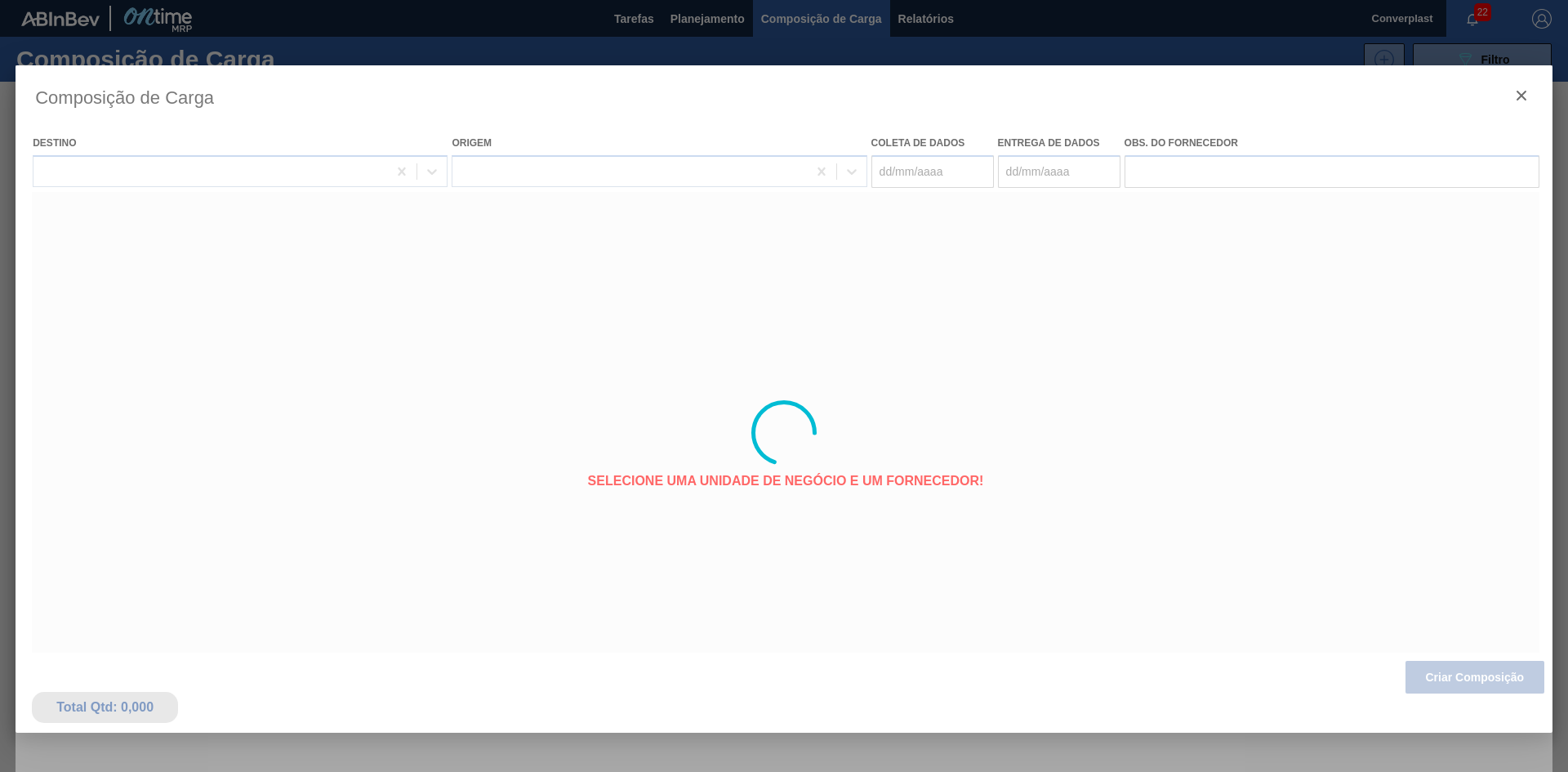
type coleta "14/10/2025"
type entrega "16/10/2025"
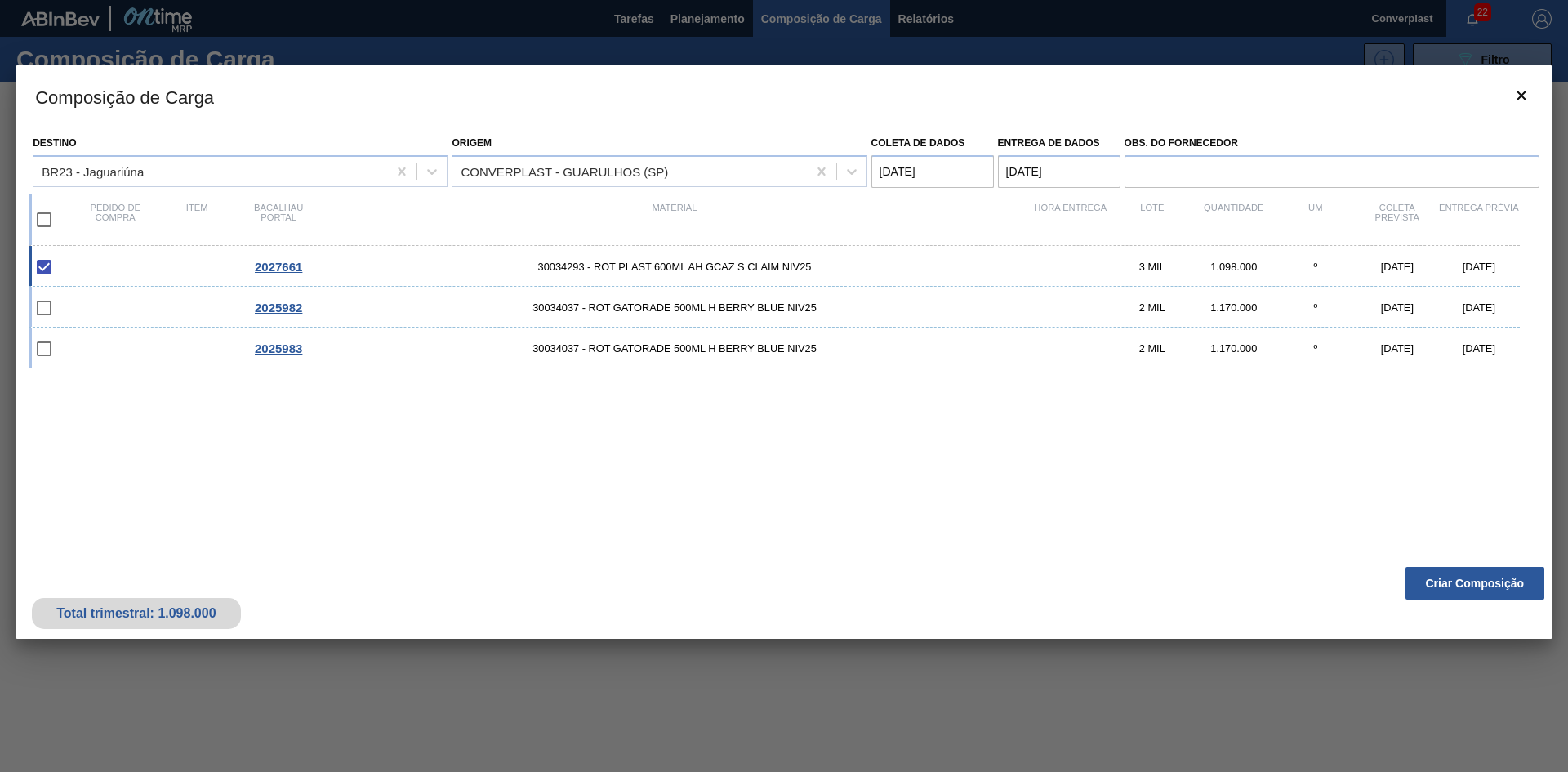
click at [1457, 583] on font "Criar Composição" at bounding box center [1474, 583] width 98 height 13
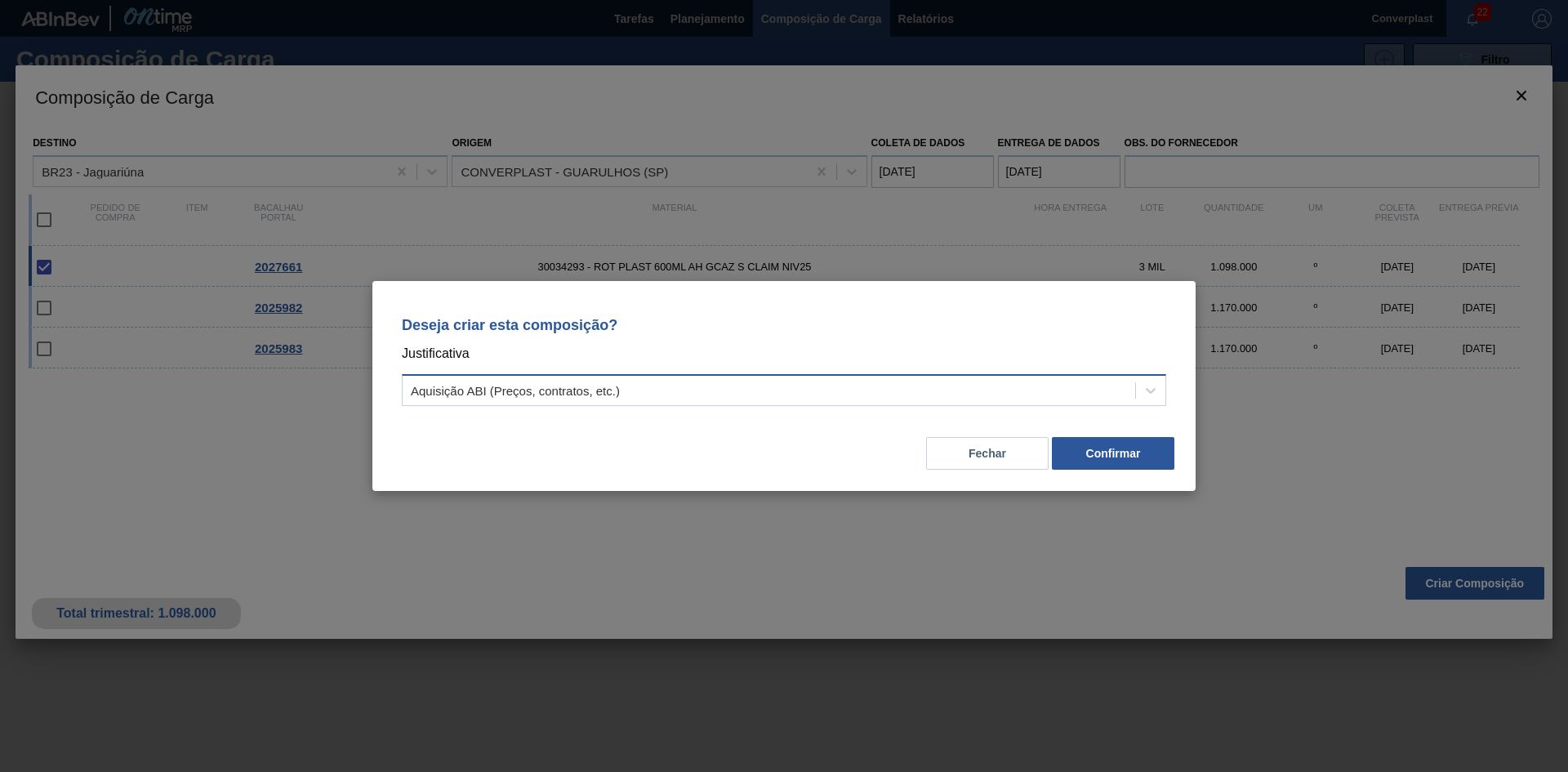
click at [938, 388] on div "Aquisição ABI (Preços, contratos, etc.)" at bounding box center [769, 391] width 732 height 24
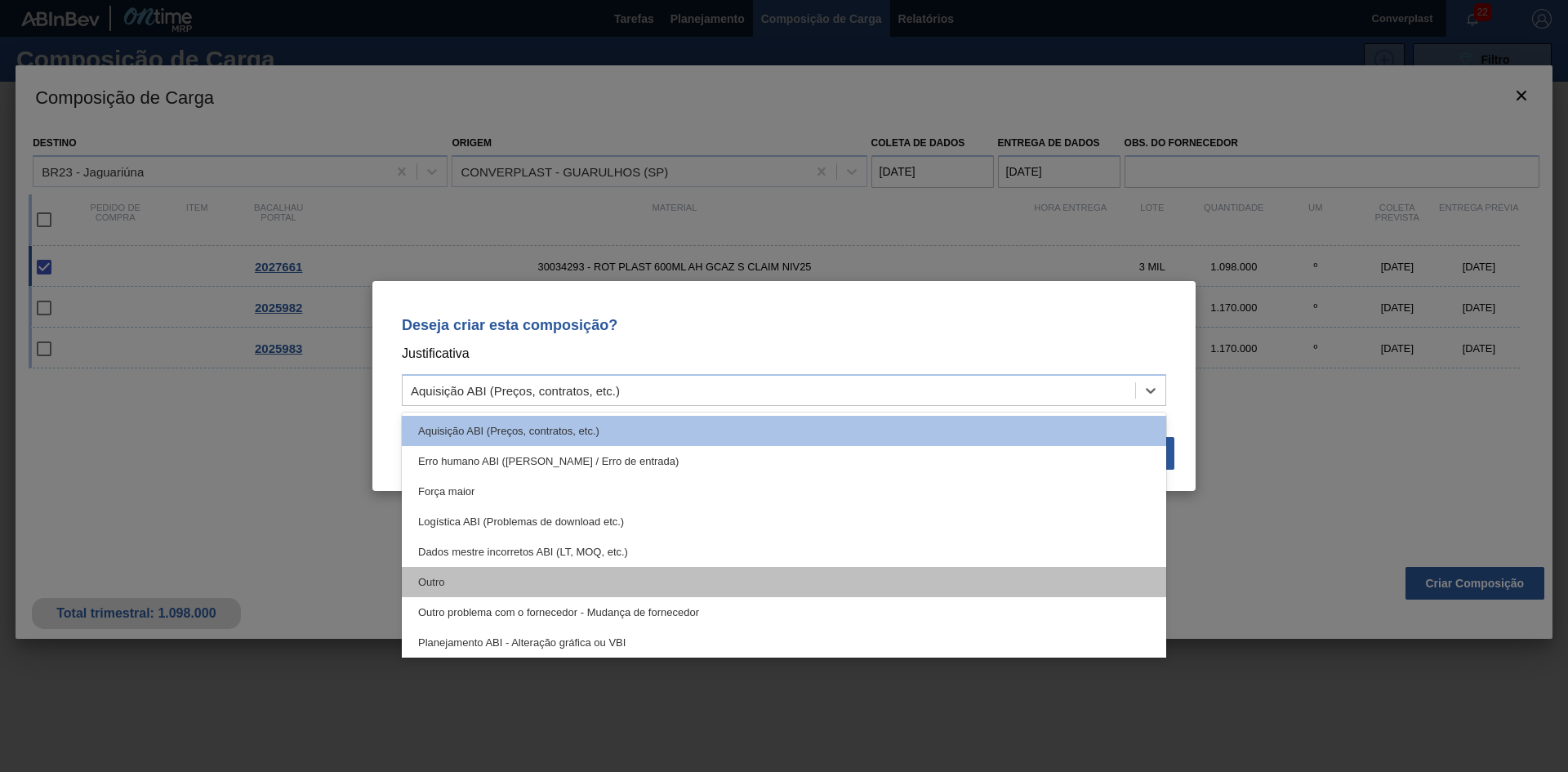
click at [615, 584] on div "Outro" at bounding box center [784, 582] width 764 height 31
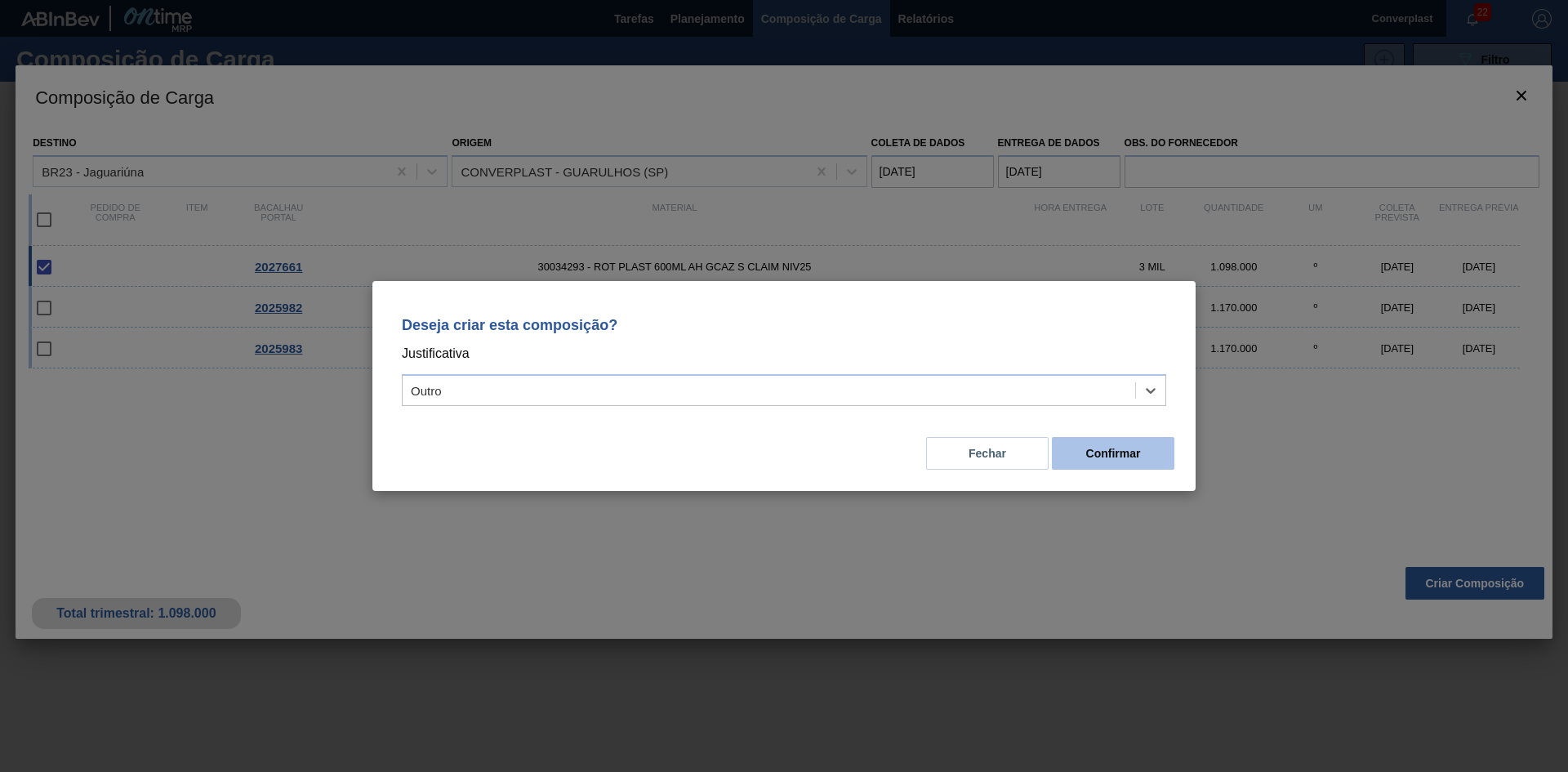
click at [1053, 447] on button "Confirmar" at bounding box center [1112, 453] width 122 height 32
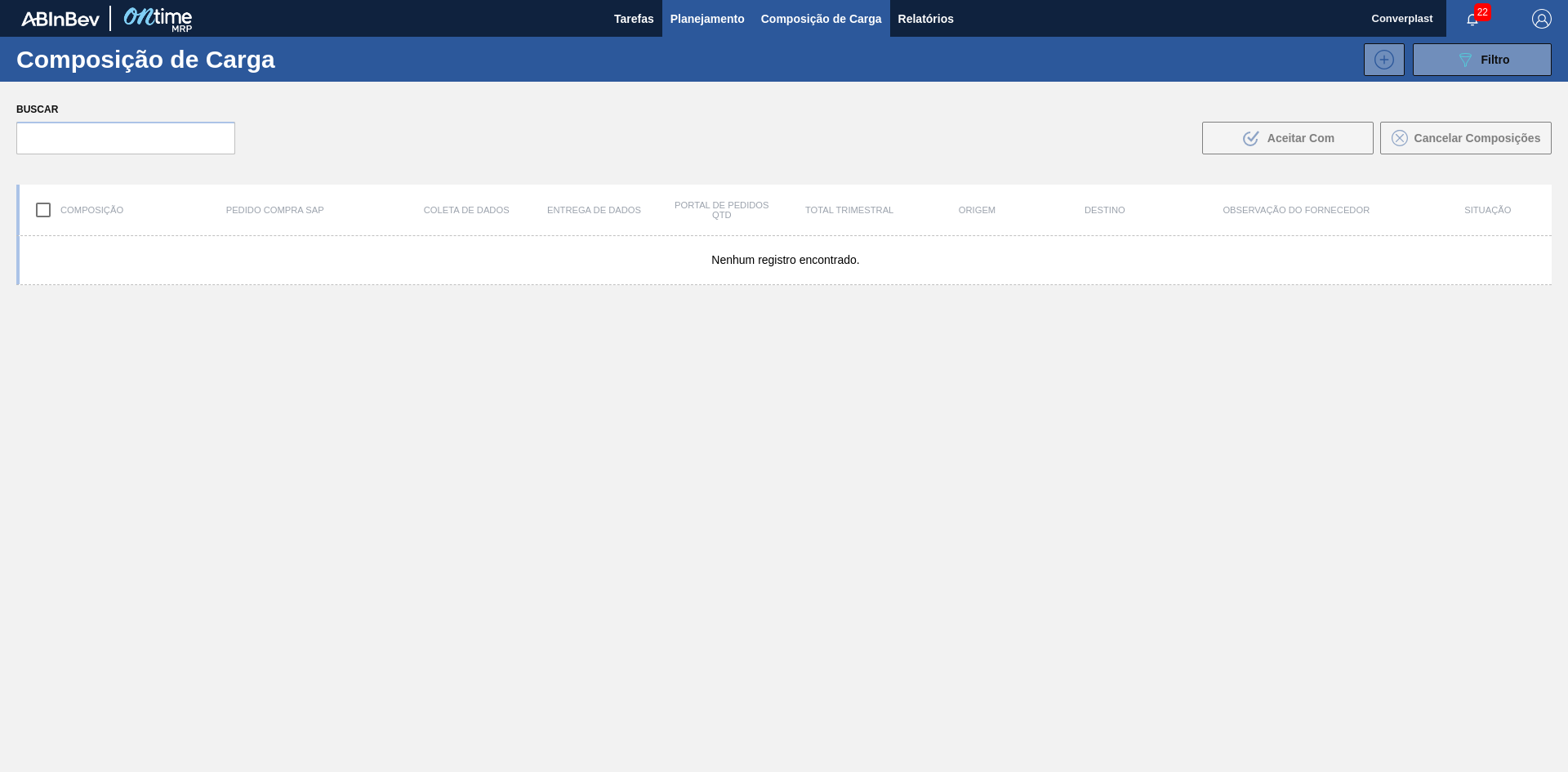
click at [689, 14] on font "Planejamento" at bounding box center [707, 18] width 74 height 13
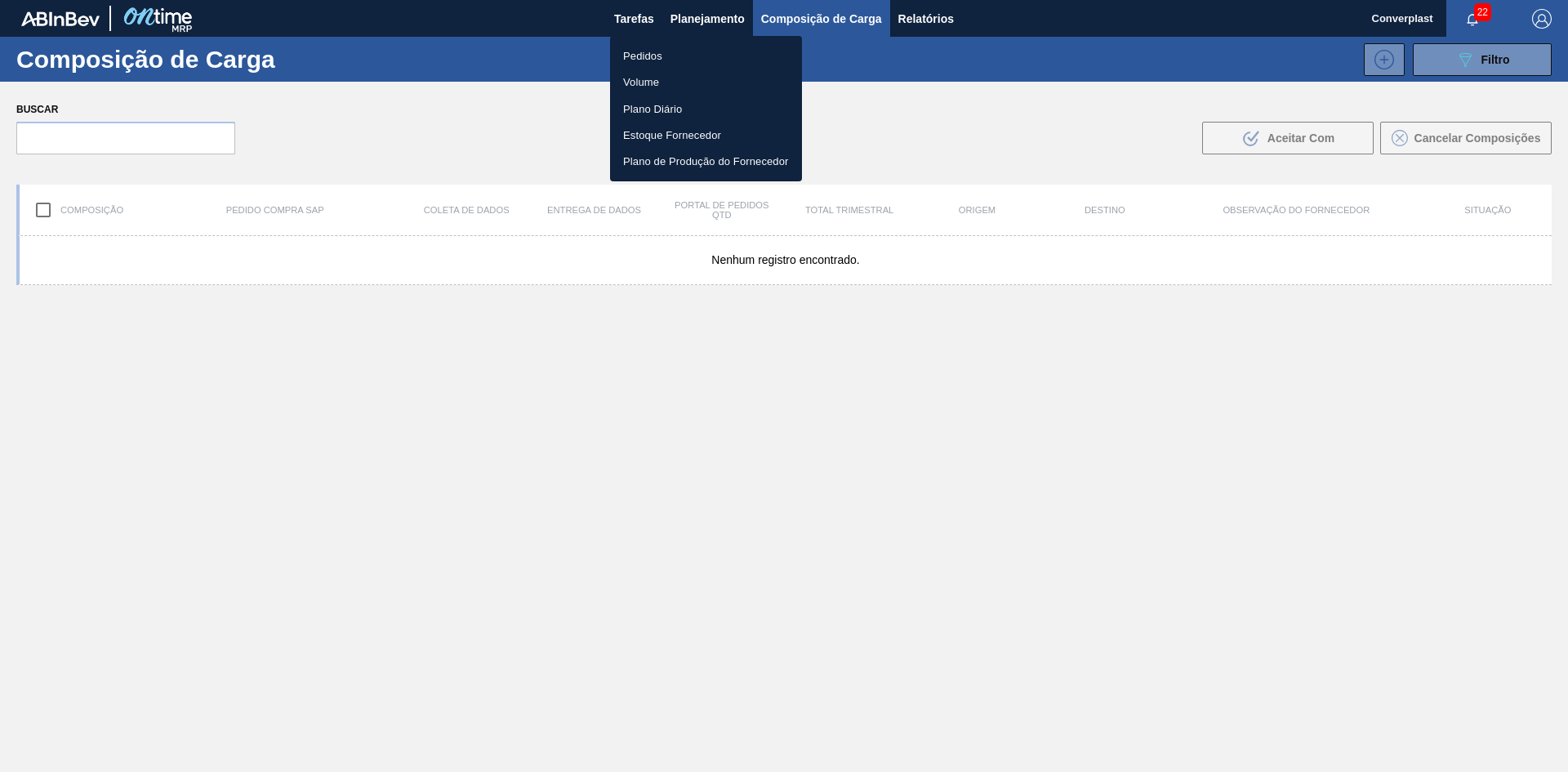
click at [599, 57] on div at bounding box center [784, 386] width 1568 height 772
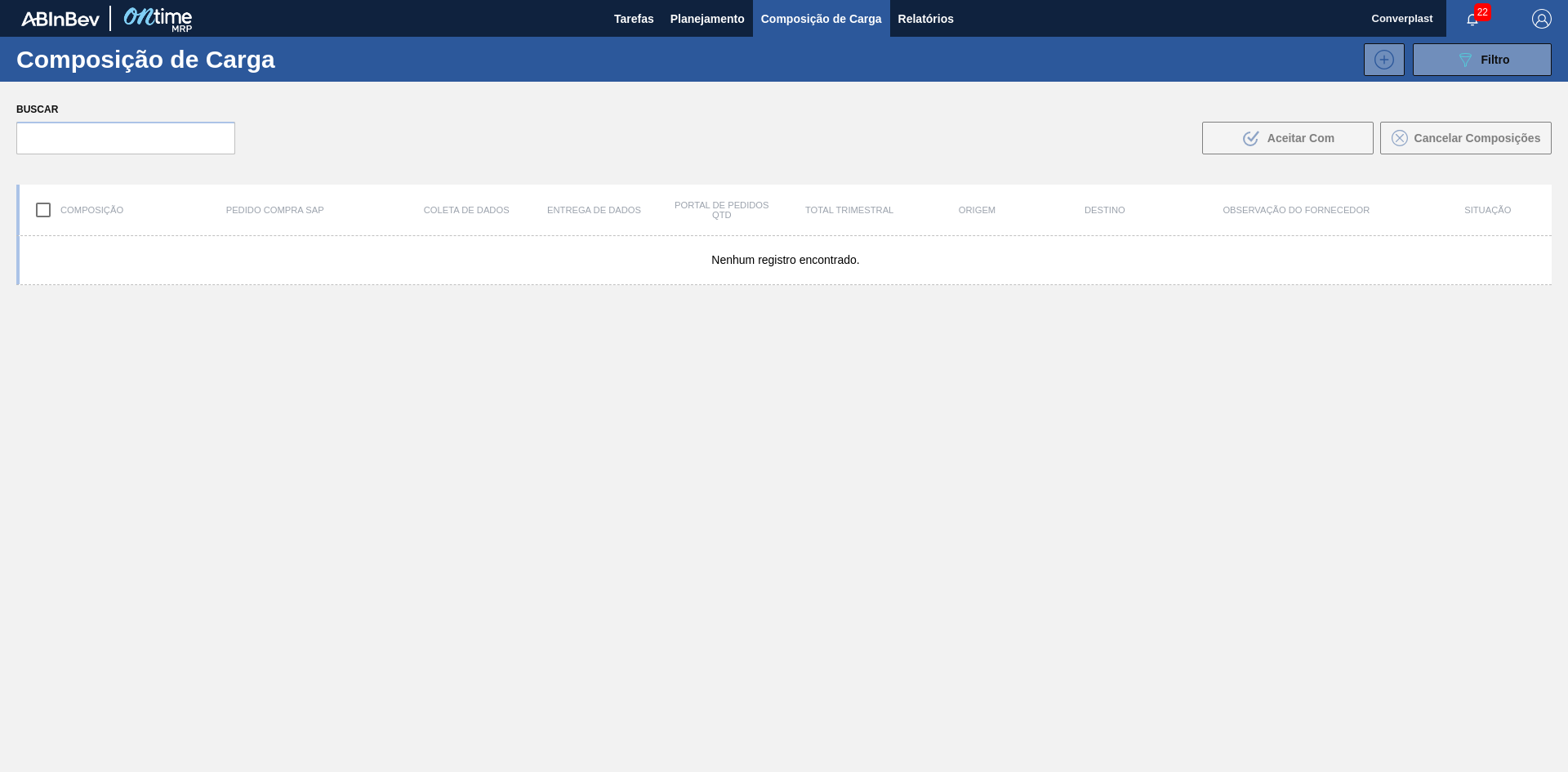
click at [630, 52] on div "089F7B8B-B2A5-4AFE-B5C0-19BA573D28AC Filtro" at bounding box center [922, 59] width 1274 height 32
click at [682, 22] on font "Planejamento" at bounding box center [707, 18] width 74 height 13
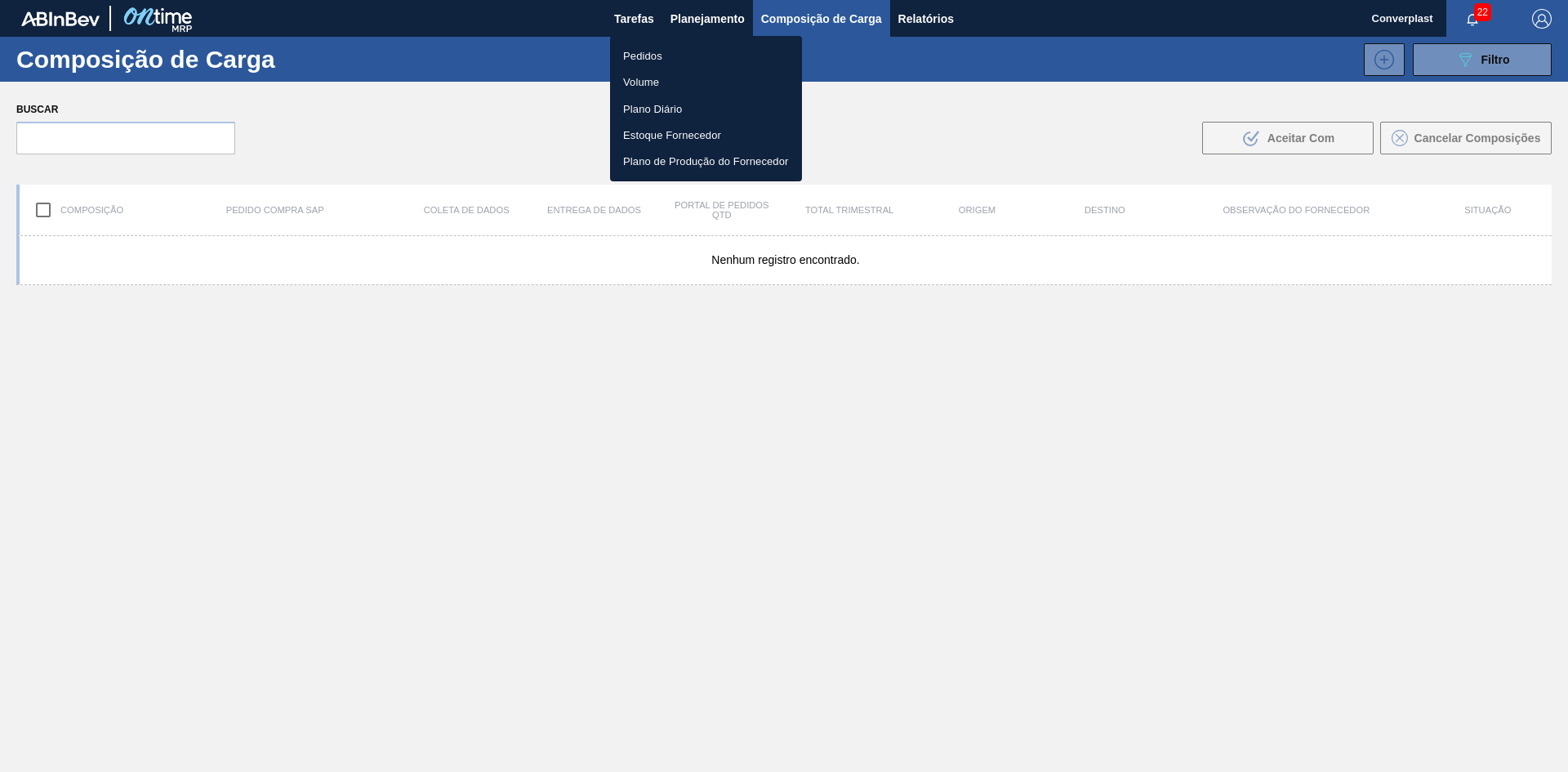
click at [668, 58] on li "Pedidos" at bounding box center [706, 55] width 192 height 27
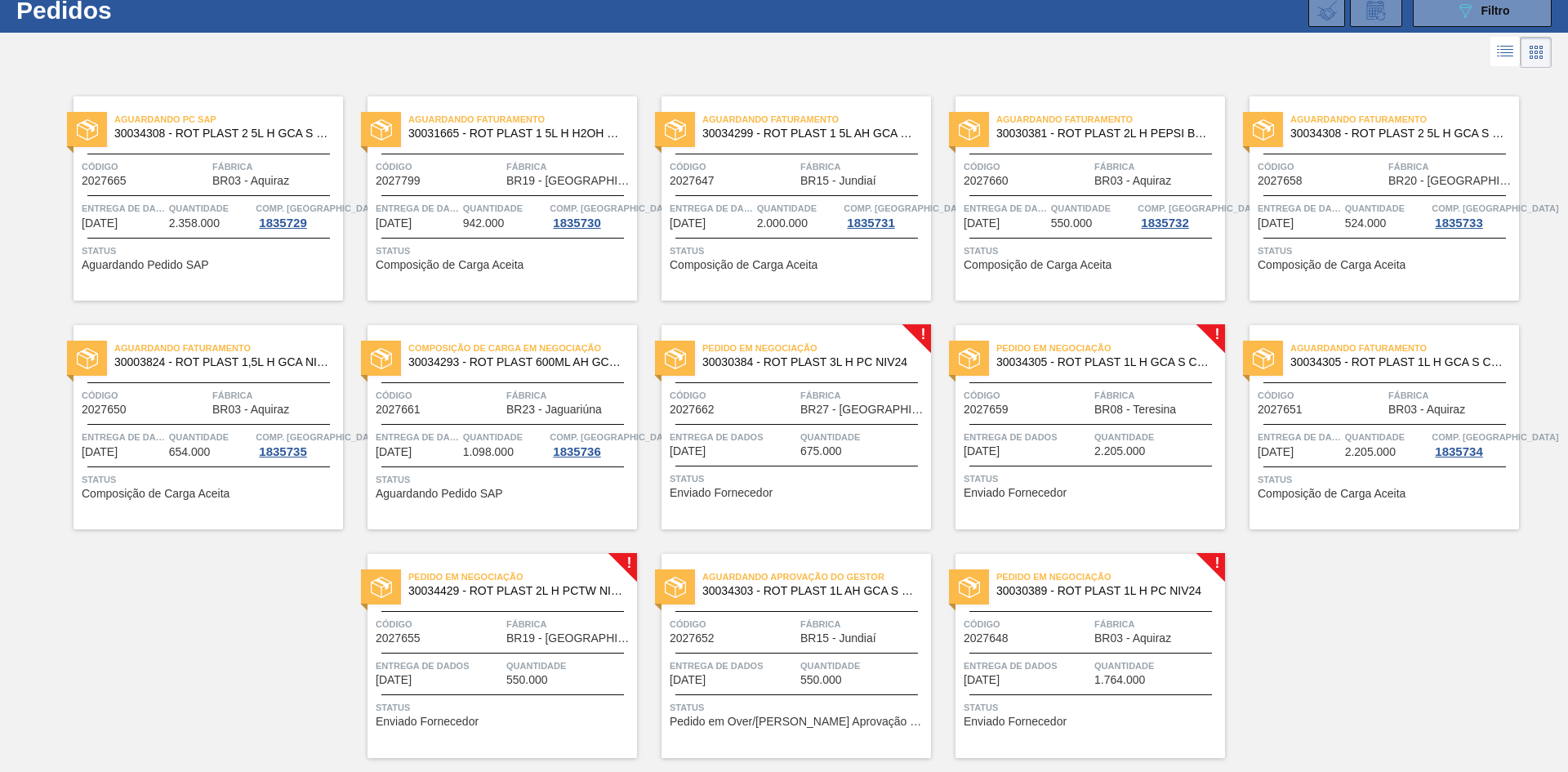
scroll to position [96, 0]
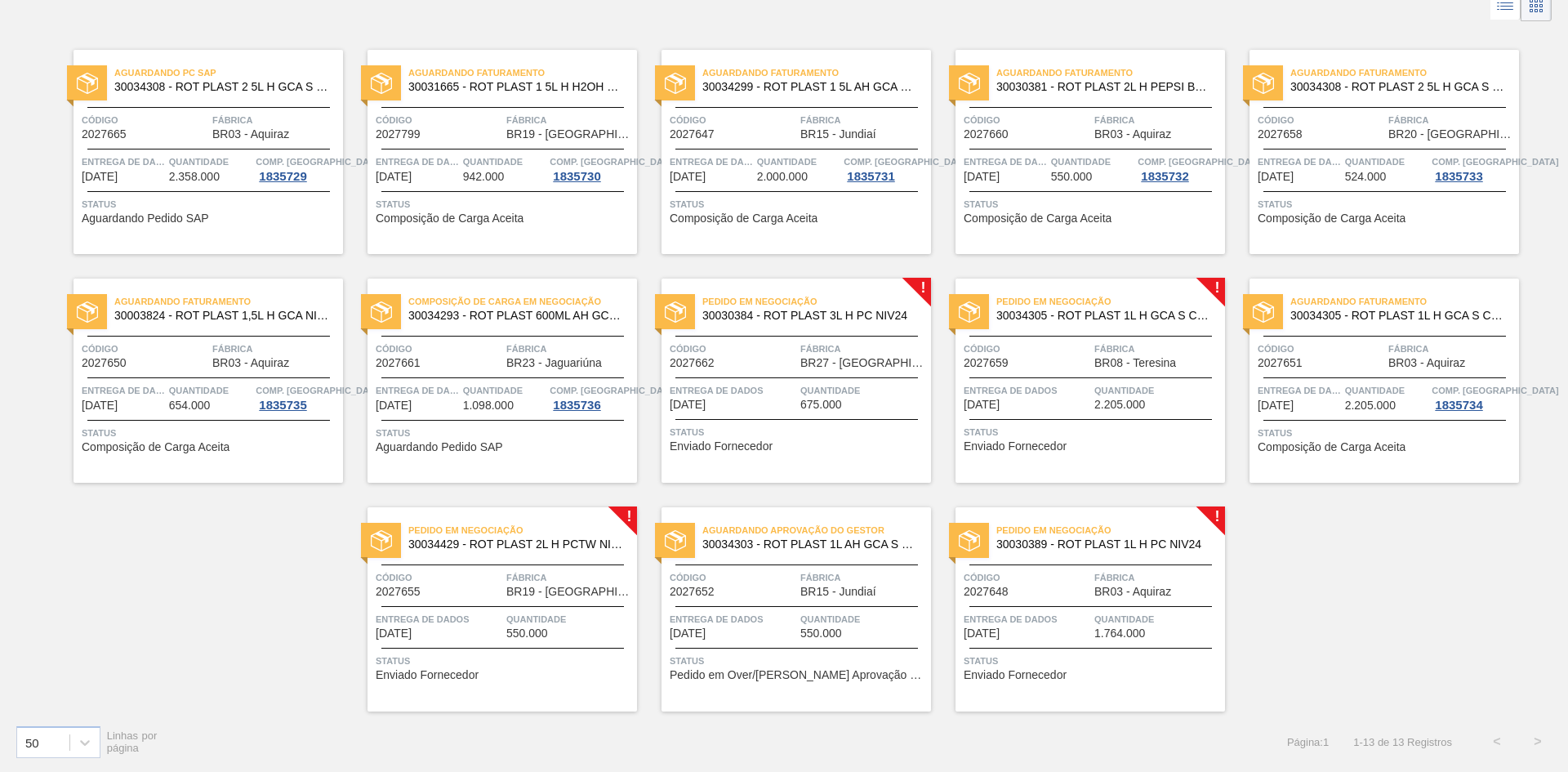
click at [706, 400] on font "16/10/2025" at bounding box center [687, 404] width 36 height 13
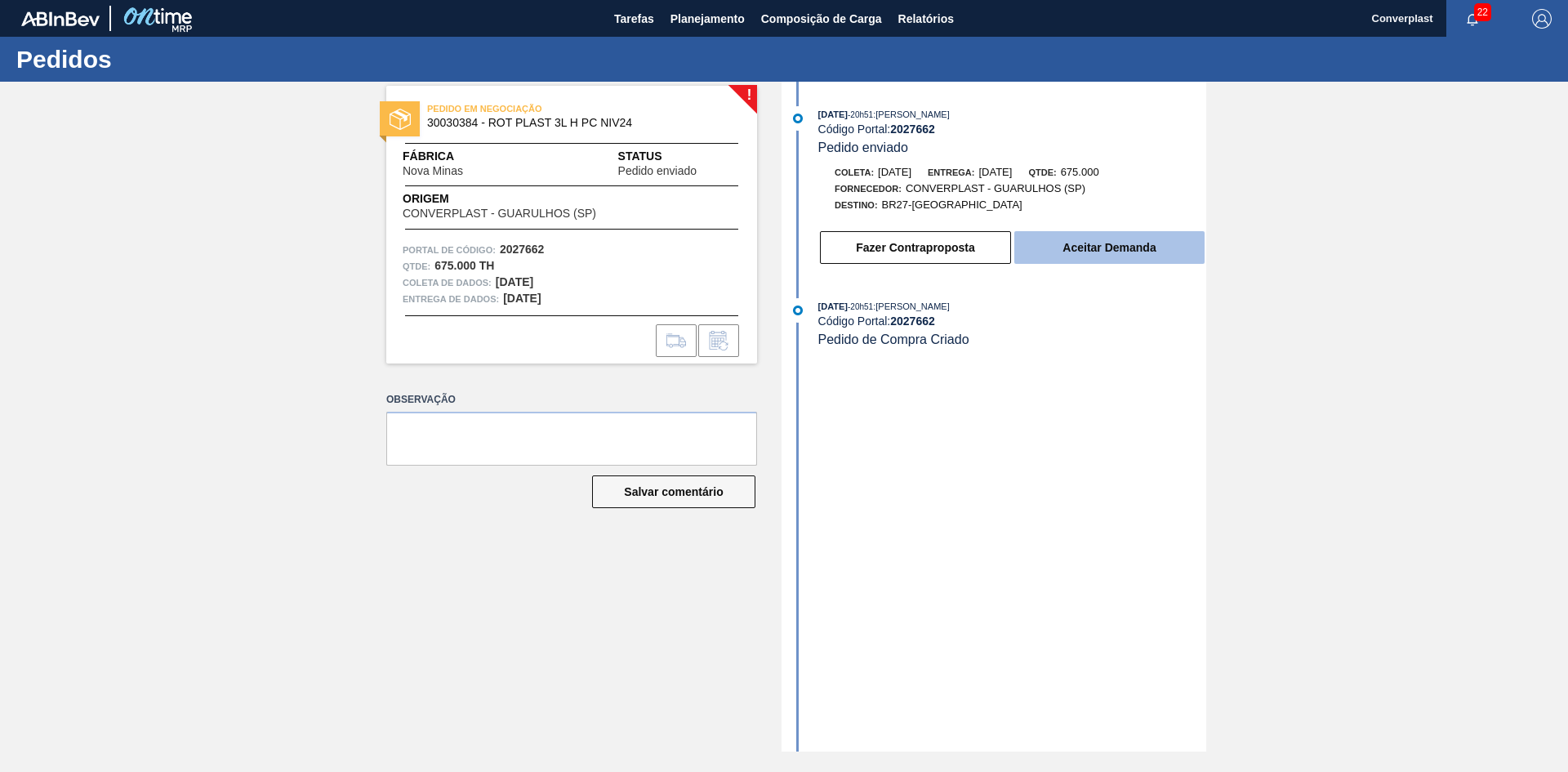
click at [1086, 252] on font "Aceitar Demanda" at bounding box center [1108, 247] width 94 height 13
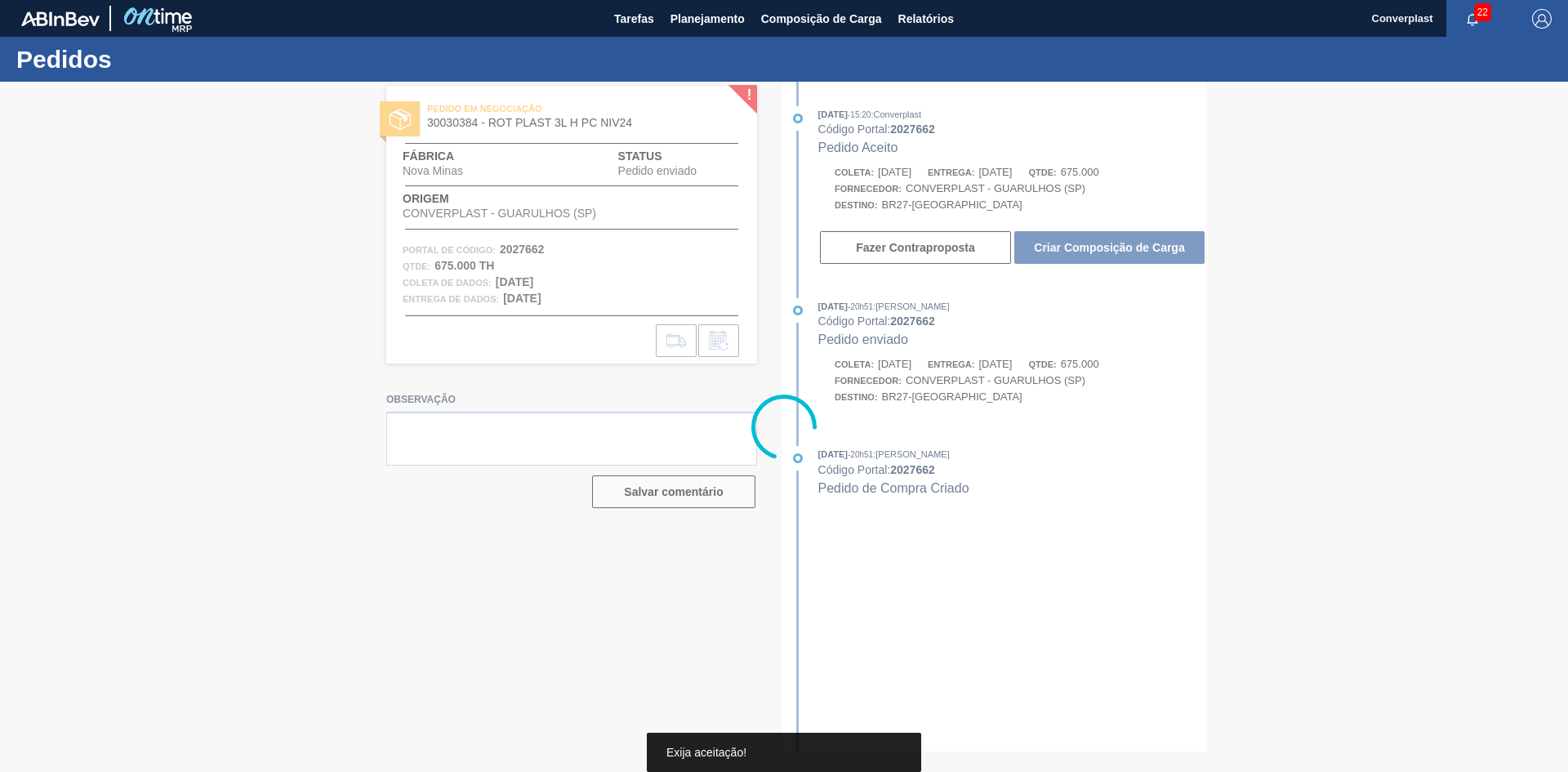
click at [1086, 252] on font "Criar Composição de Carga" at bounding box center [1108, 247] width 151 height 13
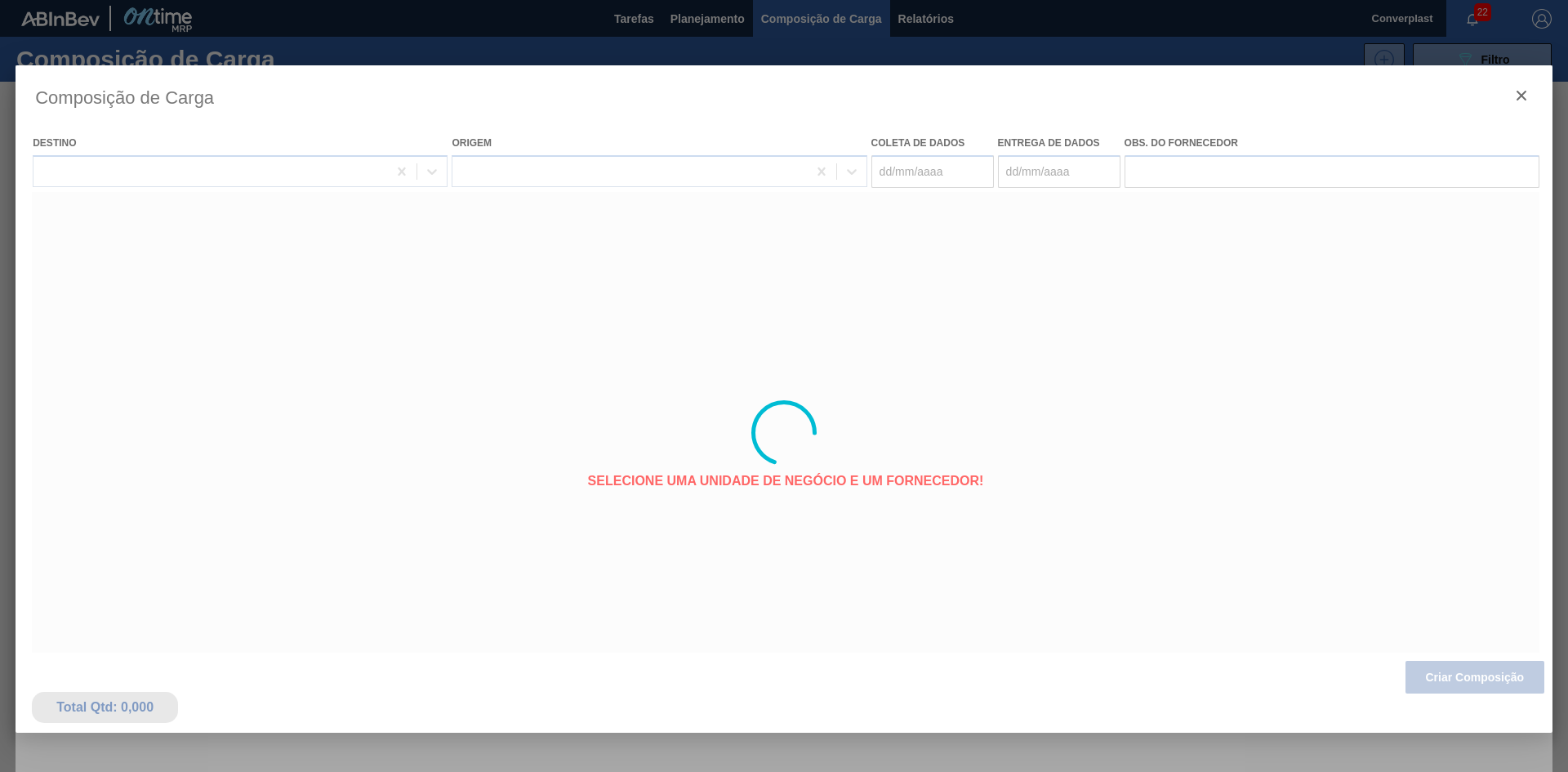
type coleta "14/10/2025"
type entrega "16/10/2025"
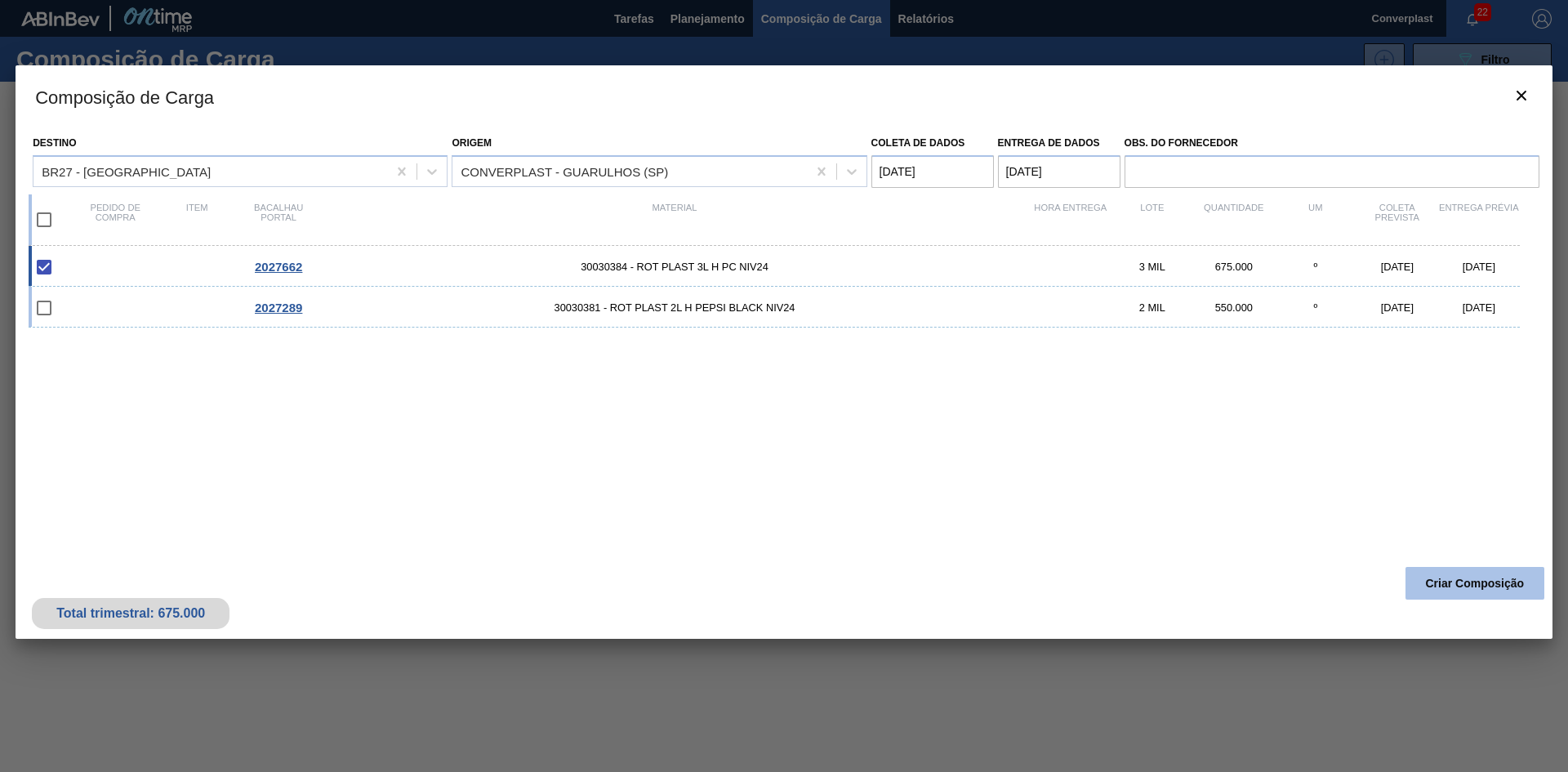
click at [1482, 578] on font "Criar Composição" at bounding box center [1474, 583] width 98 height 13
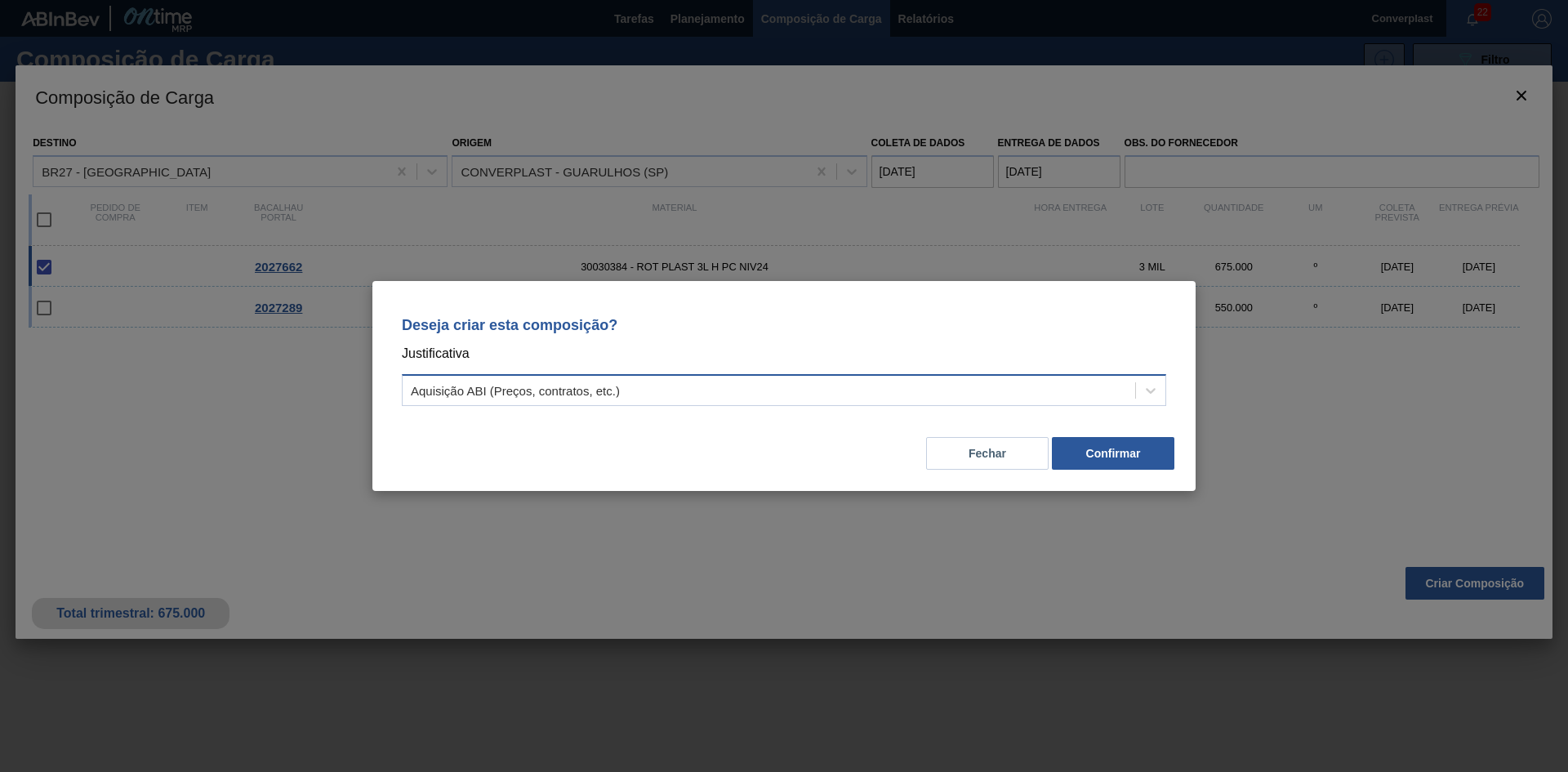
click at [989, 394] on div "Aquisição ABI (Preços, contratos, etc.)" at bounding box center [769, 391] width 732 height 24
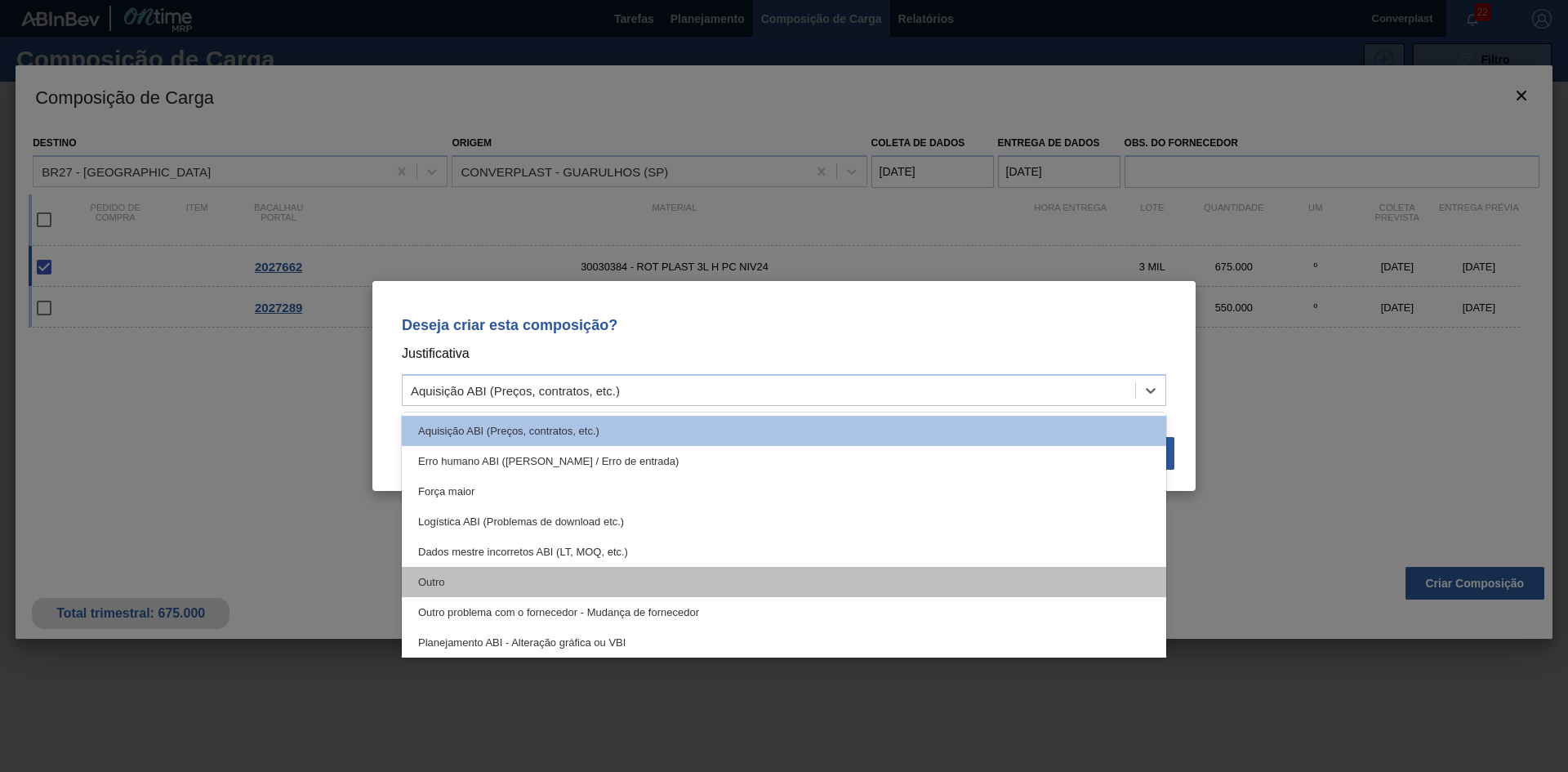
click at [803, 576] on div "Outro" at bounding box center [784, 582] width 764 height 31
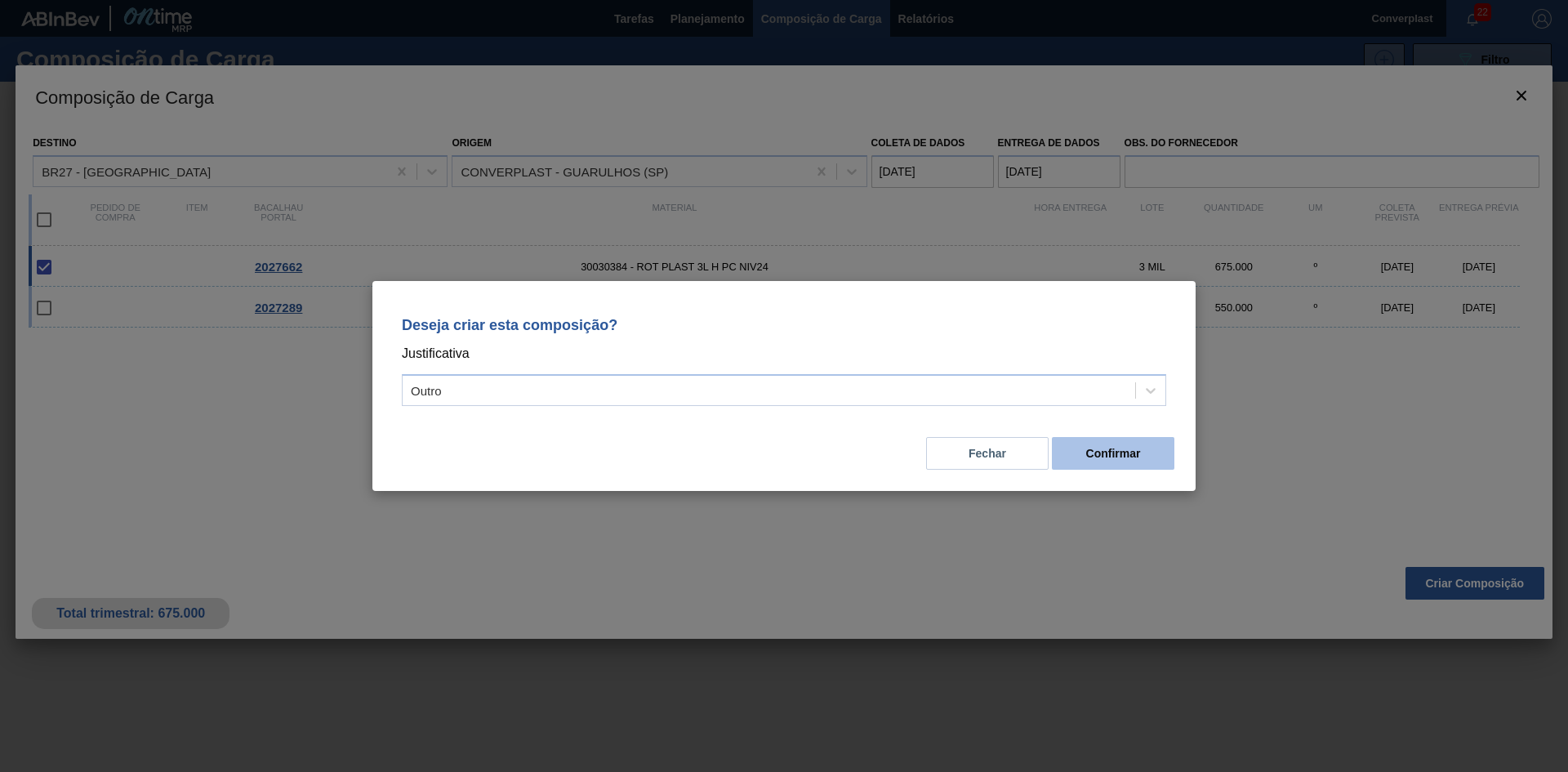
click at [1125, 458] on font "Confirmar" at bounding box center [1113, 453] width 55 height 13
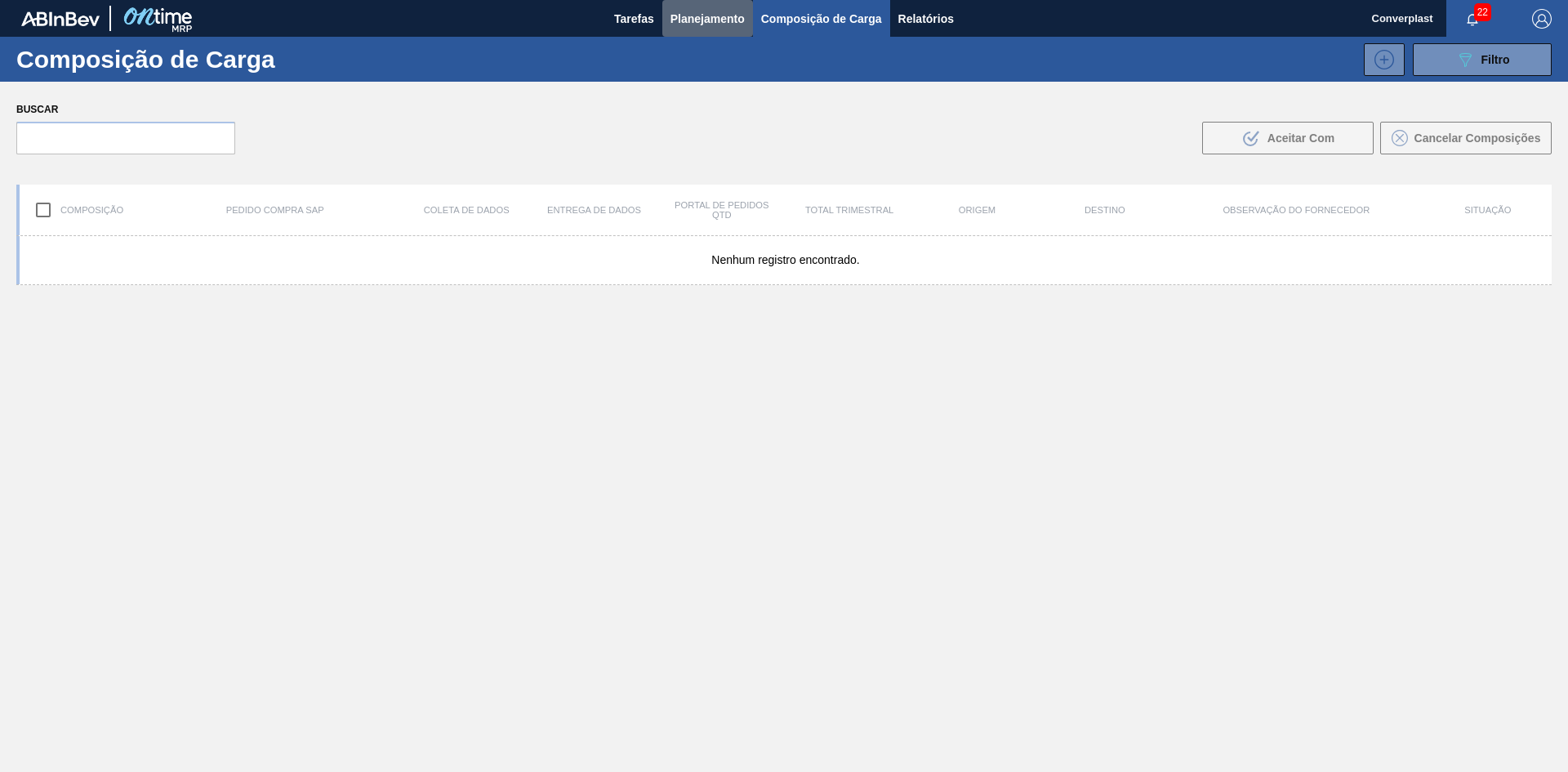
click at [678, 12] on font "Planejamento" at bounding box center [707, 18] width 74 height 13
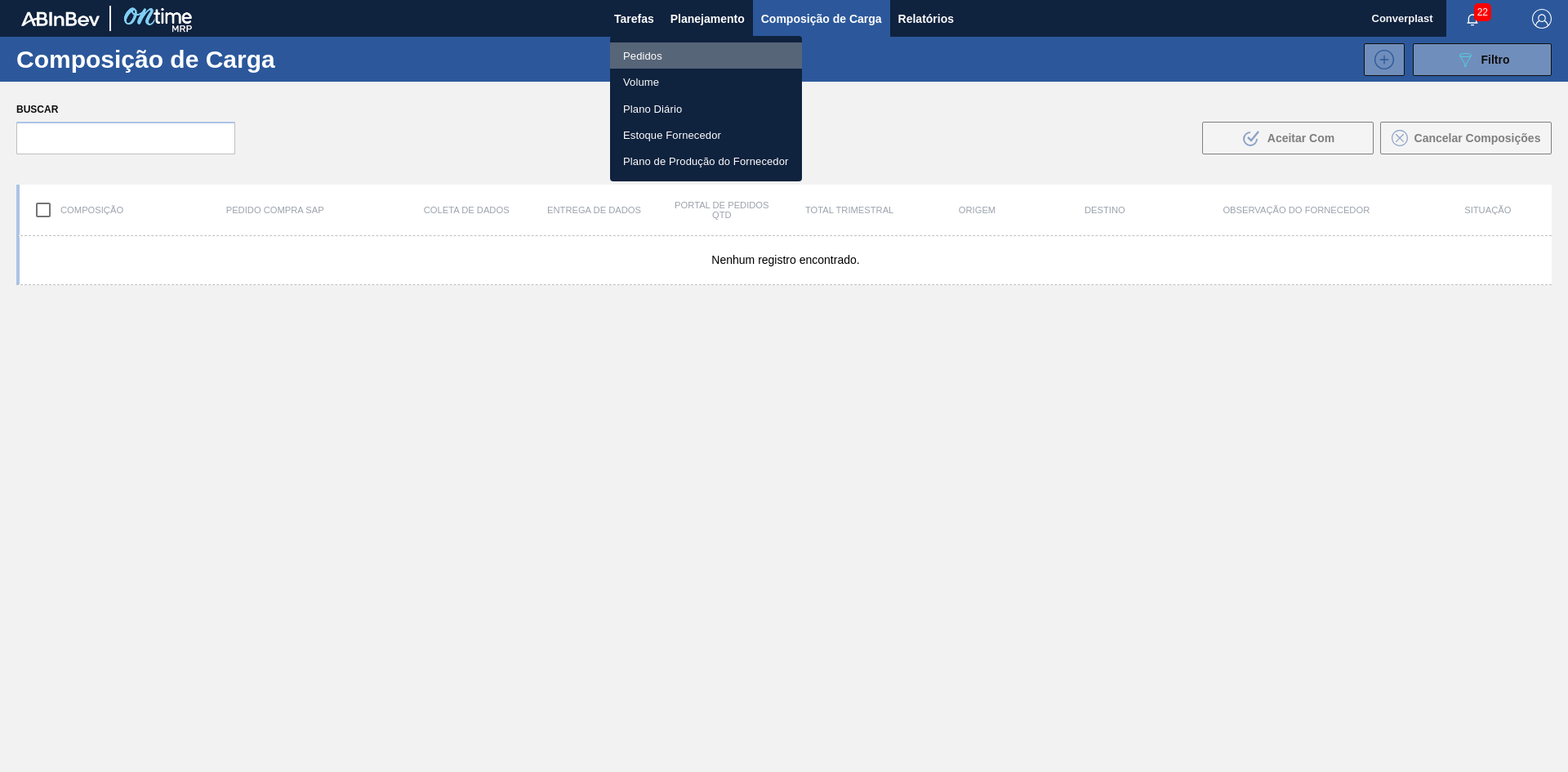
click at [662, 45] on li "Pedidos" at bounding box center [706, 55] width 192 height 27
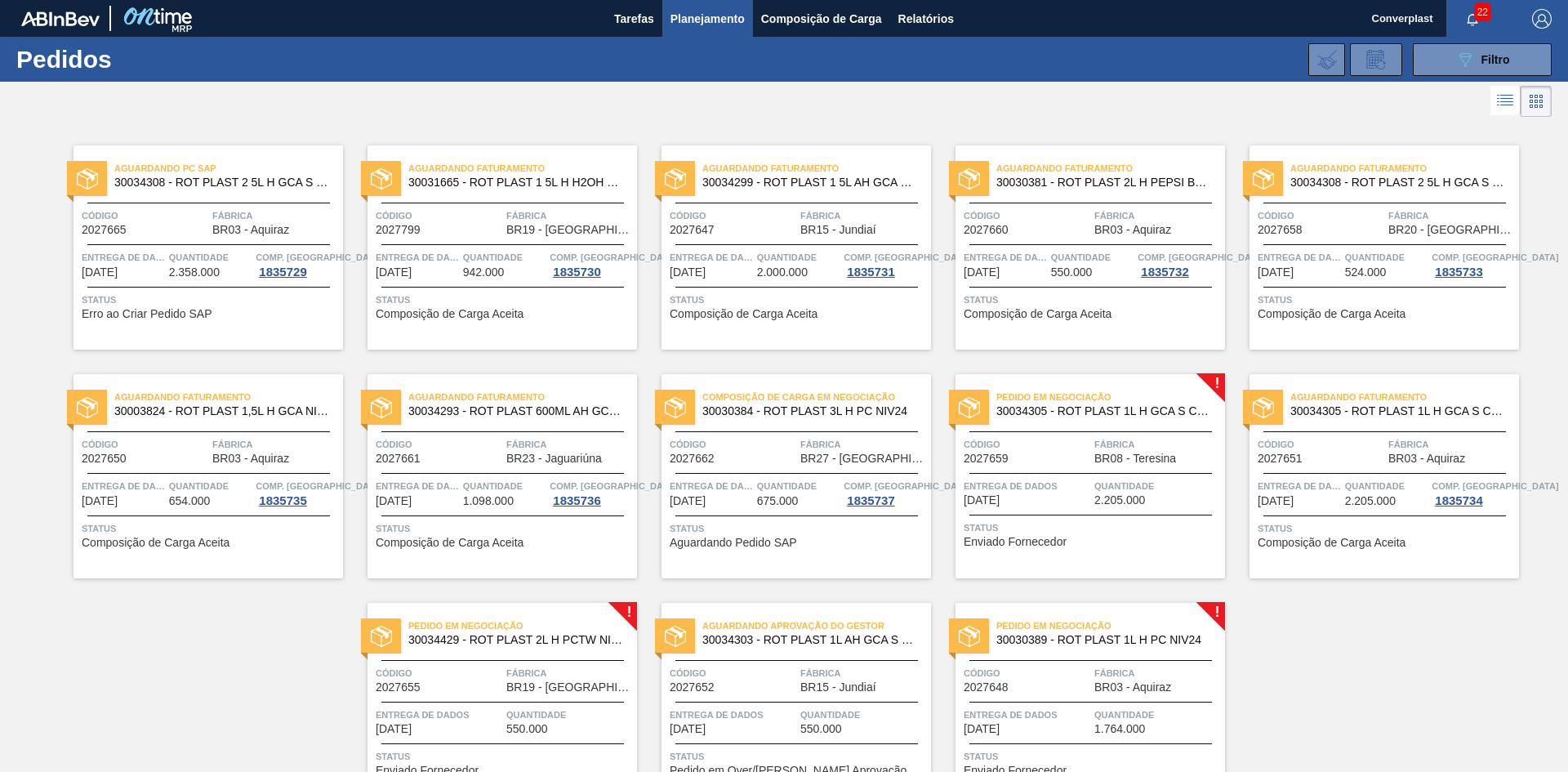
click at [1423, 635] on div "Aguardando PC SAP 30034308 - ROT PLAST 2 5L H GCA S CL NIV25 Código 2027665 Fáb…" at bounding box center [784, 464] width 1568 height 686
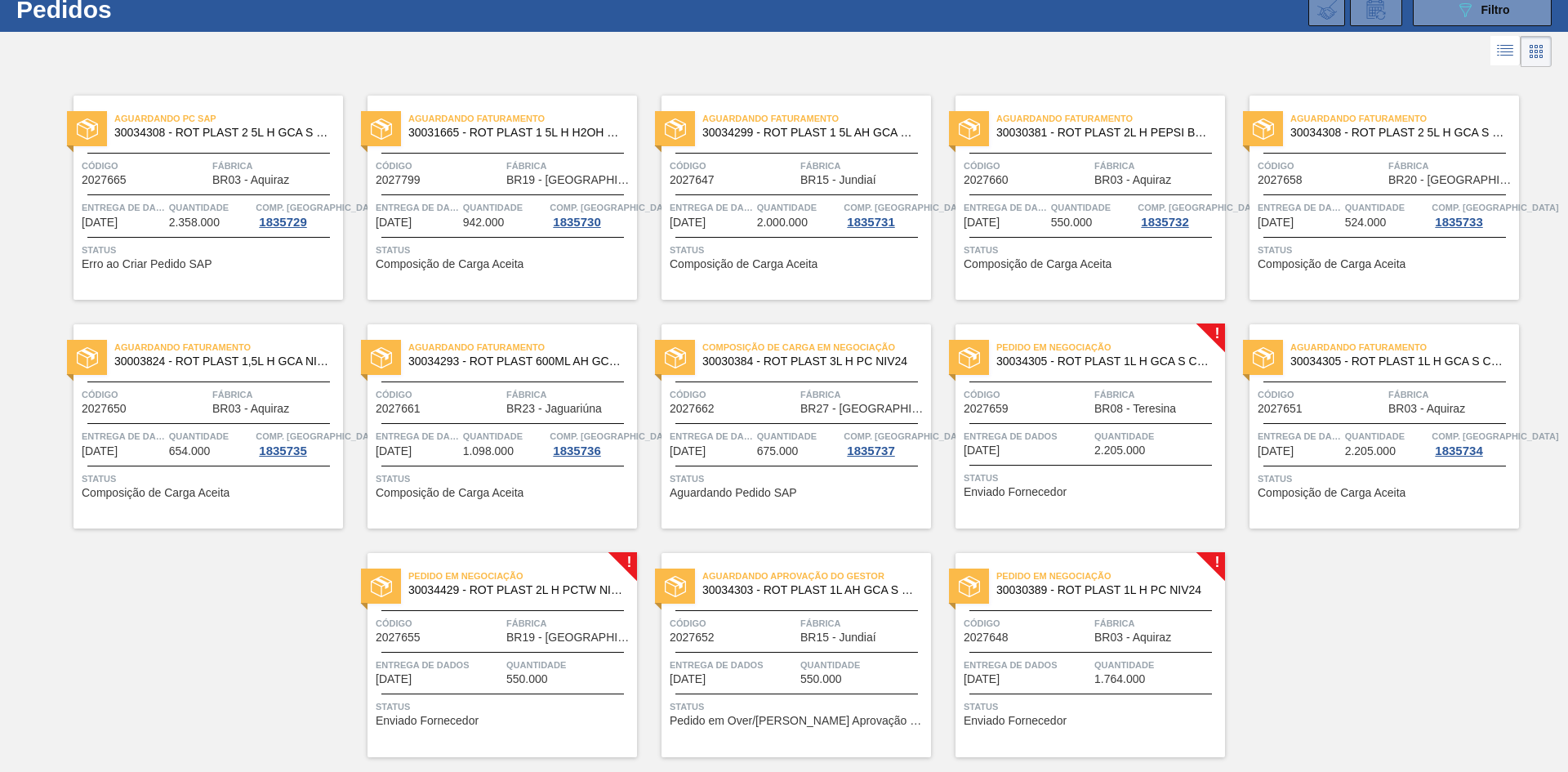
scroll to position [96, 0]
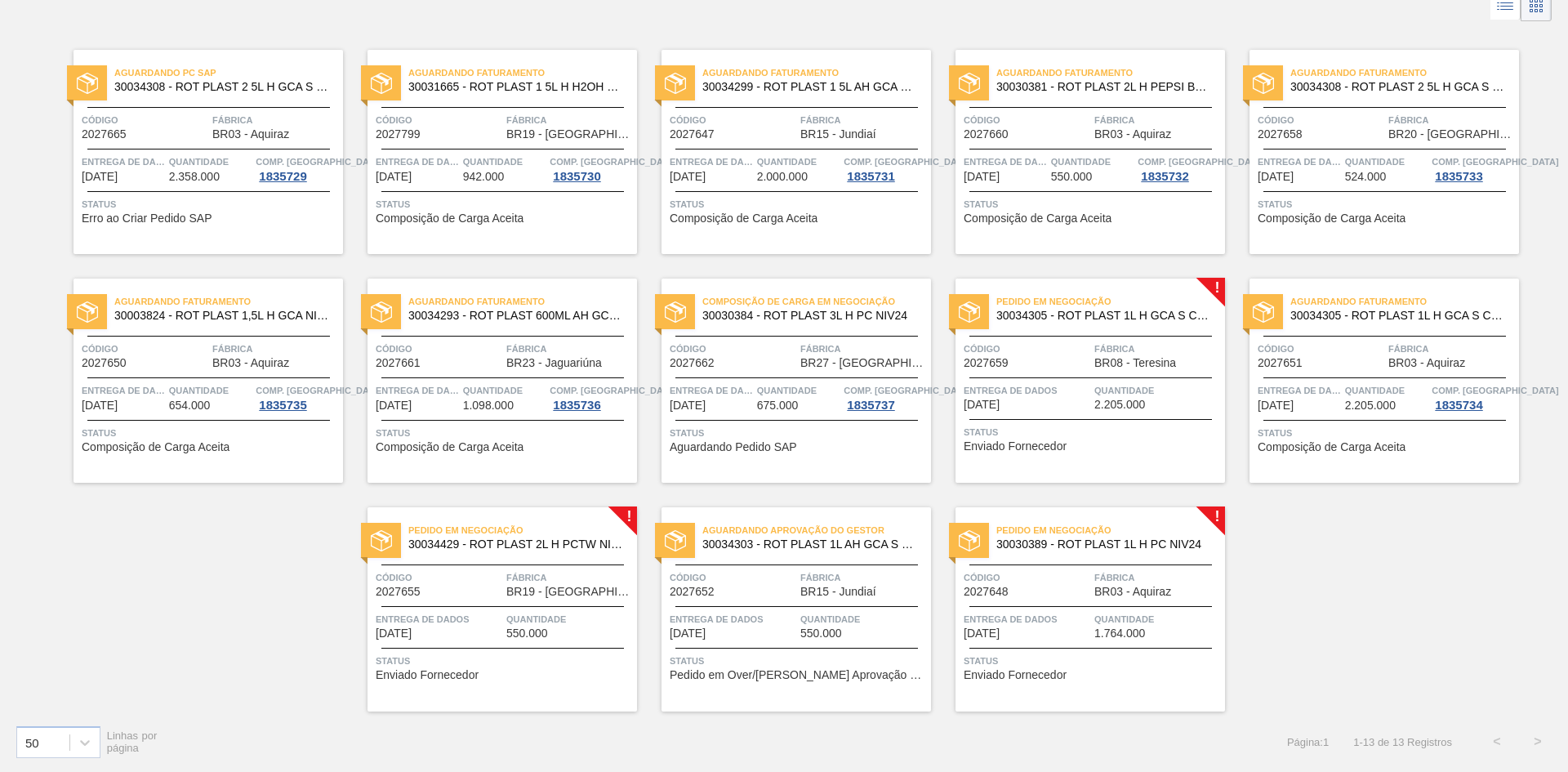
click at [1095, 402] on font "2.205.000" at bounding box center [1119, 404] width 50 height 13
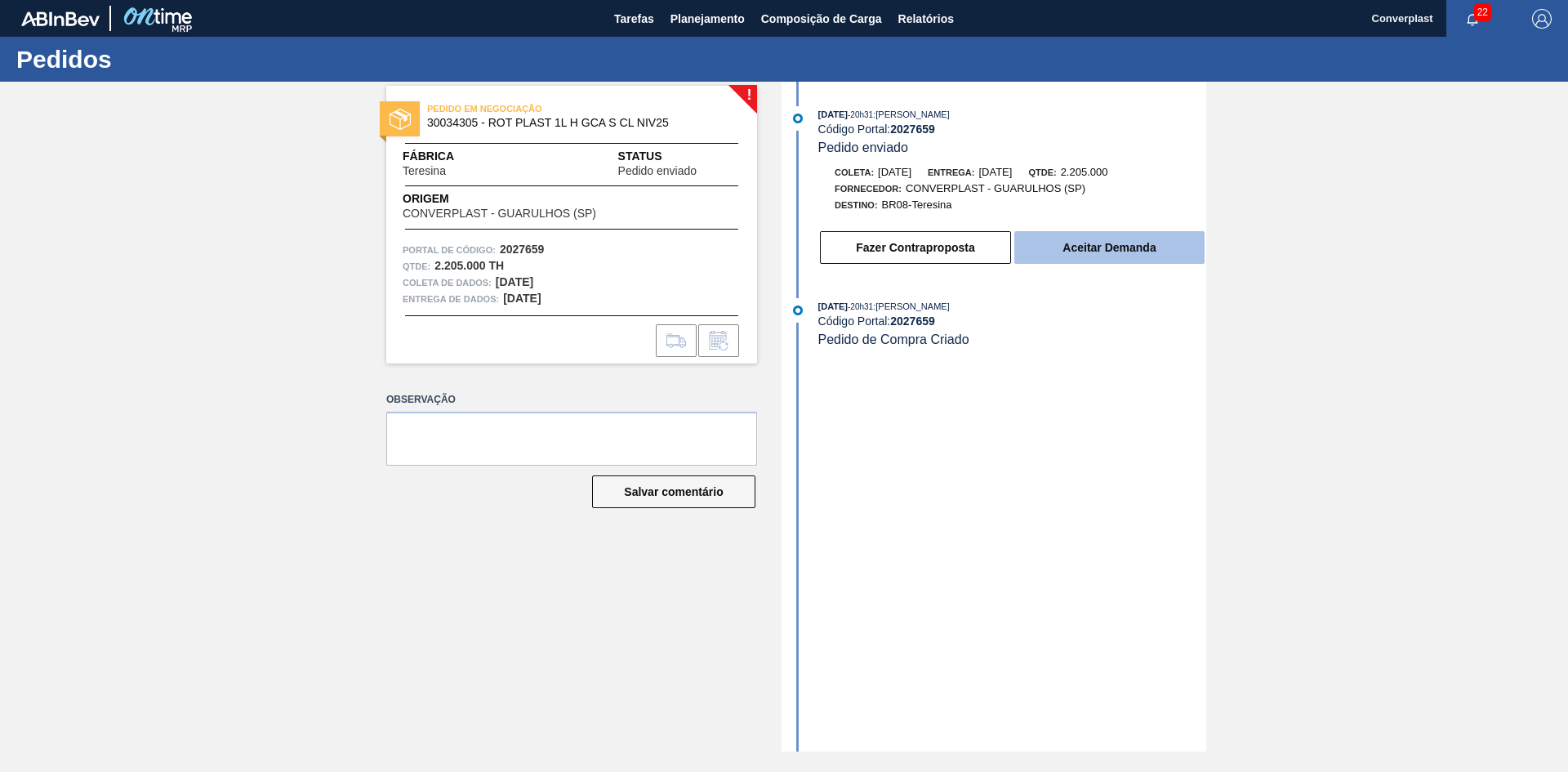
click at [1050, 231] on button "Aceitar Demanda" at bounding box center [1108, 247] width 190 height 32
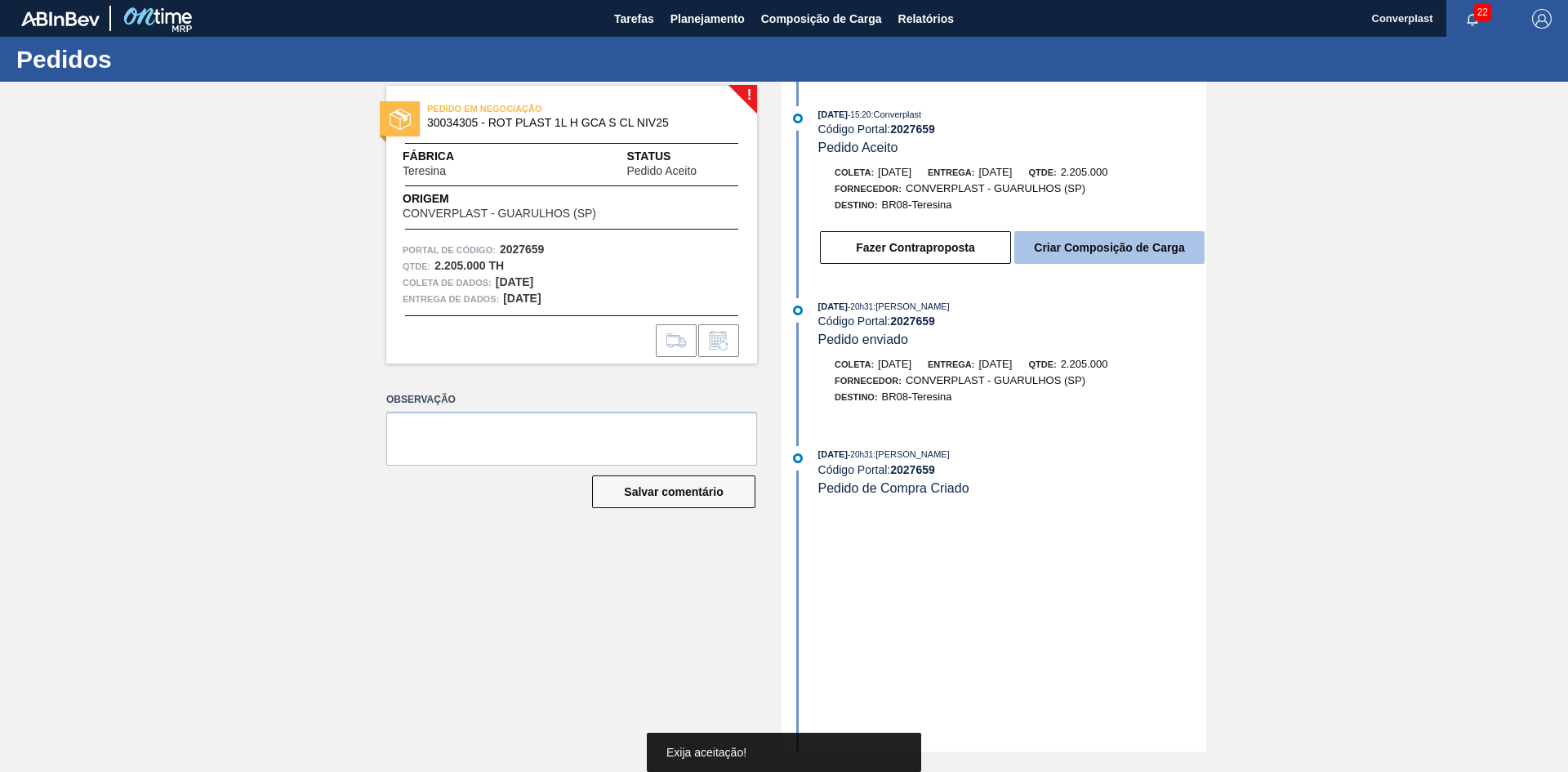
click at [1071, 248] on font "Criar Composição de Carga" at bounding box center [1108, 247] width 151 height 13
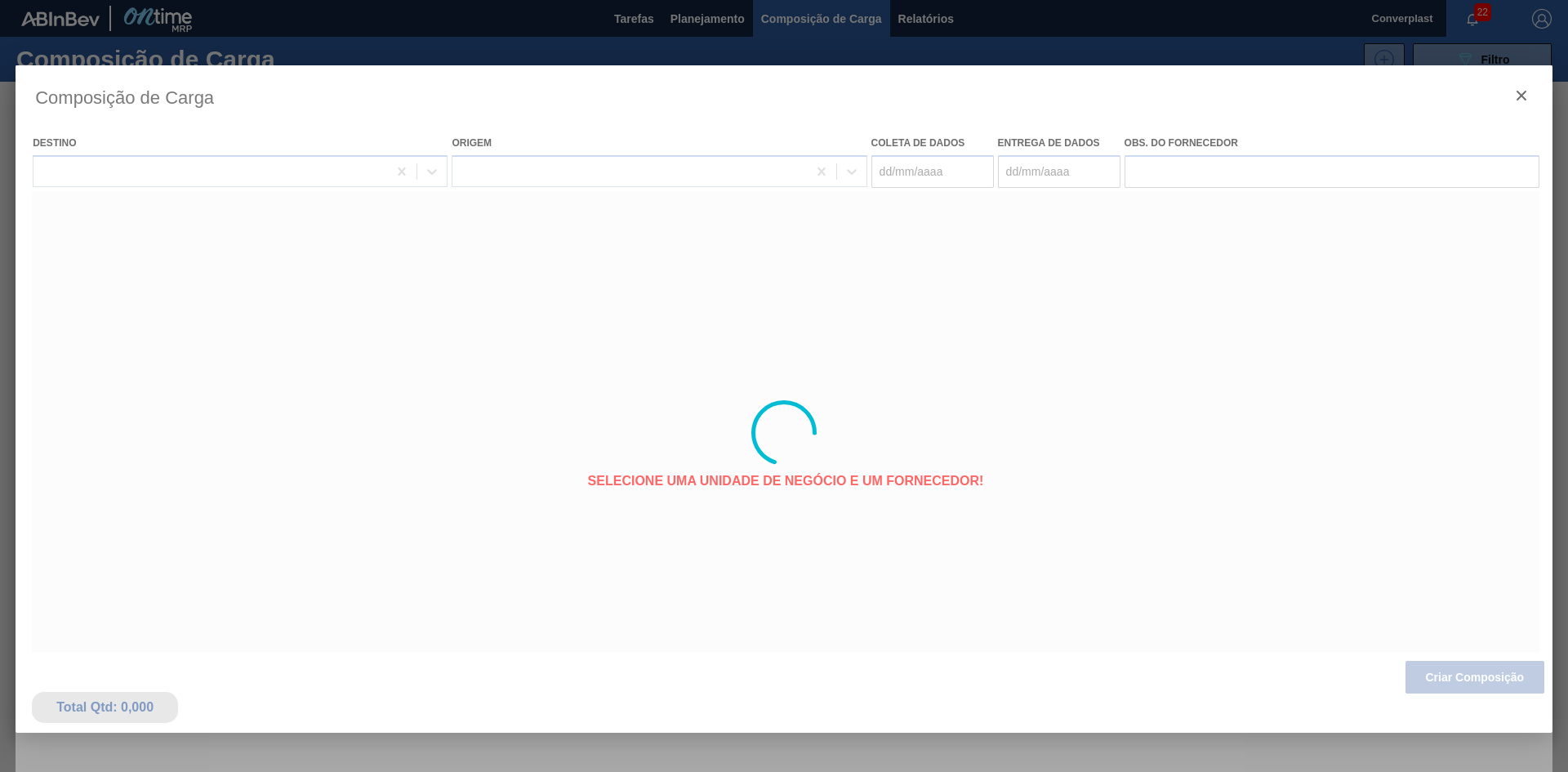
type coleta "13/10/2025"
type entrega "18/10/2025"
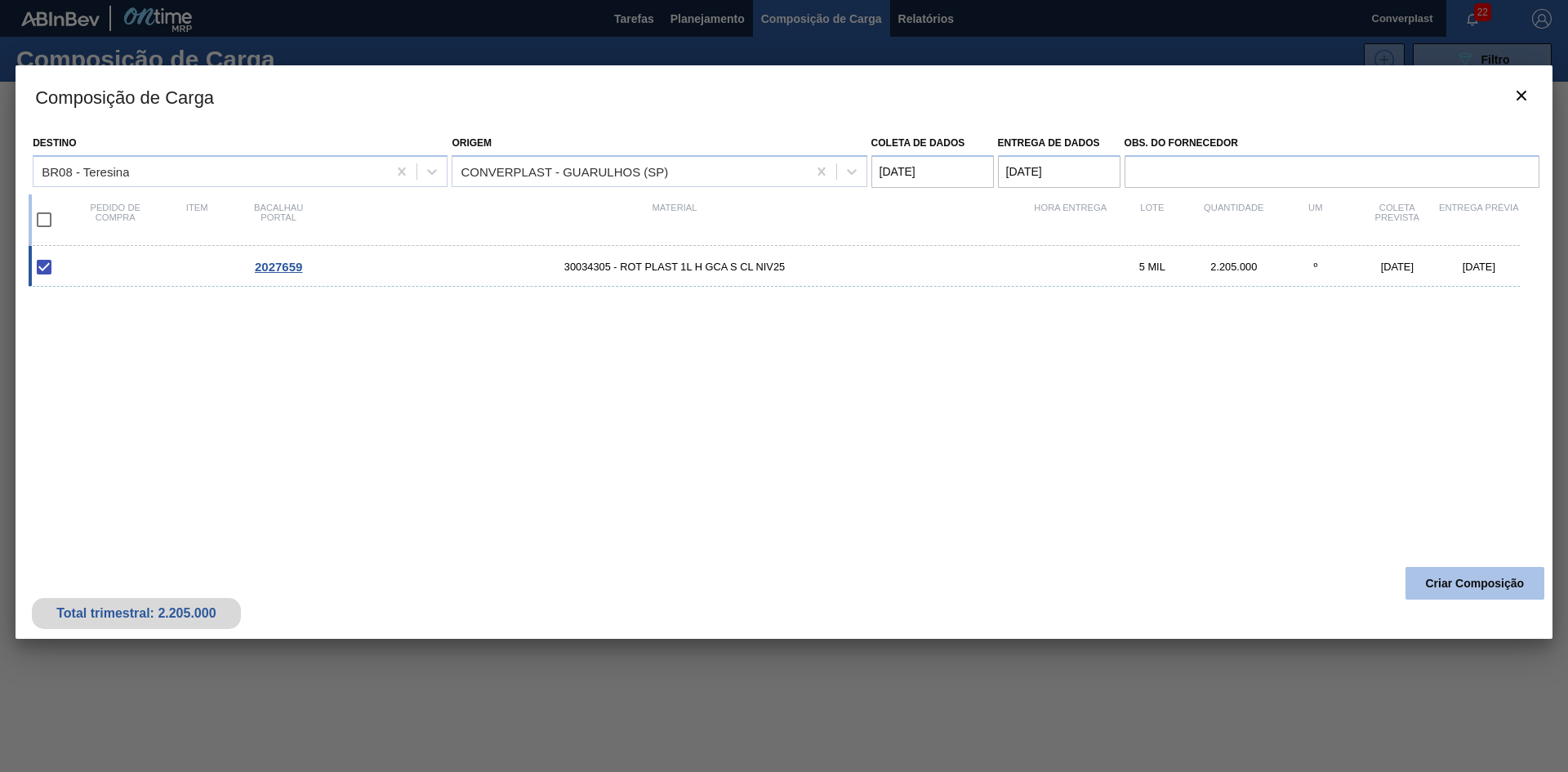
click at [1444, 584] on font "Criar Composição" at bounding box center [1474, 583] width 98 height 13
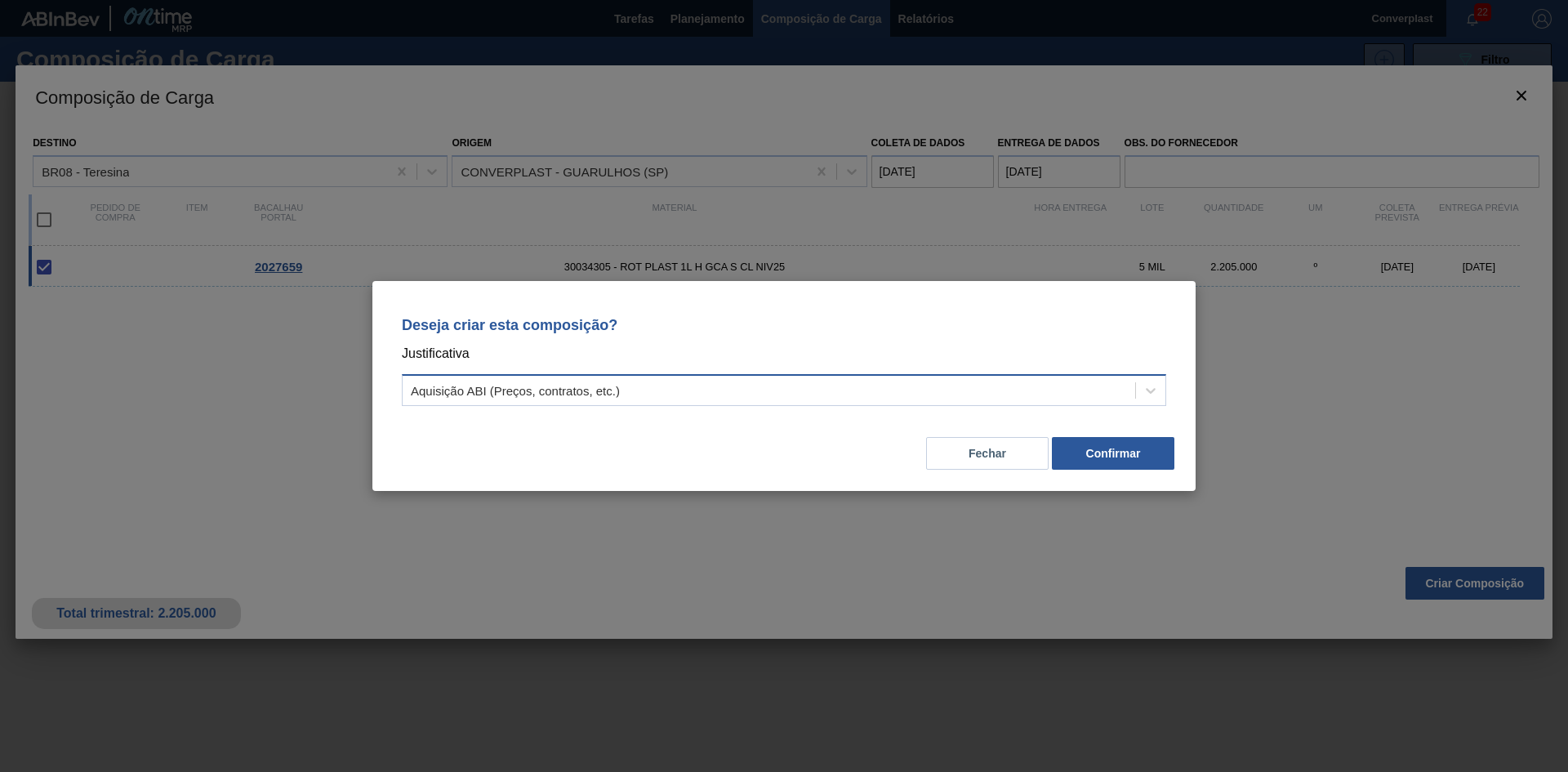
click at [767, 402] on div "Aquisição ABI (Preços, contratos, etc.)" at bounding box center [769, 391] width 732 height 24
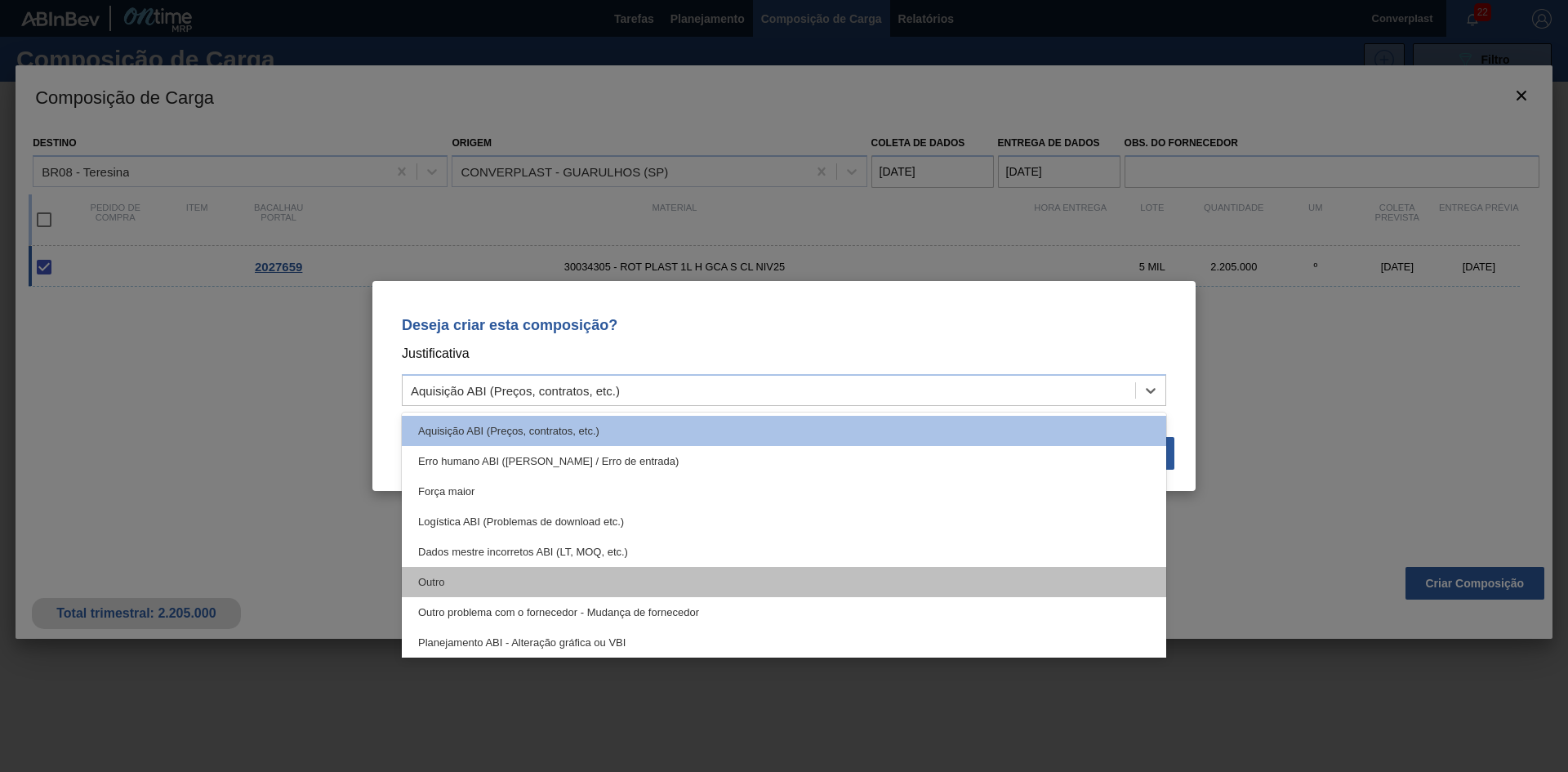
click at [659, 584] on div "Outro" at bounding box center [784, 582] width 764 height 31
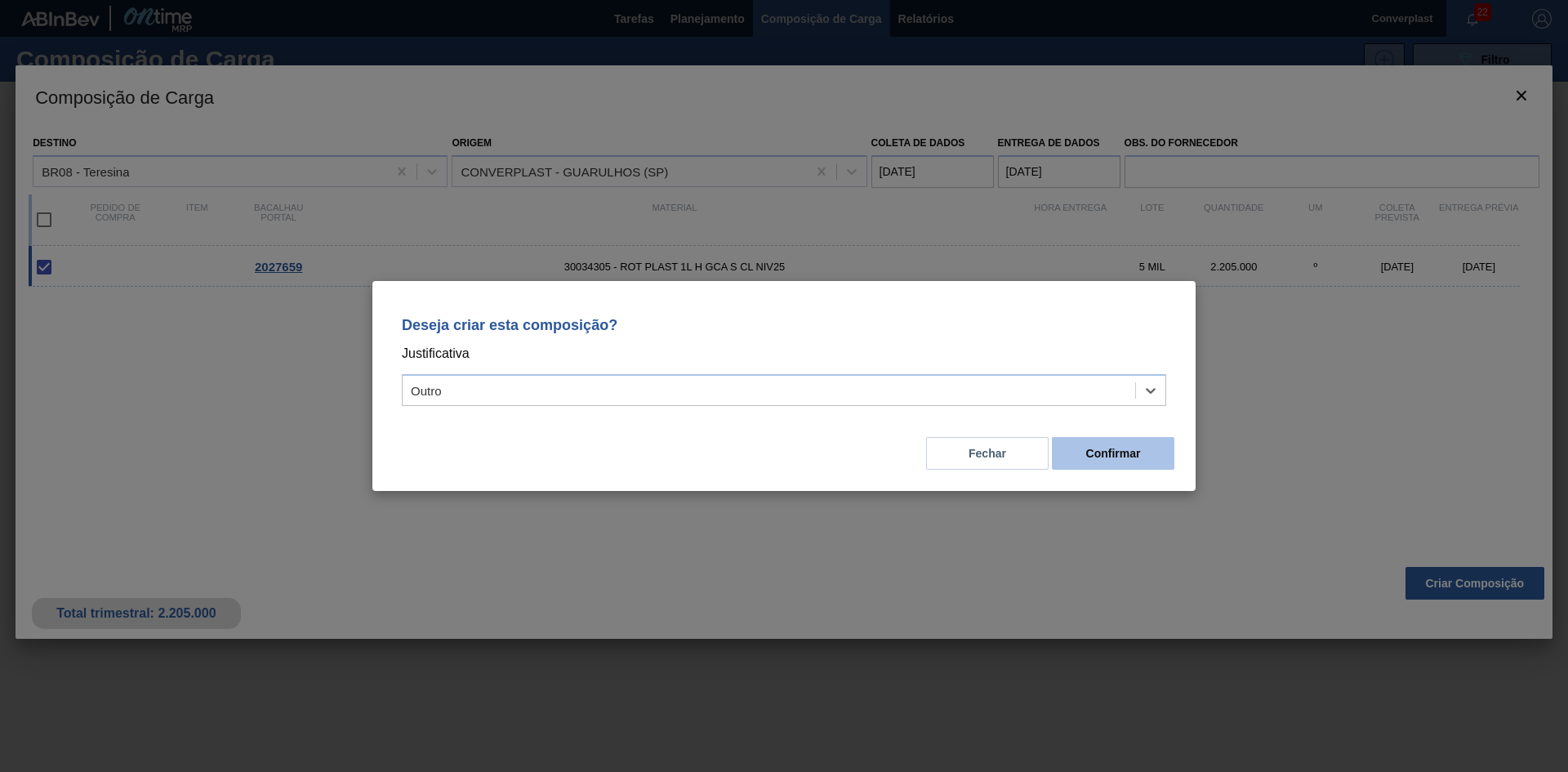
click at [1128, 450] on font "Confirmar" at bounding box center [1113, 453] width 55 height 13
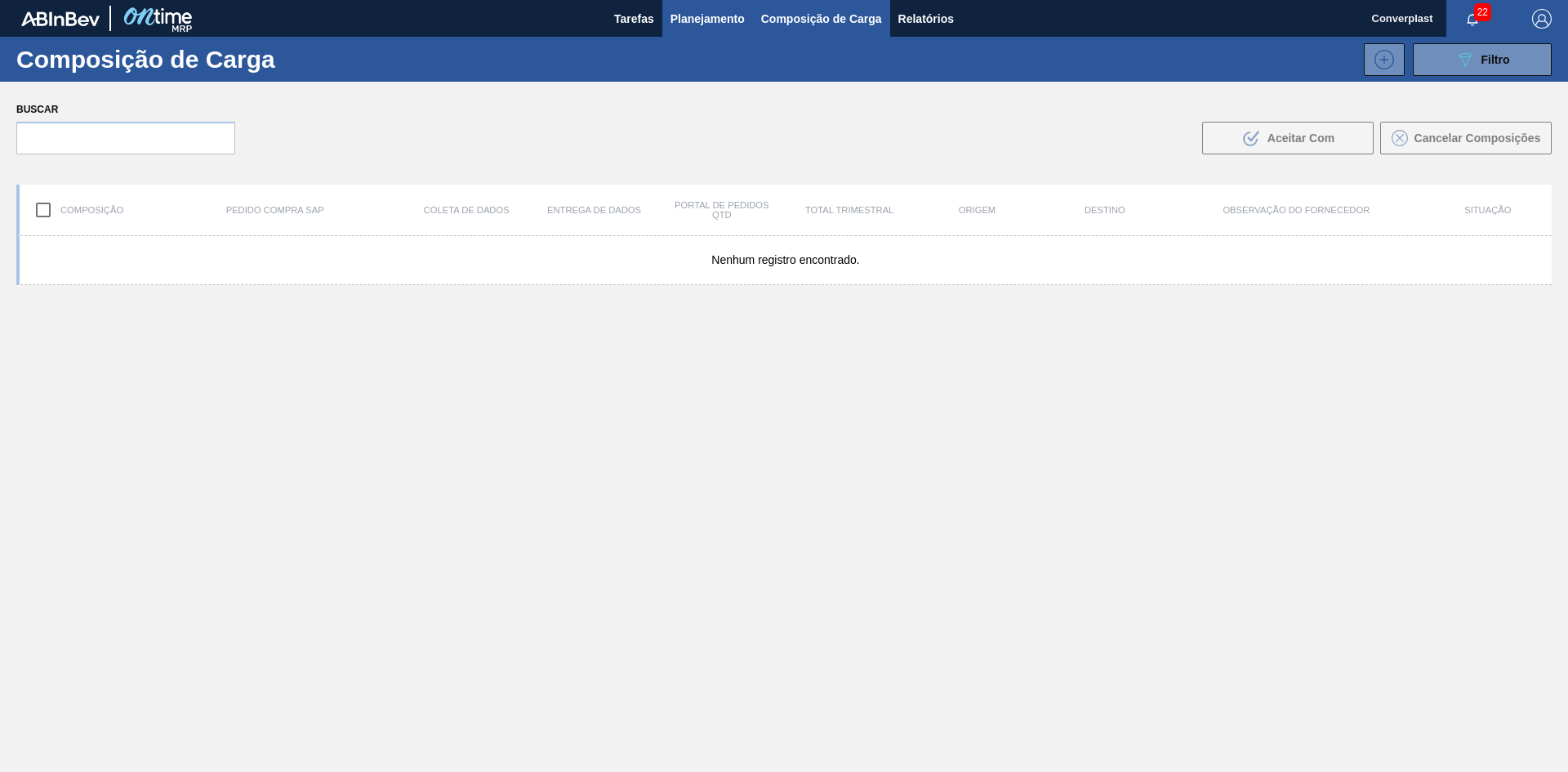
click at [689, 21] on font "Planejamento" at bounding box center [707, 18] width 74 height 13
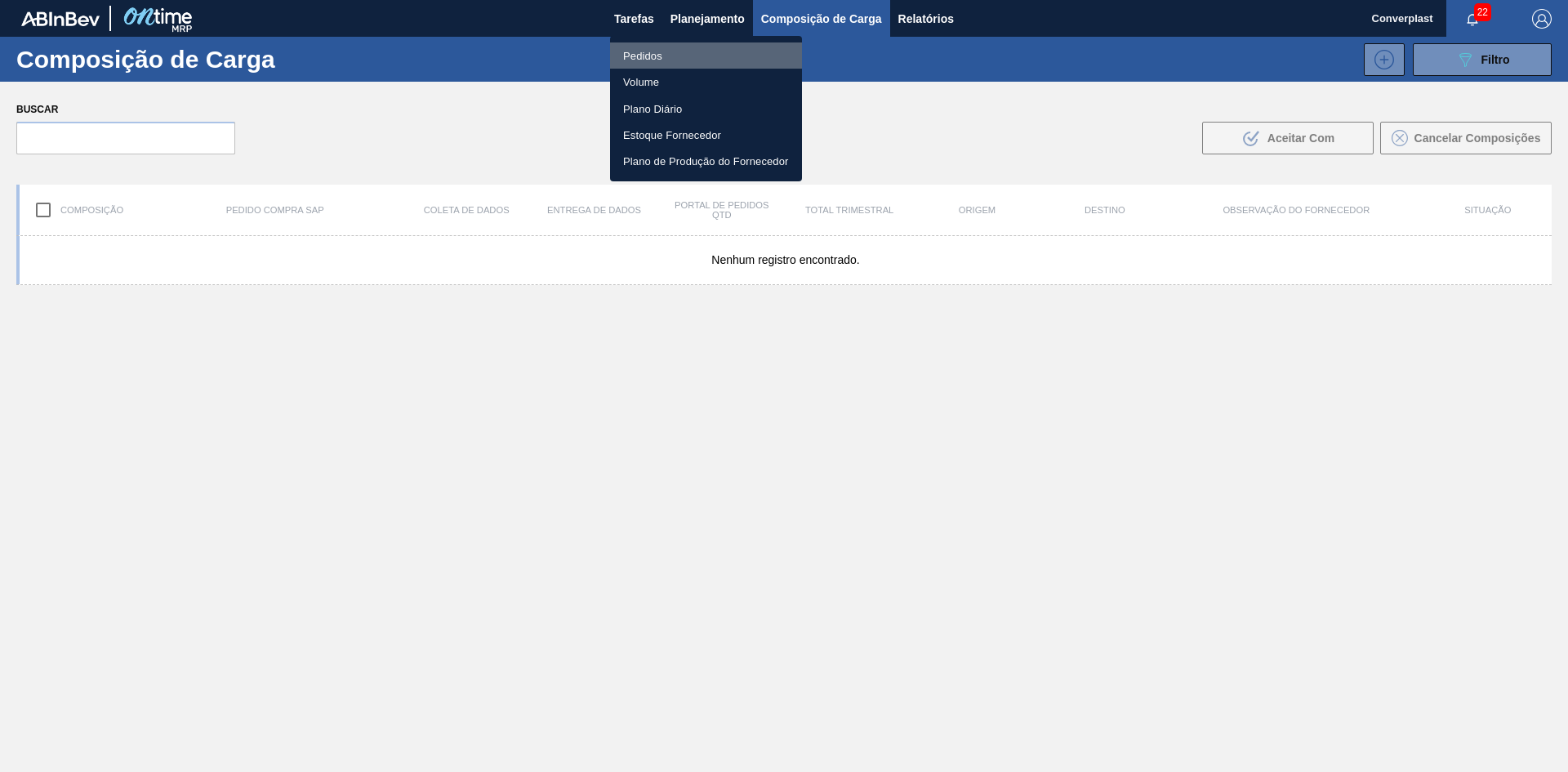
click at [657, 60] on font "Pedidos" at bounding box center [643, 56] width 39 height 12
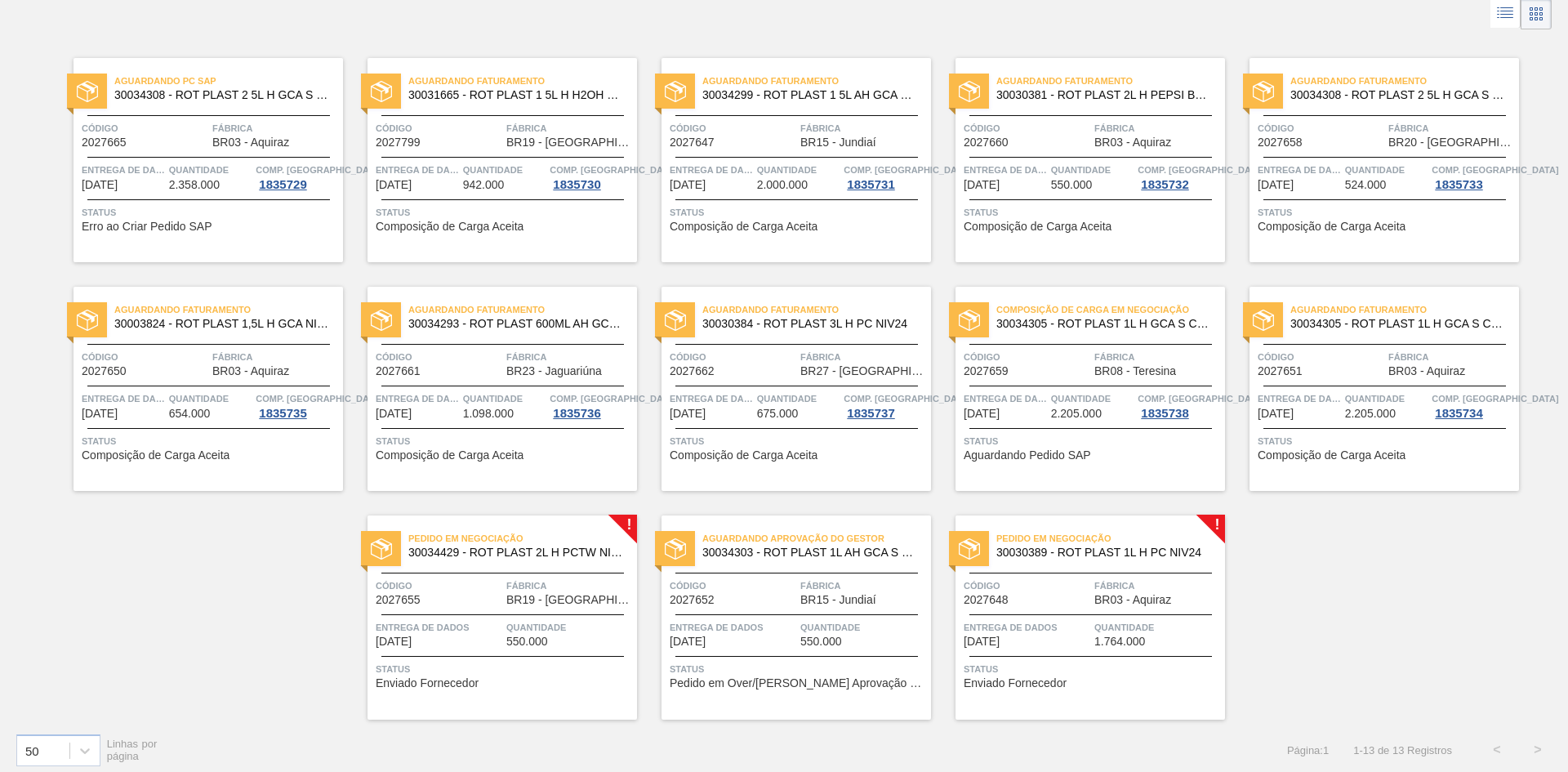
scroll to position [96, 0]
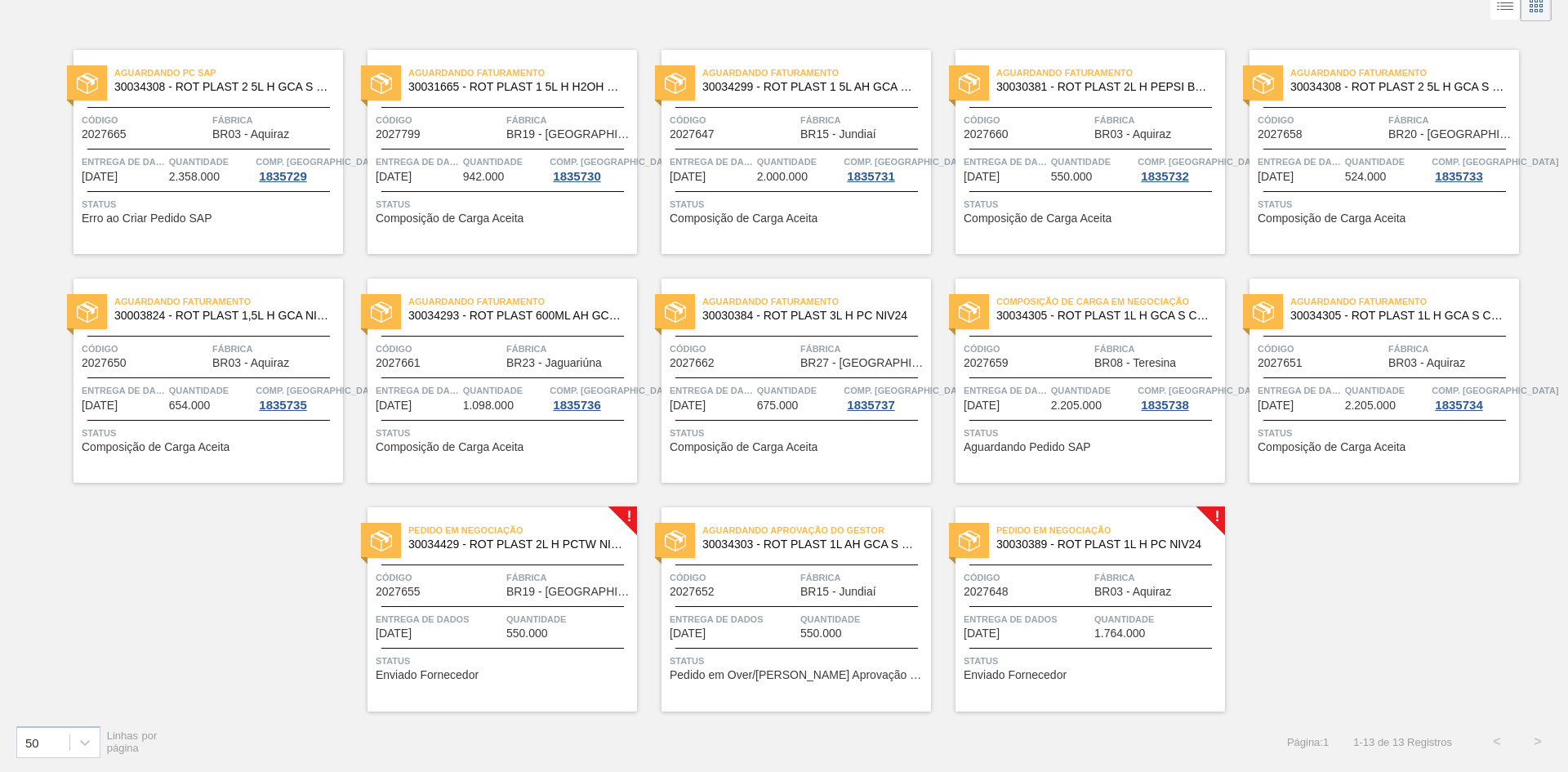
click at [462, 676] on font "Enviado Fornecedor" at bounding box center [427, 675] width 103 height 13
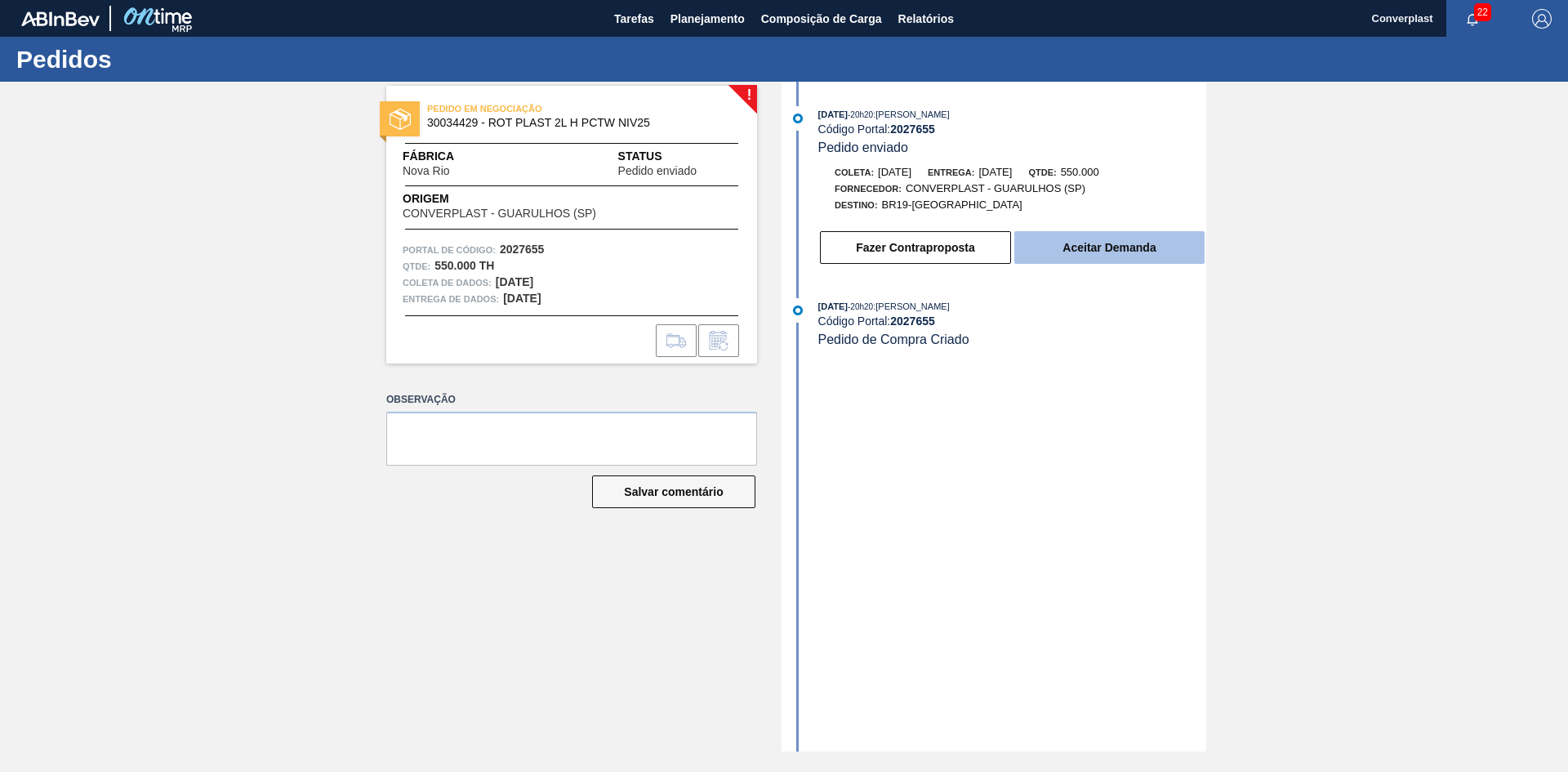
click at [1070, 247] on font "Aceitar Demanda" at bounding box center [1108, 247] width 94 height 13
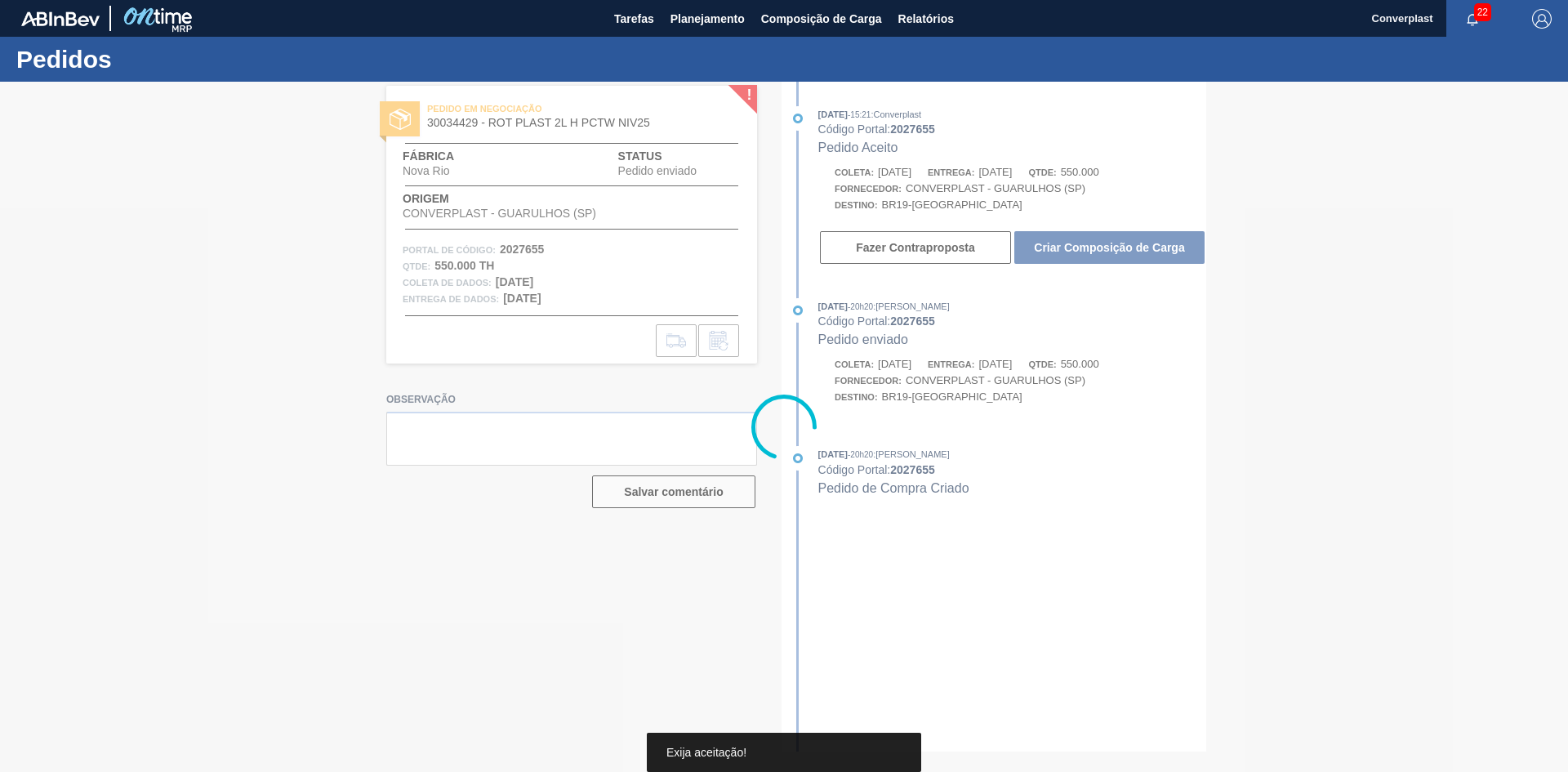
click at [1044, 245] on div at bounding box center [784, 426] width 1568 height 690
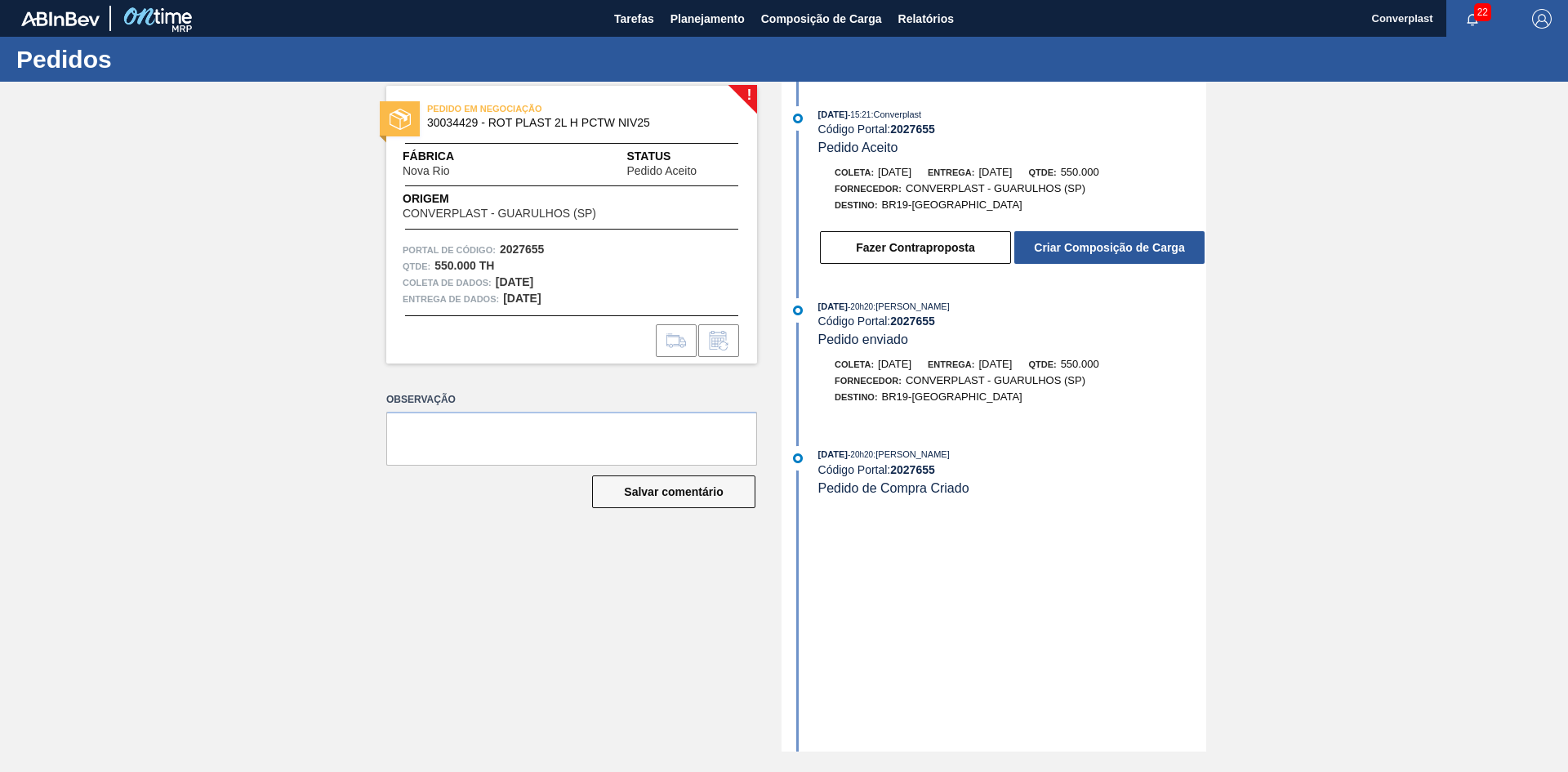
click at [1044, 245] on font "Criar Composição de Carga" at bounding box center [1108, 247] width 151 height 13
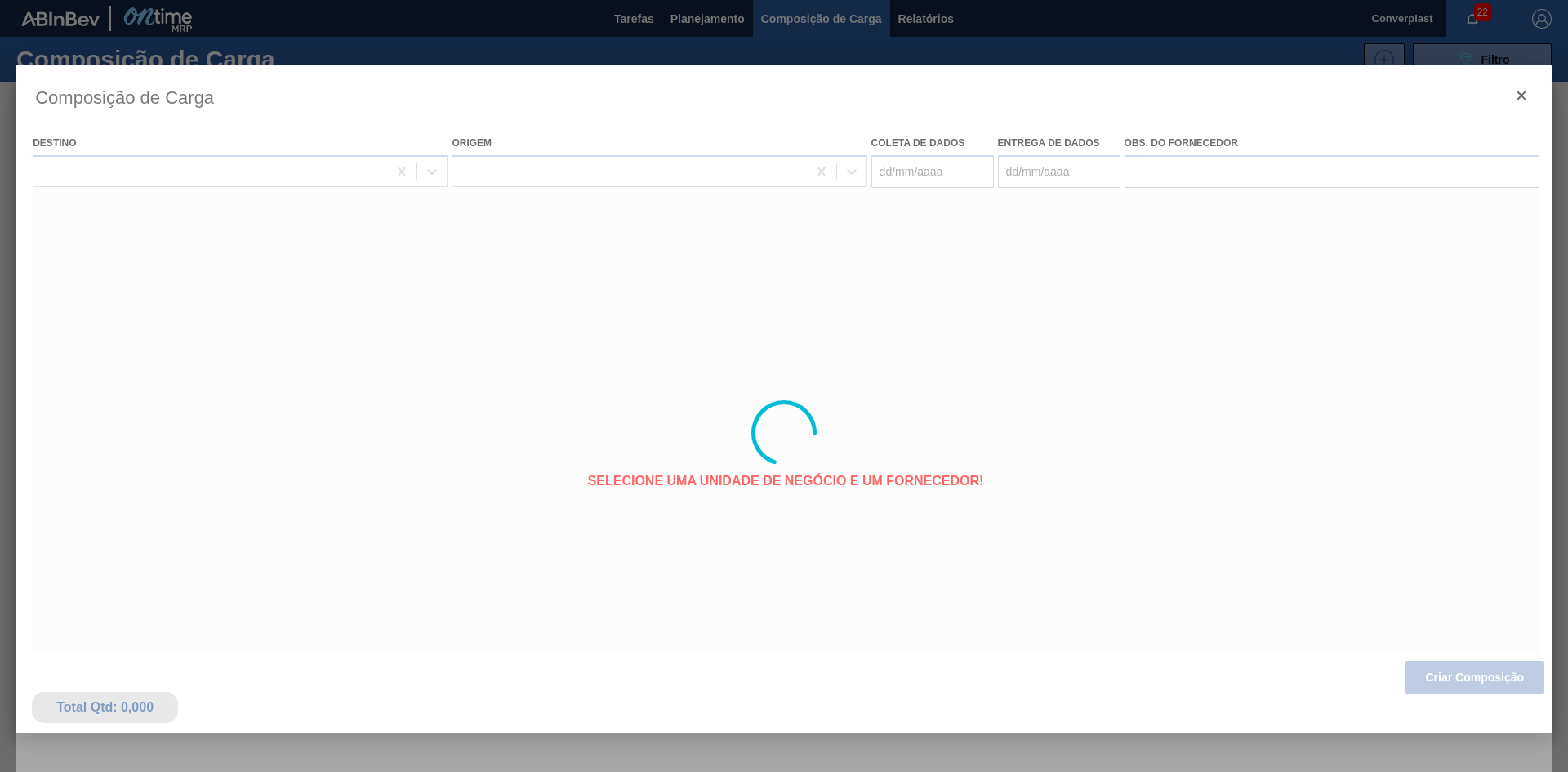
type coleta "18/10/2025"
type entrega "20/10/2025"
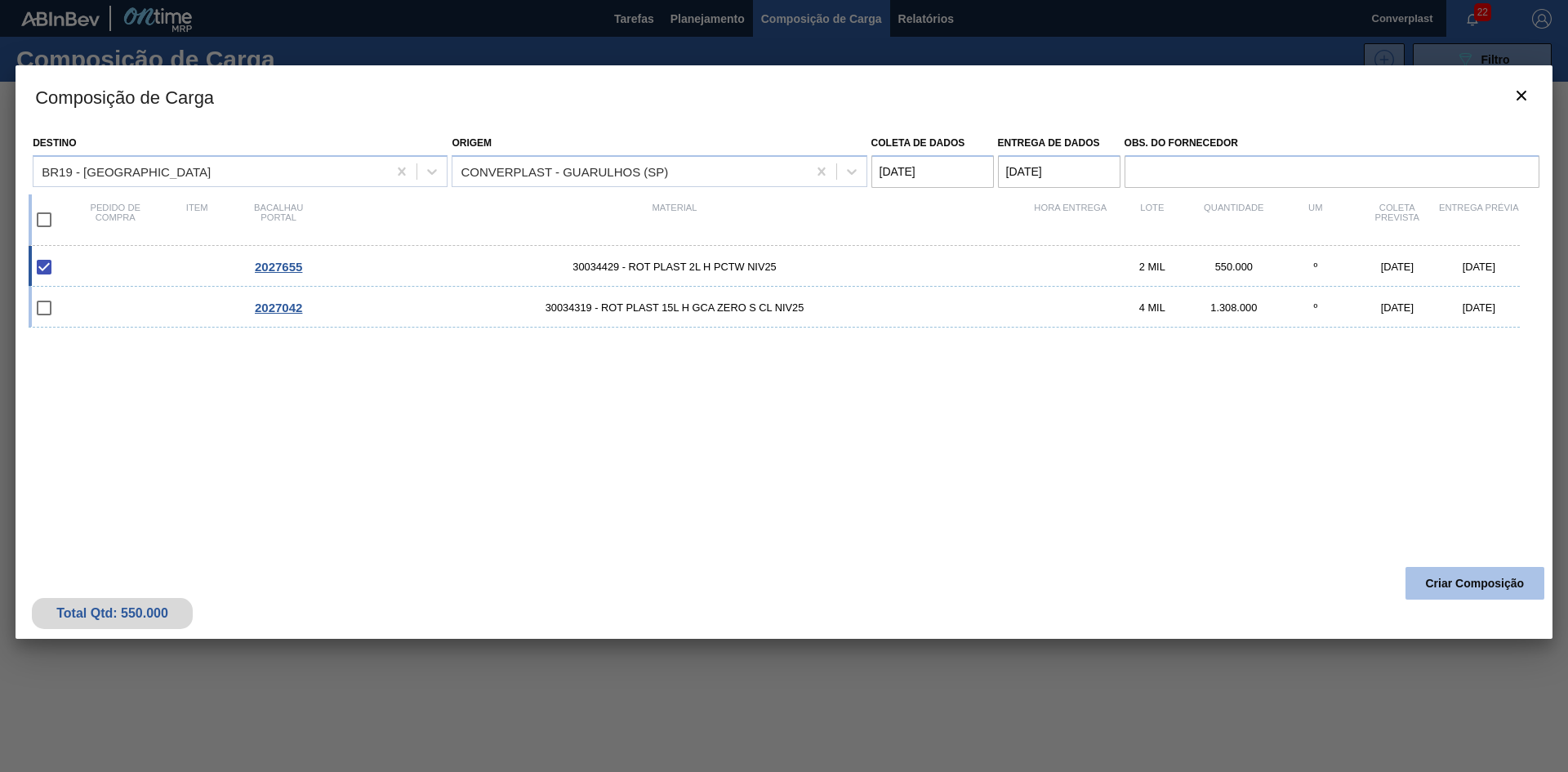
click at [1439, 577] on font "Criar Composição" at bounding box center [1474, 583] width 98 height 13
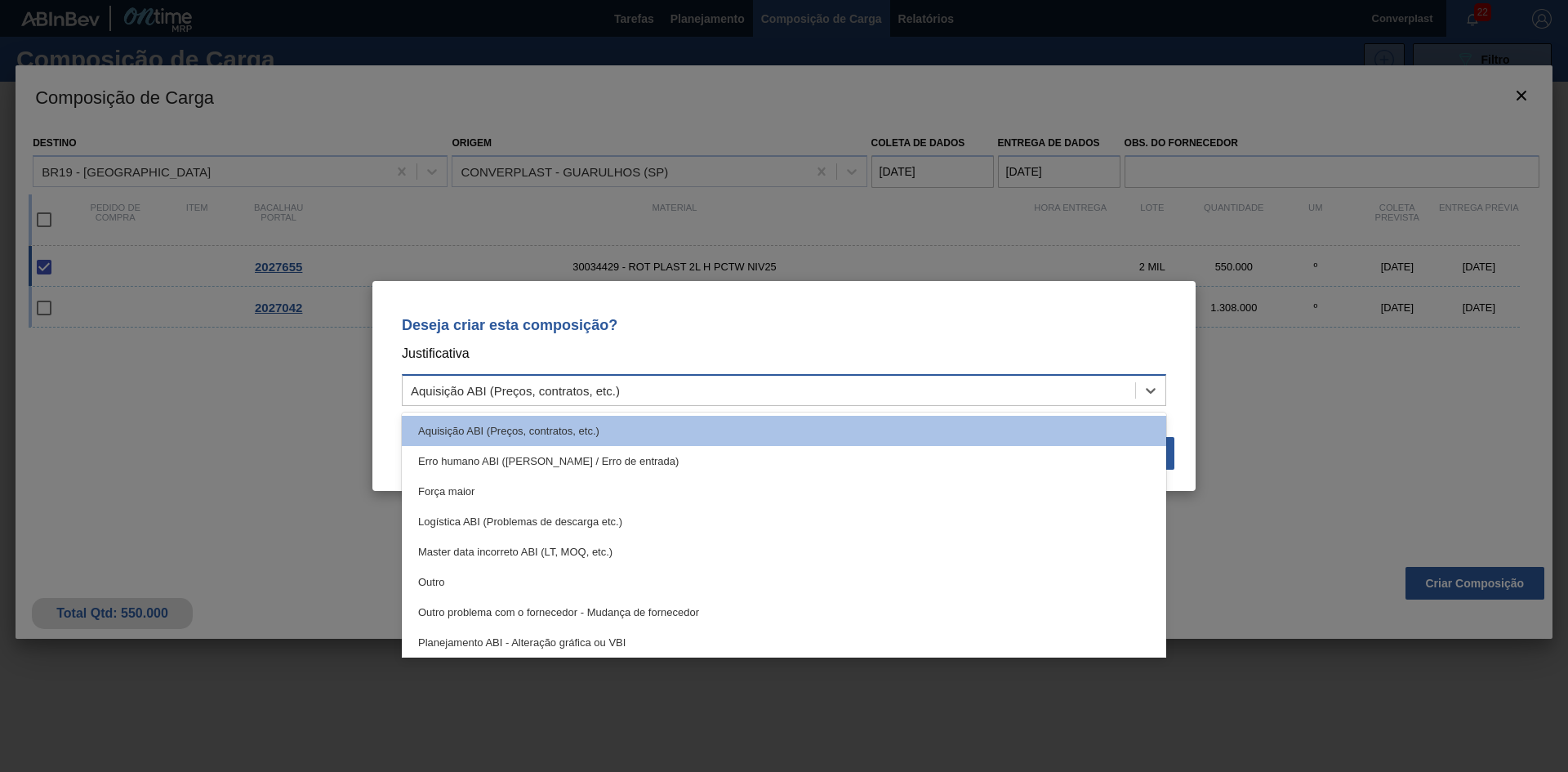
click at [809, 391] on div "Aquisição ABI (Preços, contratos, etc.)" at bounding box center [769, 391] width 732 height 24
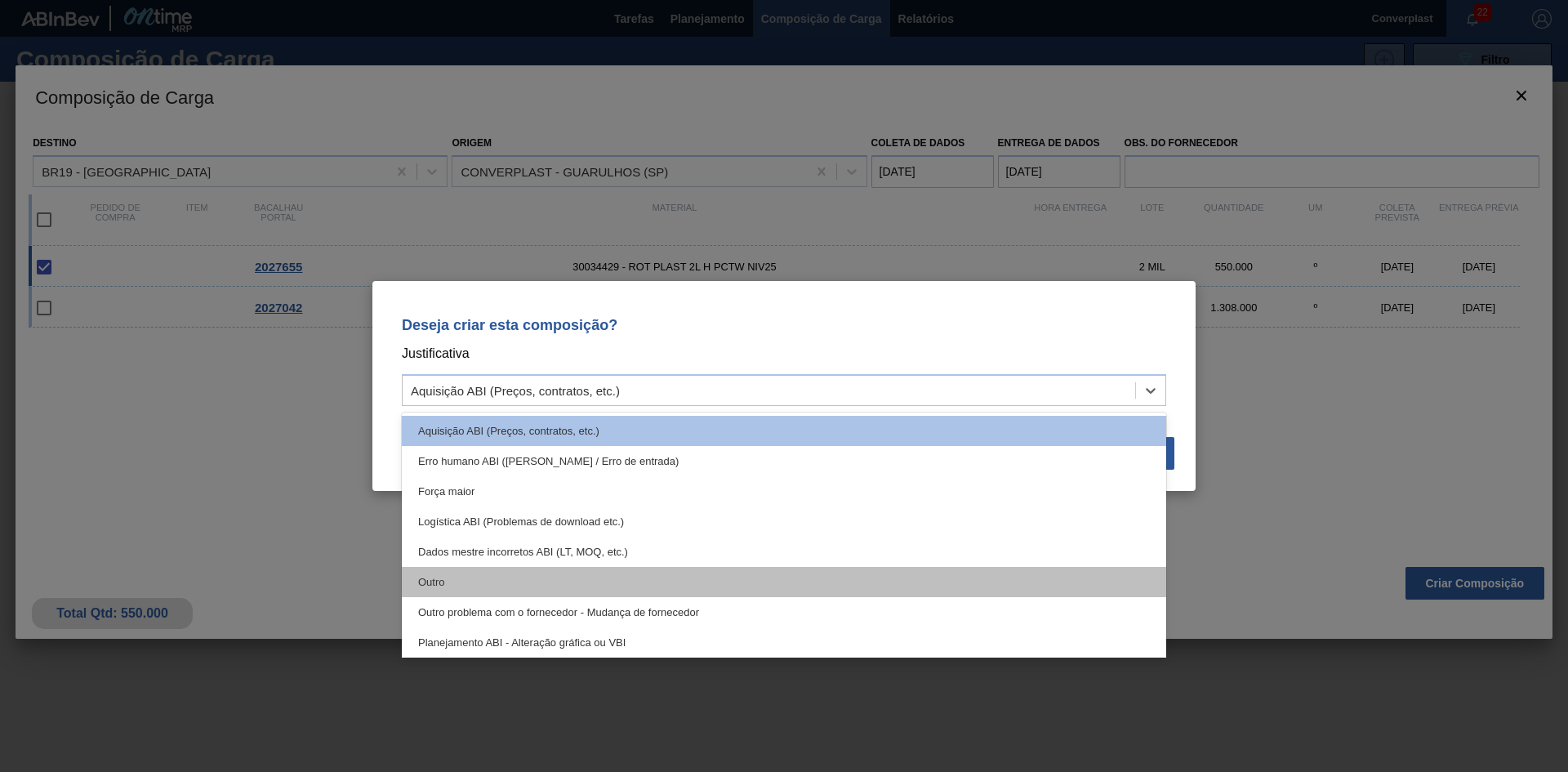
click at [618, 573] on div "Outro" at bounding box center [784, 582] width 764 height 31
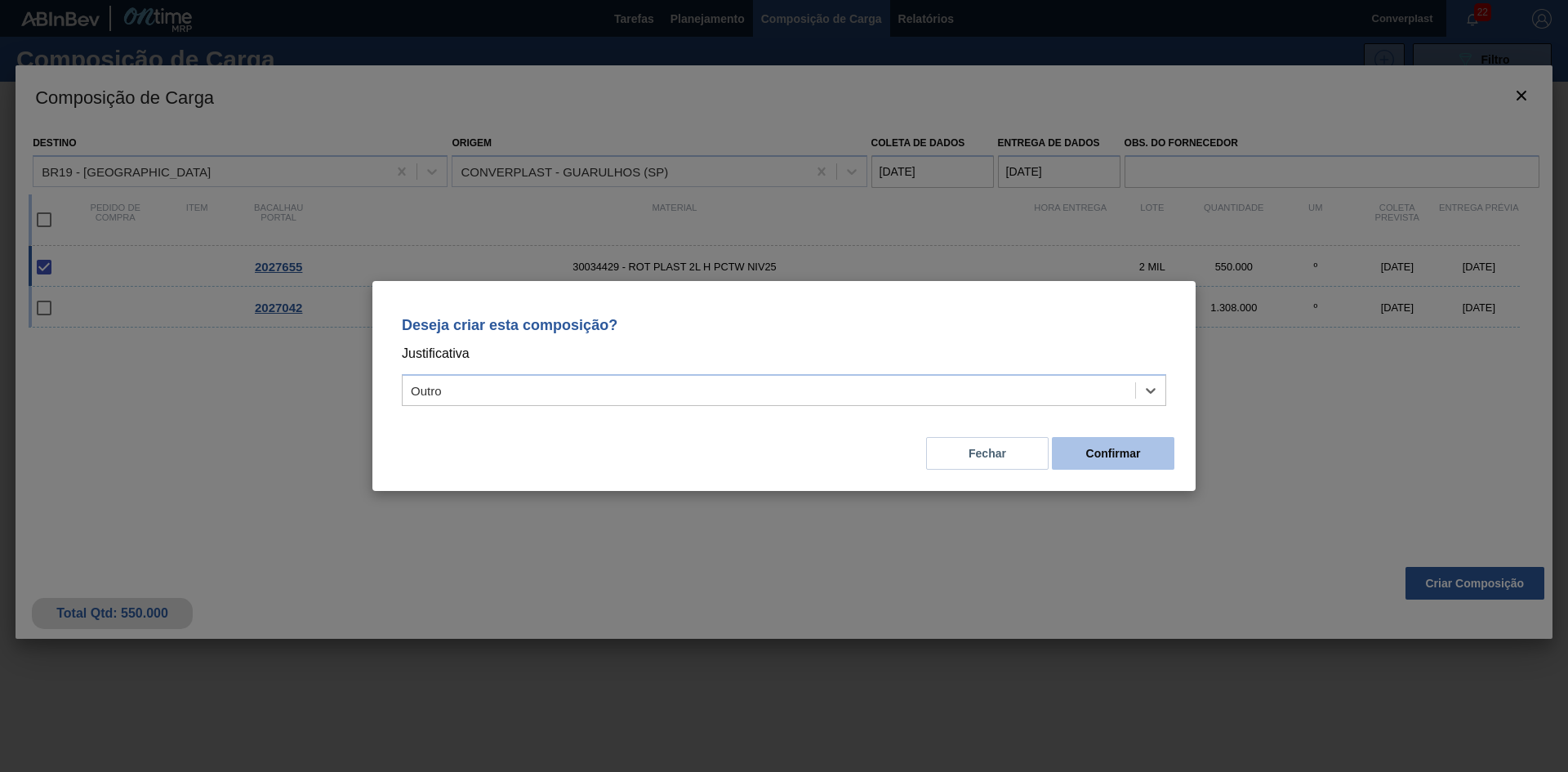
click at [1123, 451] on font "Confirmar" at bounding box center [1113, 453] width 55 height 13
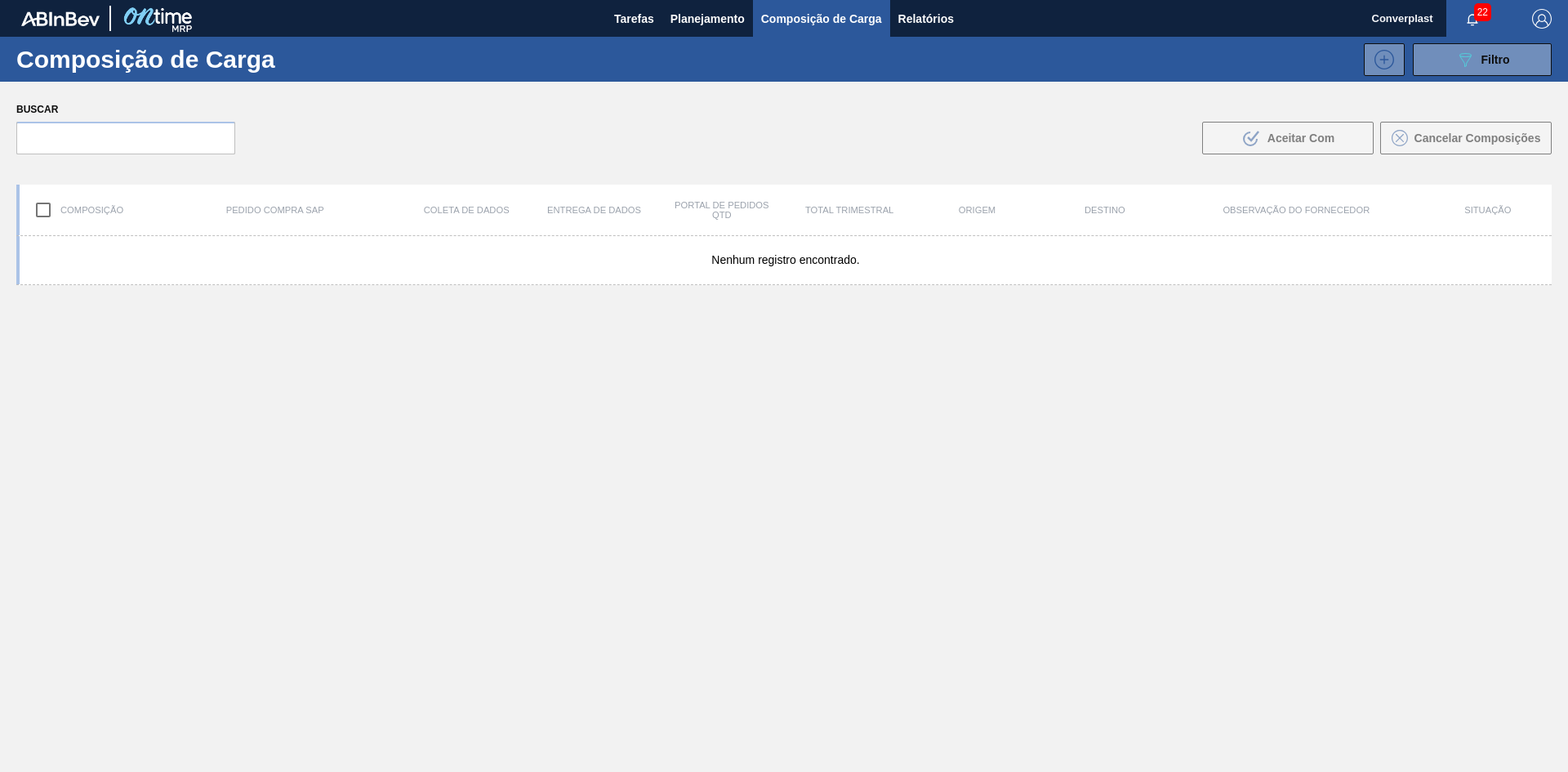
click at [684, 17] on font "Planejamento" at bounding box center [707, 18] width 74 height 13
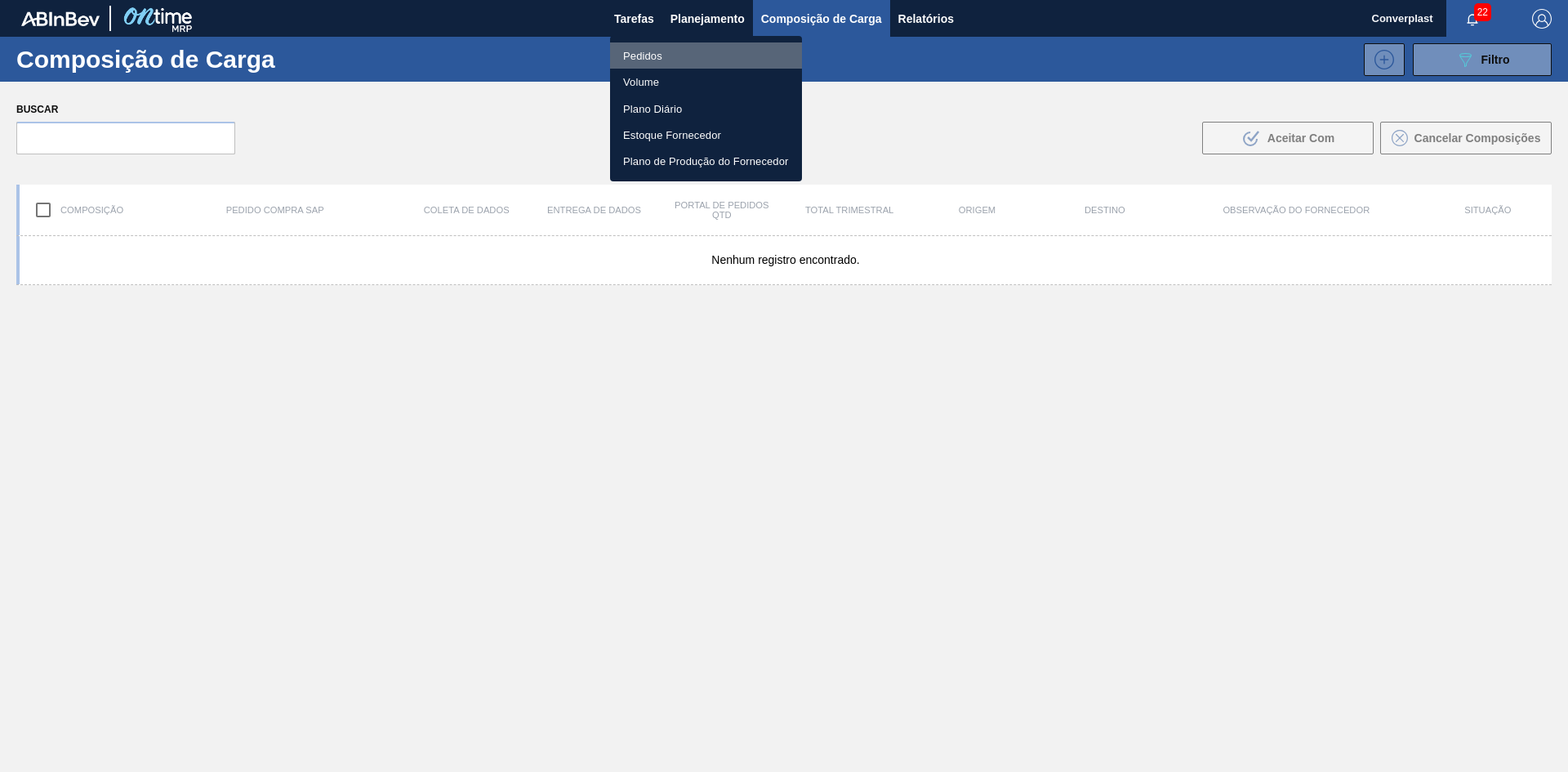
click at [656, 50] on font "Pedidos" at bounding box center [643, 56] width 39 height 12
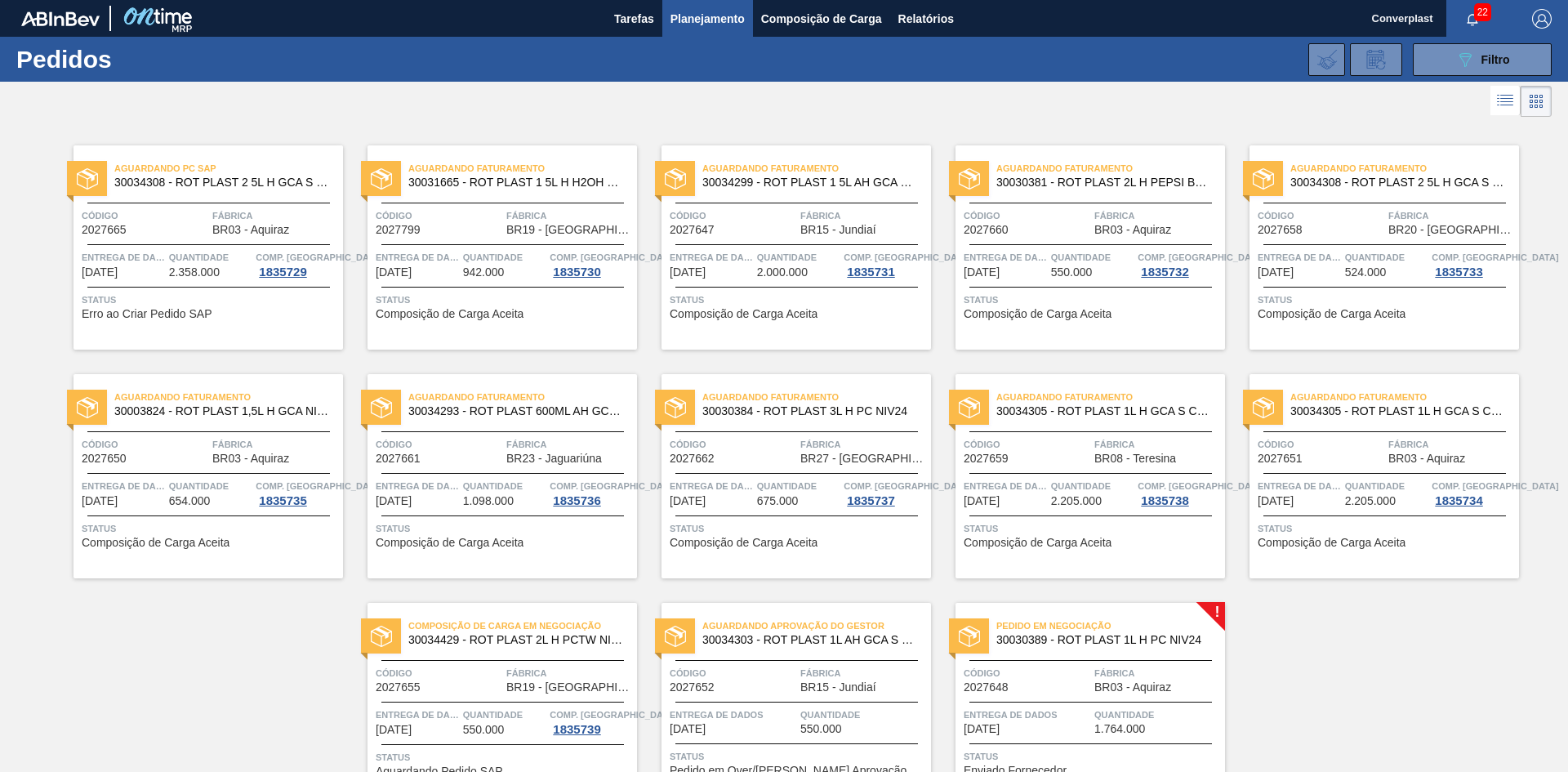
scroll to position [96, 0]
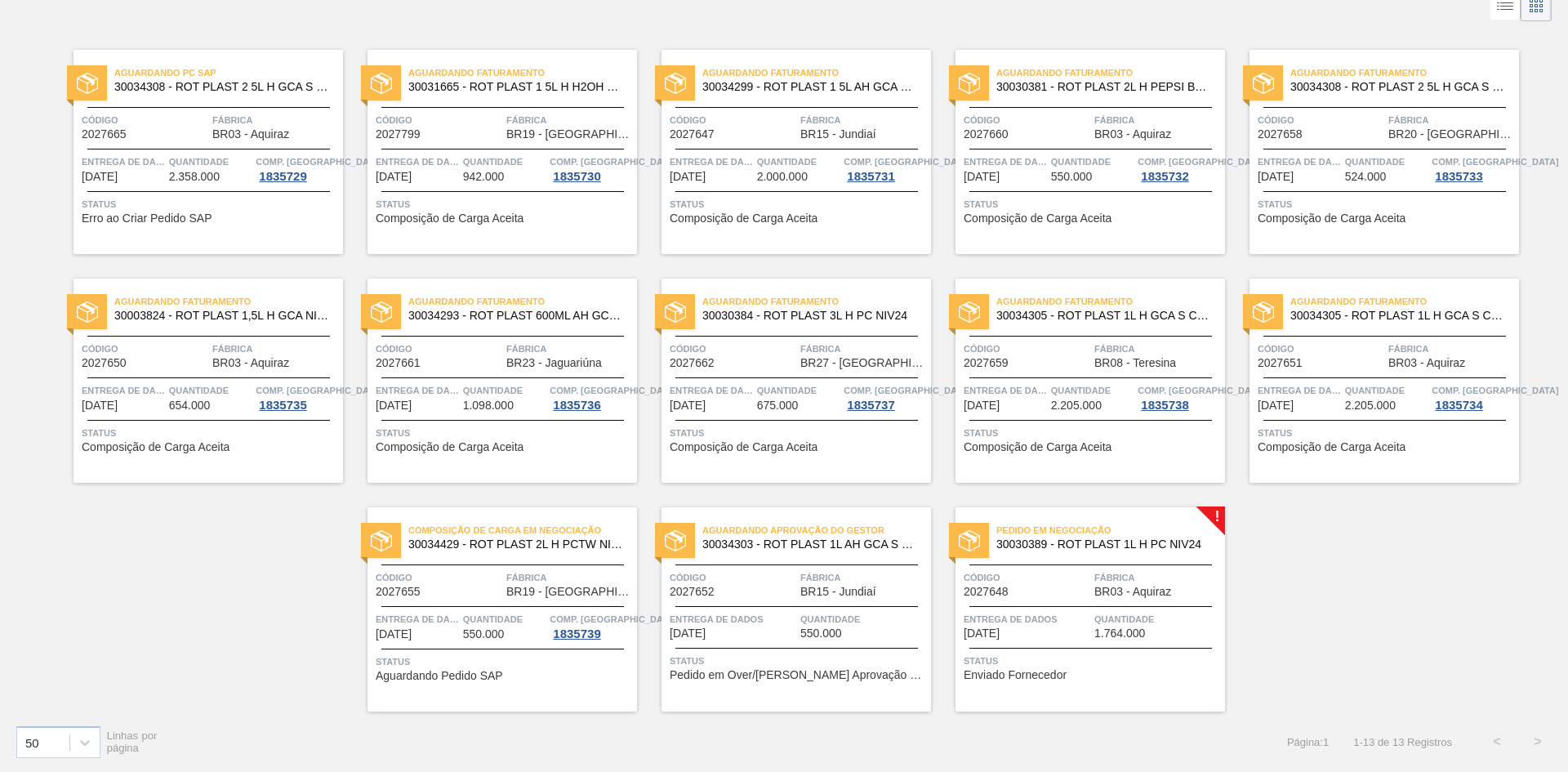
click at [1022, 643] on div "Pedido em Negociação 30030389 - ROT PLAST 1L H PC NIV24 Código 2027648 Fábrica …" at bounding box center [1091, 609] width 270 height 204
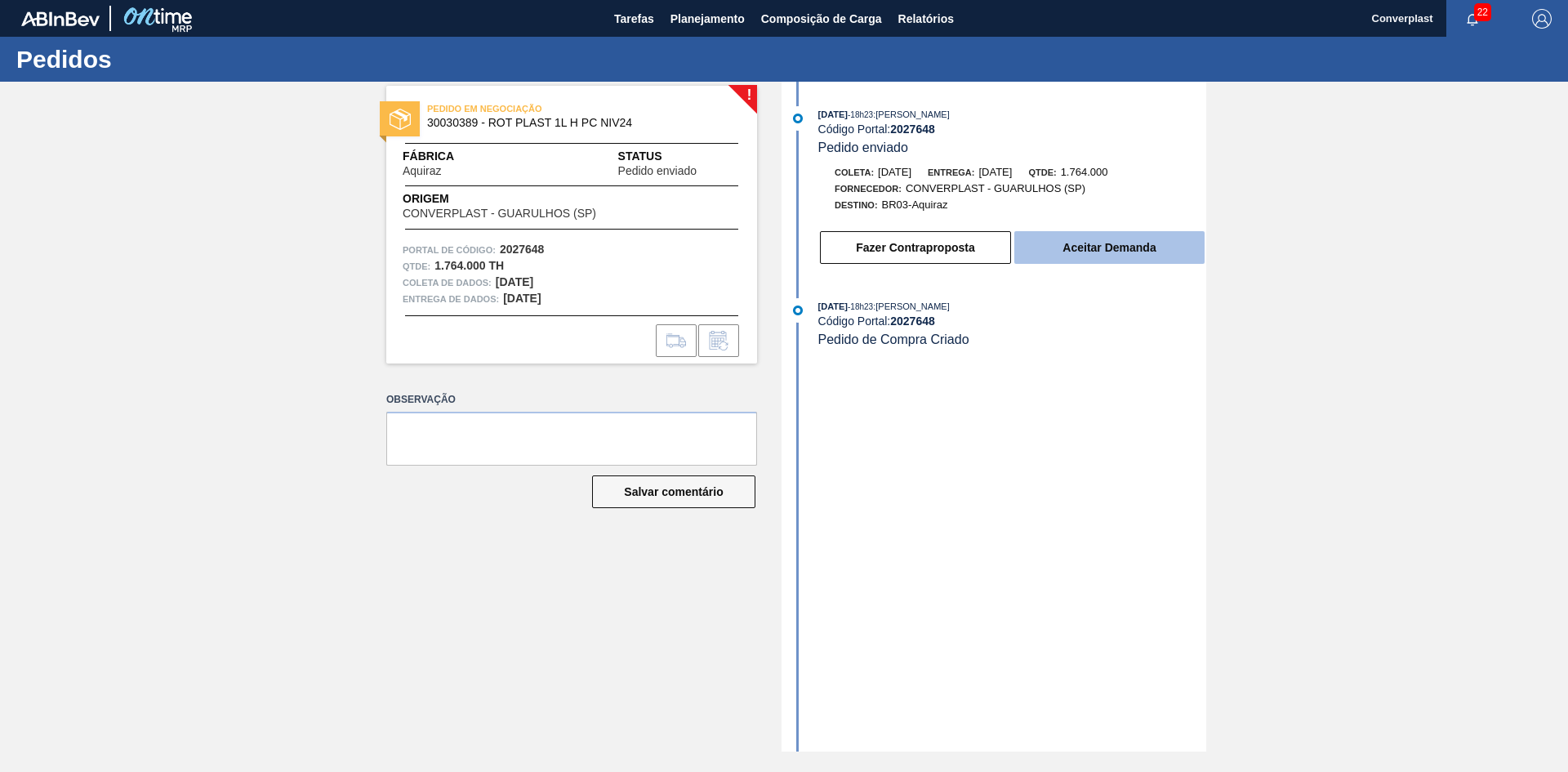
click at [1086, 252] on font "Aceitar Demanda" at bounding box center [1108, 247] width 94 height 13
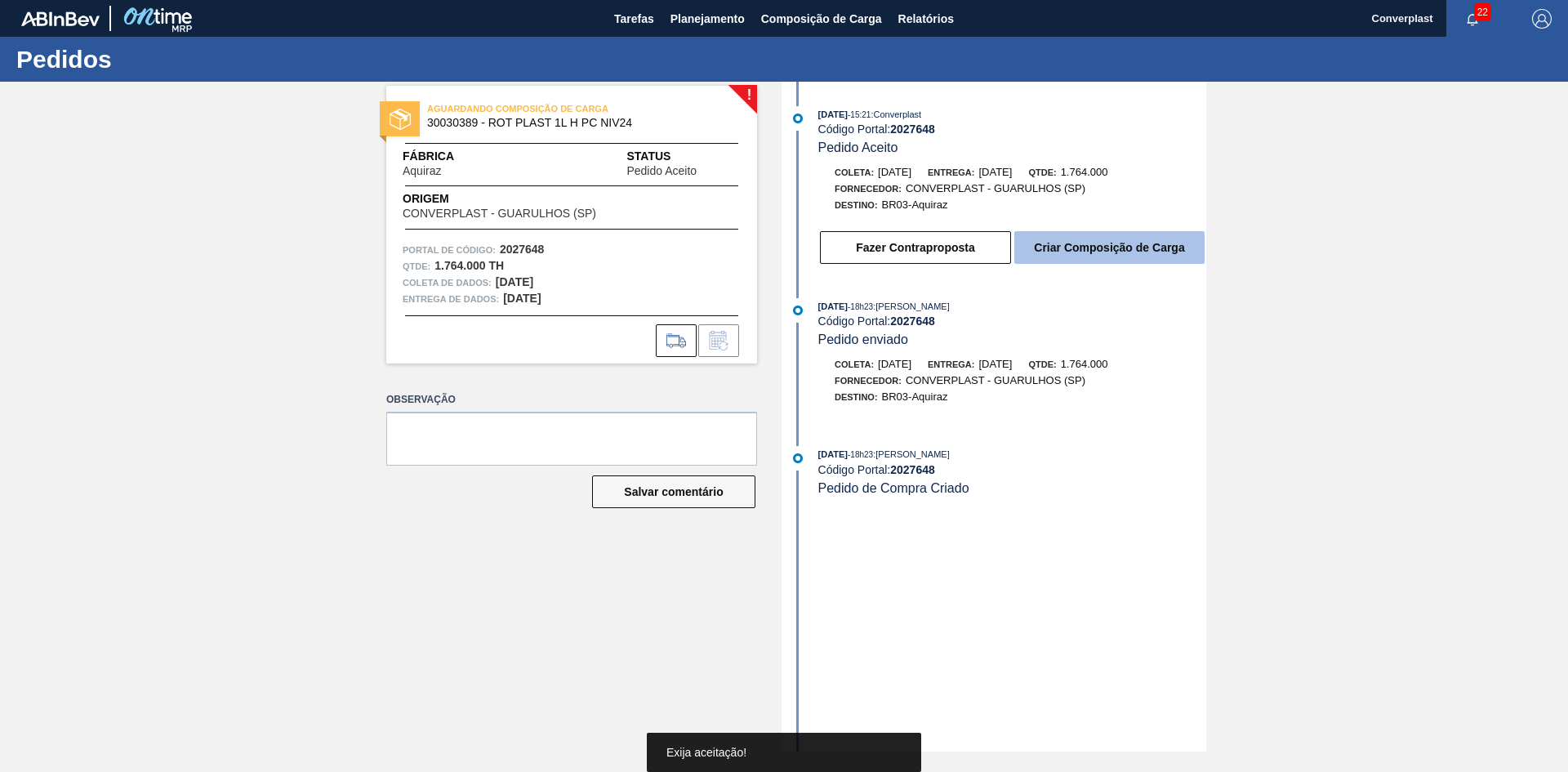
click at [1080, 239] on button "Criar Composição de Carga" at bounding box center [1108, 247] width 190 height 32
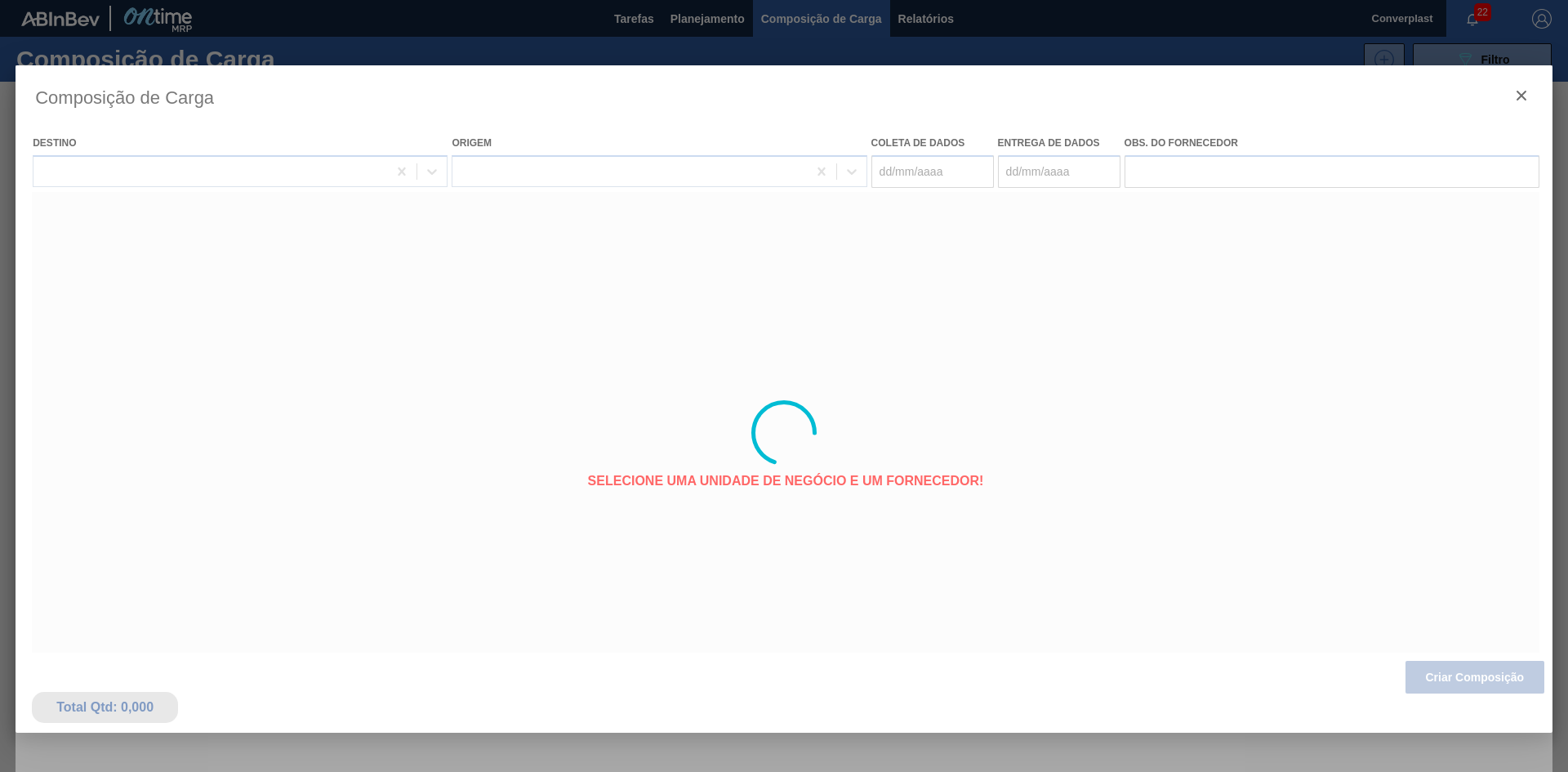
type coleta "18/10/2025"
type entrega "28/10/2025"
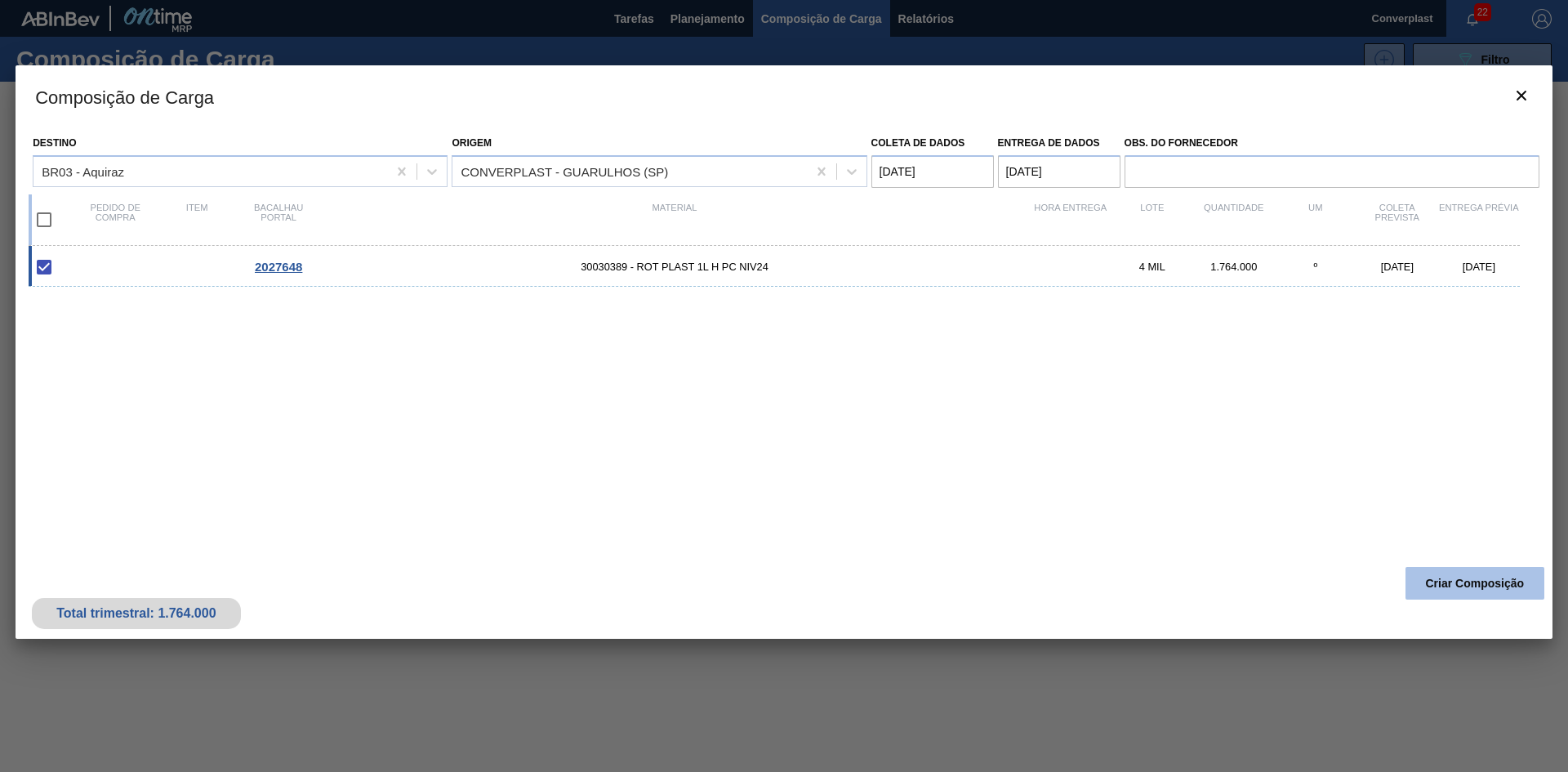
click at [1454, 591] on button "Criar Composição" at bounding box center [1474, 583] width 139 height 32
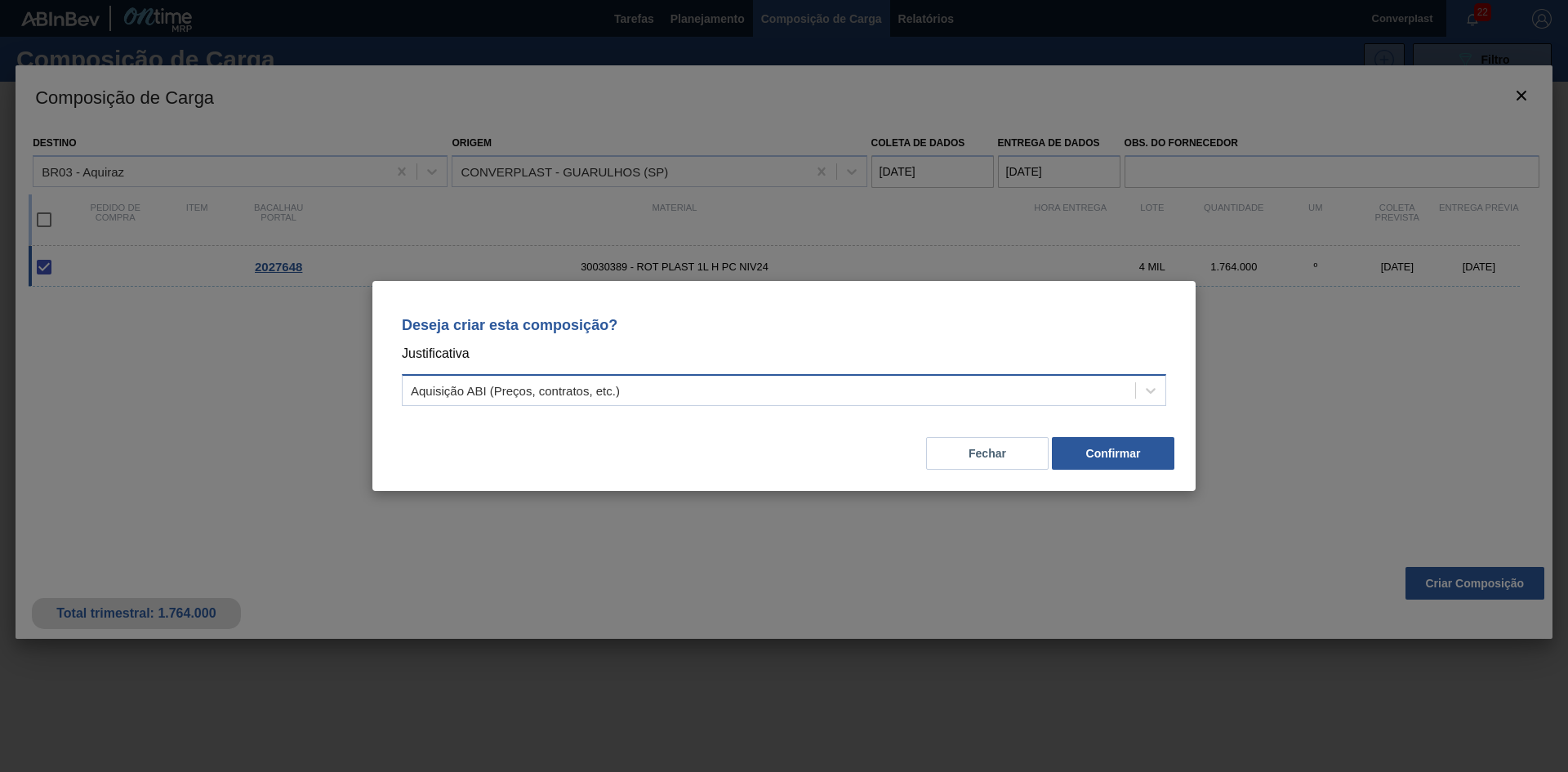
click at [942, 390] on div "Aquisição ABI (Preços, contratos, etc.)" at bounding box center [769, 391] width 732 height 24
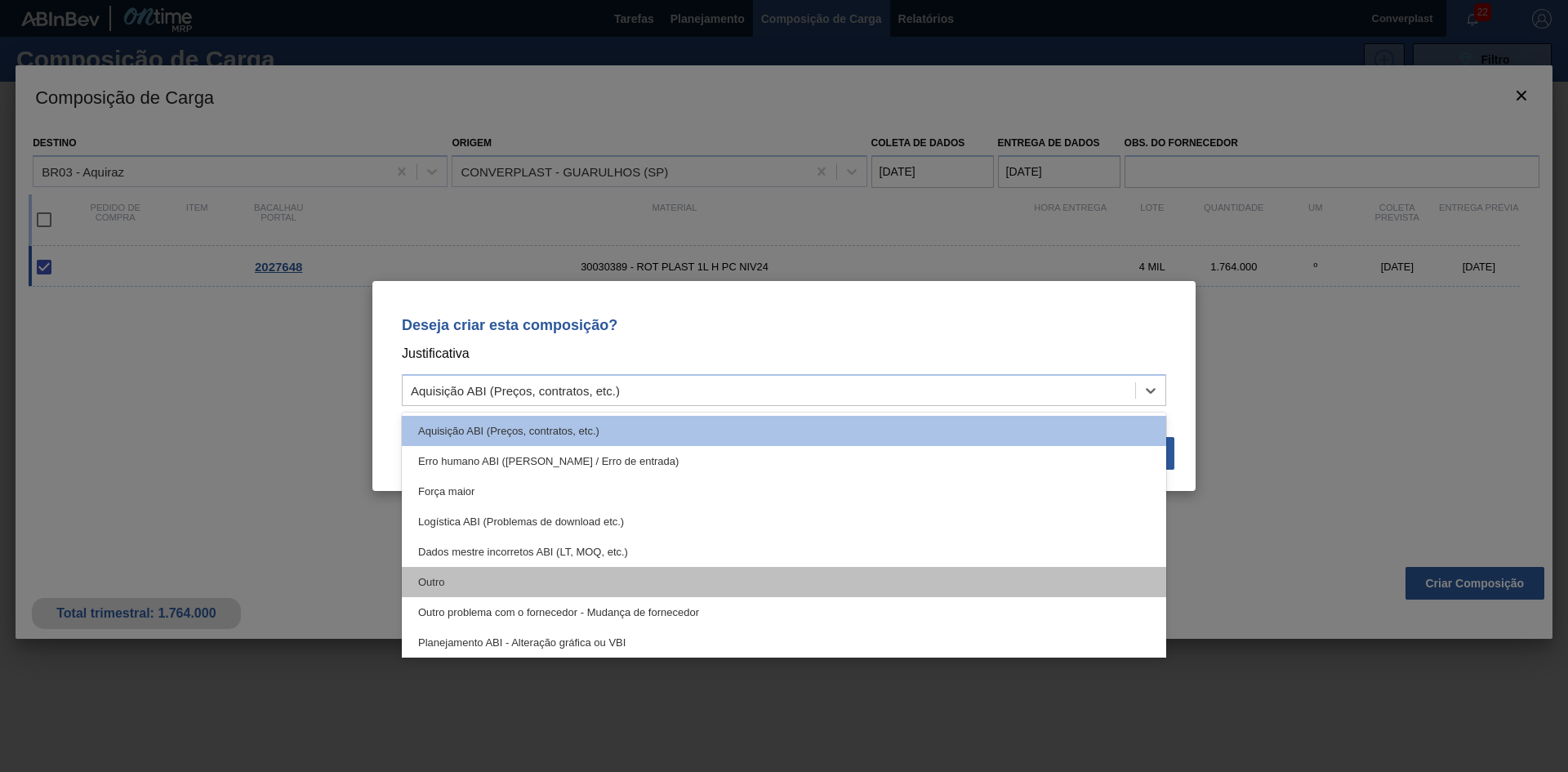
click at [562, 588] on div "Outro" at bounding box center [784, 582] width 764 height 31
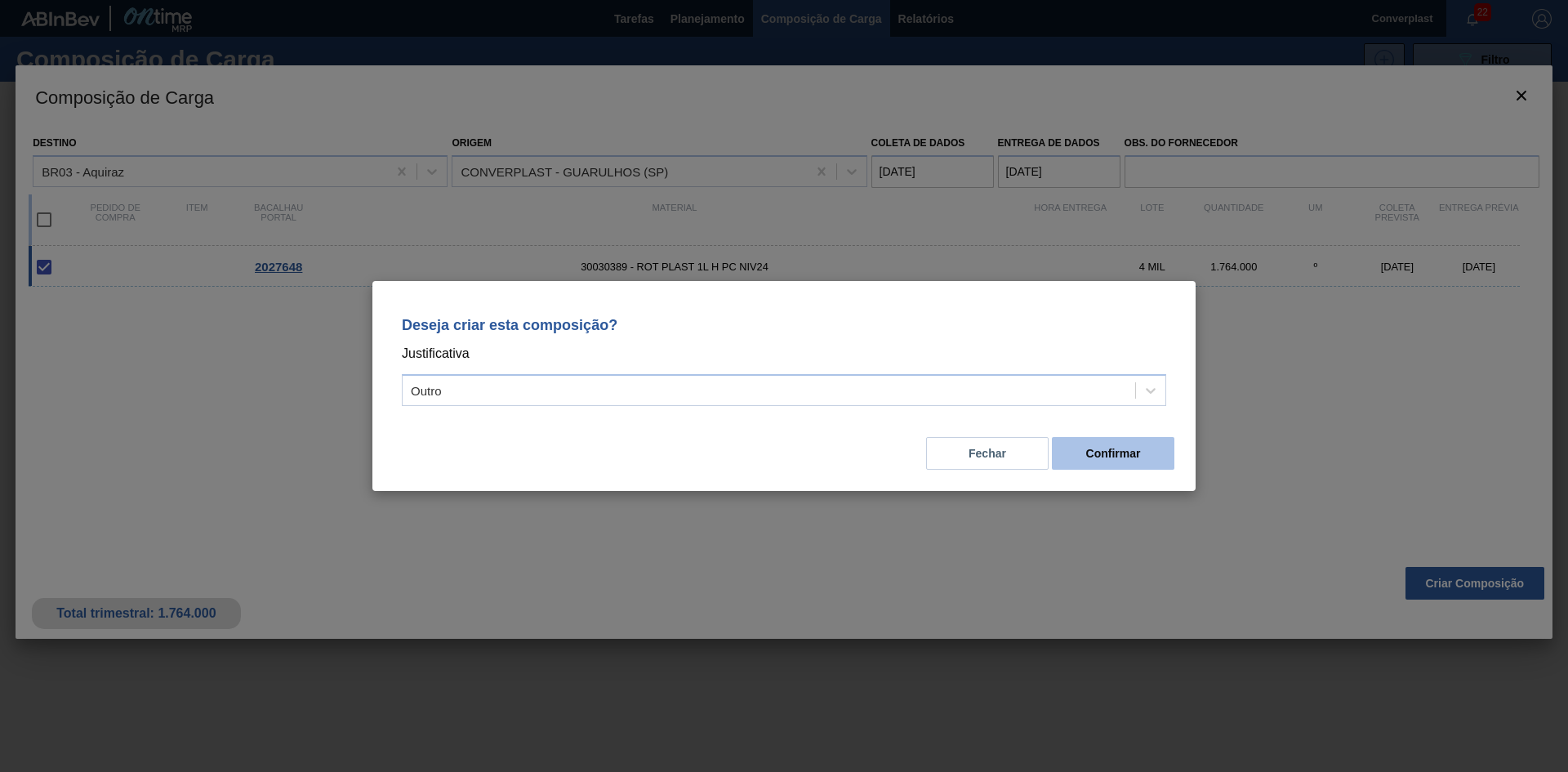
click at [1101, 451] on font "Confirmar" at bounding box center [1113, 453] width 55 height 13
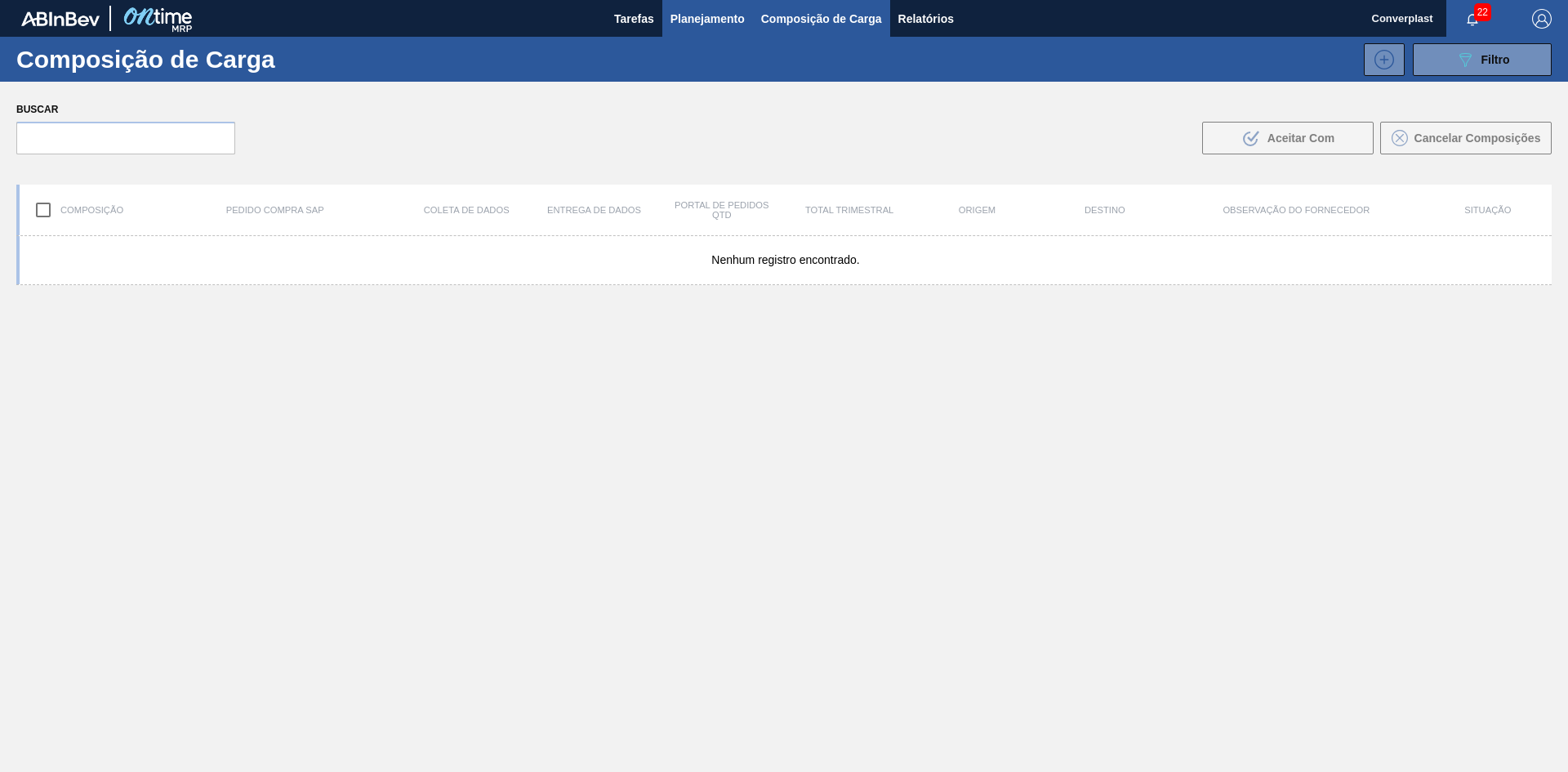
click at [682, 20] on font "Planejamento" at bounding box center [707, 18] width 74 height 13
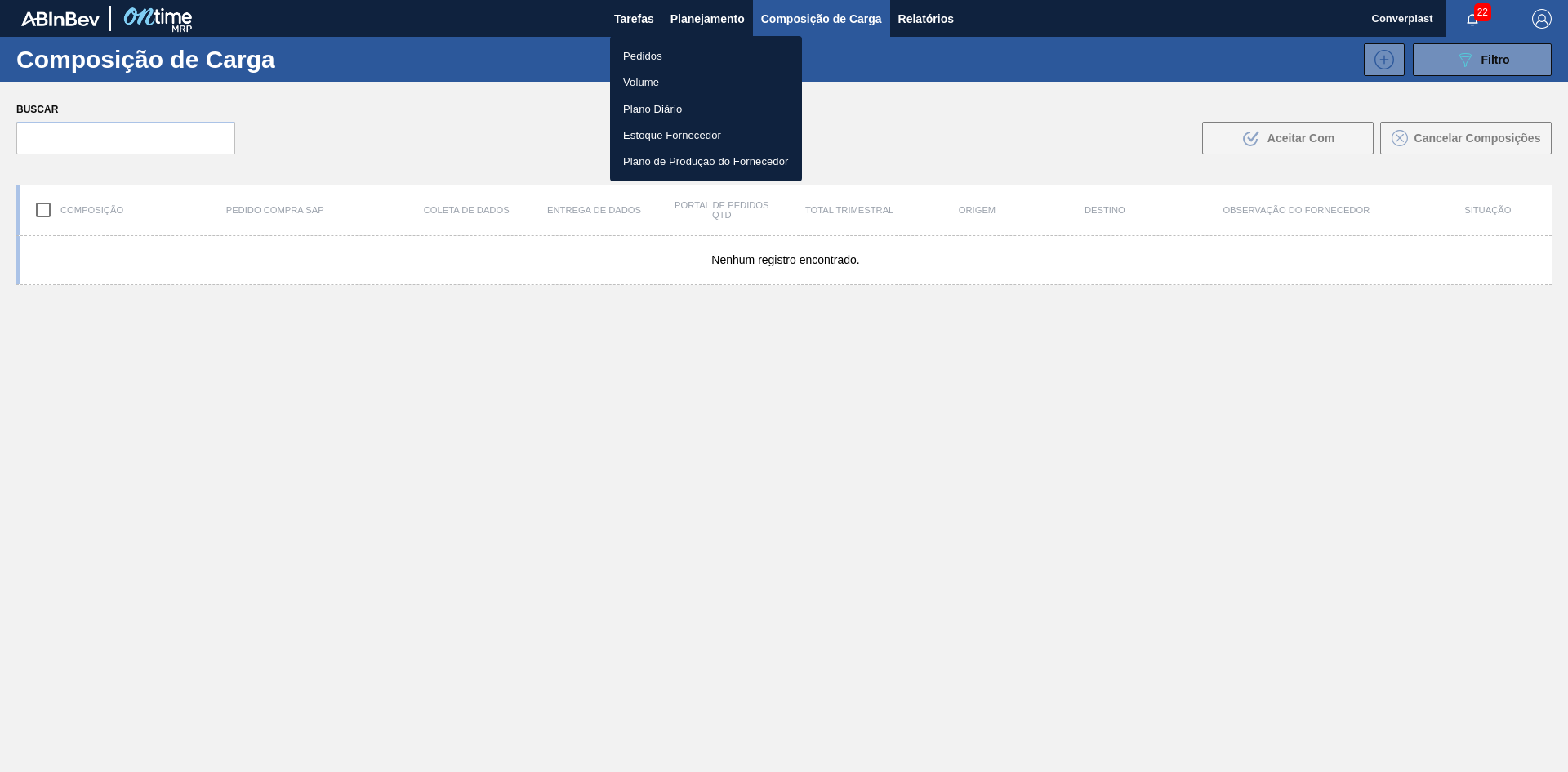
click at [657, 54] on font "Pedidos" at bounding box center [643, 56] width 39 height 12
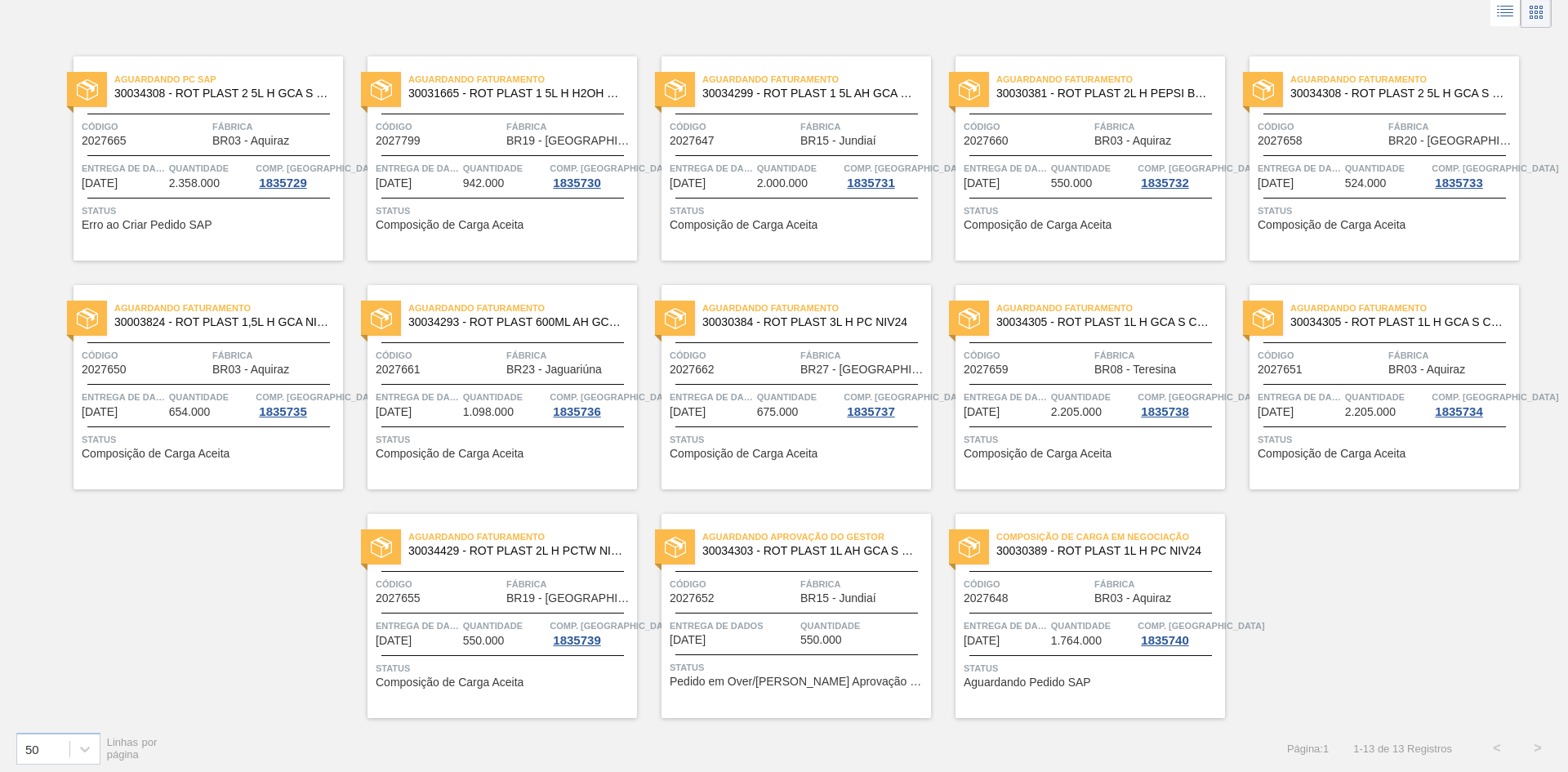
scroll to position [96, 0]
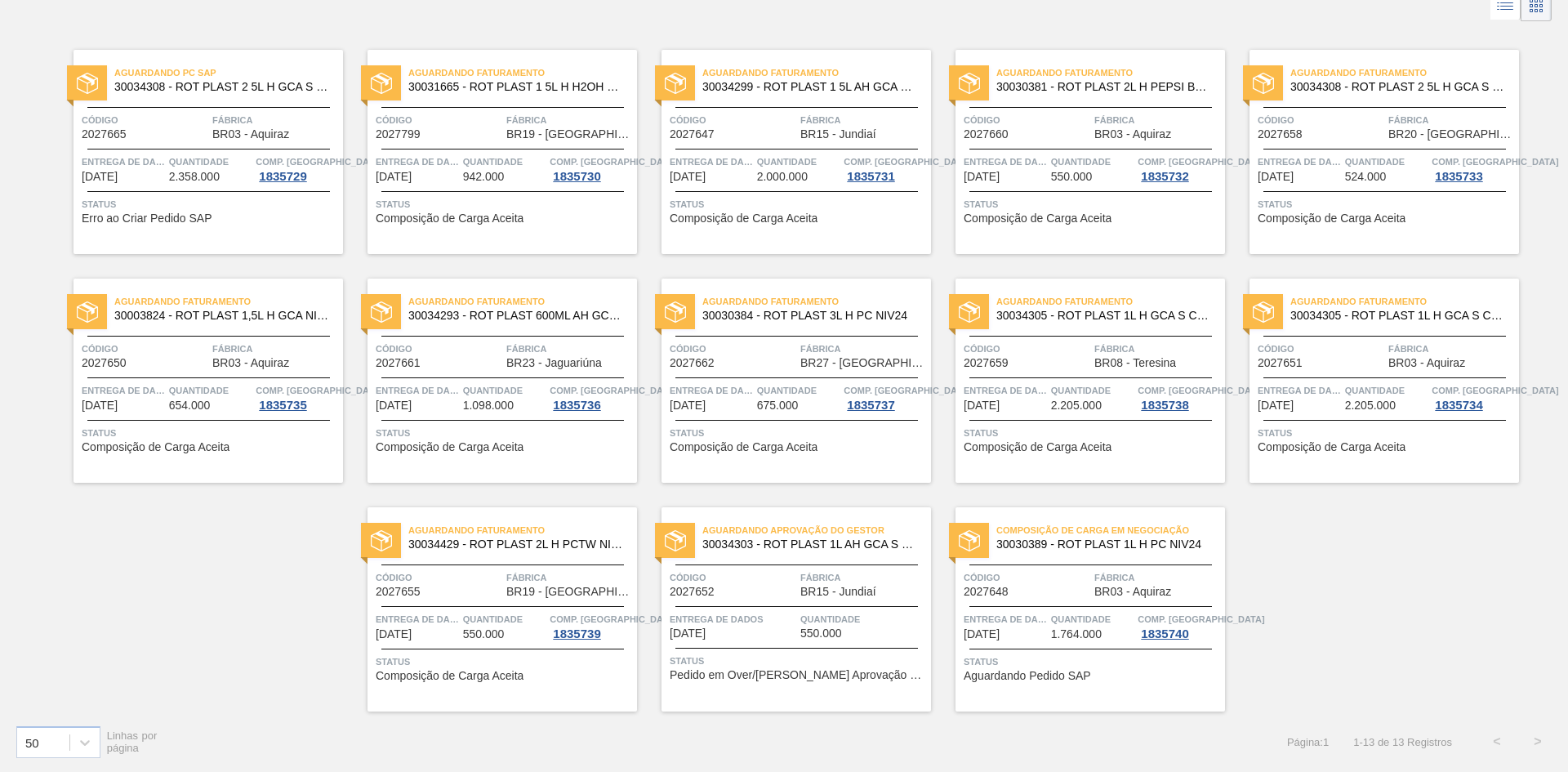
click at [807, 617] on font "Quantidade" at bounding box center [830, 619] width 60 height 10
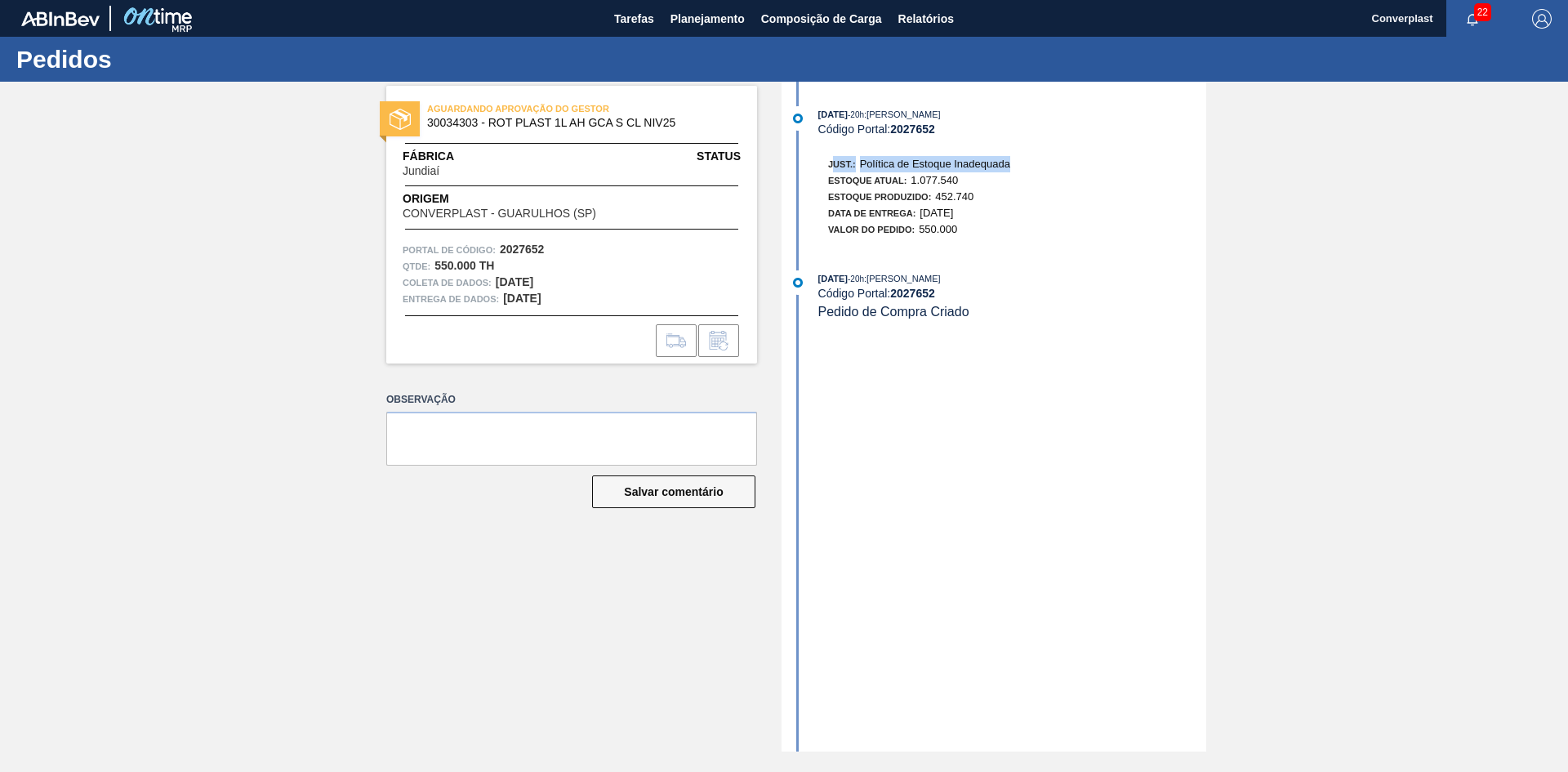
drag, startPoint x: 1039, startPoint y: 157, endPoint x: 832, endPoint y: 151, distance: 207.1
click at [832, 151] on div "Just.: Política de Estoque Inadequada Estoque Atual: 1.077.540 Estoque produzid…" at bounding box center [995, 190] width 420 height 94
click at [930, 387] on div "09/09/2025 - 20h : MATHEUS FARIA LIMA DA SILVA Código Portal: 2027652 Just.: Po…" at bounding box center [995, 417] width 420 height 670
click at [697, 17] on font "Planejamento" at bounding box center [707, 18] width 74 height 13
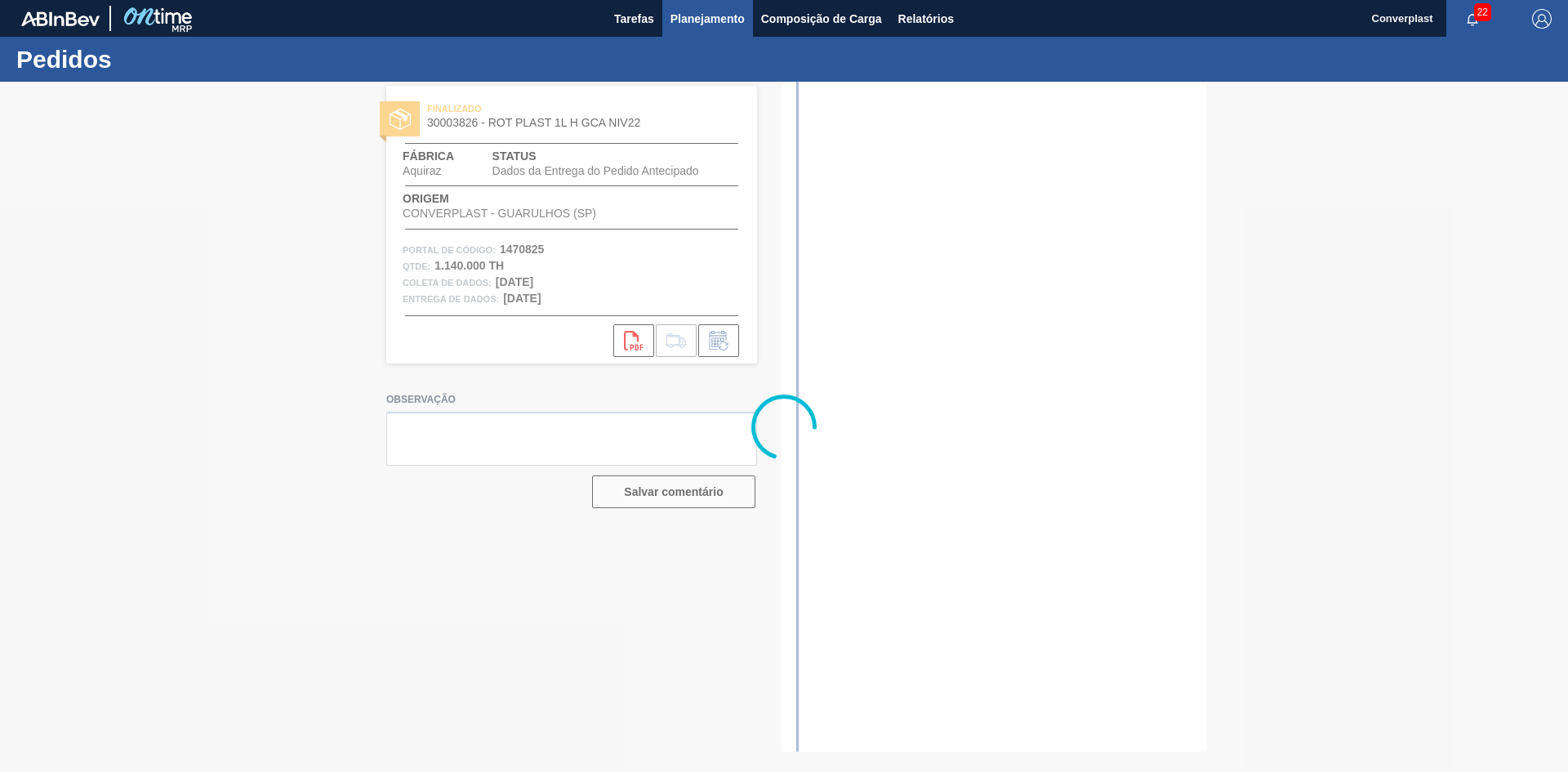
click at [702, 15] on font "Planejamento" at bounding box center [707, 18] width 74 height 13
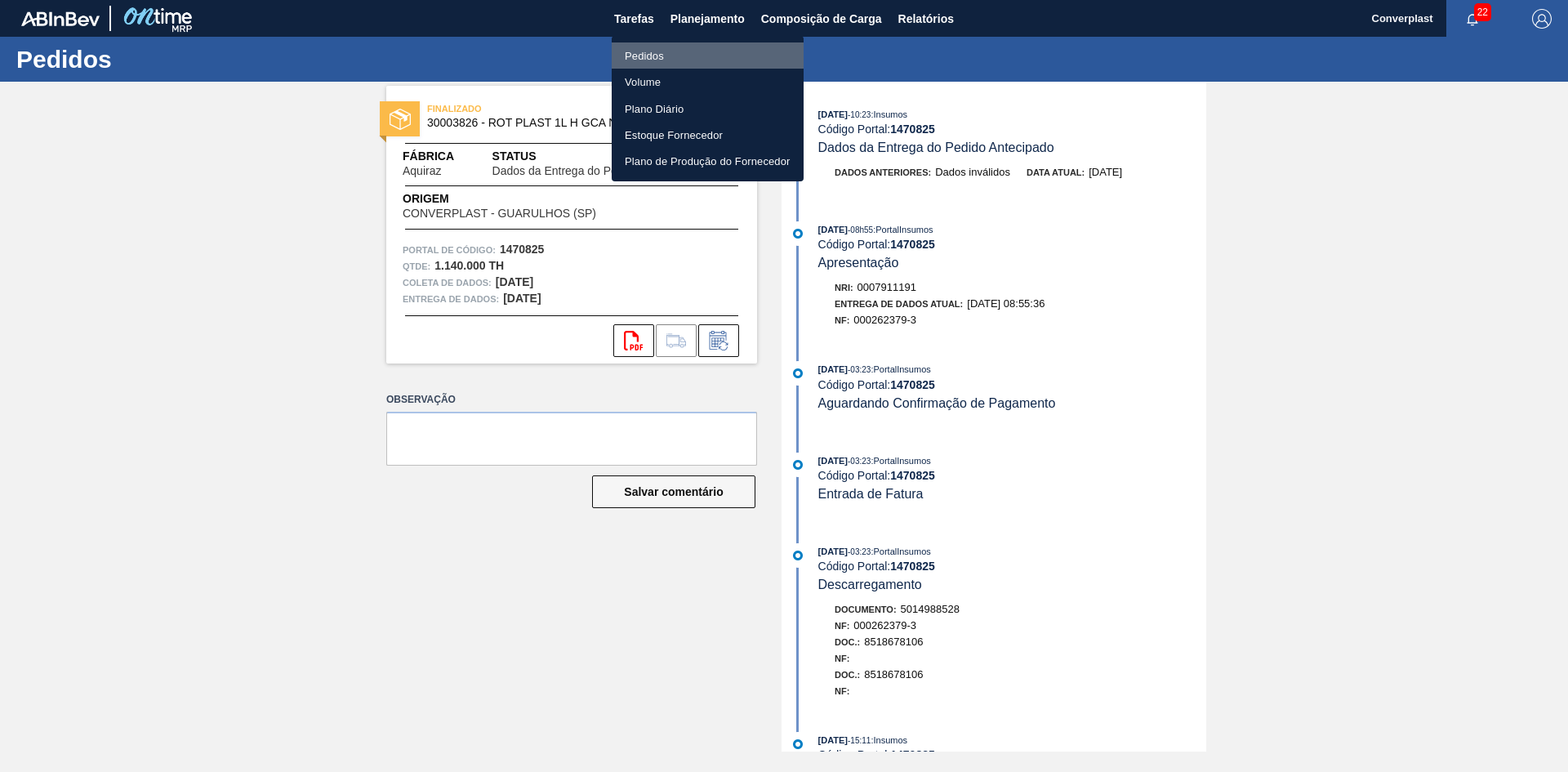
click at [670, 61] on li "Pedidos" at bounding box center [707, 55] width 192 height 27
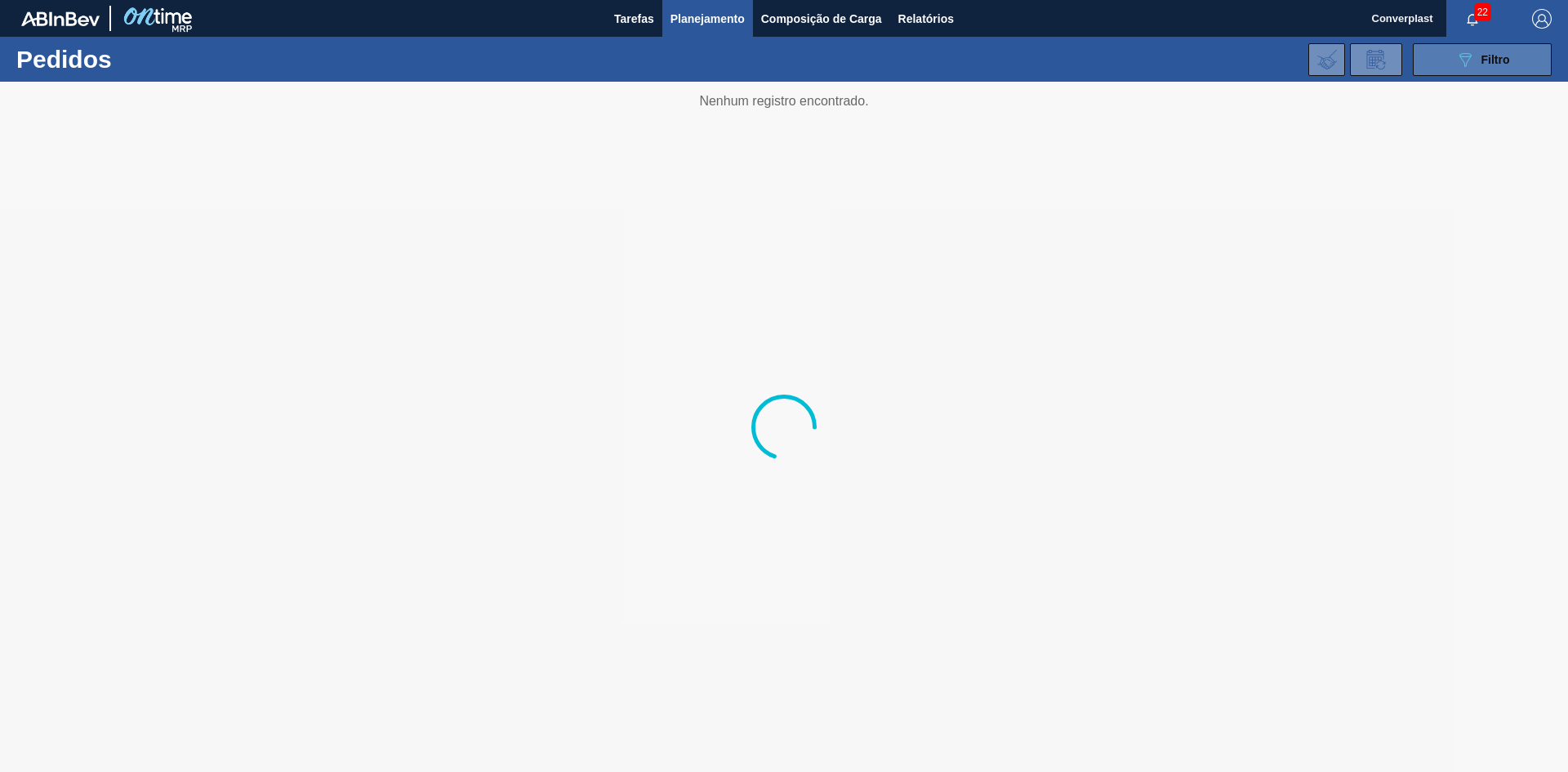
click at [1468, 64] on icon "089F7B8B-B2A5-4AFE-B5C0-19BA573D28AC" at bounding box center [1465, 60] width 20 height 20
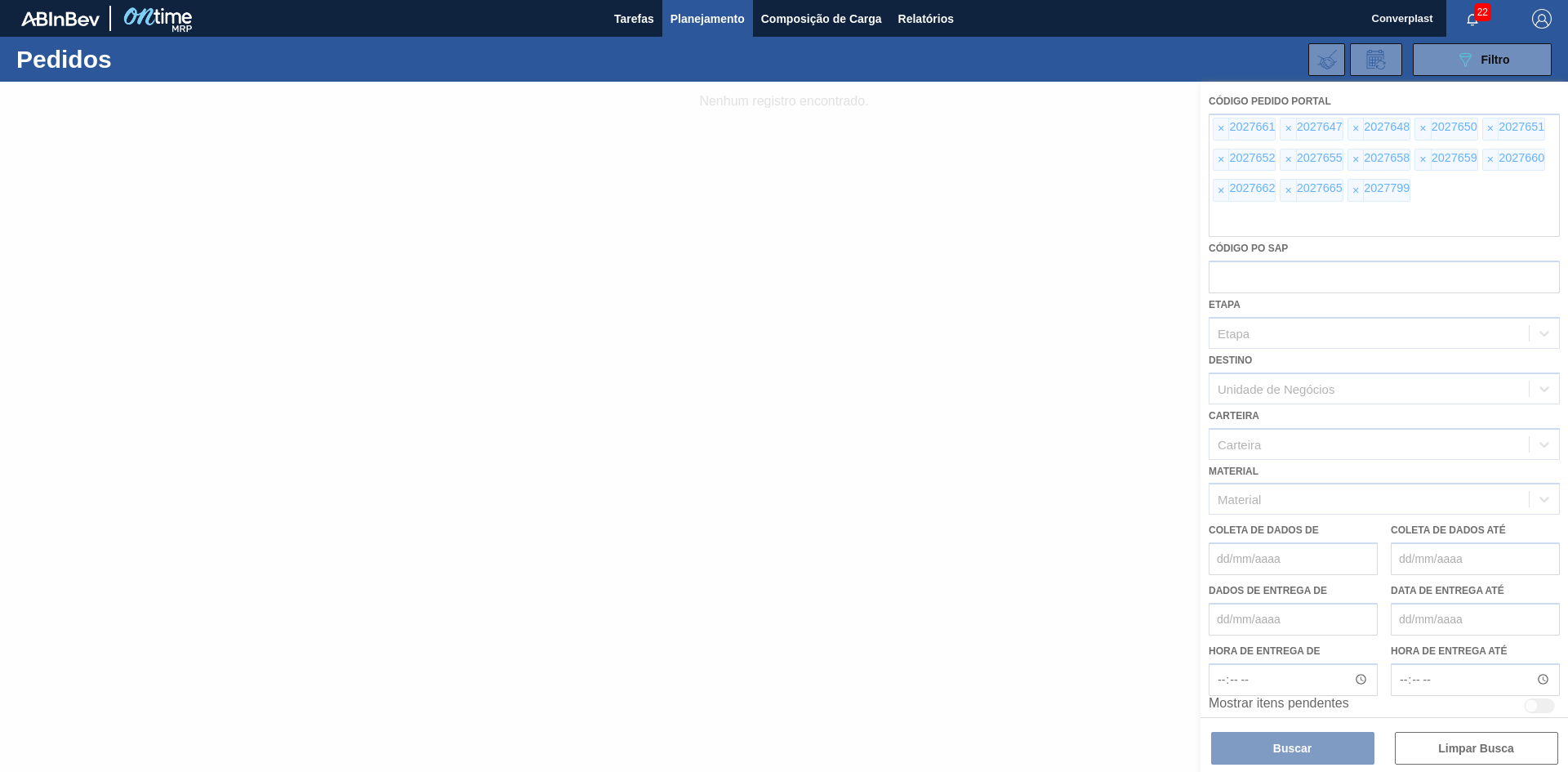
click at [1219, 124] on div at bounding box center [784, 426] width 1568 height 690
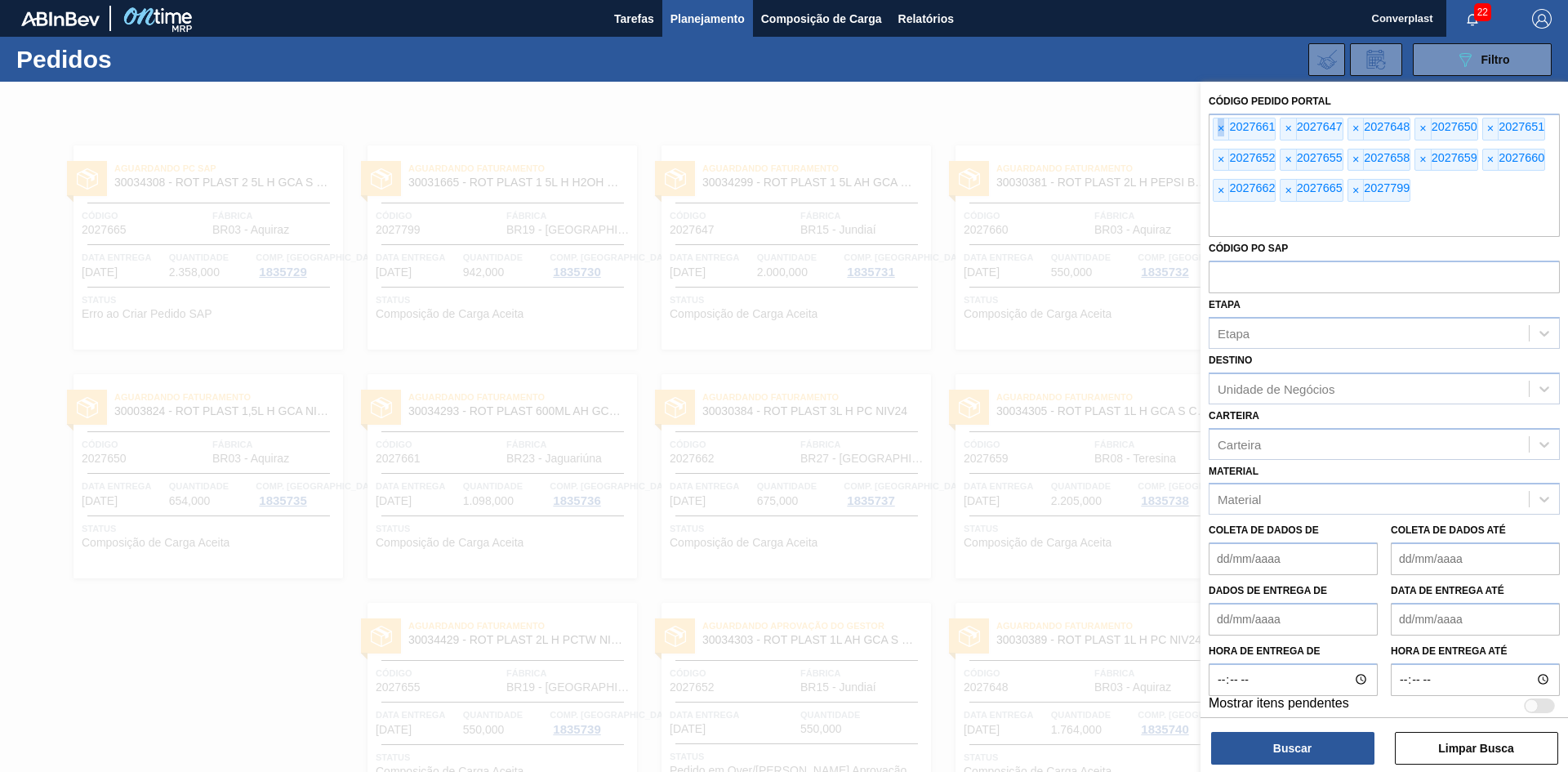
click at [1217, 127] on span "×" at bounding box center [1222, 129] width 16 height 22
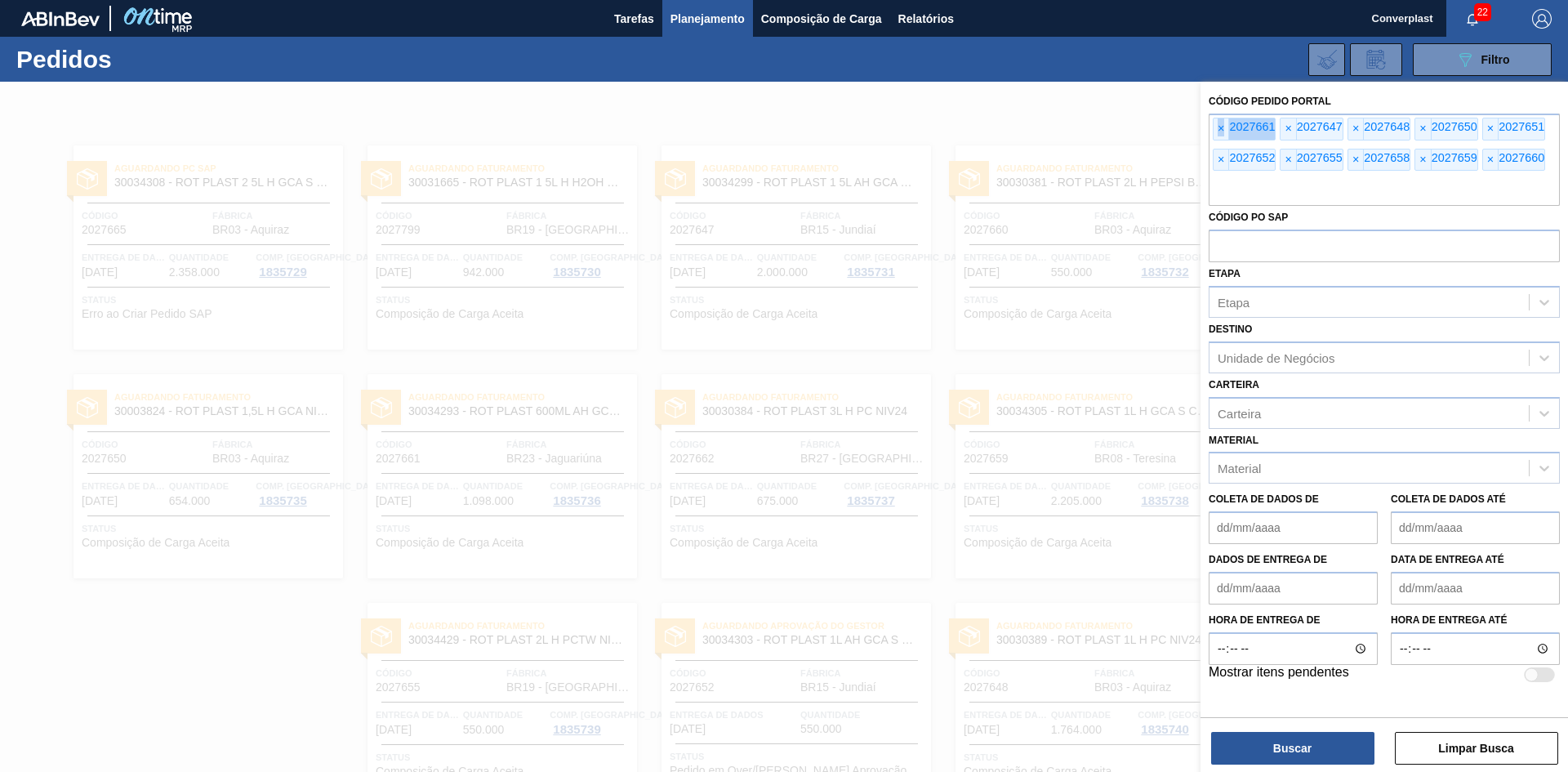
click at [1217, 127] on span "×" at bounding box center [1222, 129] width 16 height 22
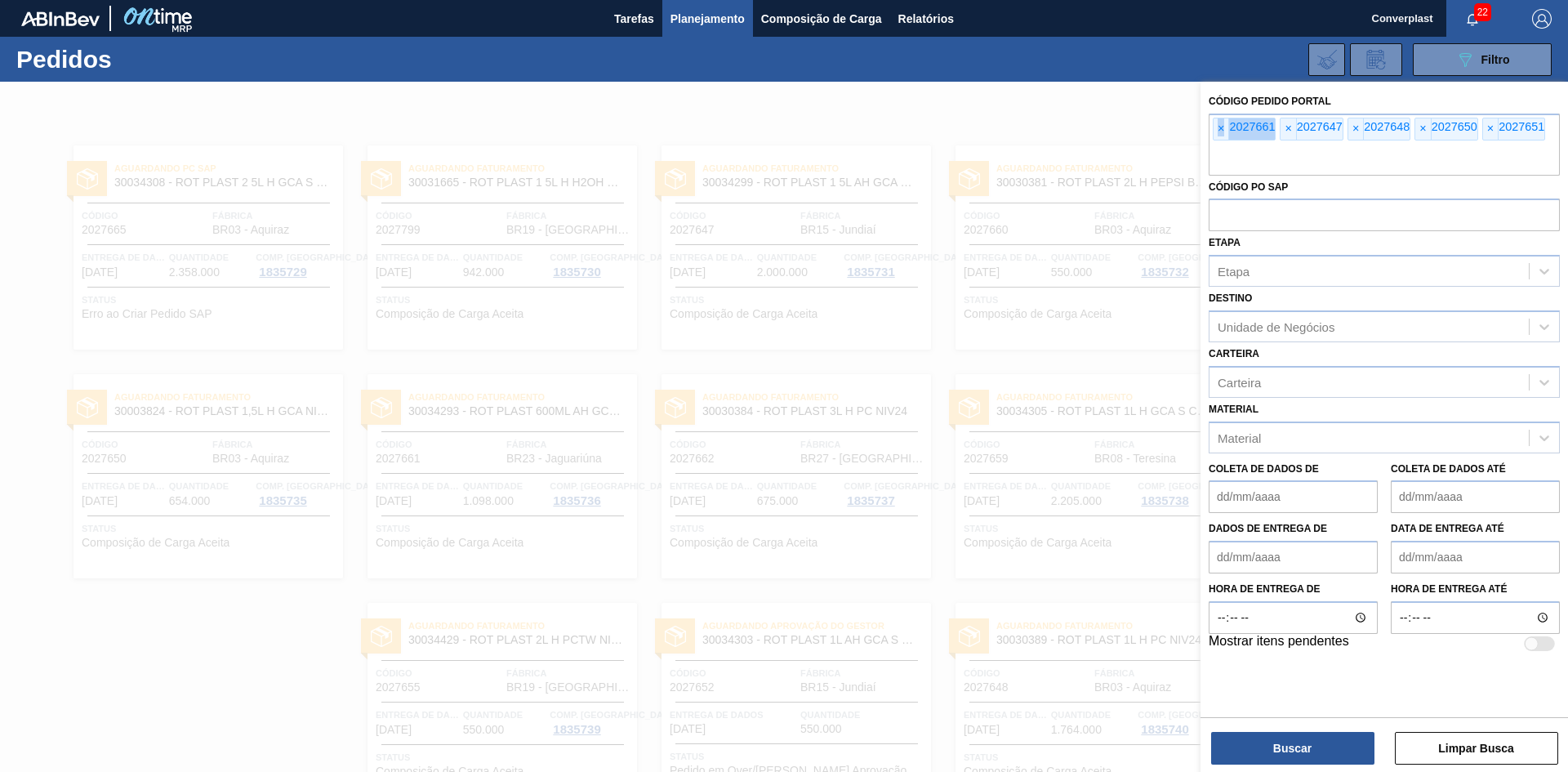
click at [1217, 127] on span "×" at bounding box center [1222, 129] width 16 height 22
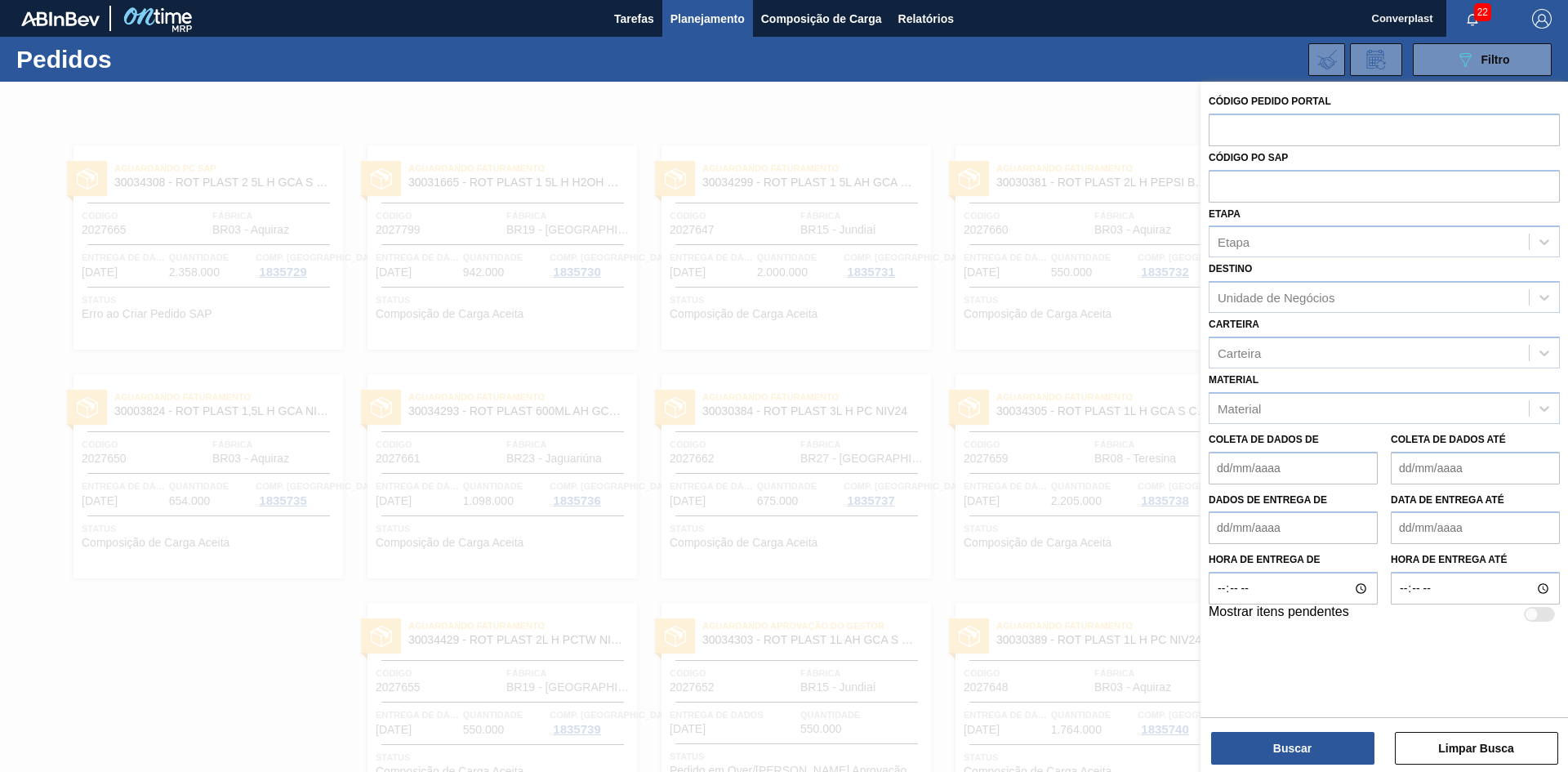
click at [1217, 127] on input "text" at bounding box center [1384, 129] width 351 height 32
type input "1992000"
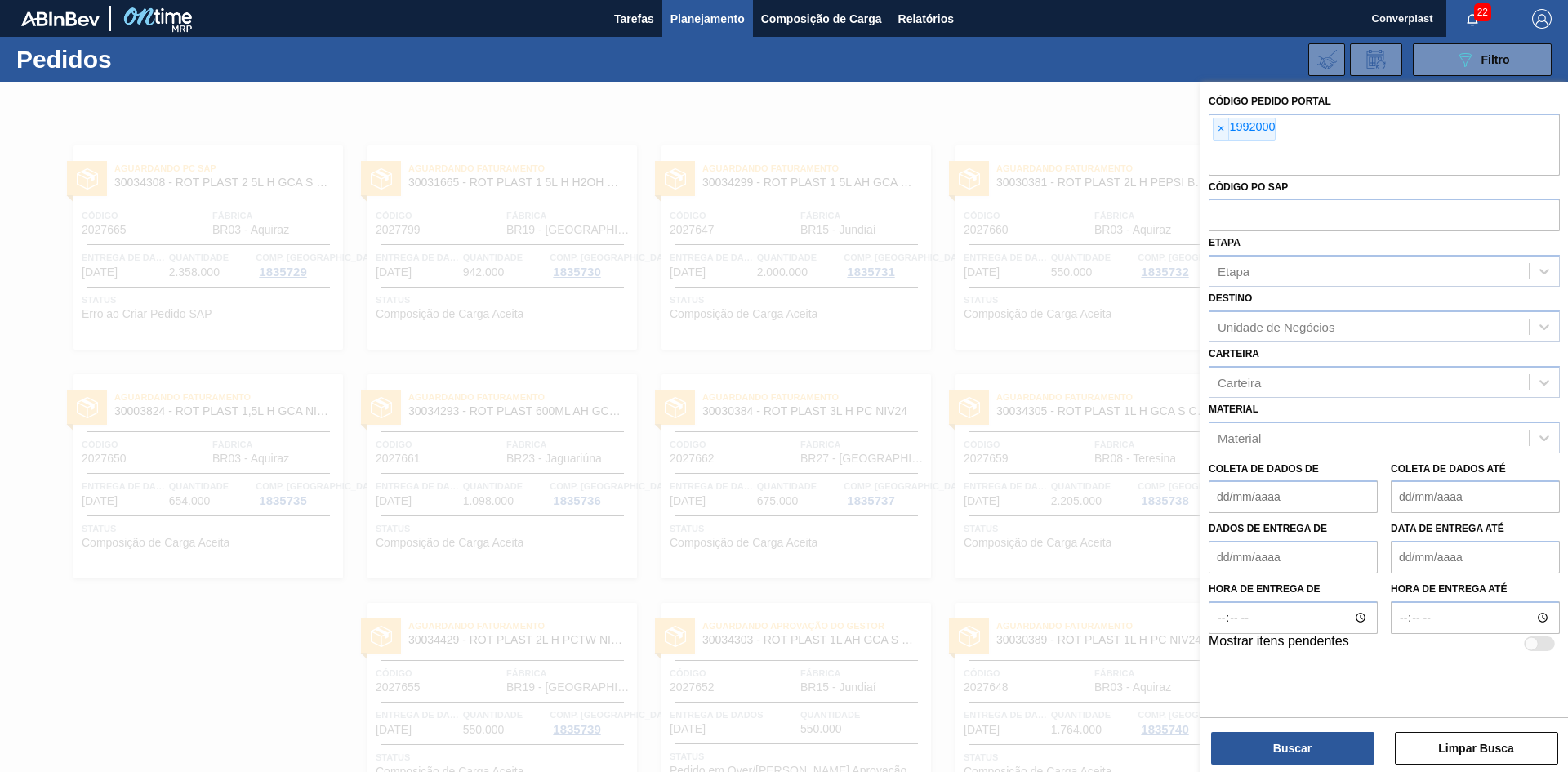
click at [1300, 729] on div "Buscar Limpar Busca" at bounding box center [1383, 740] width 367 height 45
click at [1278, 740] on button "Buscar" at bounding box center [1292, 747] width 163 height 32
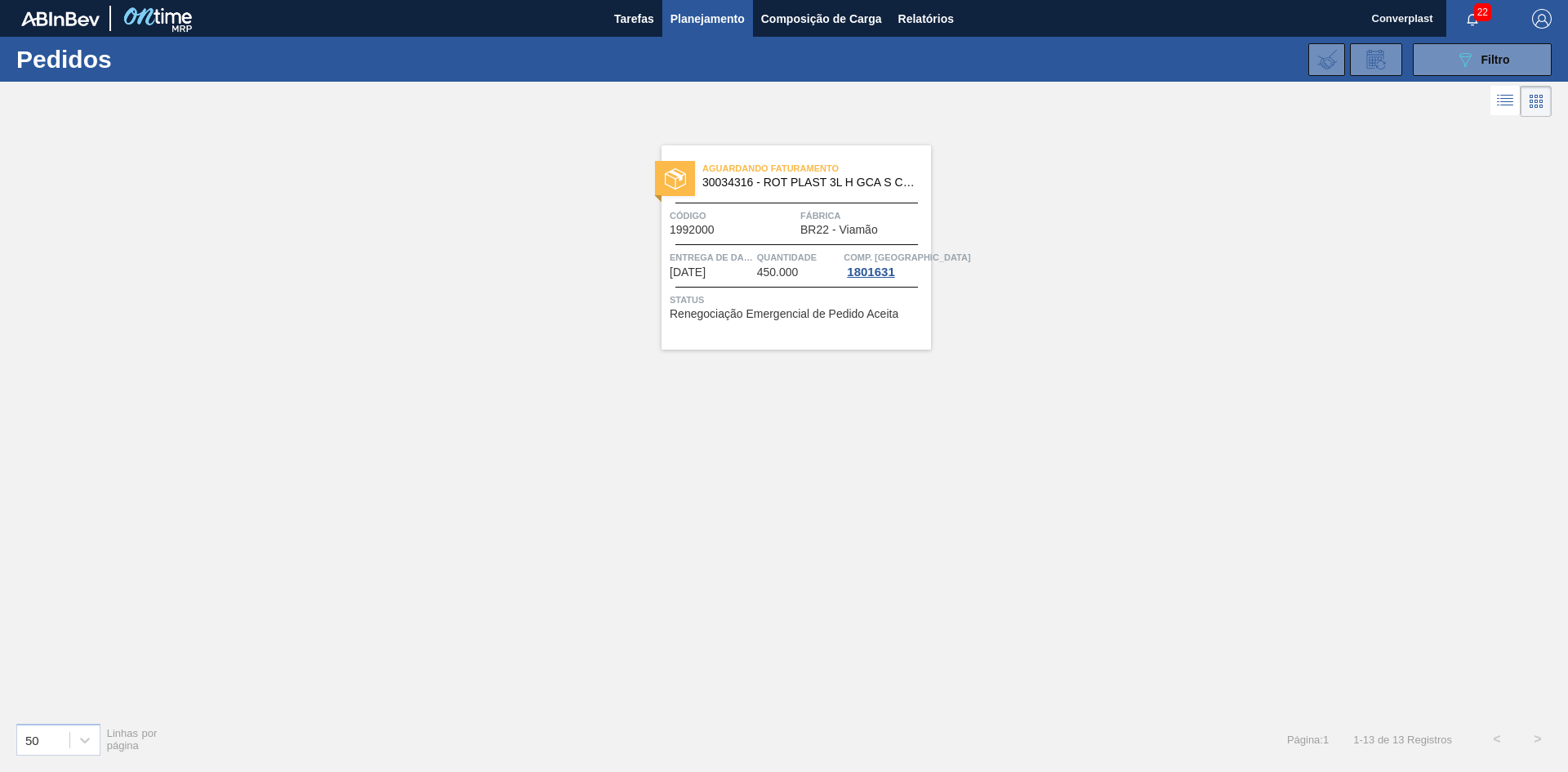
click at [692, 250] on span "Entrega de dados" at bounding box center [711, 257] width 84 height 17
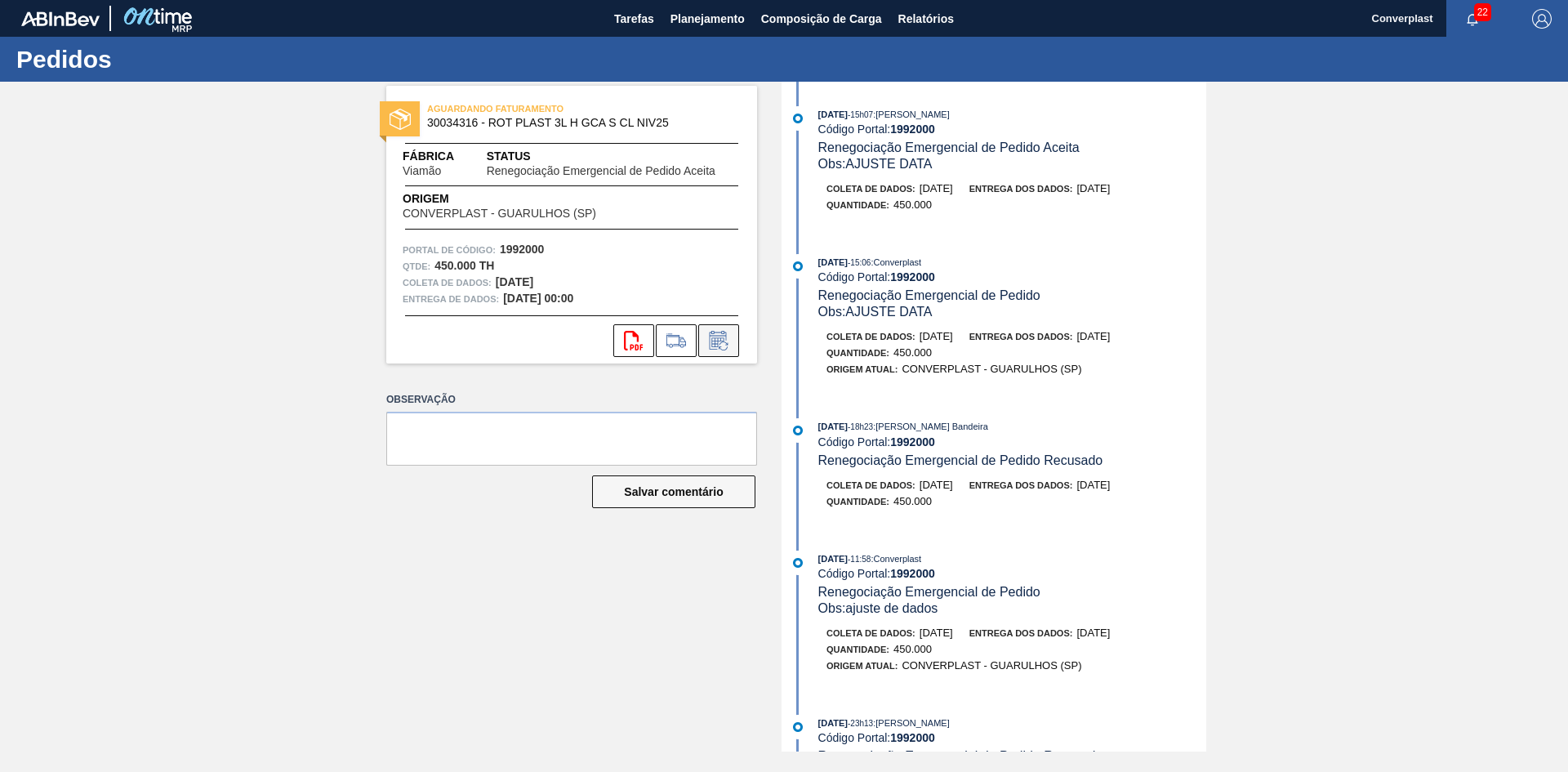
click at [726, 341] on icon at bounding box center [719, 341] width 27 height 20
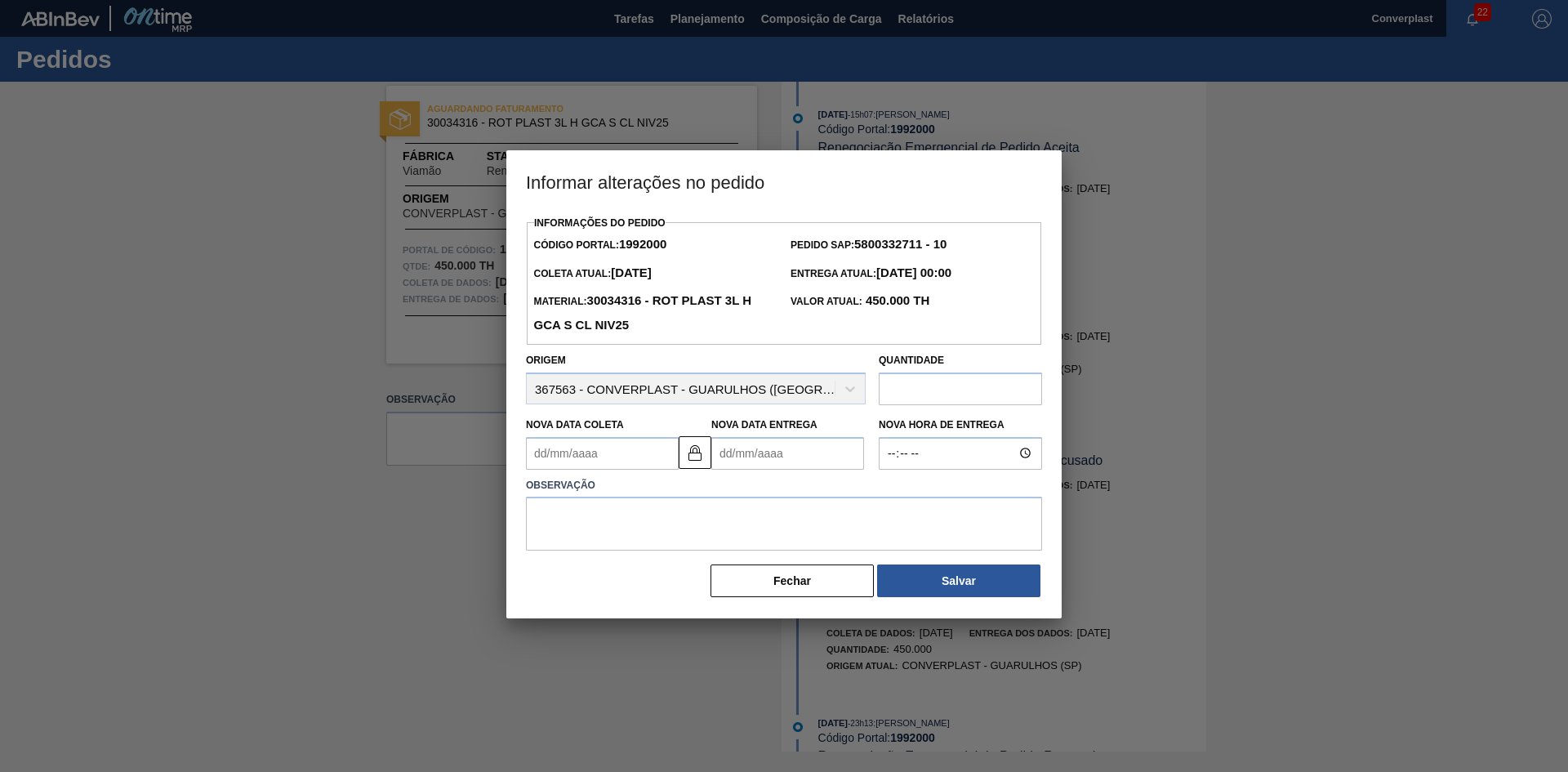
click at [925, 381] on input "text" at bounding box center [961, 388] width 163 height 32
type input "715"
click at [622, 544] on textarea at bounding box center [784, 523] width 516 height 54
type textarea "ajuste qtde"
click at [936, 587] on button "Salvar" at bounding box center [959, 580] width 163 height 32
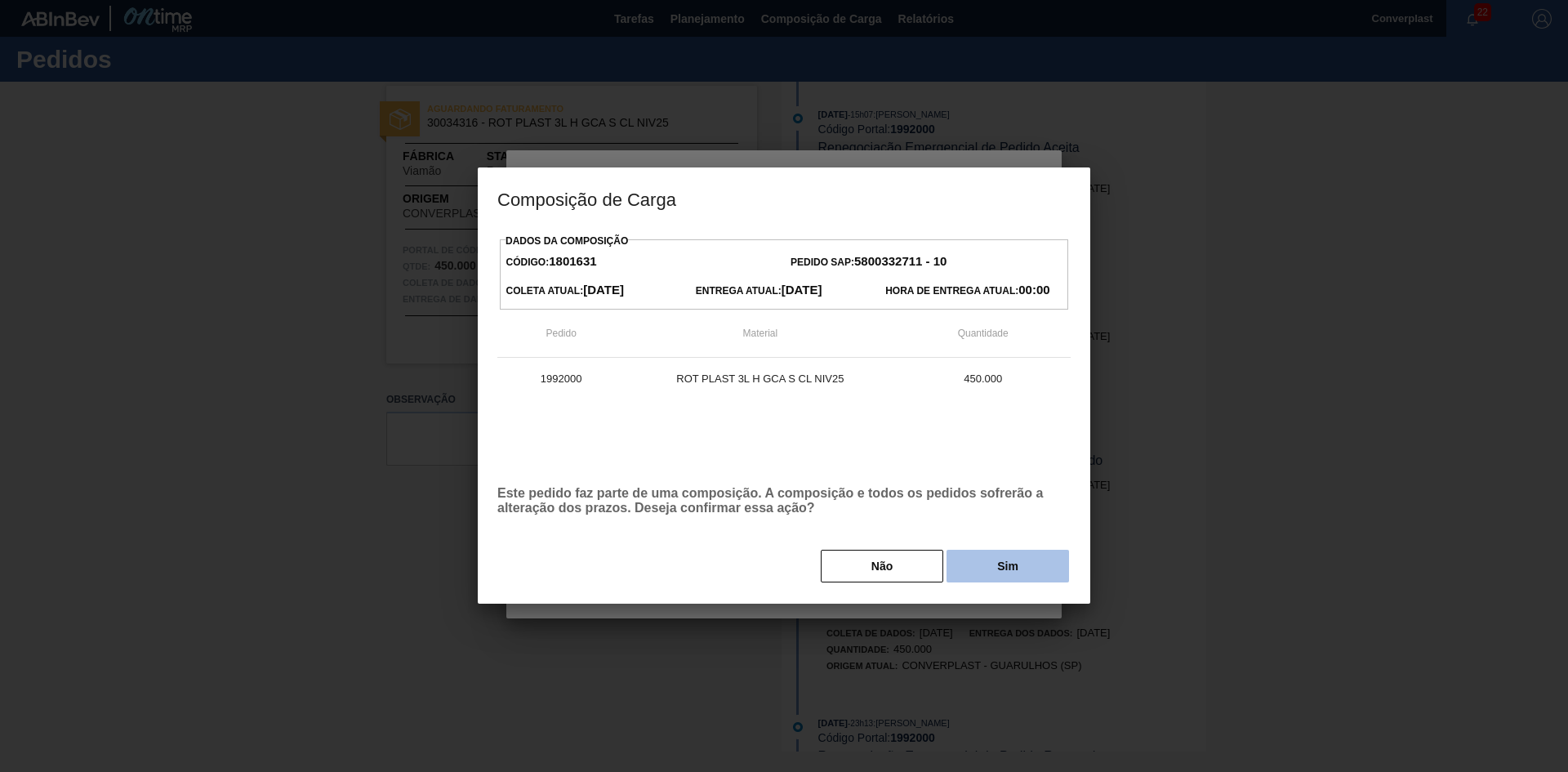
click at [989, 574] on button "Sim" at bounding box center [1007, 565] width 122 height 32
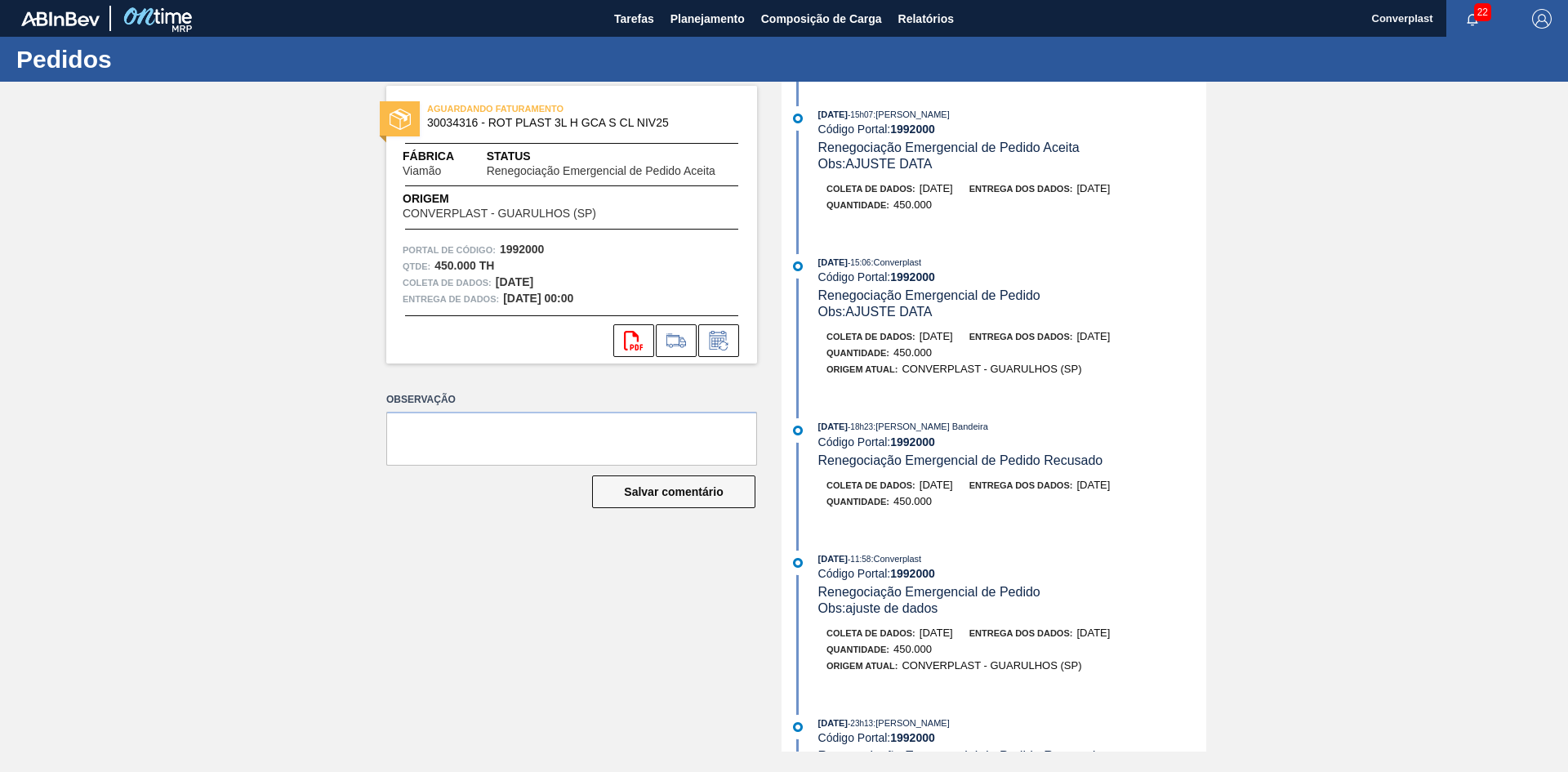
drag, startPoint x: 1029, startPoint y: 223, endPoint x: 956, endPoint y: 213, distance: 73.7
click at [1018, 223] on div "[DATE] 15h07 : [PERSON_NAME] Código Portal: 1992000 Renegociação Emergencial de…" at bounding box center [995, 167] width 420 height 123
click at [946, 210] on div "Quantidade : 450.000" at bounding box center [1021, 205] width 388 height 17
drag, startPoint x: 962, startPoint y: 160, endPoint x: 863, endPoint y: 151, distance: 99.4
click at [863, 151] on div "[DATE] 15h07 : [PERSON_NAME] Código Portal: 1992000 Renegociação Emergencial de…" at bounding box center [1012, 139] width 388 height 66
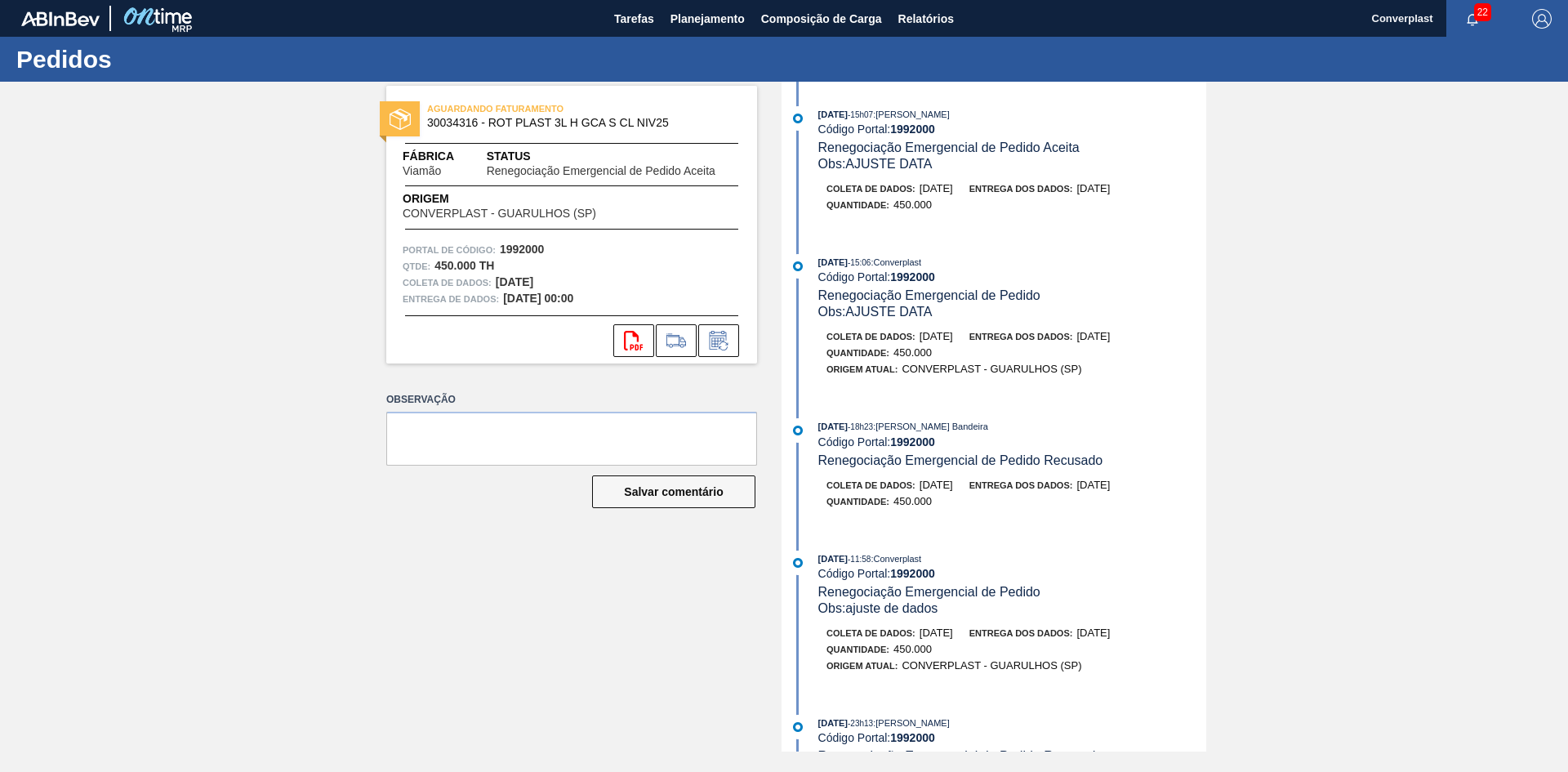
click at [908, 195] on div "Coleta de dados: [DATE]" at bounding box center [890, 188] width 127 height 17
drag, startPoint x: 953, startPoint y: 202, endPoint x: 886, endPoint y: 191, distance: 67.9
click at [886, 191] on div "Coleta de dados: [DATE] Entrega dos dados: [DATE] Quantidade : 450.000" at bounding box center [1012, 196] width 388 height 32
click at [900, 146] on font "Renegociação Emergencial de Pedido Aceita" at bounding box center [948, 148] width 261 height 14
click at [820, 123] on font "Código Portal:" at bounding box center [854, 128] width 73 height 13
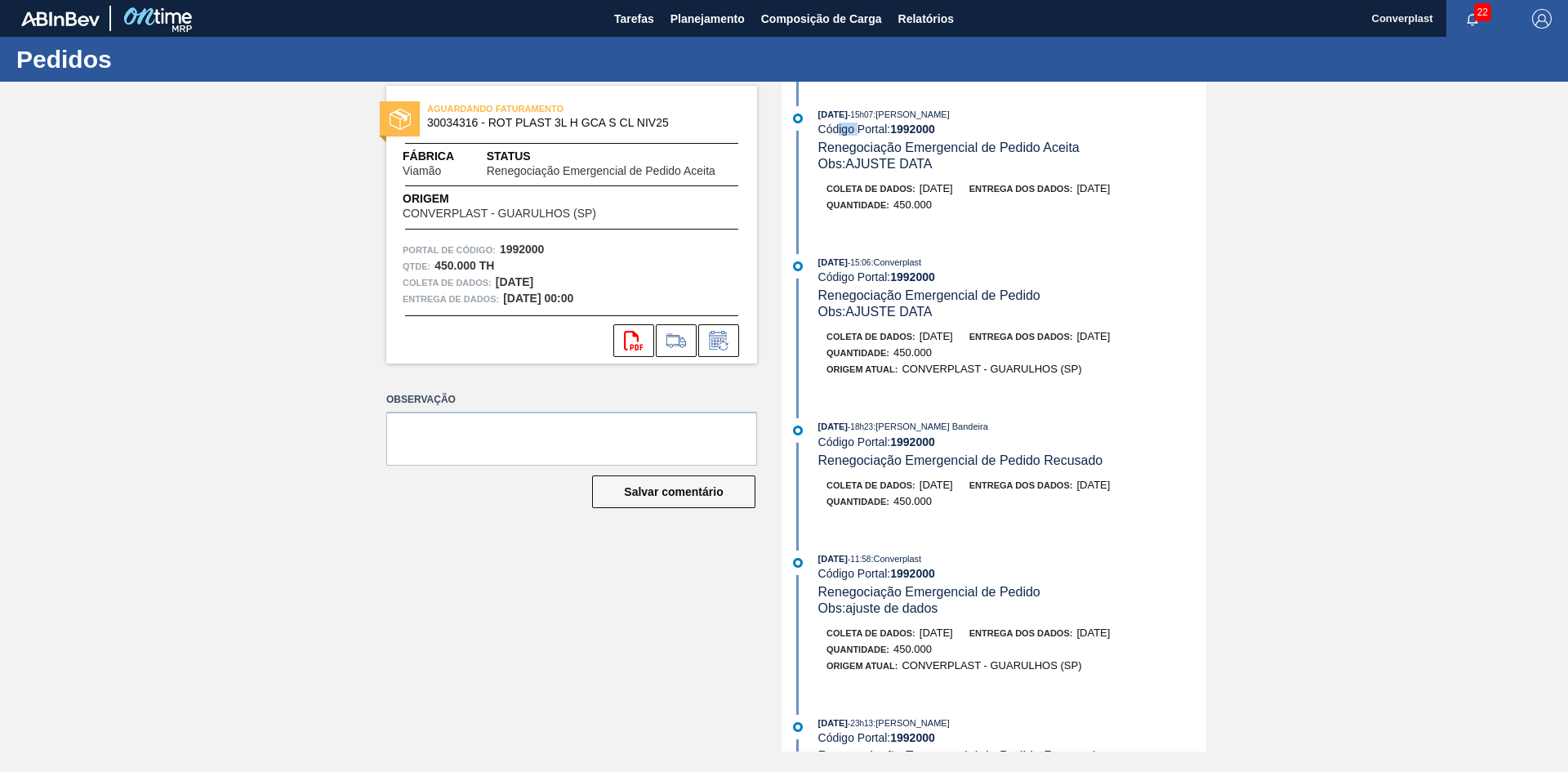
click at [860, 125] on font "Código Portal:" at bounding box center [854, 128] width 73 height 13
click at [860, 155] on font "Renegociação Emergencial de Pedido Aceita" at bounding box center [948, 148] width 261 height 14
click at [713, 347] on icon at bounding box center [718, 343] width 12 height 10
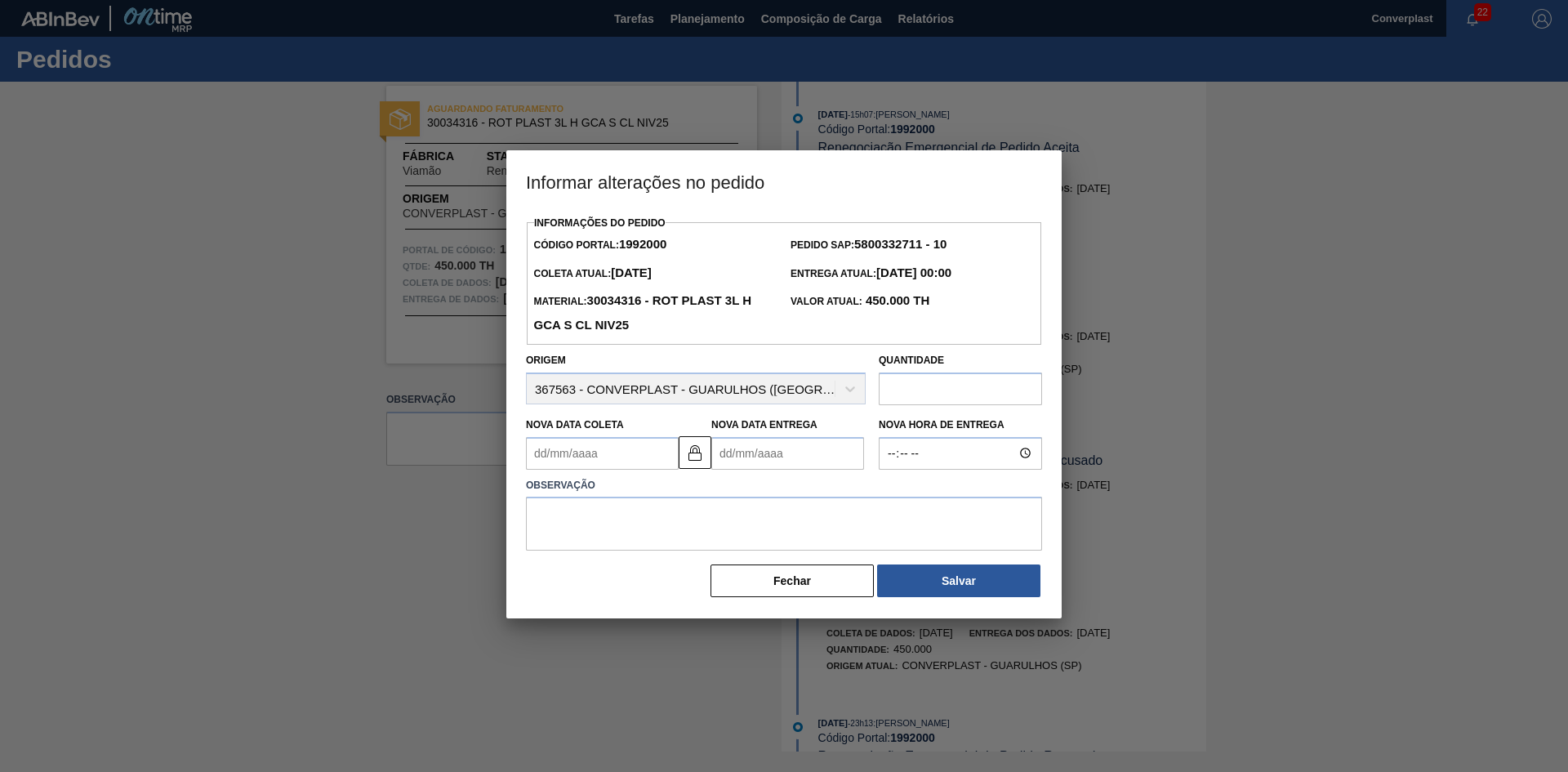
click at [923, 386] on input "text" at bounding box center [961, 388] width 163 height 32
type input "715"
click at [764, 537] on textarea at bounding box center [784, 523] width 516 height 54
type textarea "ajuste qtde"
click at [977, 595] on button "Salvar" at bounding box center [959, 580] width 163 height 32
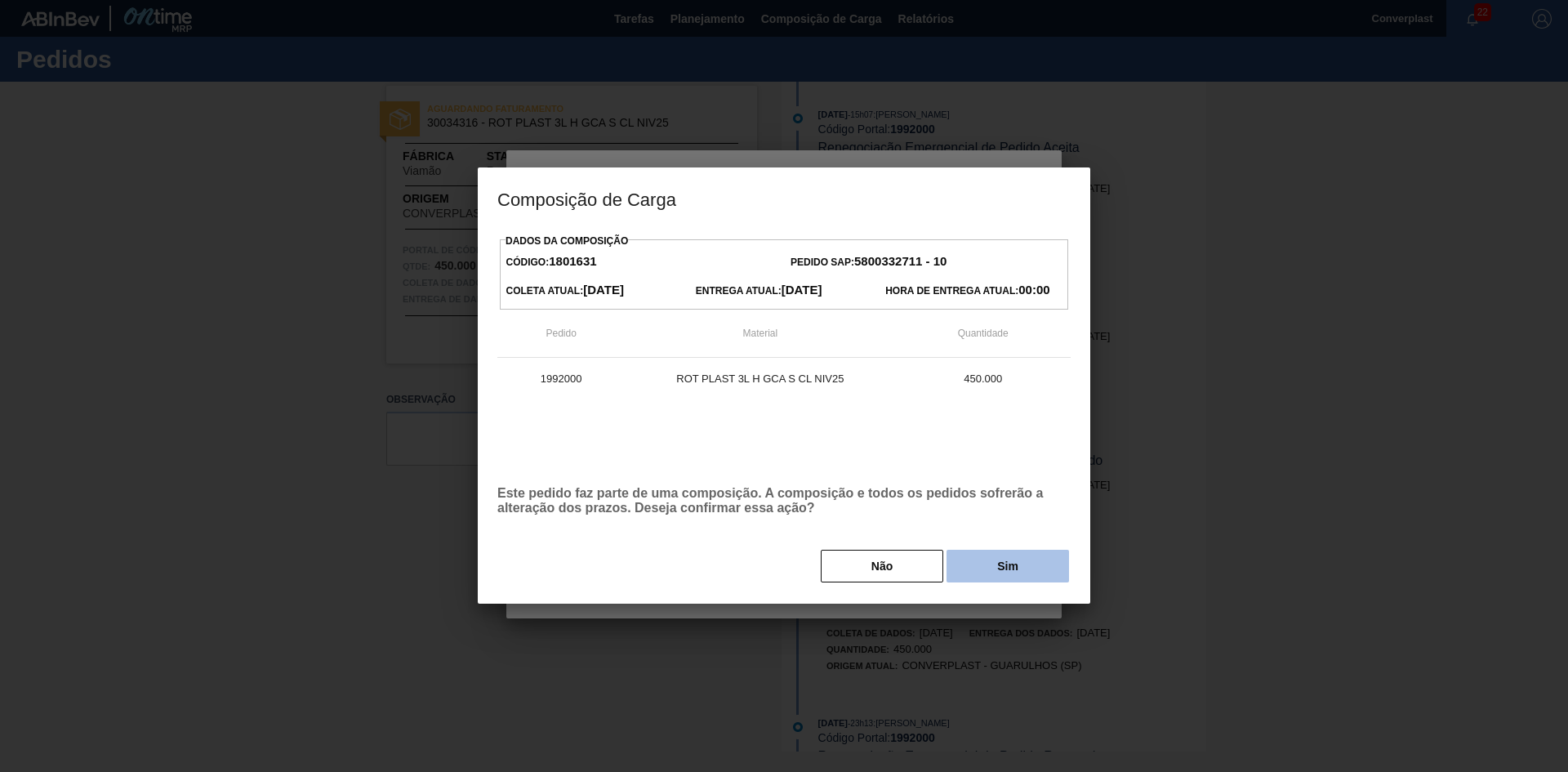
click at [984, 562] on button "Sim" at bounding box center [1007, 565] width 122 height 32
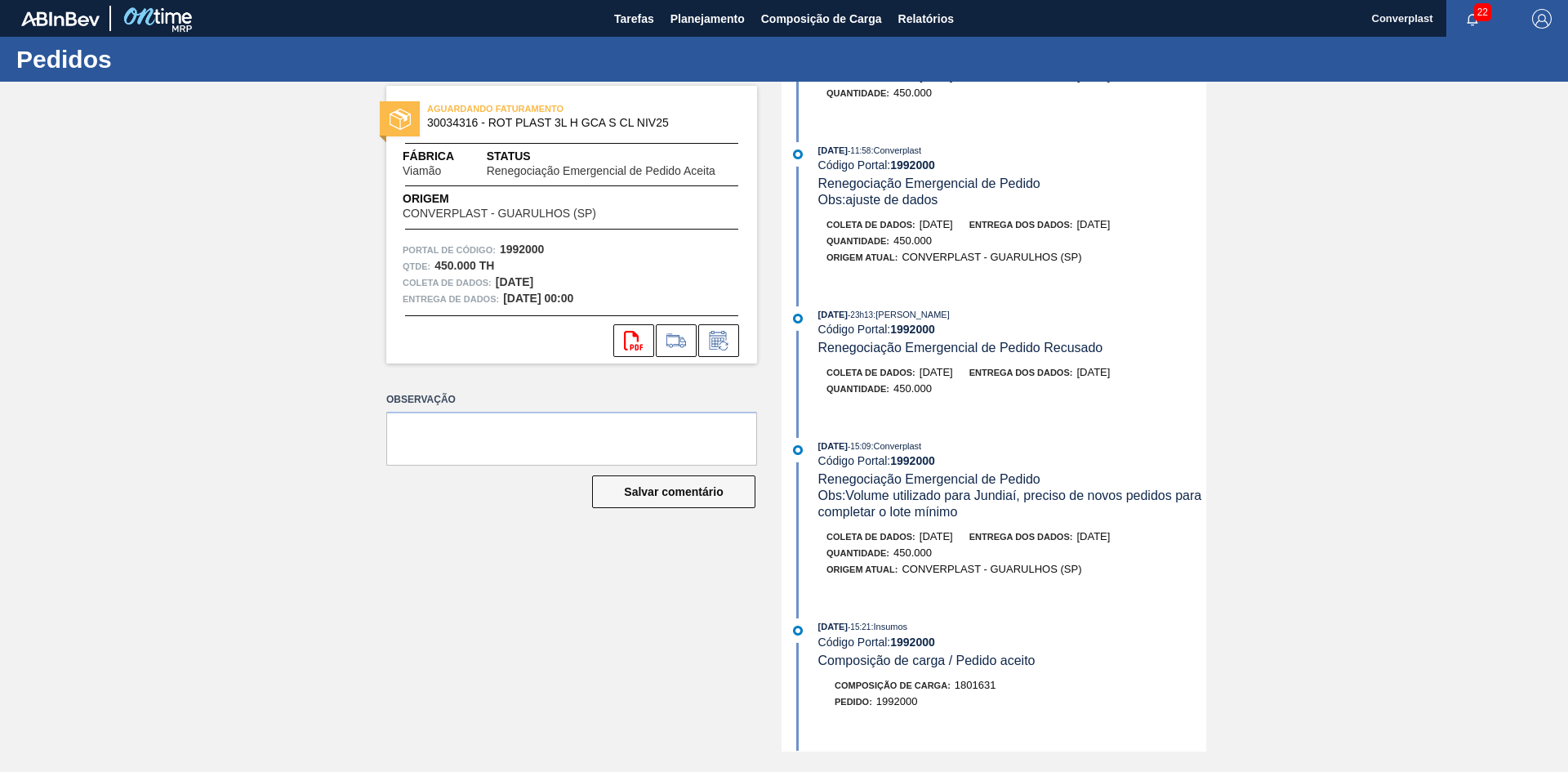
scroll to position [82, 0]
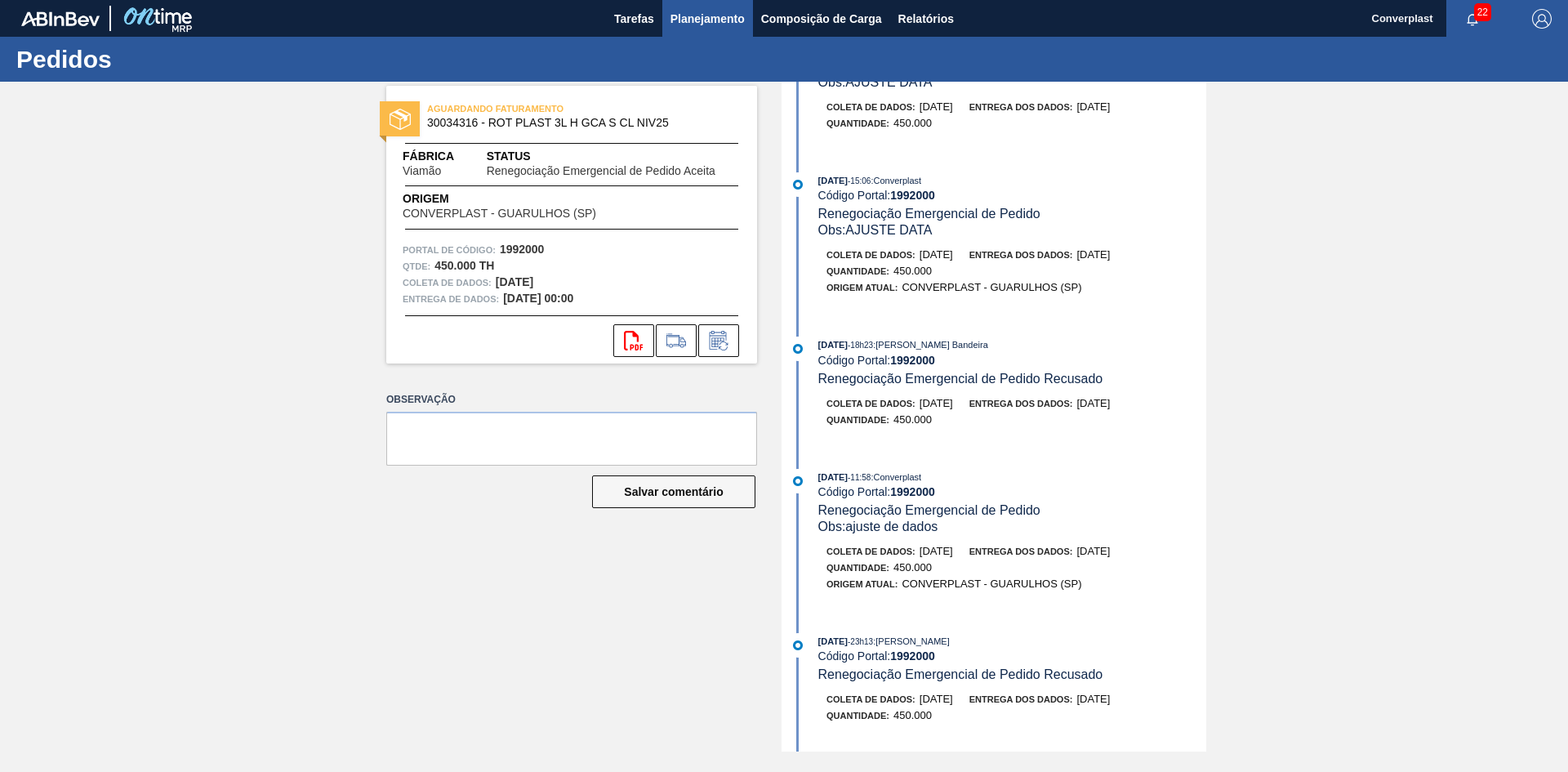
click at [709, 18] on font "Planejamento" at bounding box center [707, 18] width 74 height 13
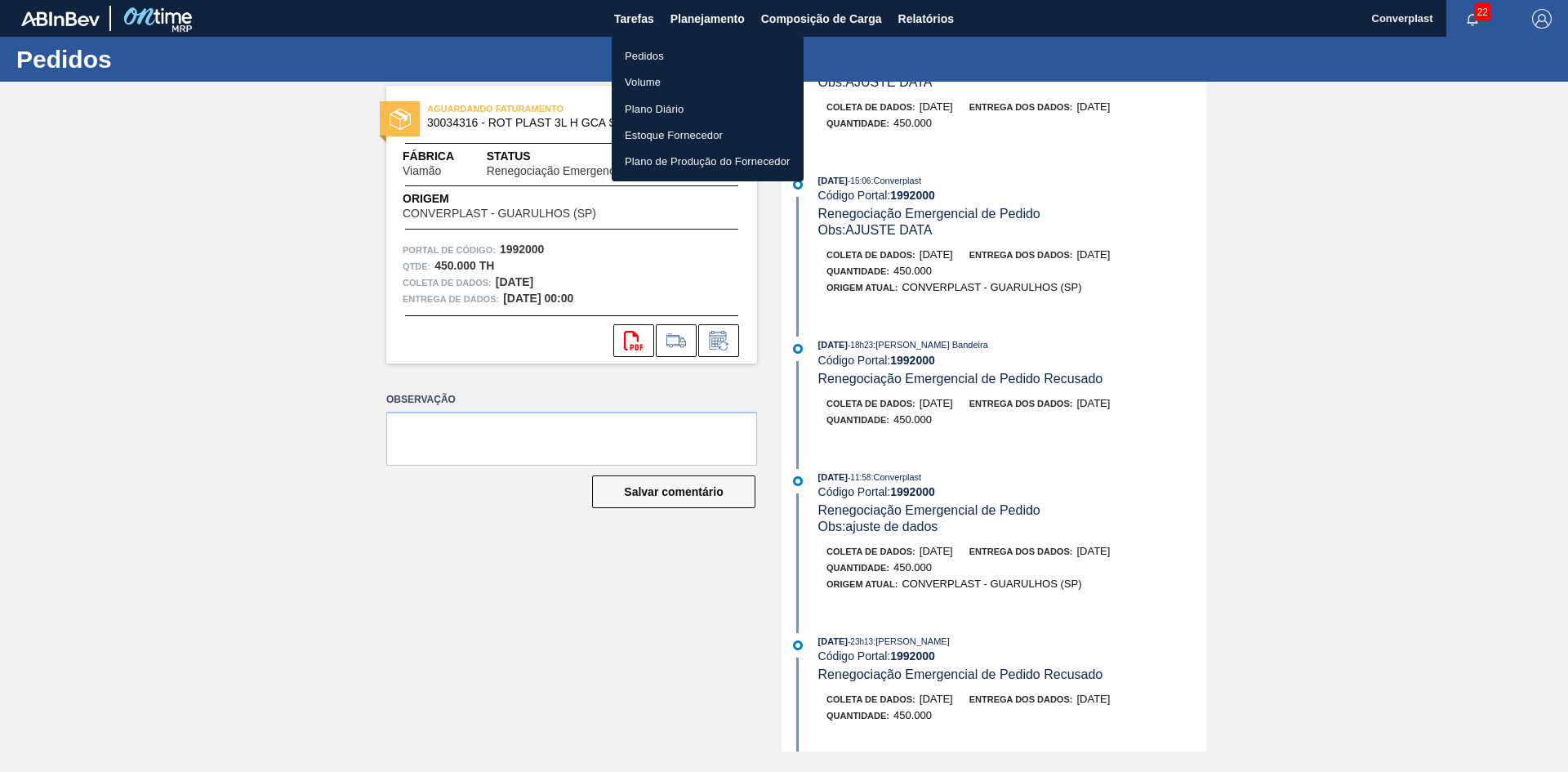
click at [1061, 179] on div at bounding box center [784, 386] width 1568 height 772
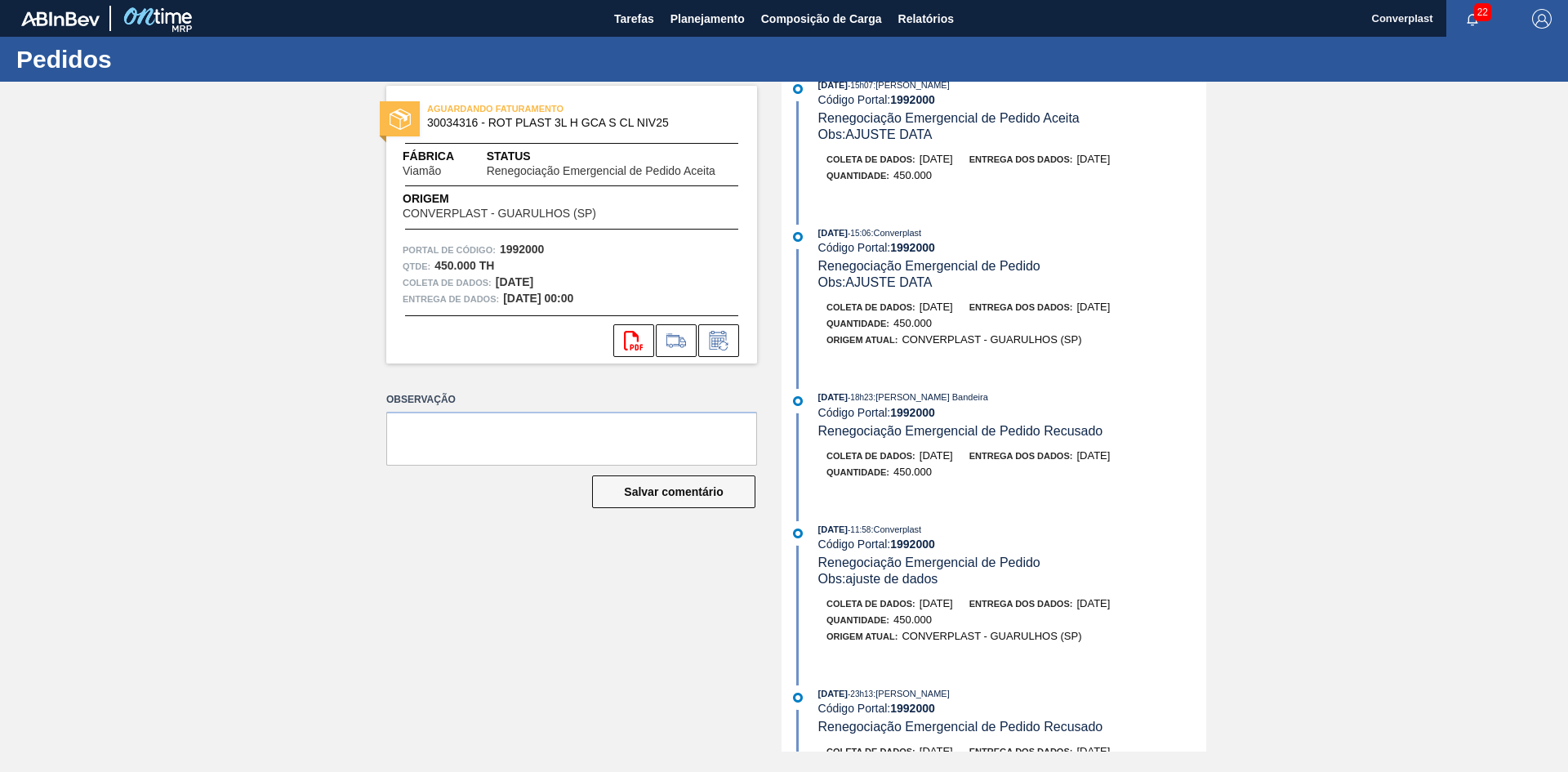
scroll to position [0, 0]
